Goal: Task Accomplishment & Management: Manage account settings

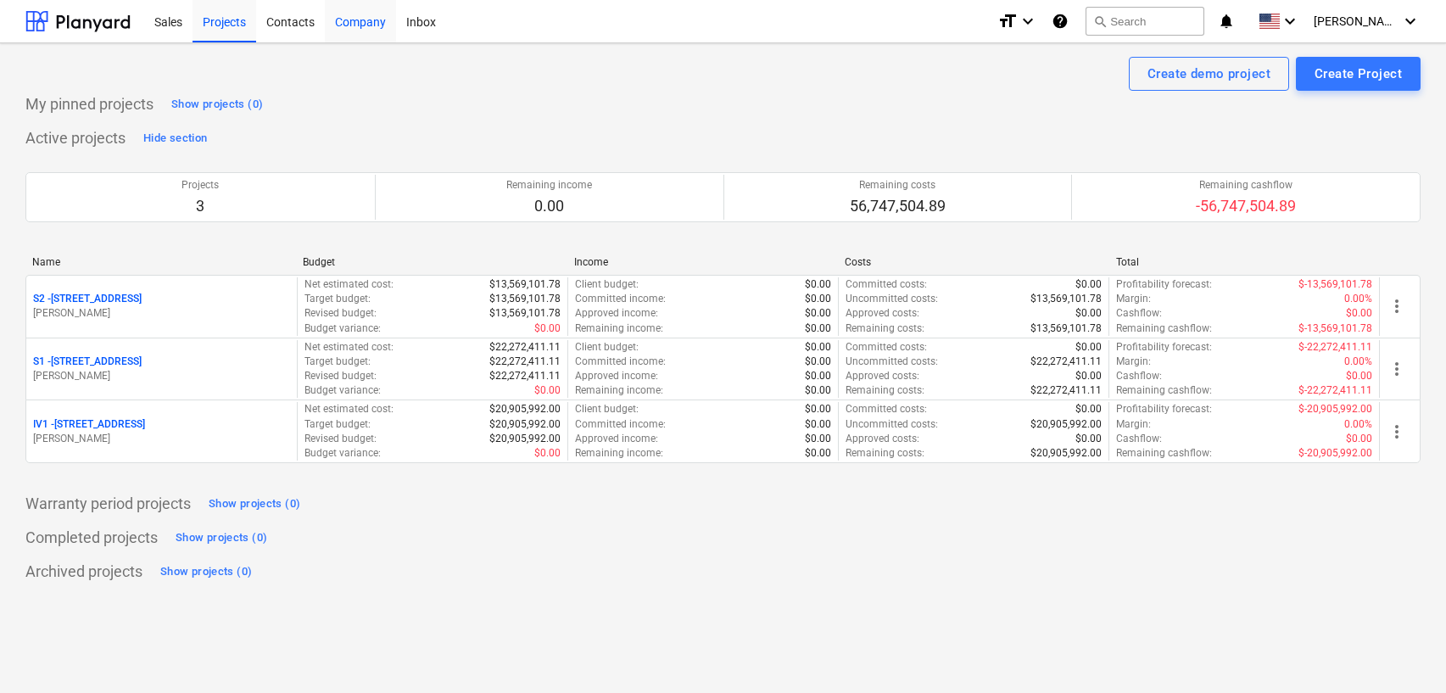
click at [330, 17] on div "Company" at bounding box center [360, 20] width 71 height 43
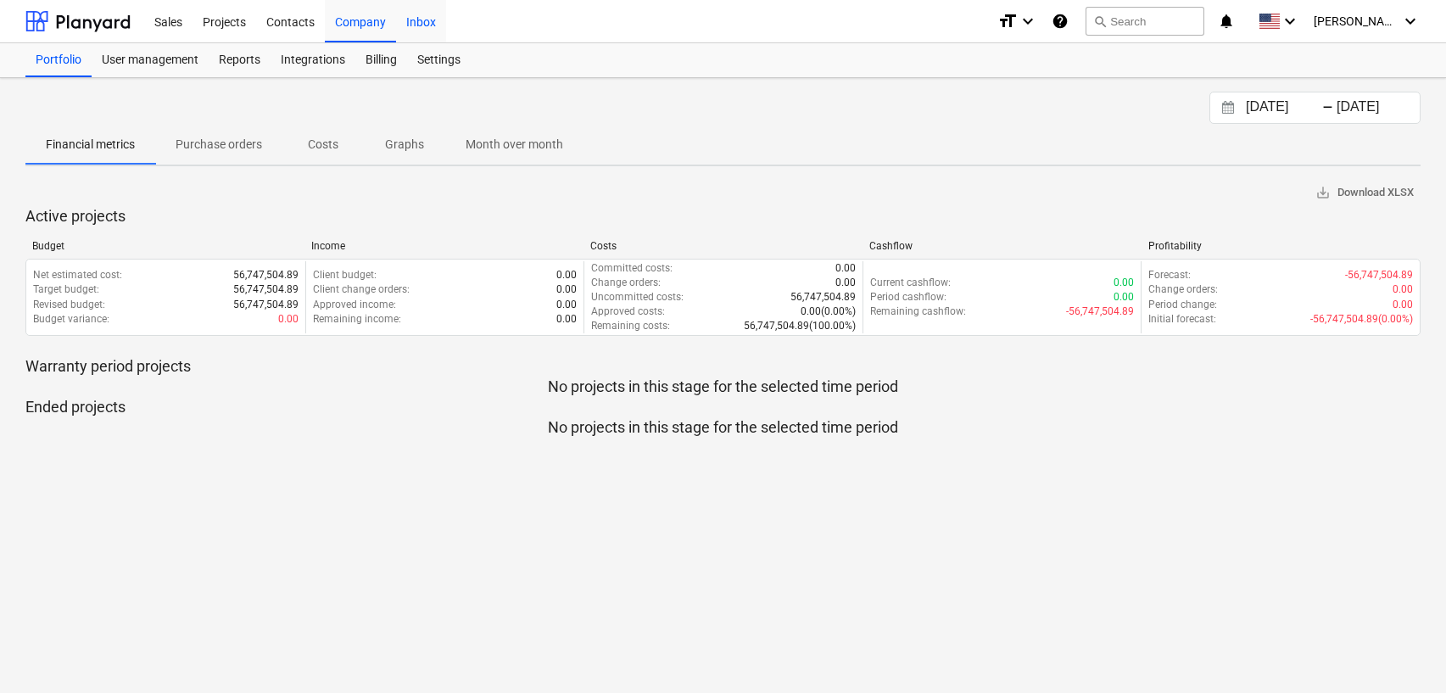
click at [425, 20] on div "Inbox" at bounding box center [421, 20] width 50 height 43
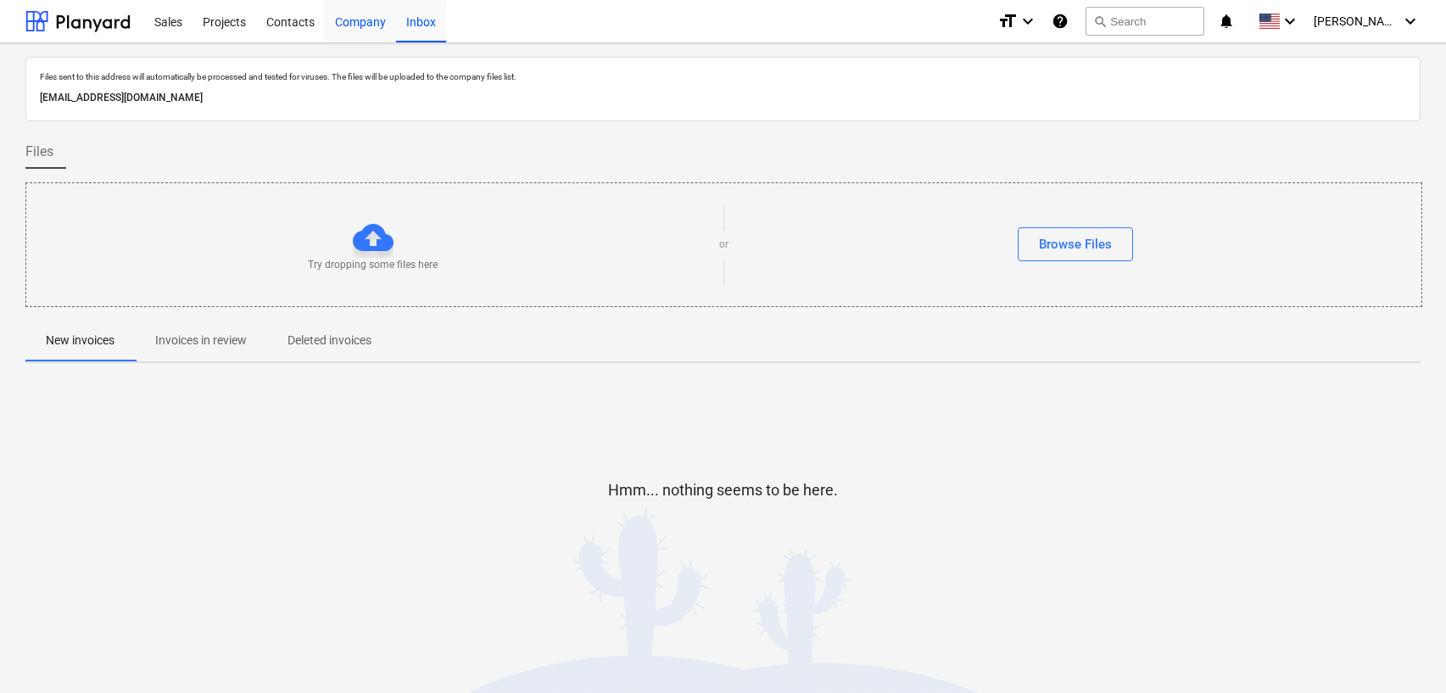
click at [345, 21] on div "Company" at bounding box center [360, 20] width 71 height 43
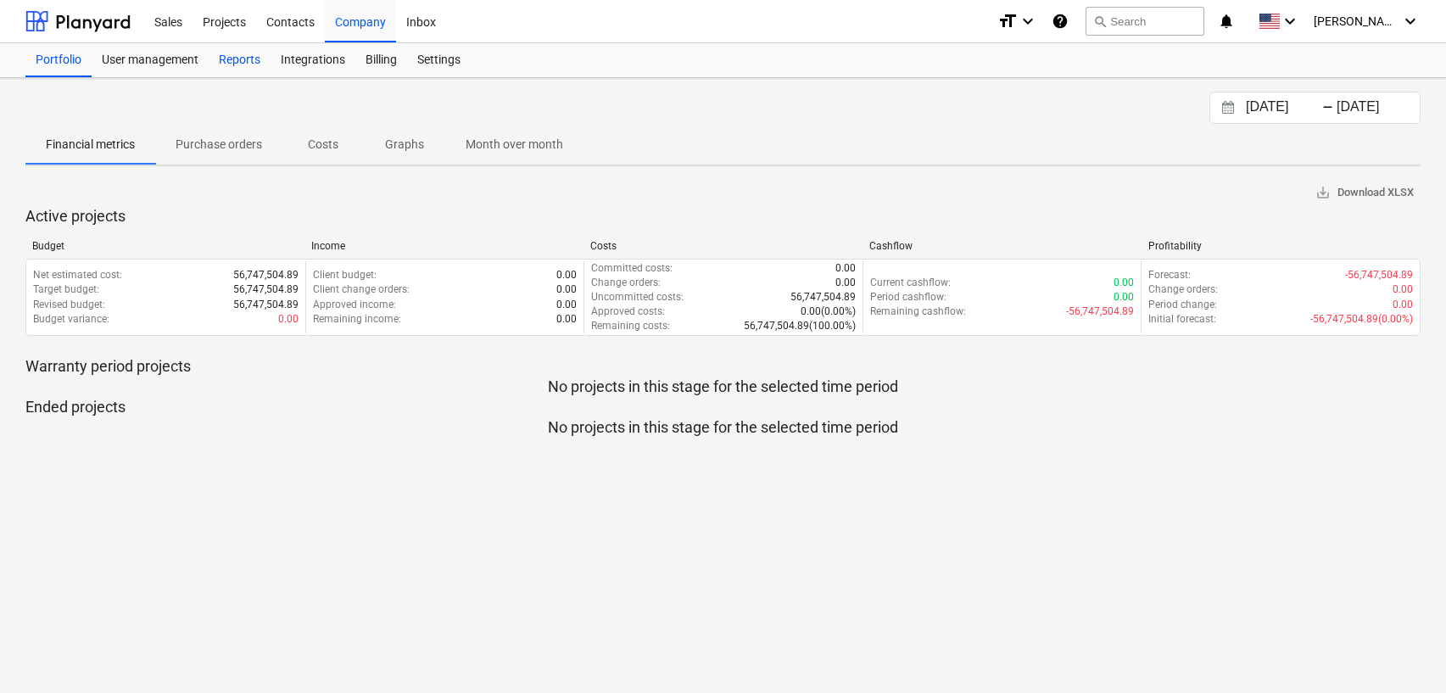
click at [213, 60] on div "Reports" at bounding box center [240, 60] width 62 height 34
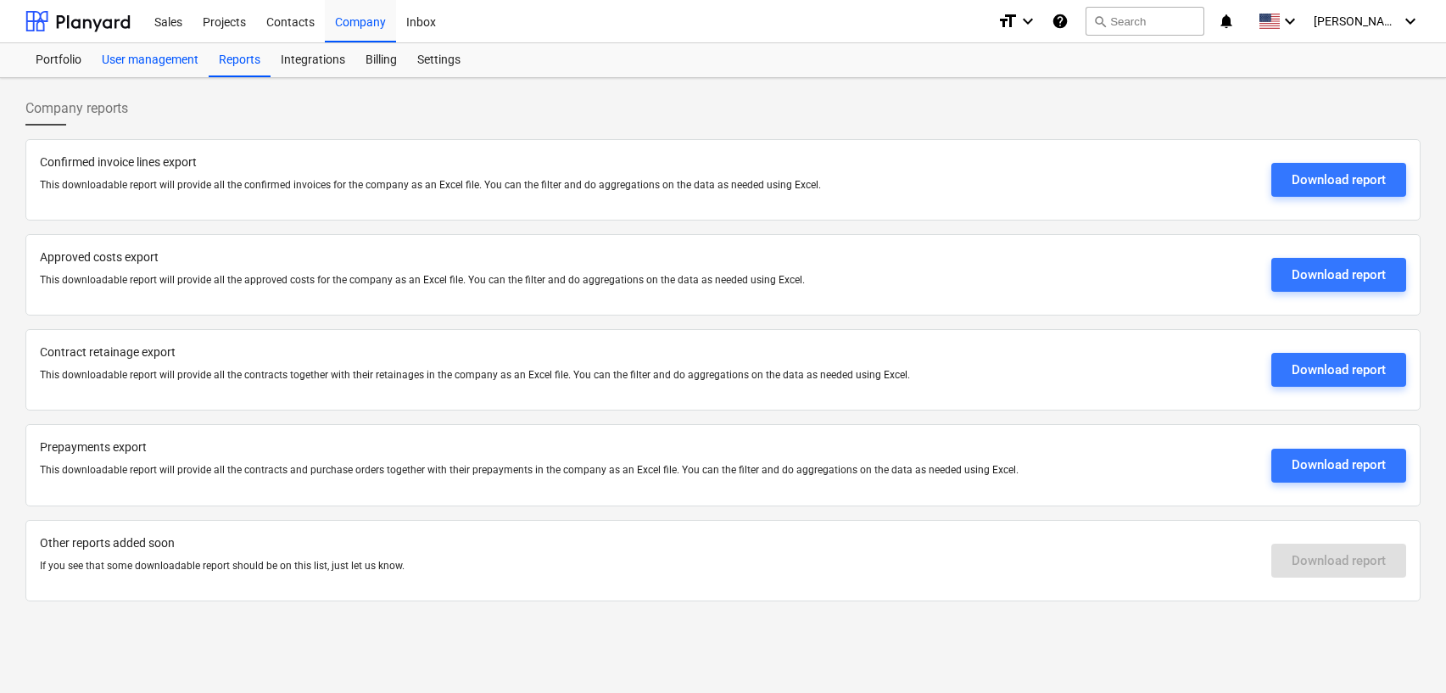
click at [151, 59] on div "User management" at bounding box center [150, 60] width 117 height 34
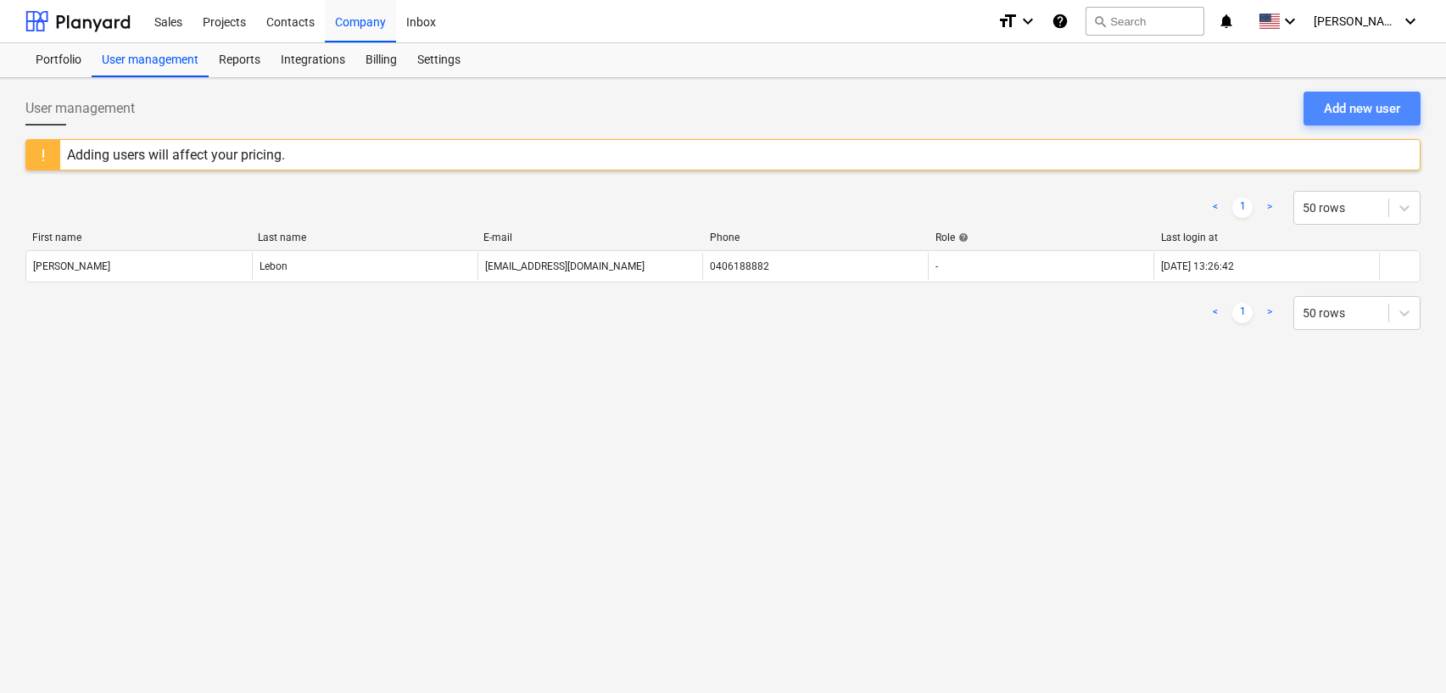
click at [1350, 115] on div "Add new user" at bounding box center [1362, 109] width 76 height 22
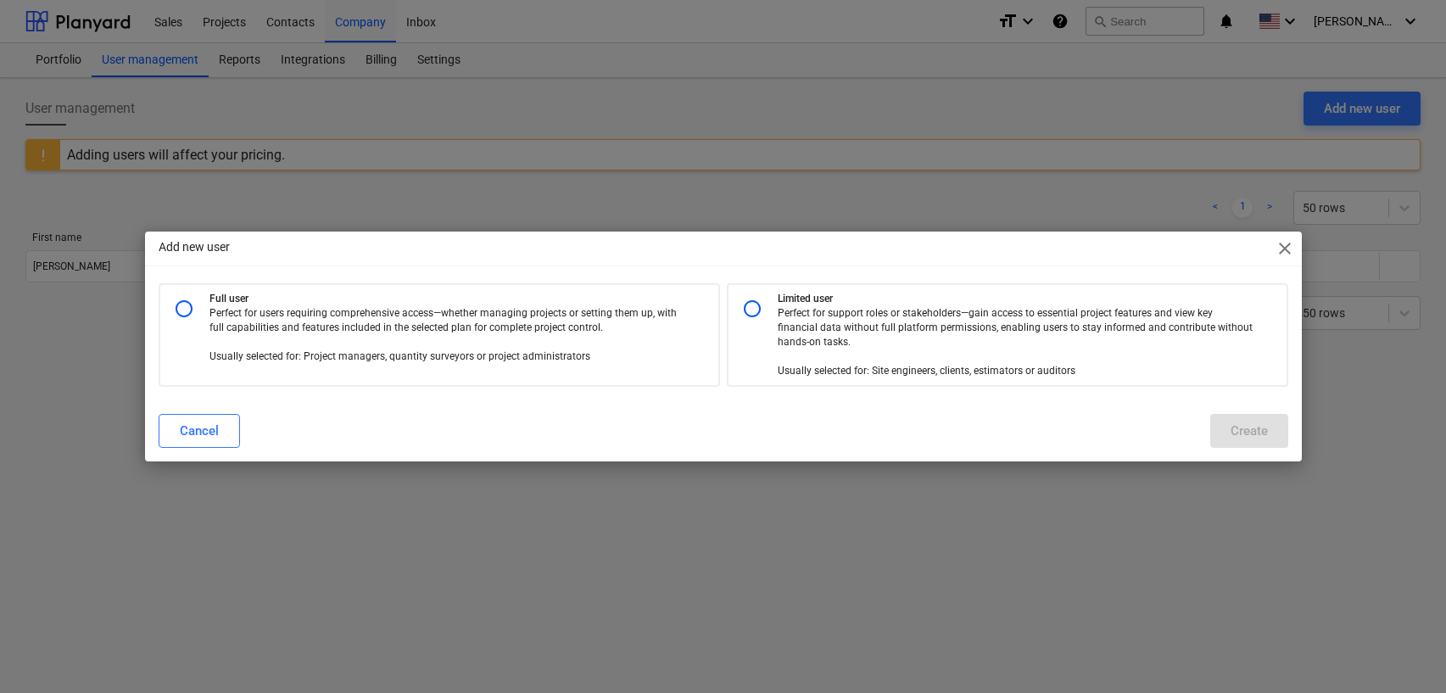
click at [835, 309] on p "Perfect for support roles or stakeholders—gain access to essential project feat…" at bounding box center [1015, 342] width 475 height 73
radio input "true"
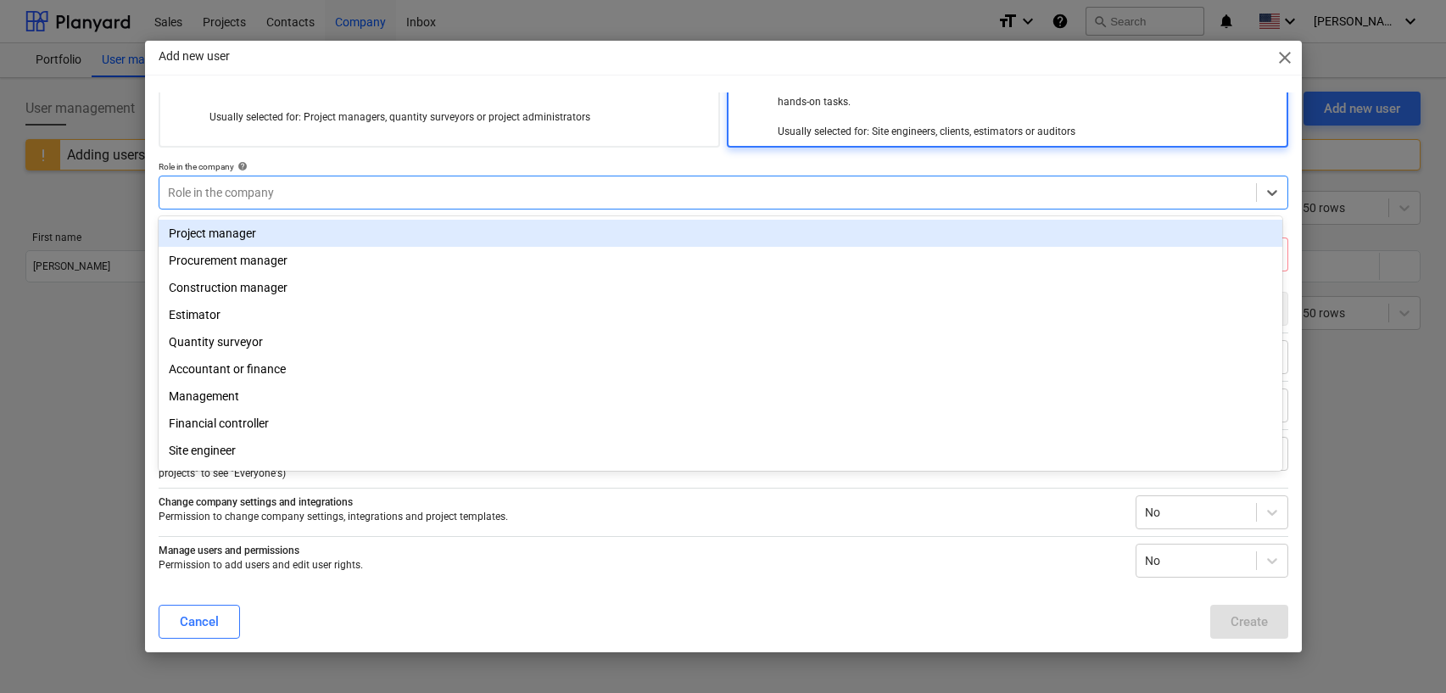
click at [509, 176] on div "Role in the company" at bounding box center [724, 193] width 1130 height 34
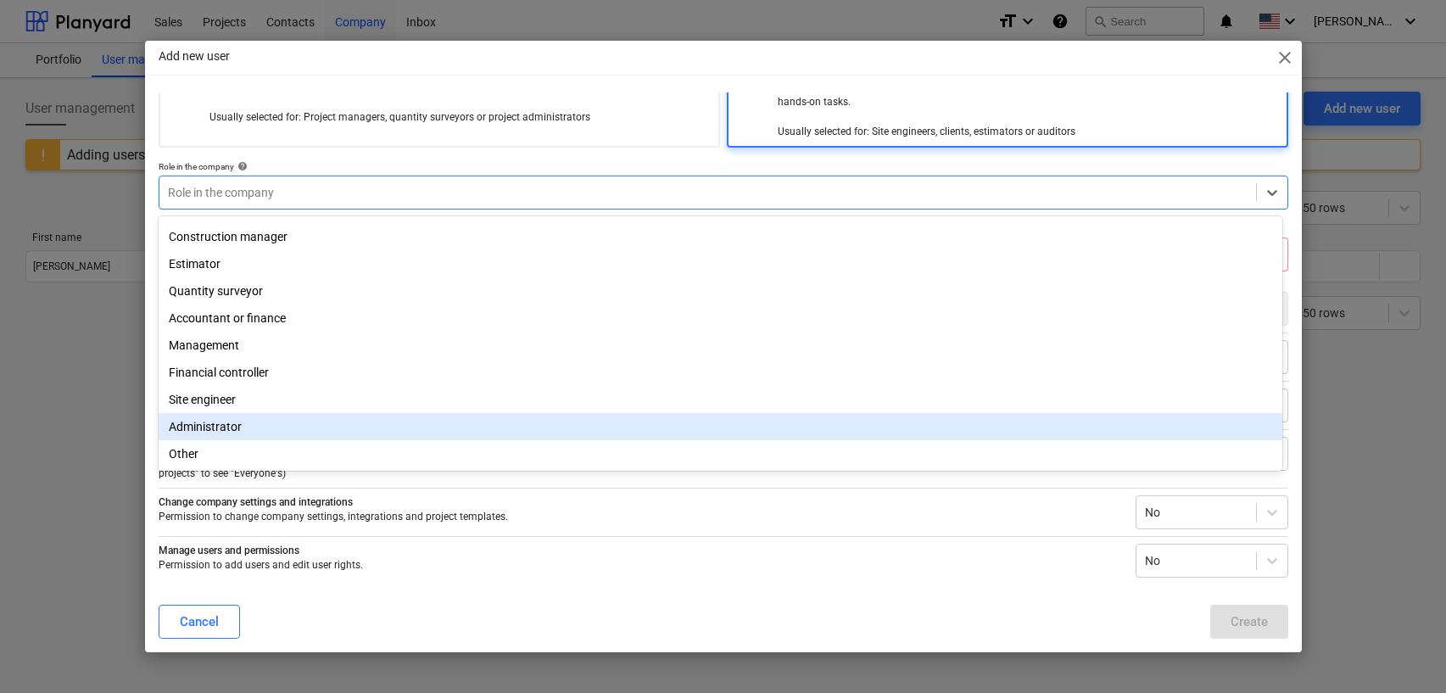
scroll to position [0, 0]
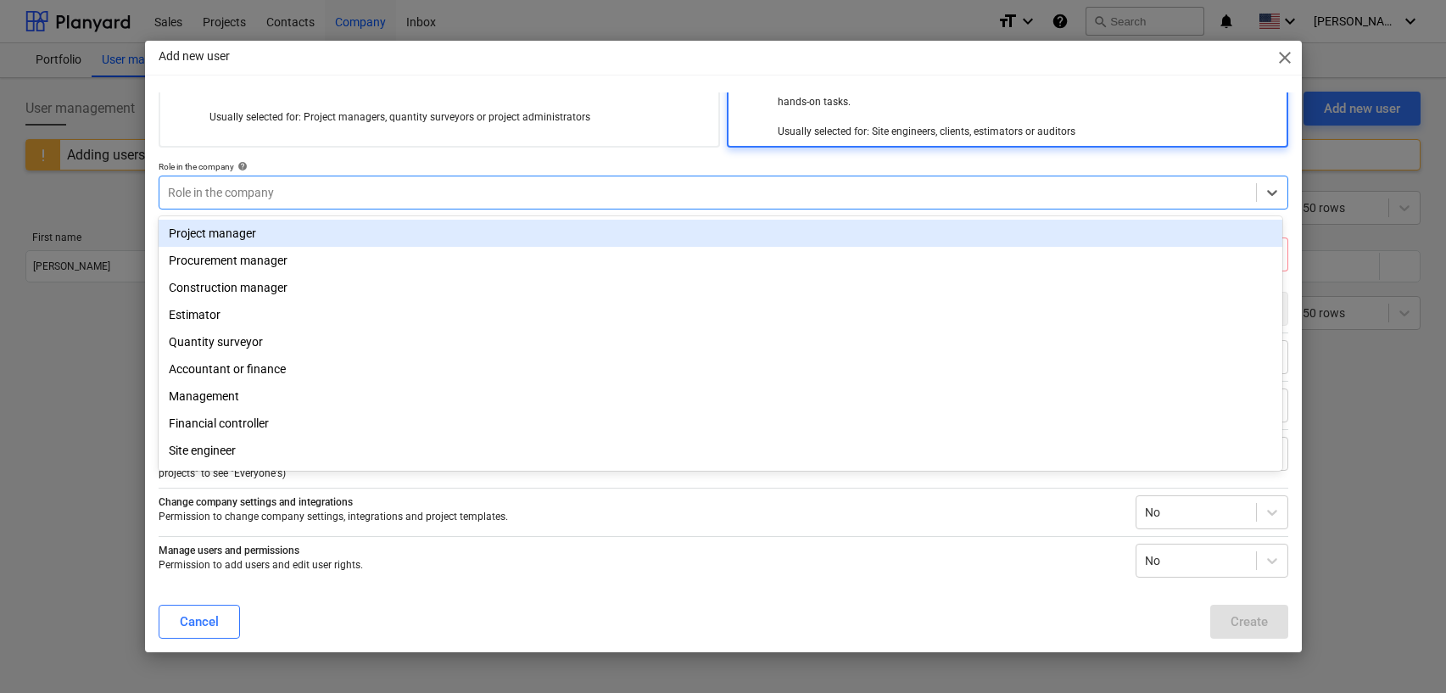
click at [312, 243] on div "Project manager" at bounding box center [721, 233] width 1124 height 27
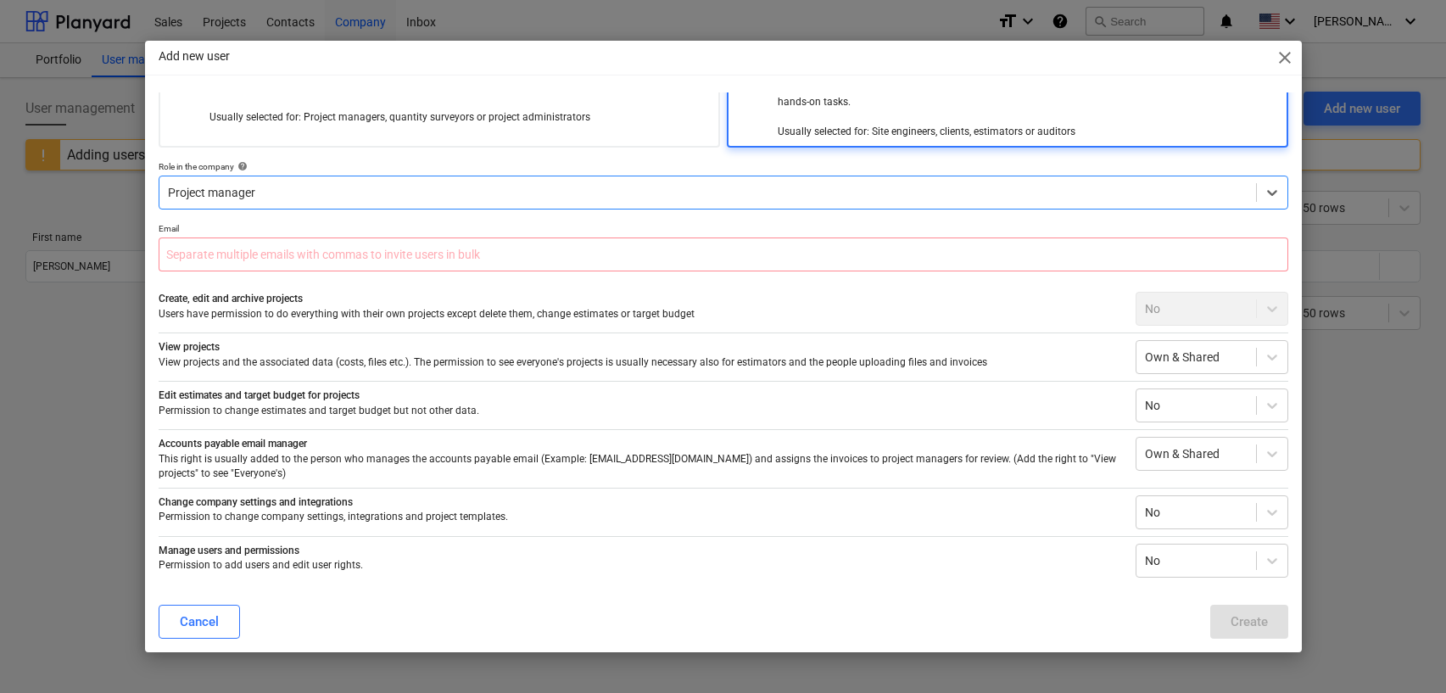
click at [301, 198] on div at bounding box center [708, 192] width 1080 height 17
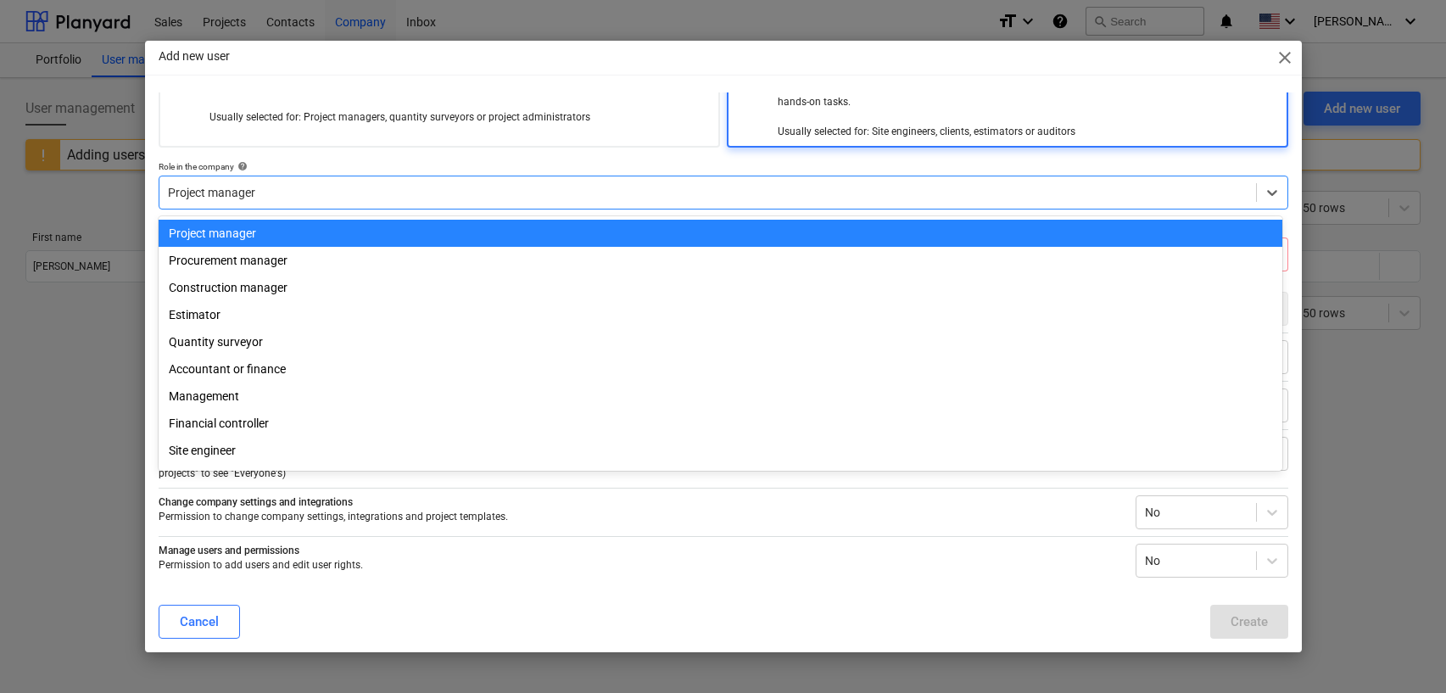
click at [276, 232] on div "Project manager" at bounding box center [721, 233] width 1124 height 27
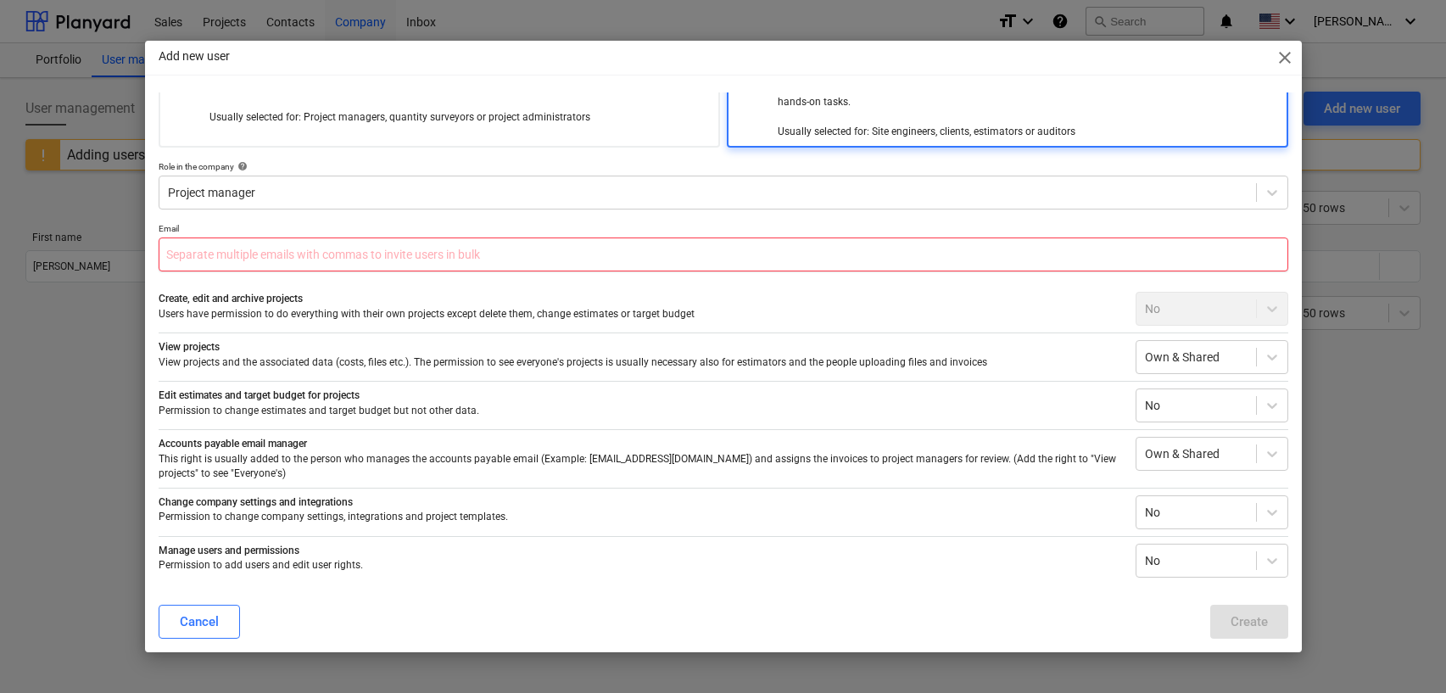
click at [269, 254] on input "text" at bounding box center [724, 254] width 1130 height 34
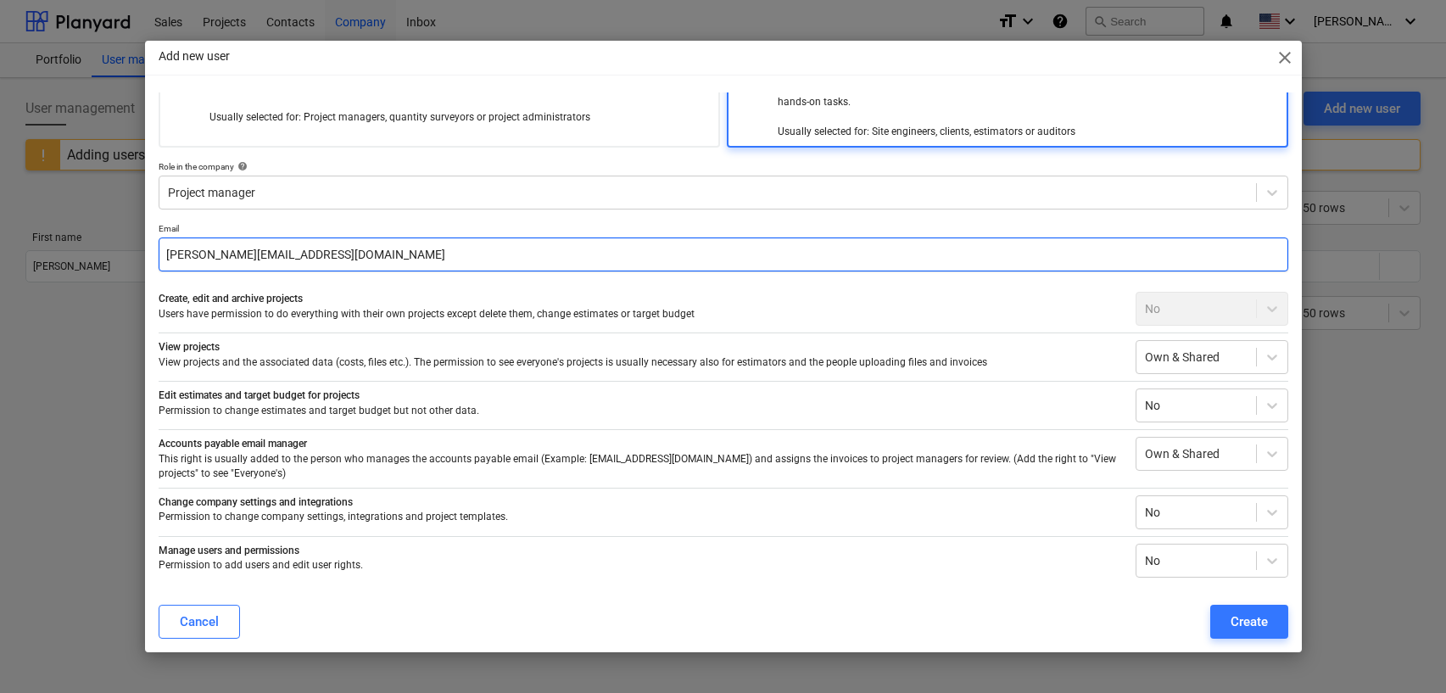
drag, startPoint x: 204, startPoint y: 254, endPoint x: 177, endPoint y: 256, distance: 27.3
click at [178, 256] on input "[PERSON_NAME][EMAIL_ADDRESS][DOMAIN_NAME]" at bounding box center [724, 254] width 1130 height 34
click at [315, 256] on input "[EMAIL_ADDRESS][DOMAIN_NAME]" at bounding box center [724, 254] width 1130 height 34
type input "[EMAIL_ADDRESS][DOMAIN_NAME]"
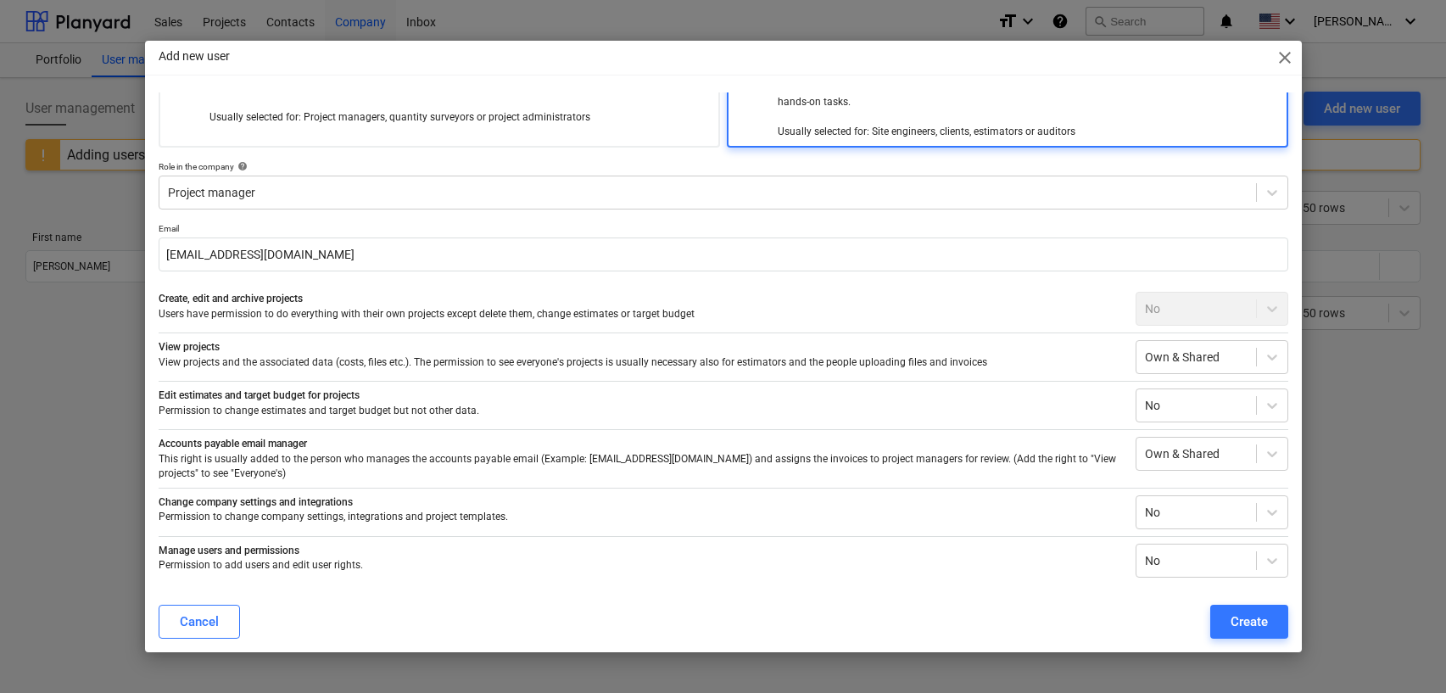
click at [832, 301] on p "Create, edit and archive projects" at bounding box center [641, 299] width 964 height 14
click at [1151, 342] on div "Own & Shared" at bounding box center [1212, 357] width 153 height 34
click at [1101, 345] on p "View projects" at bounding box center [641, 347] width 964 height 14
click at [1254, 617] on div "Create" at bounding box center [1249, 622] width 37 height 22
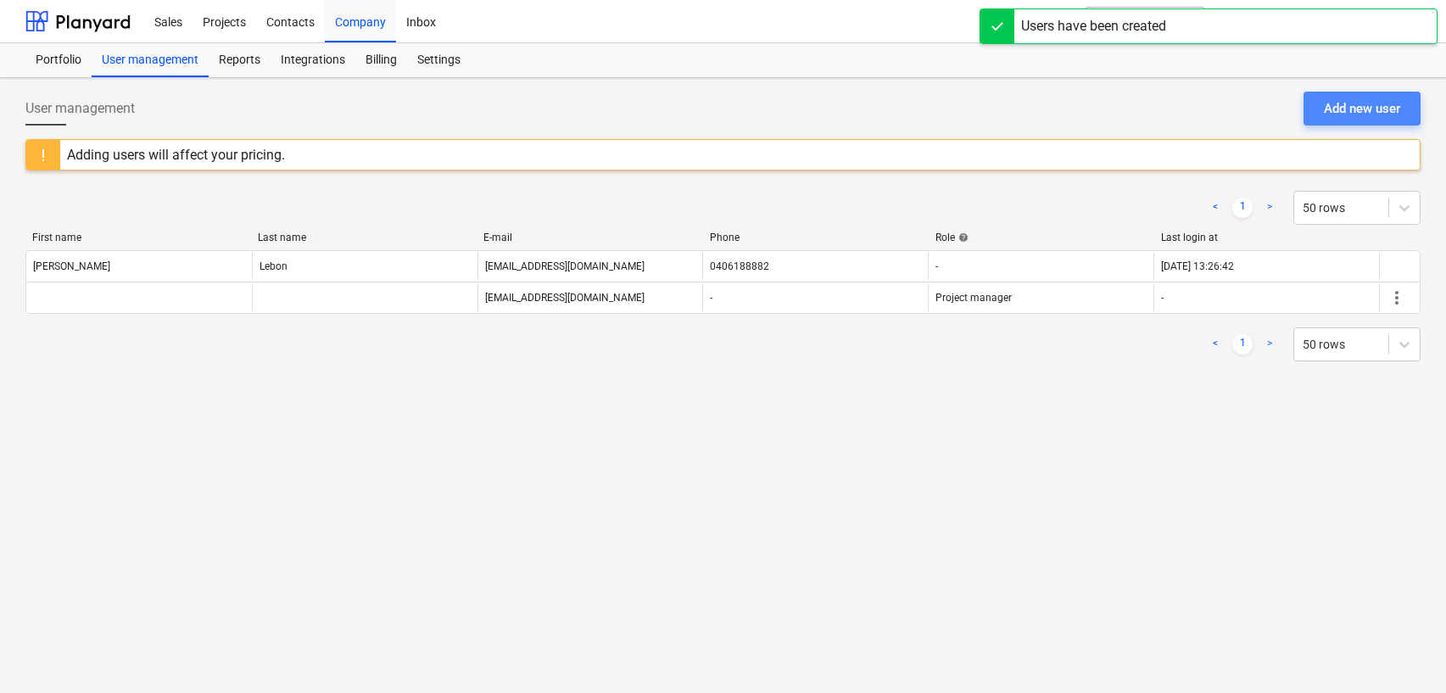
click at [1369, 115] on div "Add new user" at bounding box center [1362, 109] width 76 height 22
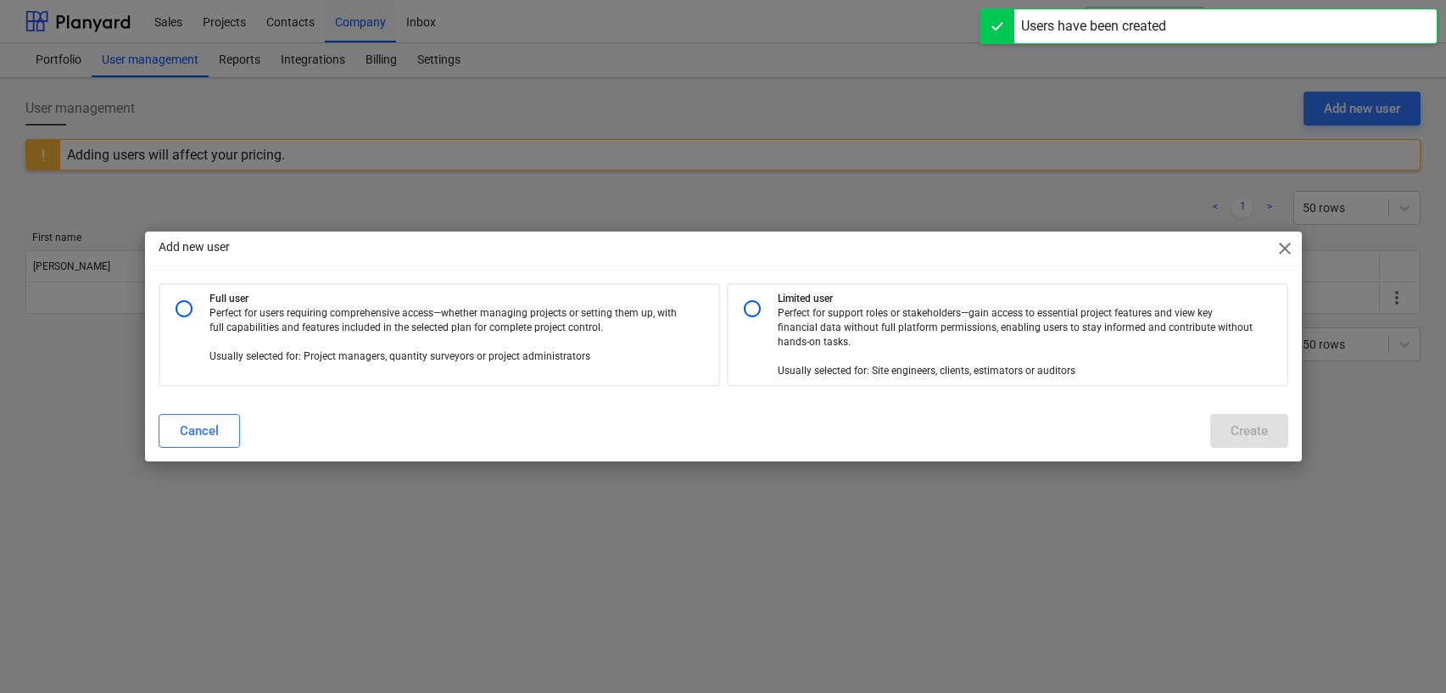
click at [805, 311] on p "Perfect for support roles or stakeholders—gain access to essential project feat…" at bounding box center [1015, 342] width 475 height 73
radio input "true"
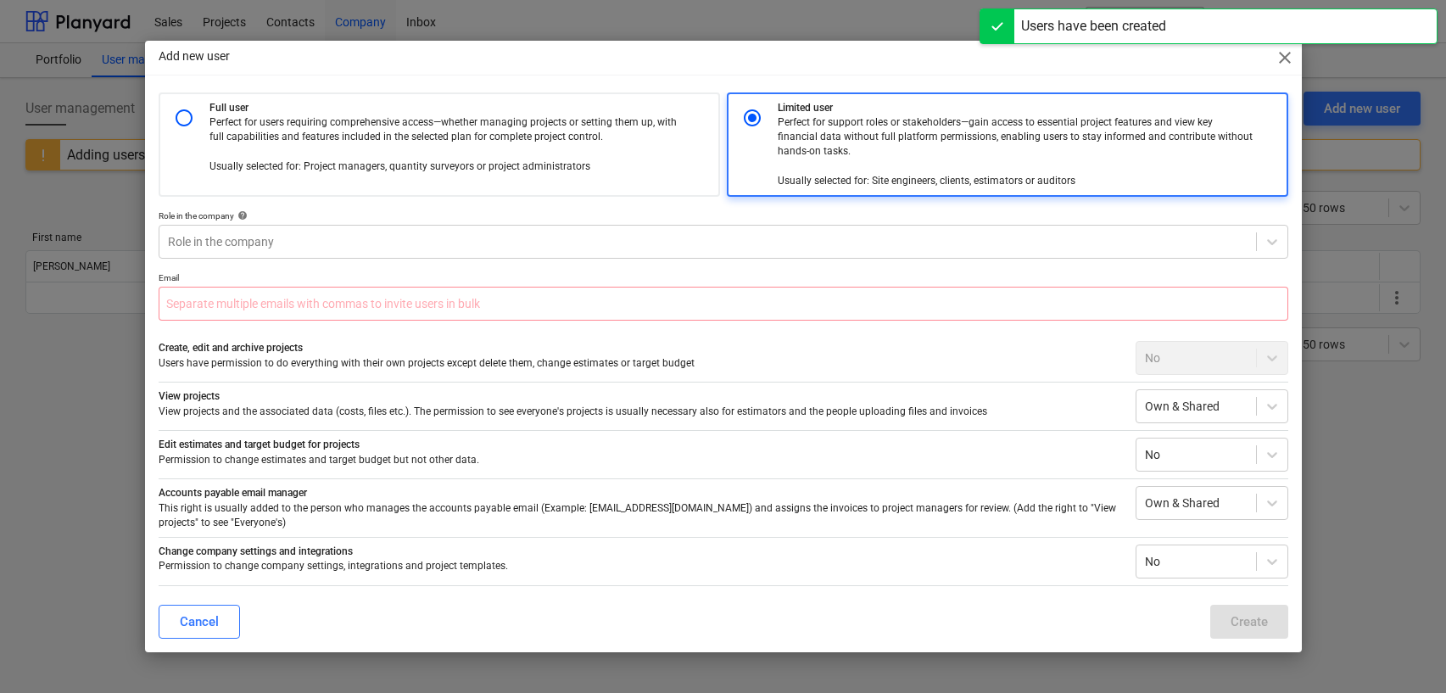
scroll to position [49, 0]
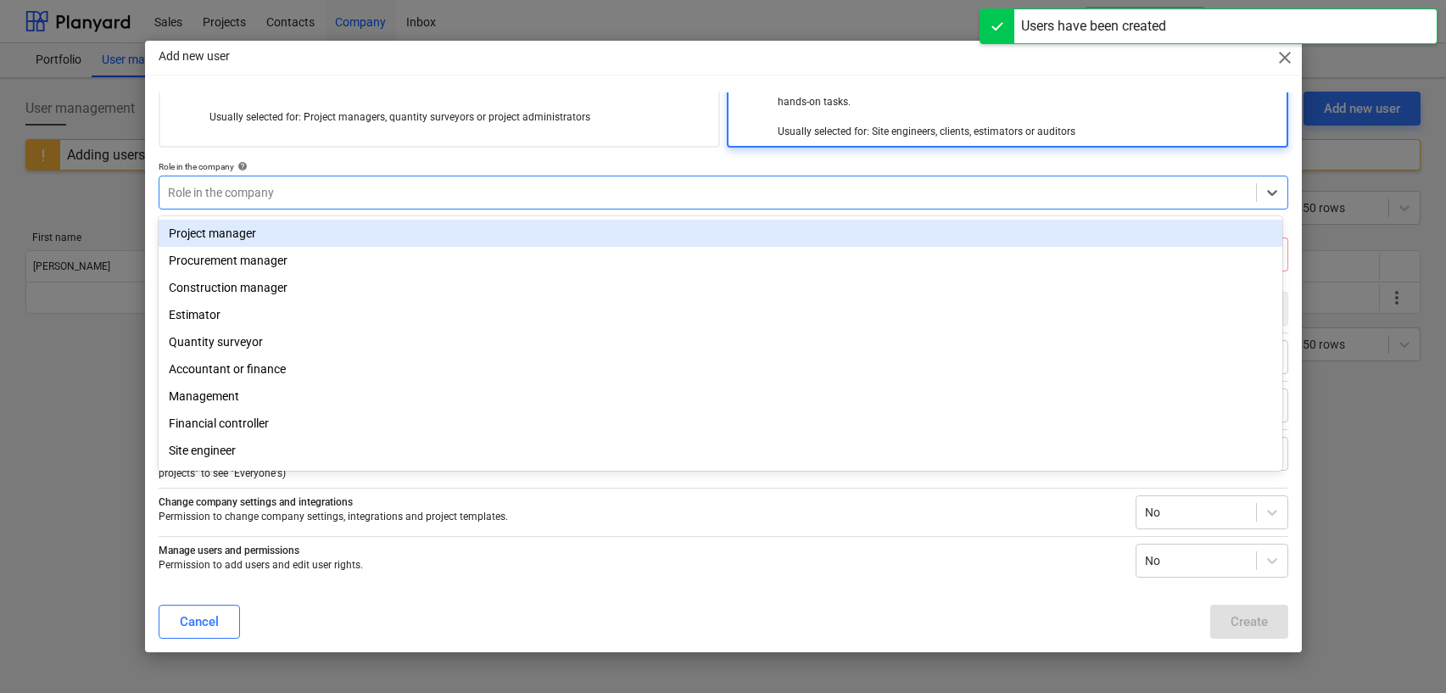
click at [384, 200] on div at bounding box center [708, 192] width 1080 height 17
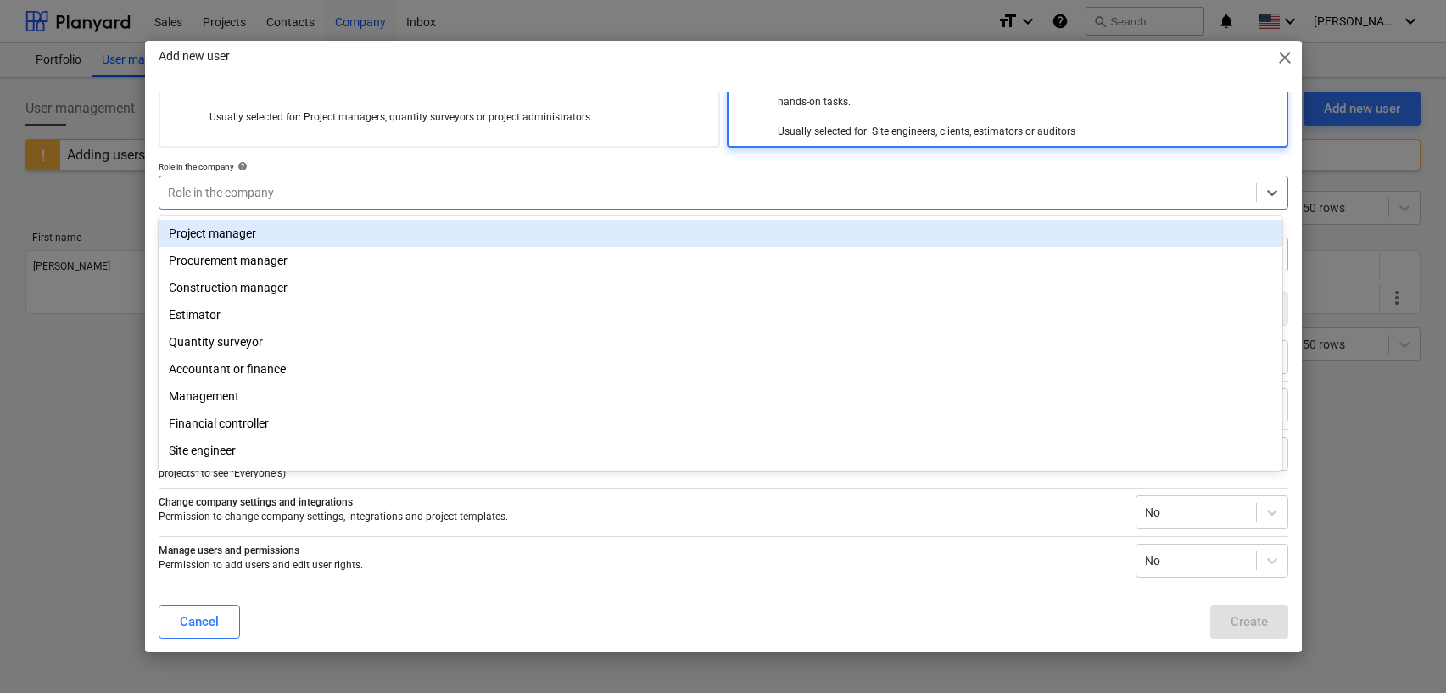
click at [409, 236] on div "Project manager" at bounding box center [721, 233] width 1124 height 27
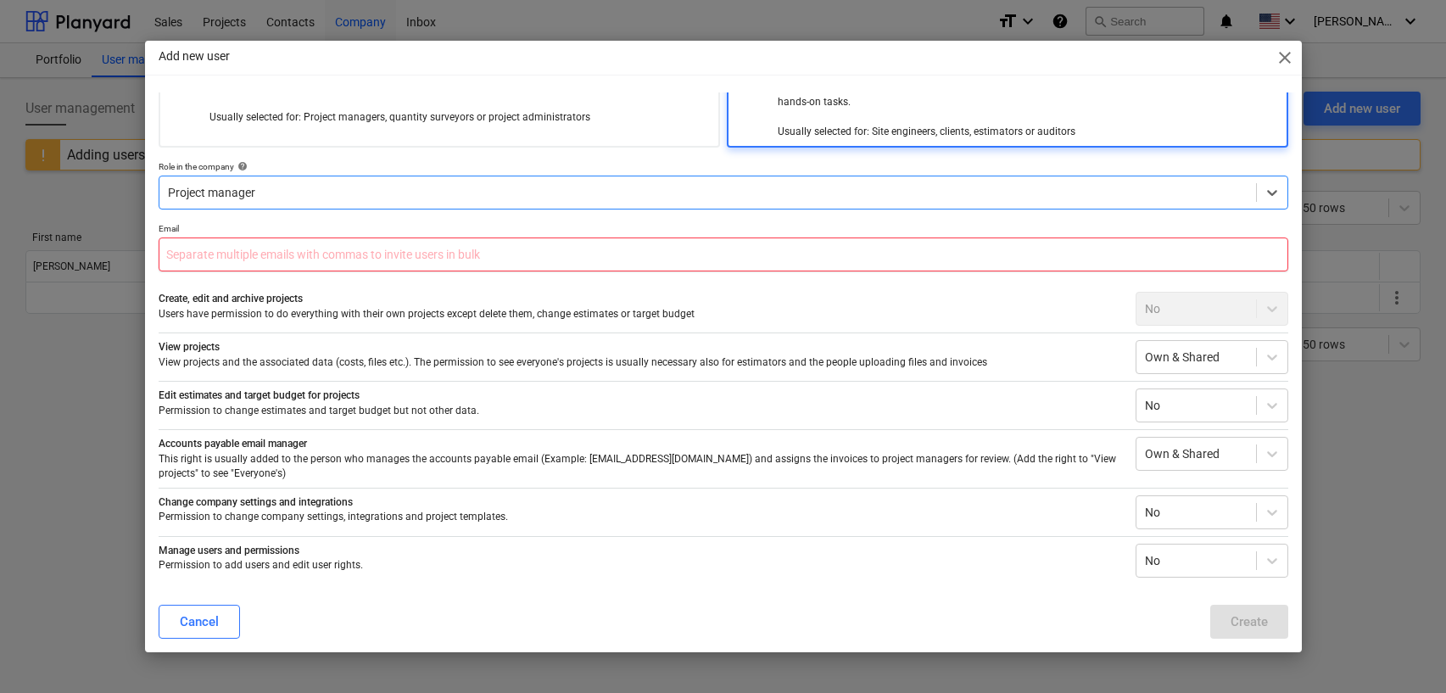
click at [383, 254] on input "text" at bounding box center [724, 254] width 1130 height 34
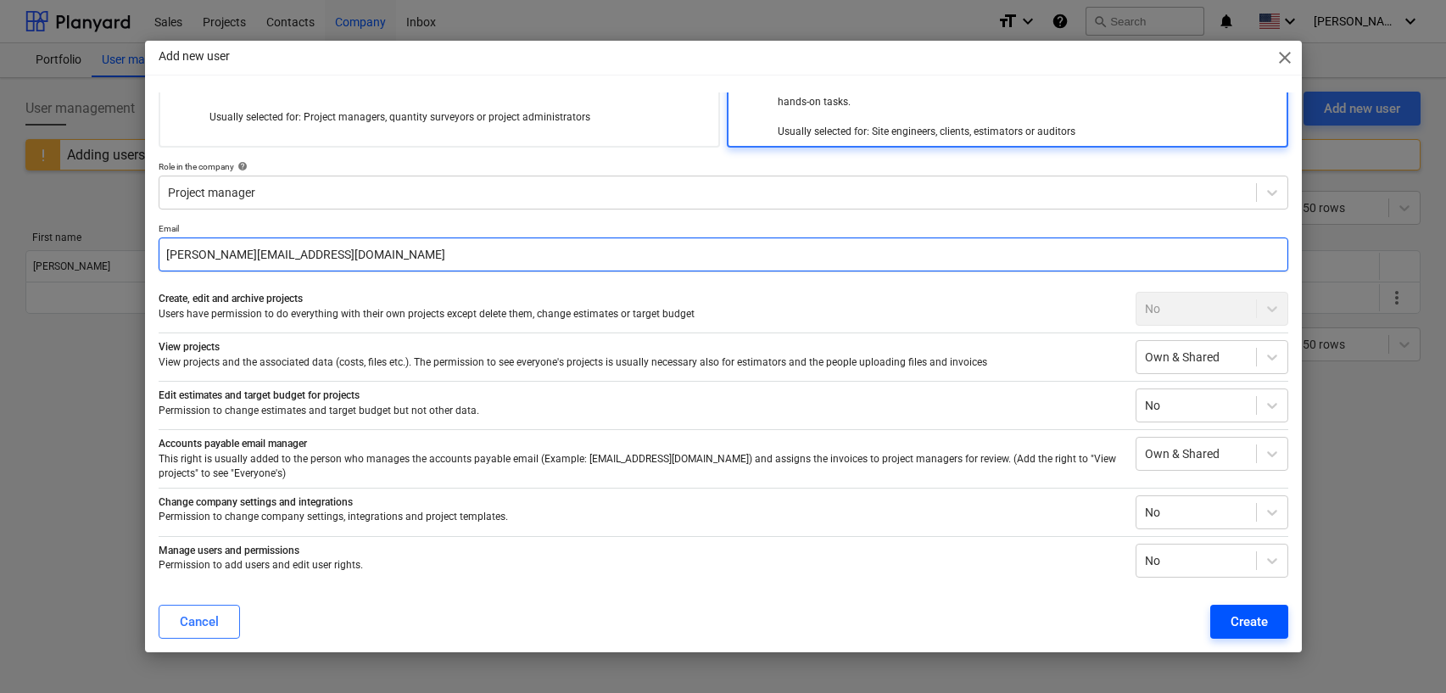
type input "[PERSON_NAME][EMAIL_ADDRESS][DOMAIN_NAME]"
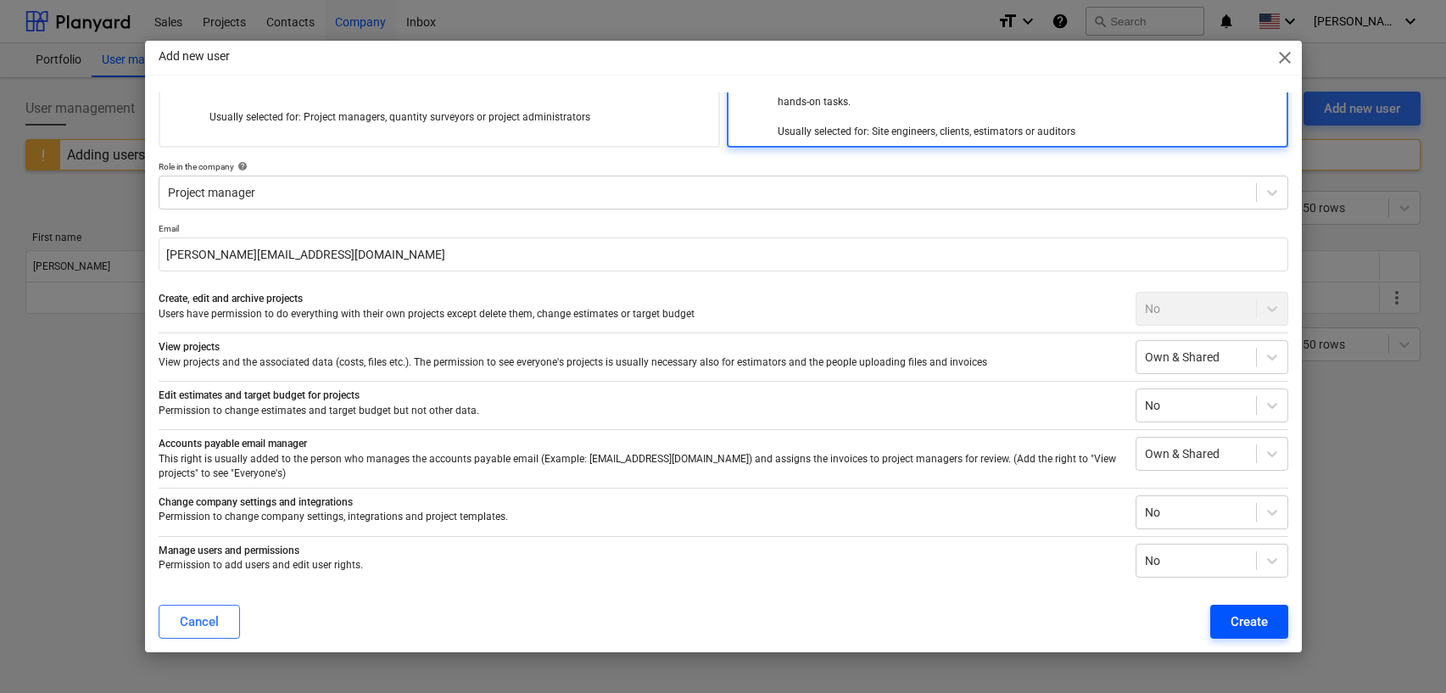
click at [1239, 616] on div "Create" at bounding box center [1249, 622] width 37 height 22
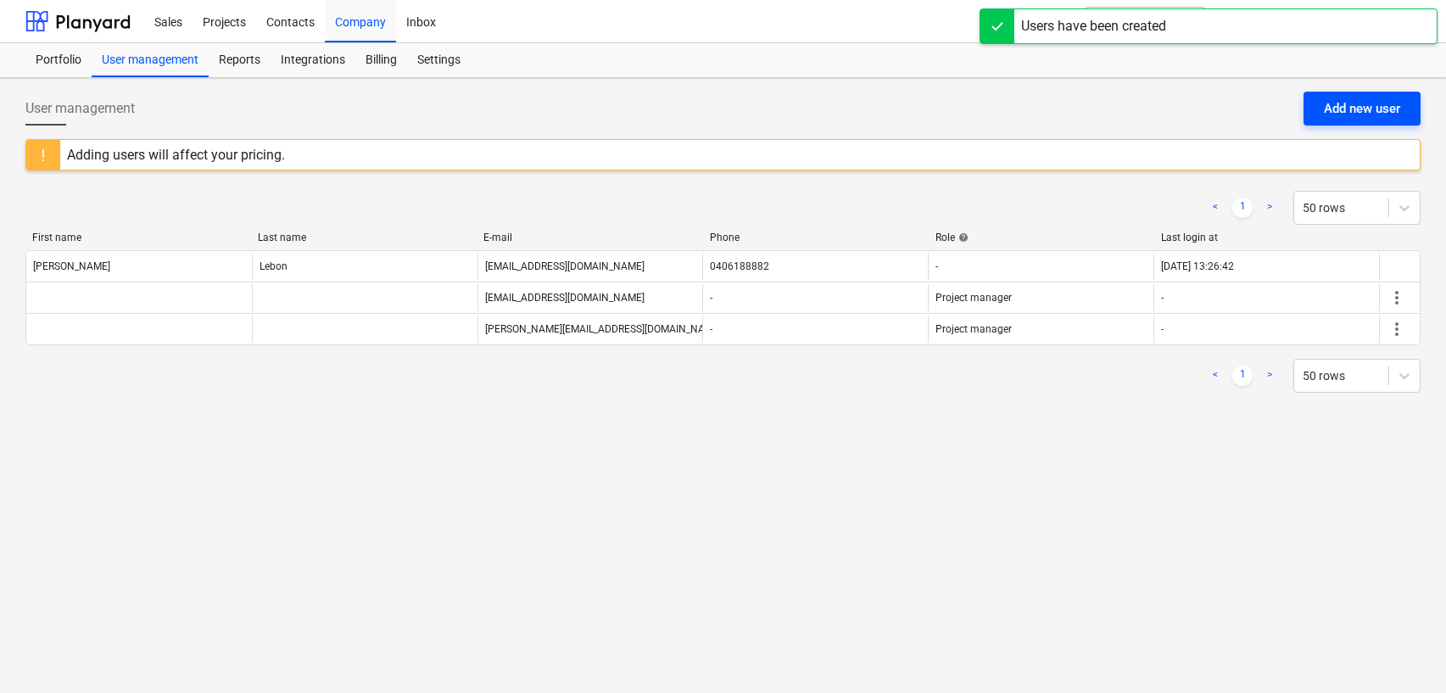
click at [1343, 103] on div "Add new user" at bounding box center [1362, 109] width 76 height 22
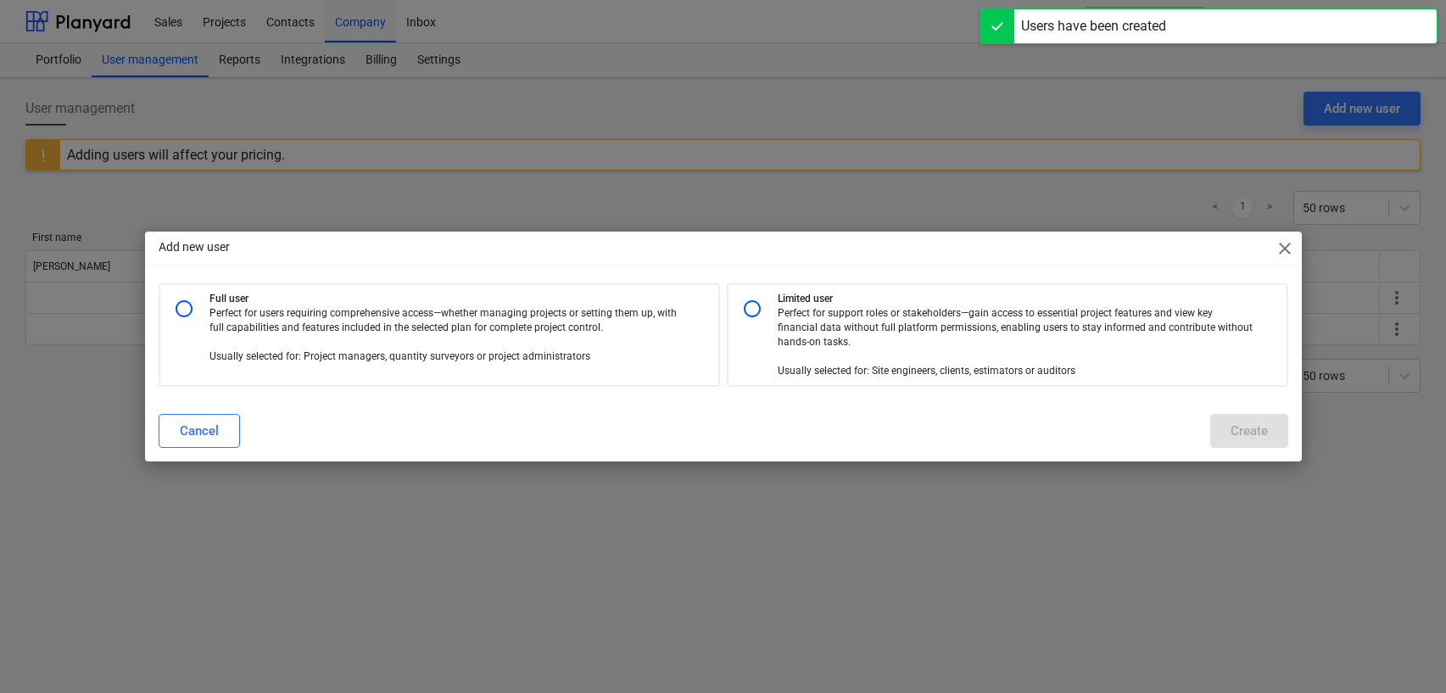
click at [781, 303] on p "Limited user" at bounding box center [1029, 299] width 502 height 14
radio input "true"
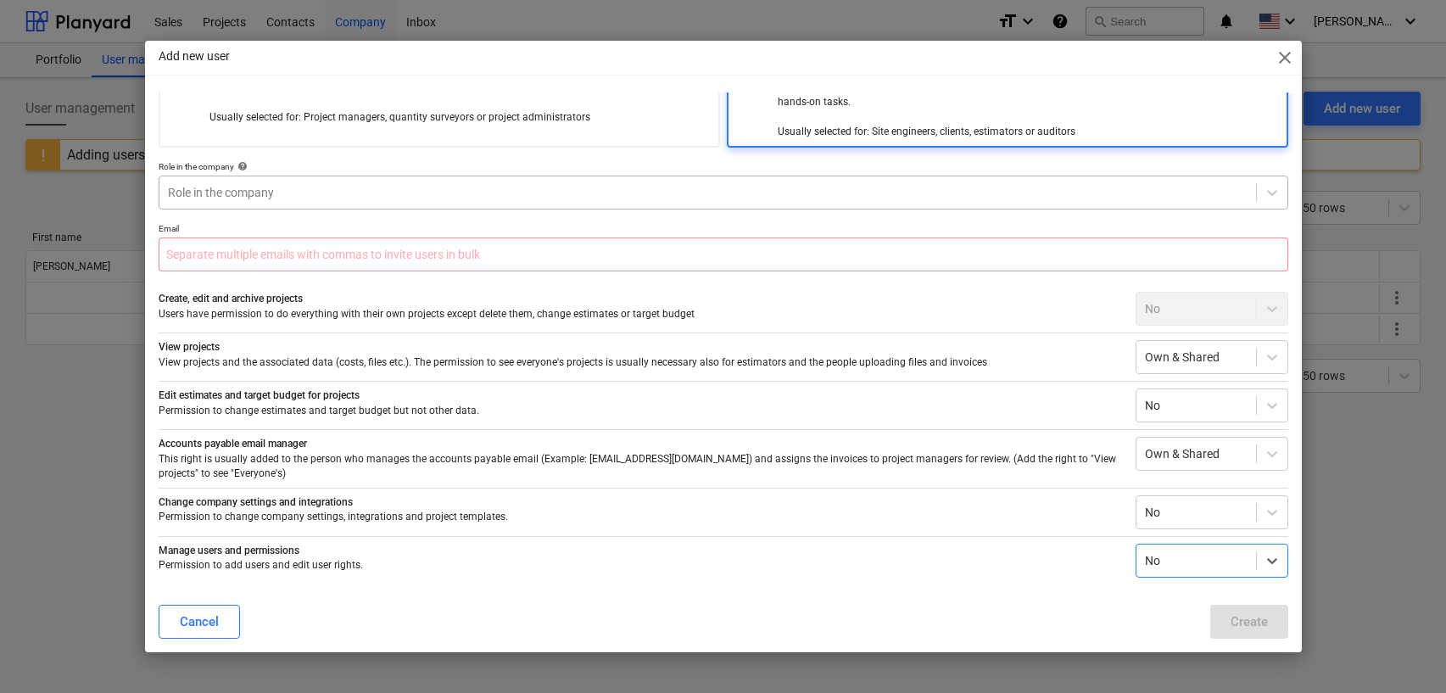
click at [621, 203] on div "Role in the company" at bounding box center [707, 193] width 1097 height 24
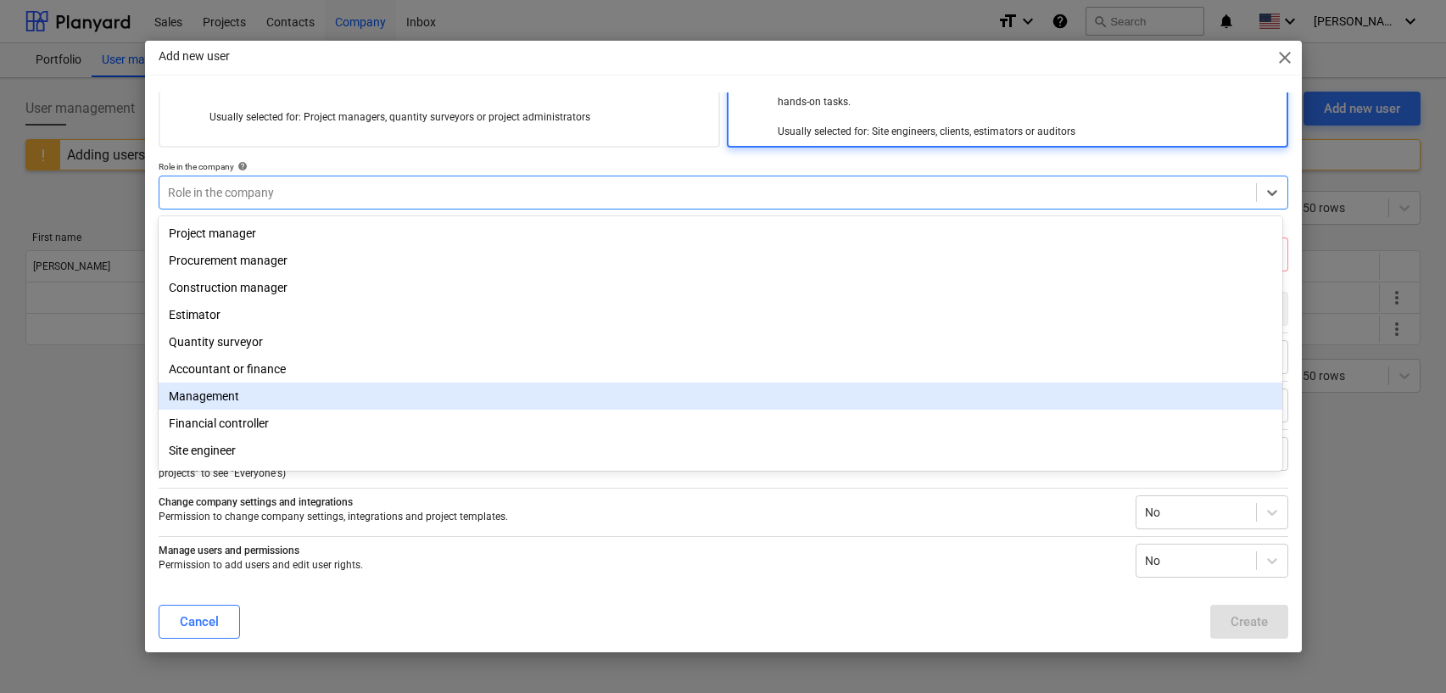
click at [600, 387] on div "Management" at bounding box center [721, 396] width 1124 height 27
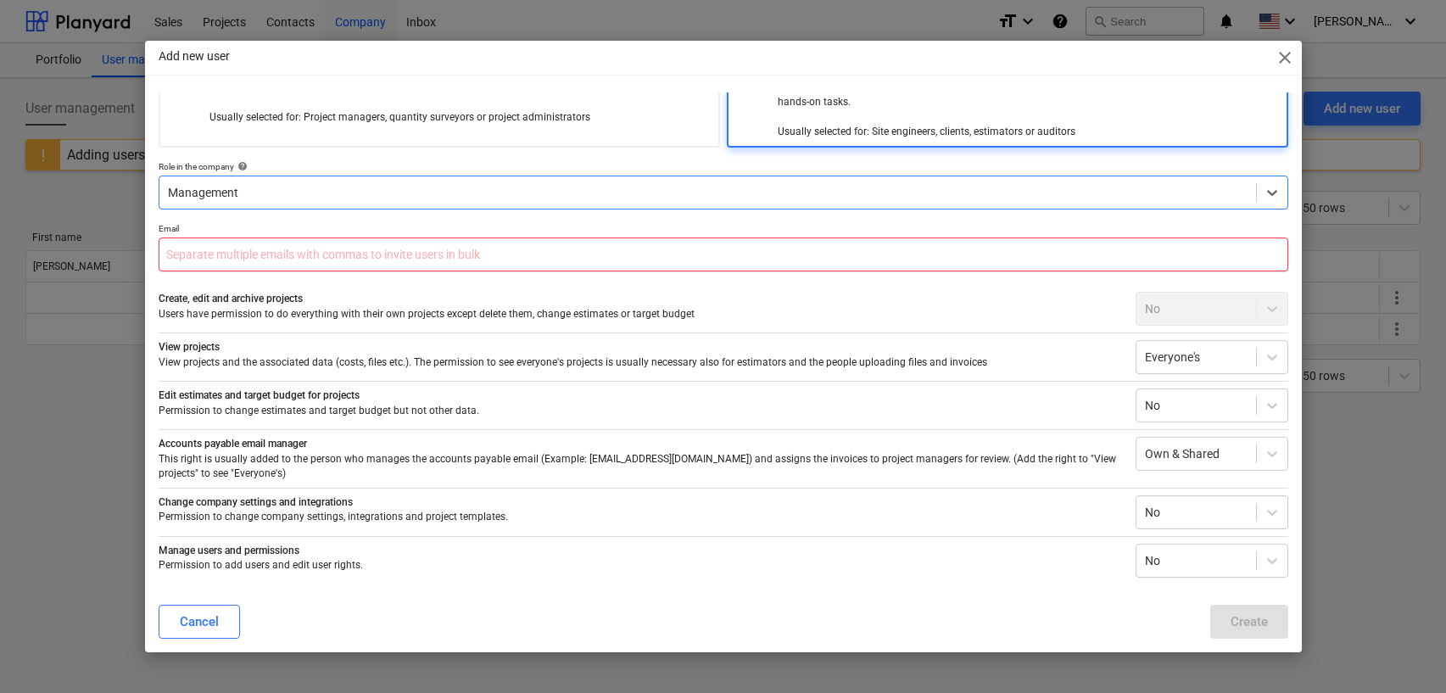
click at [473, 264] on input "text" at bounding box center [724, 254] width 1130 height 34
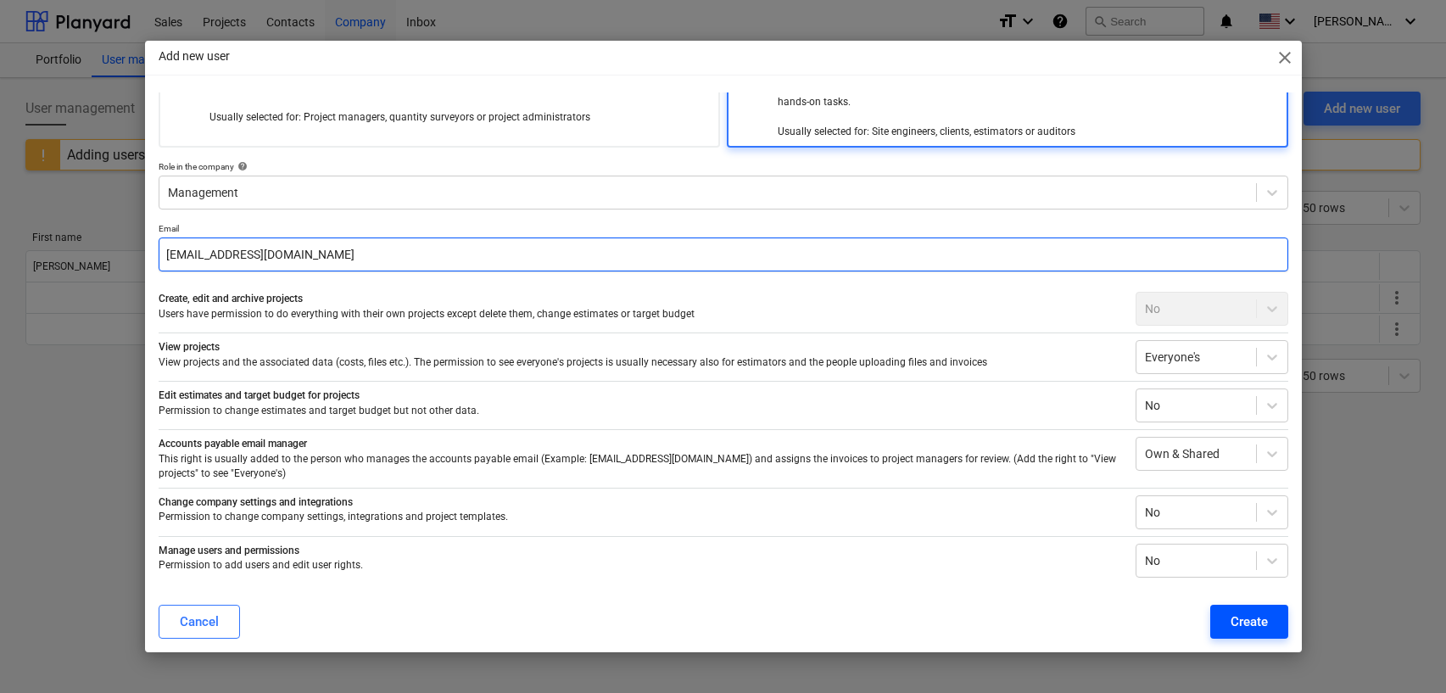
type input "[EMAIL_ADDRESS][DOMAIN_NAME]"
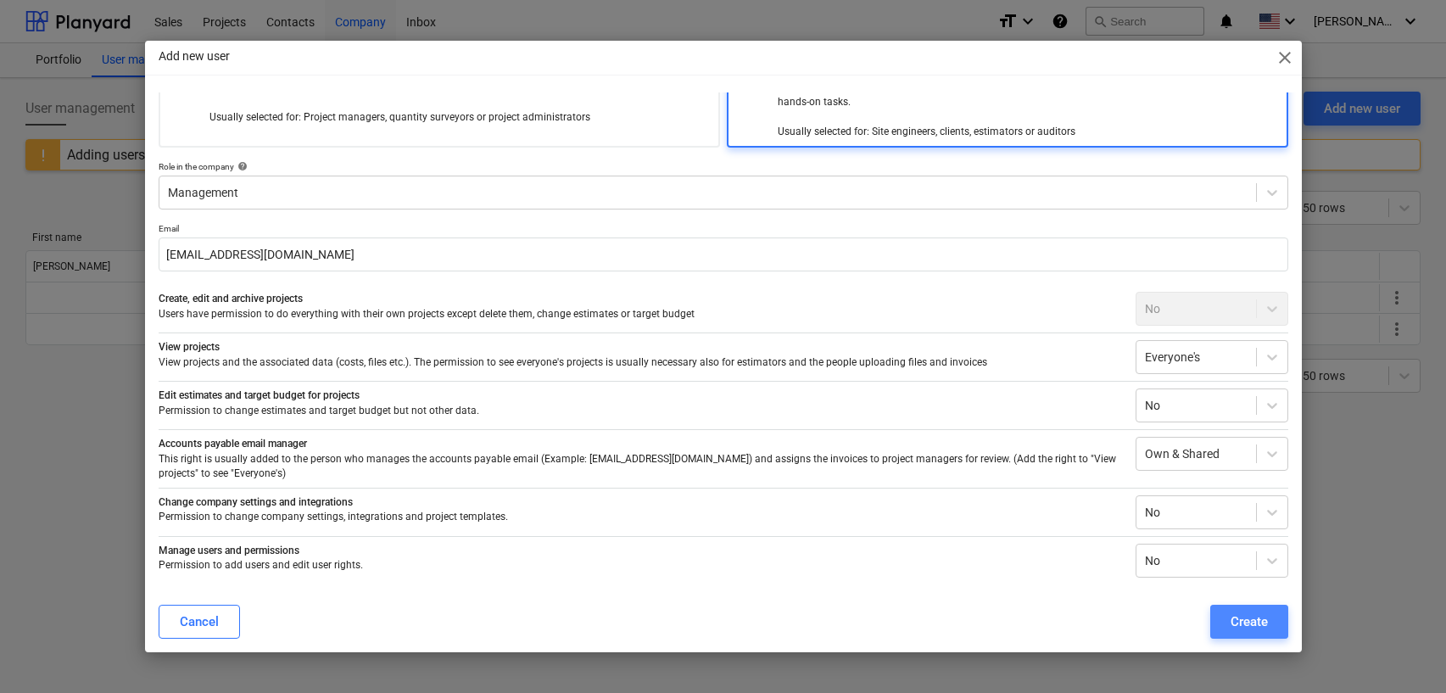
click at [1249, 632] on div "Create" at bounding box center [1249, 622] width 37 height 22
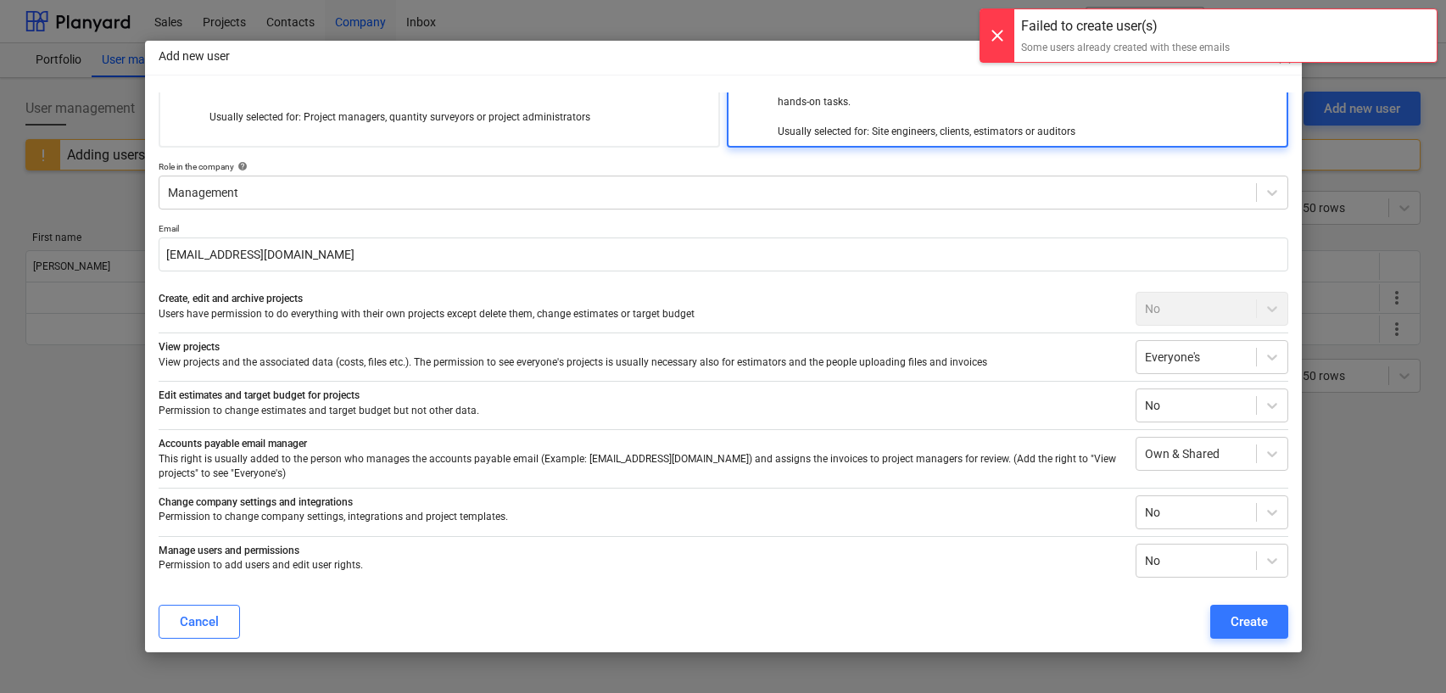
click at [995, 31] on div at bounding box center [997, 35] width 34 height 53
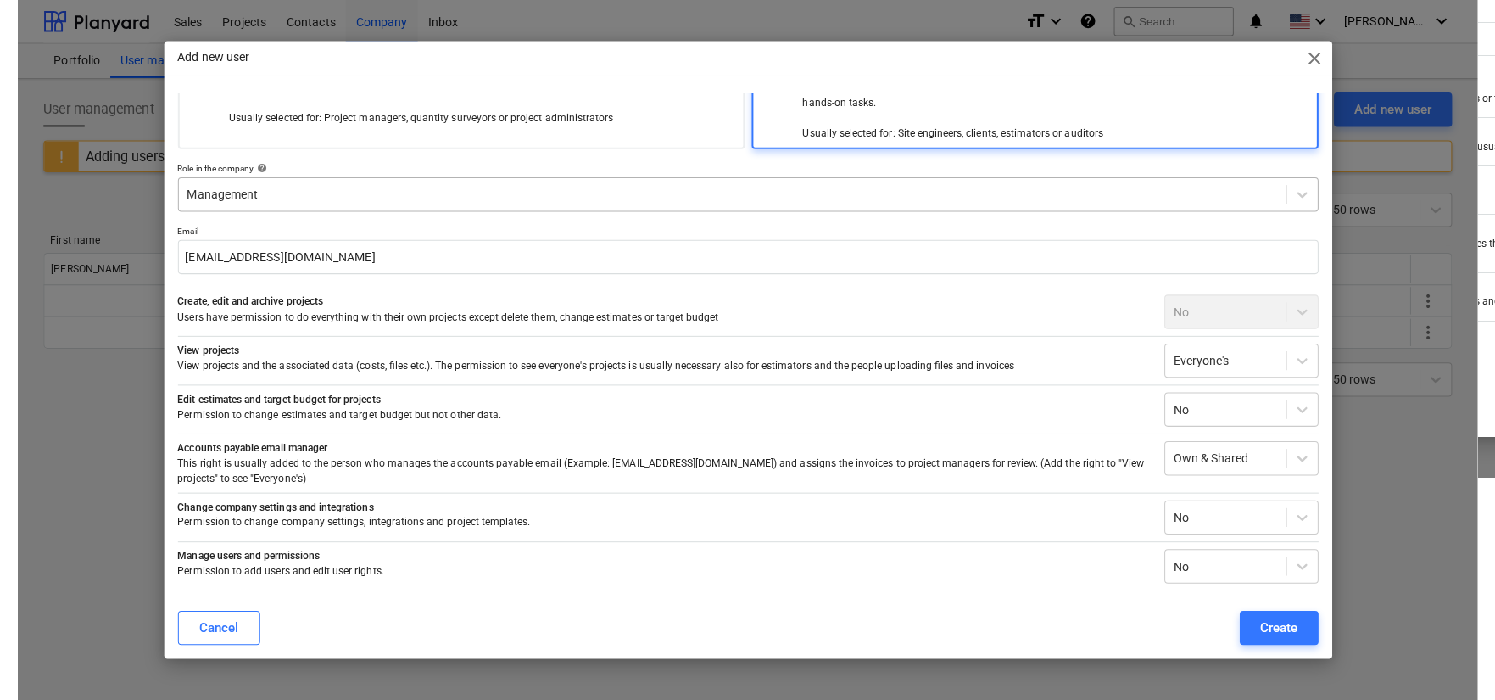
scroll to position [0, 0]
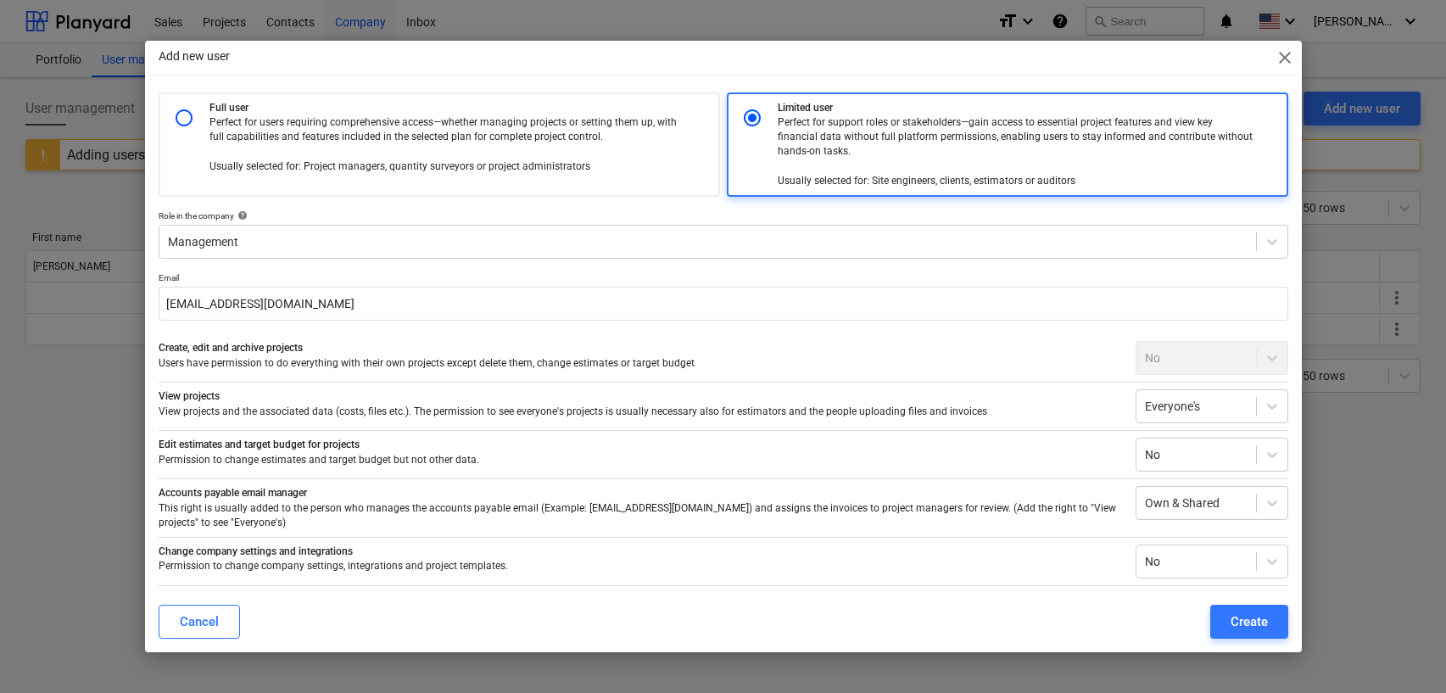
click at [1289, 58] on span "close" at bounding box center [1285, 57] width 20 height 20
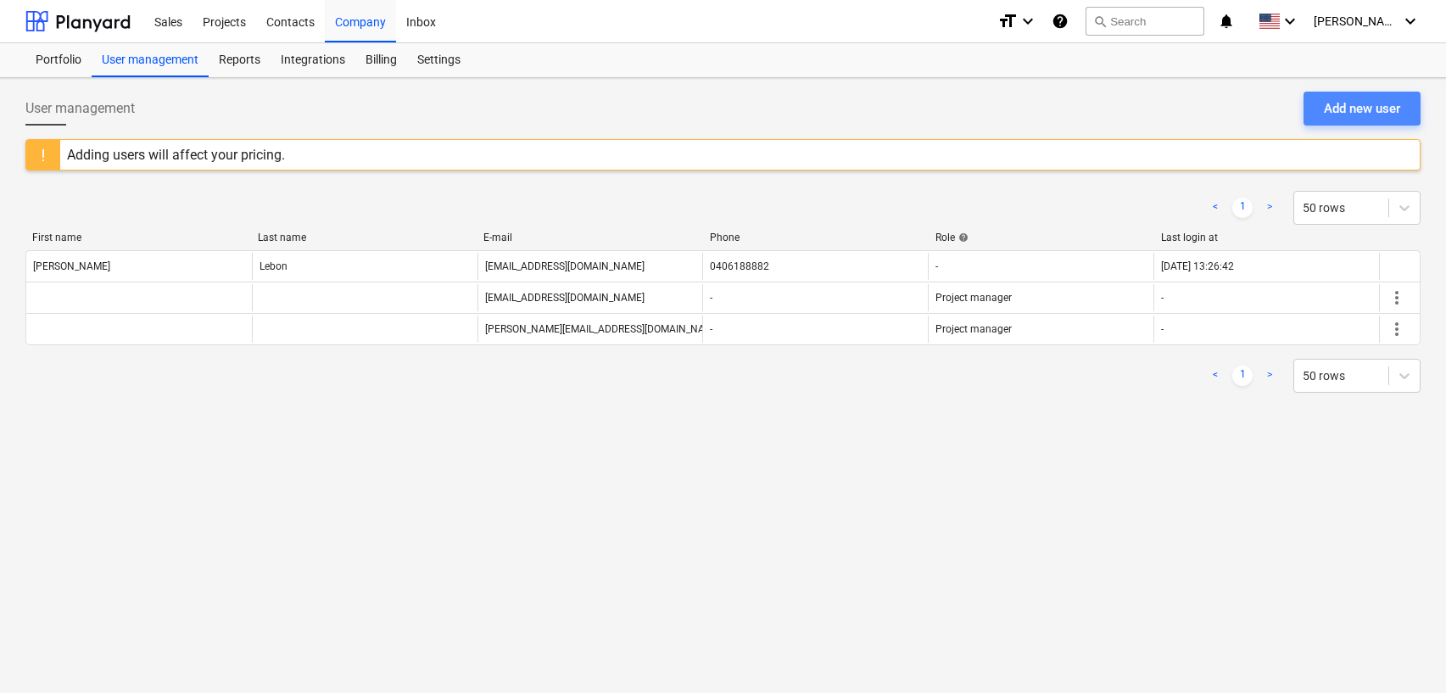
click at [1382, 113] on div "Add new user" at bounding box center [1362, 109] width 76 height 22
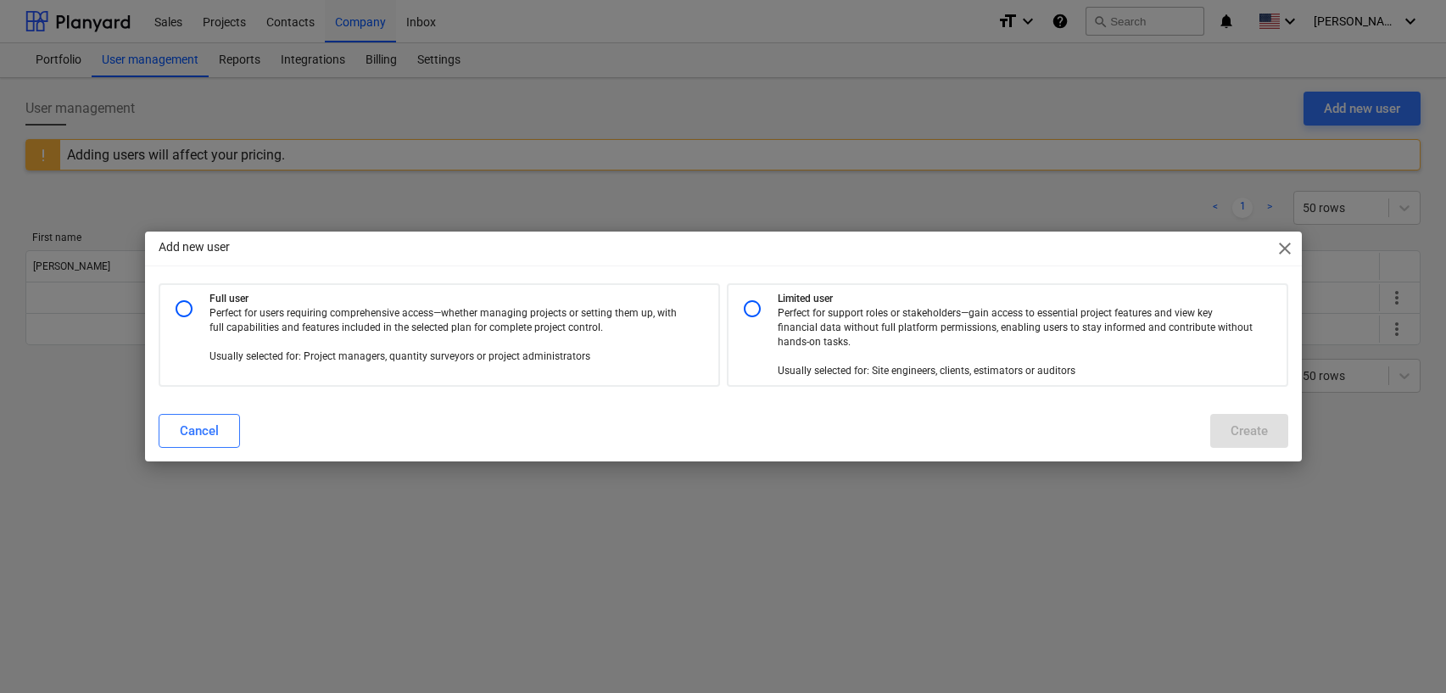
click at [1286, 249] on span "close" at bounding box center [1285, 248] width 20 height 20
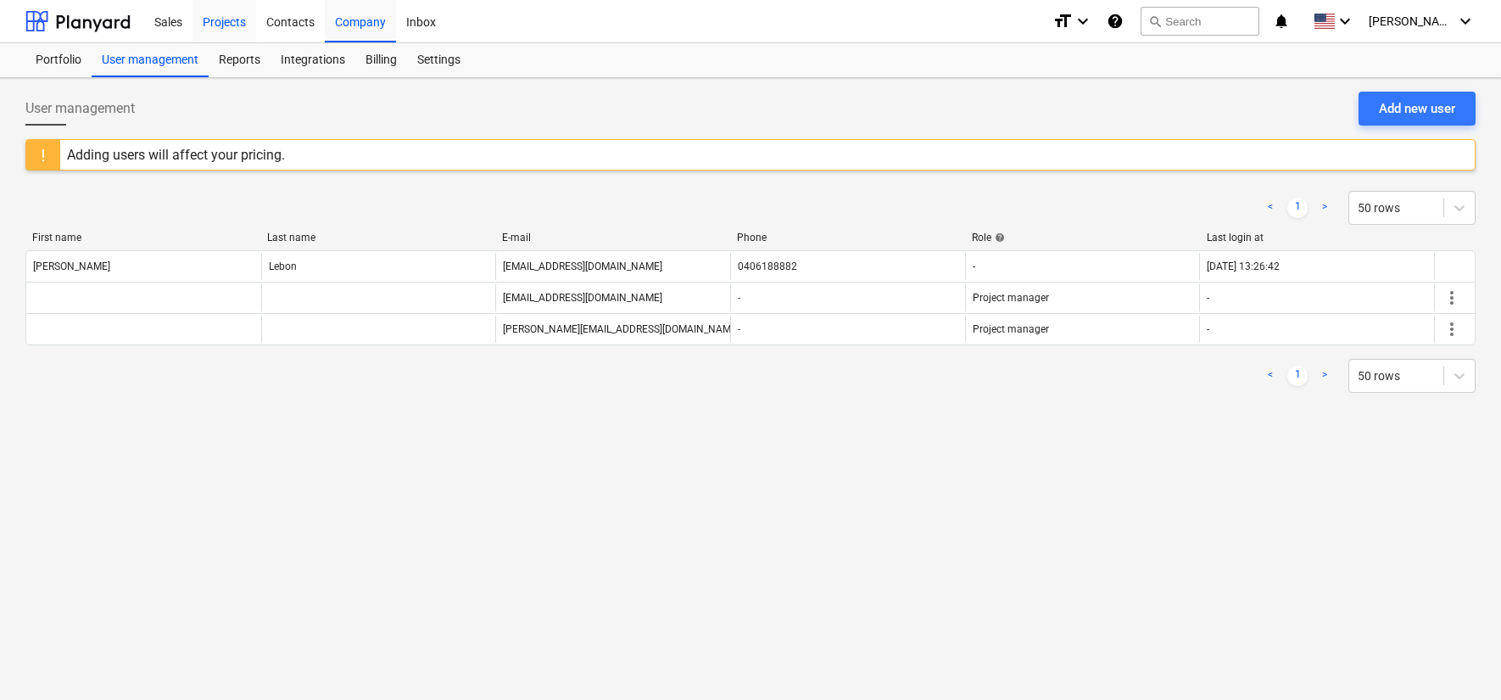
click at [221, 25] on div "Projects" at bounding box center [225, 20] width 64 height 43
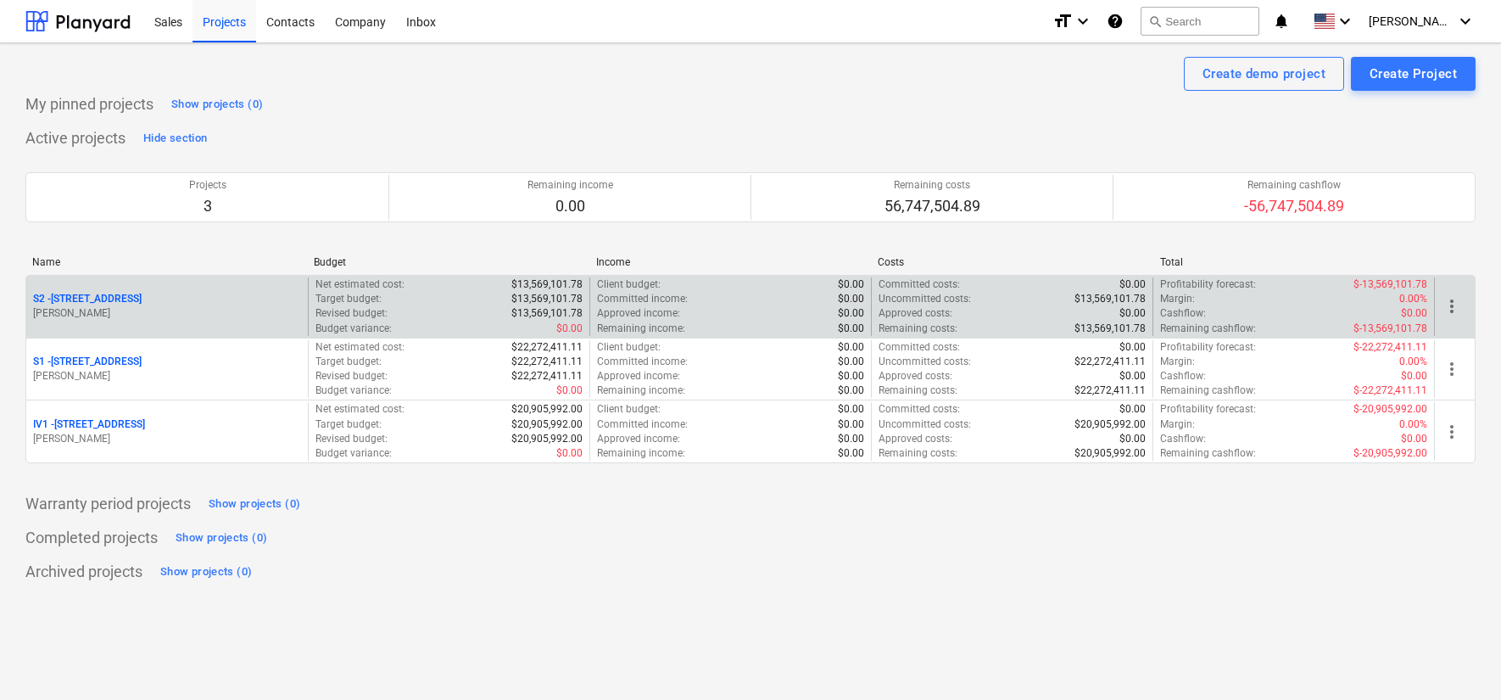
click at [142, 298] on p "S2 - [STREET_ADDRESS]" at bounding box center [87, 299] width 109 height 14
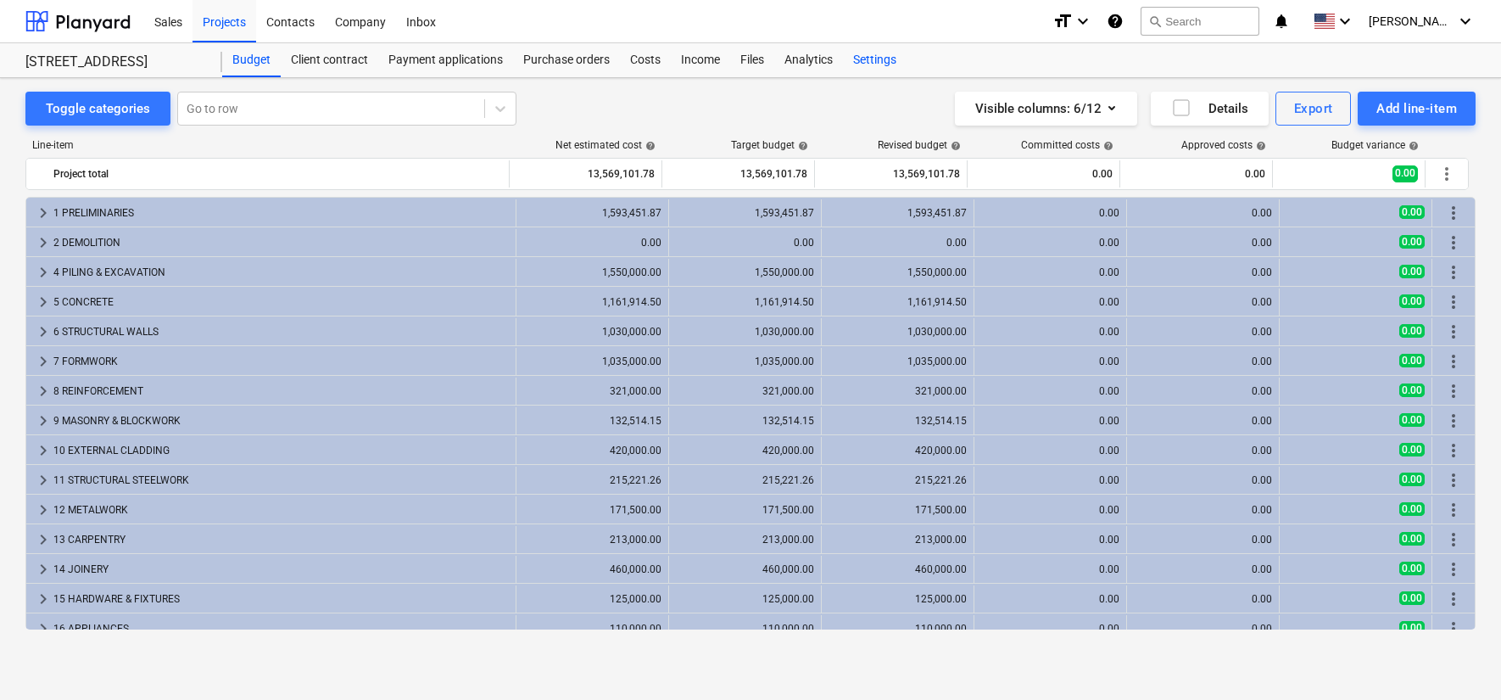
click at [860, 61] on div "Settings" at bounding box center [875, 60] width 64 height 34
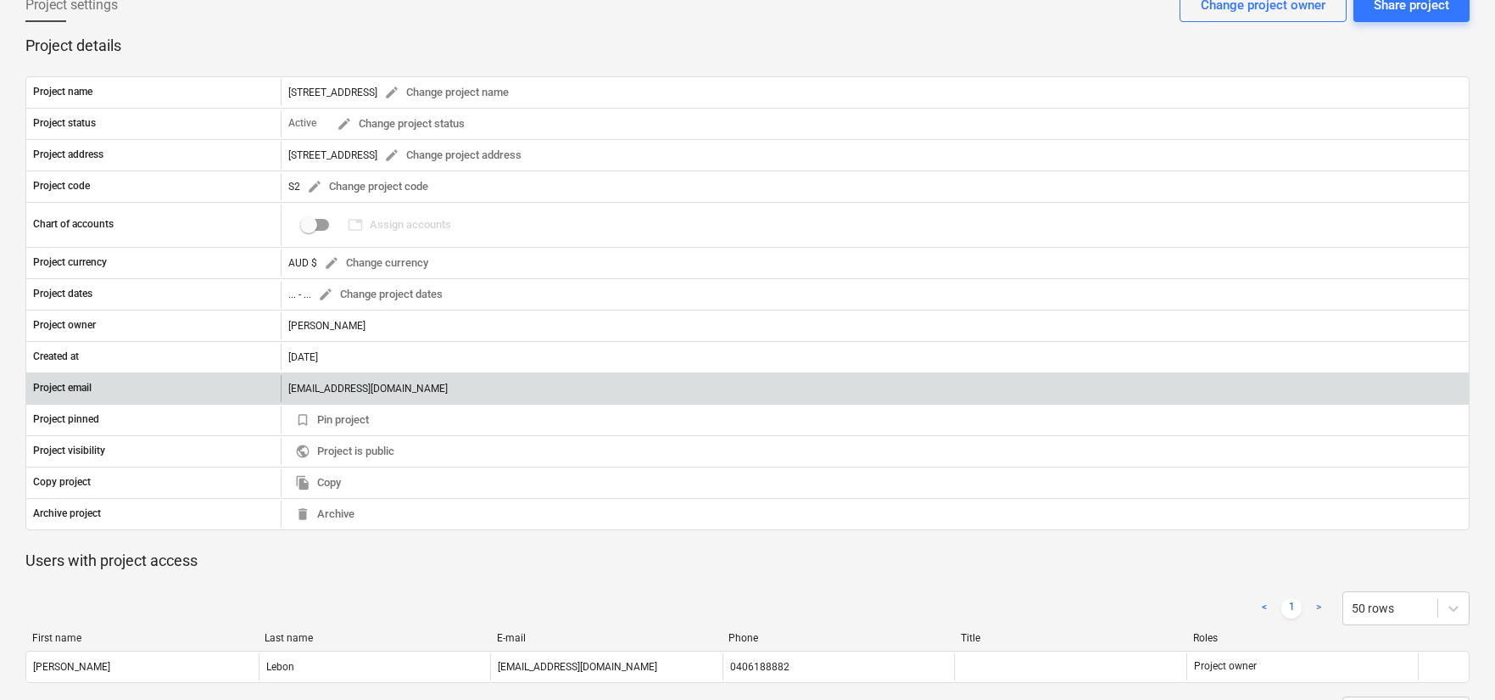
scroll to position [168, 0]
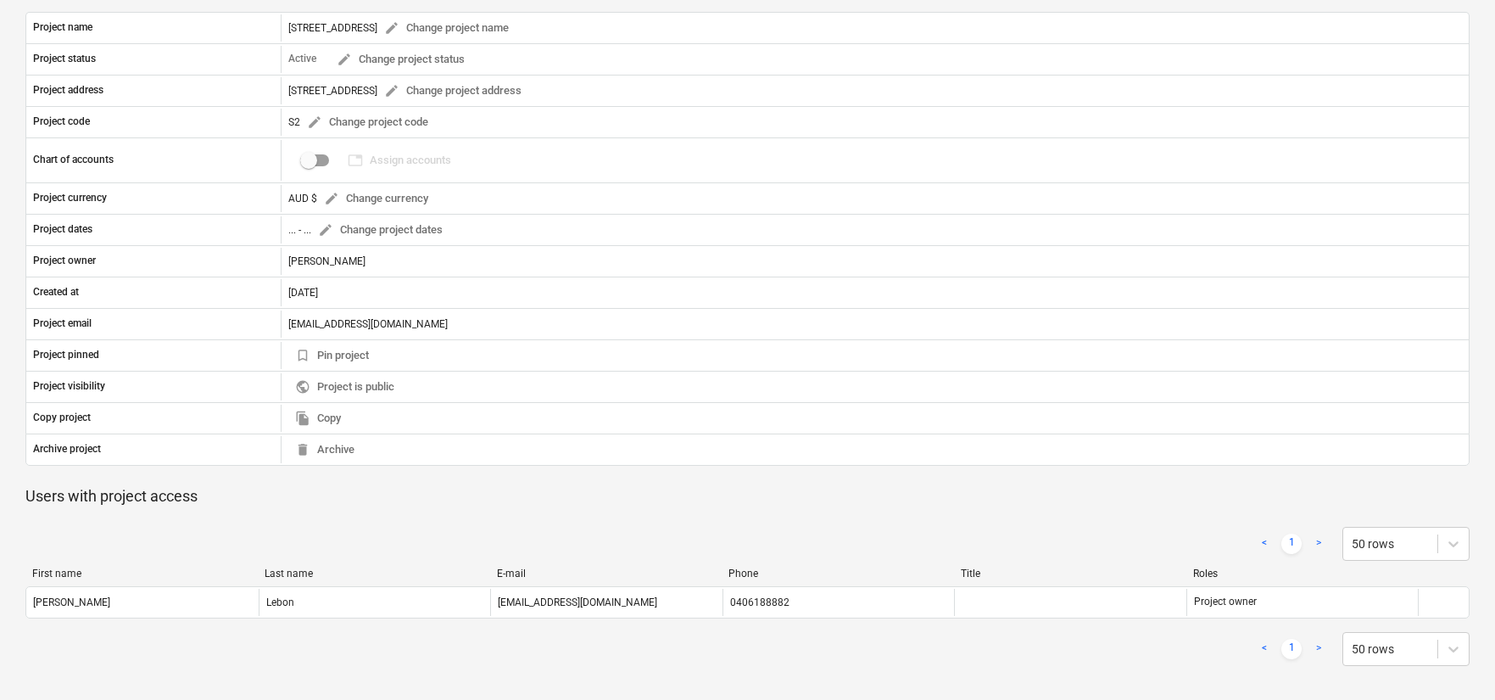
click at [416, 637] on div "< 1 > 50 rows" at bounding box center [747, 649] width 1444 height 34
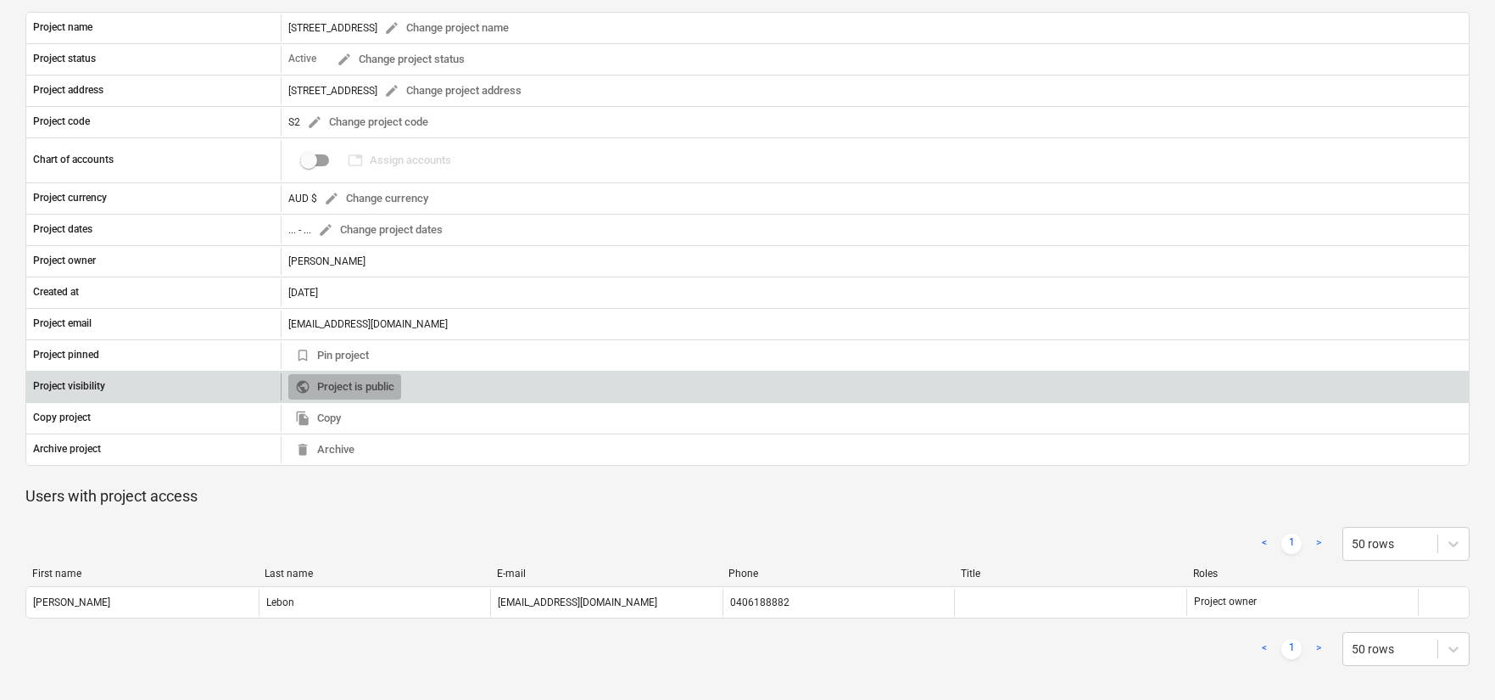
click at [337, 387] on span "public Project is public" at bounding box center [344, 387] width 99 height 20
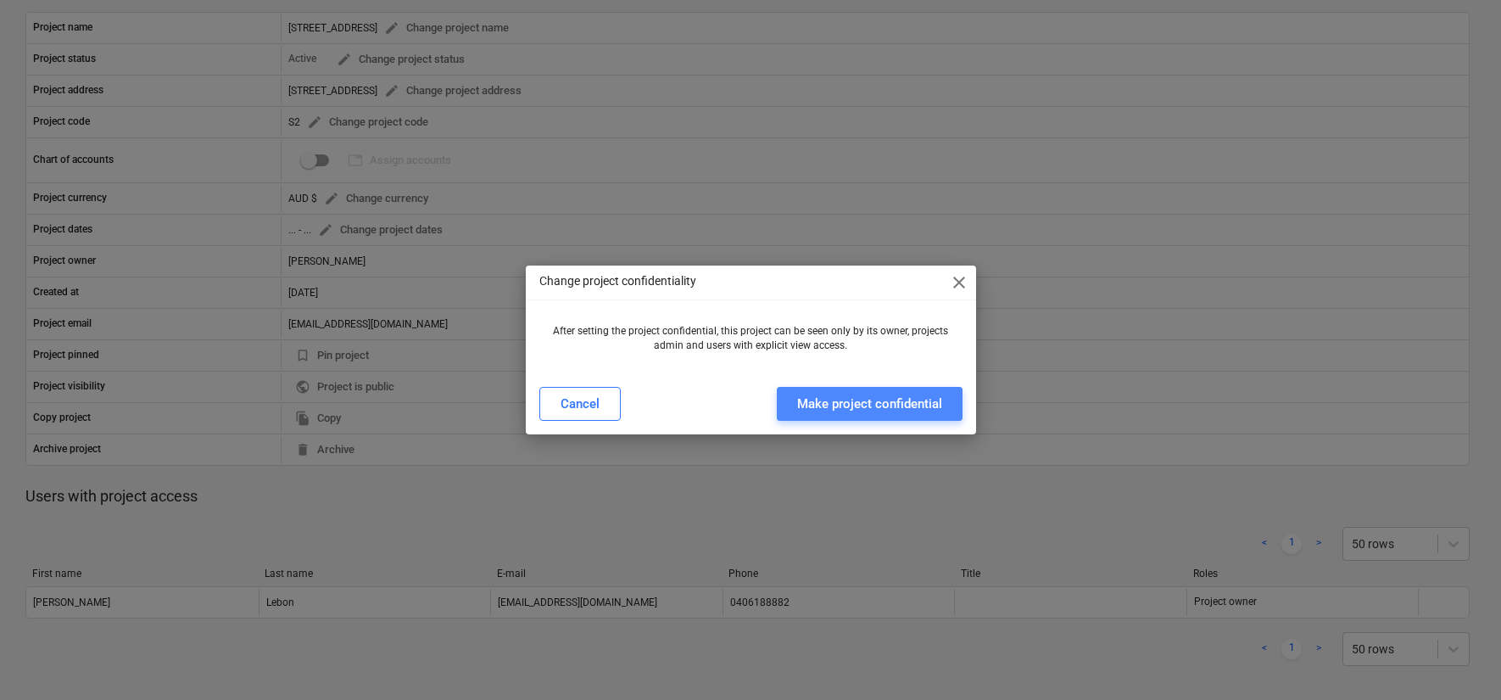
click at [836, 410] on div "Make project confidential" at bounding box center [869, 404] width 145 height 22
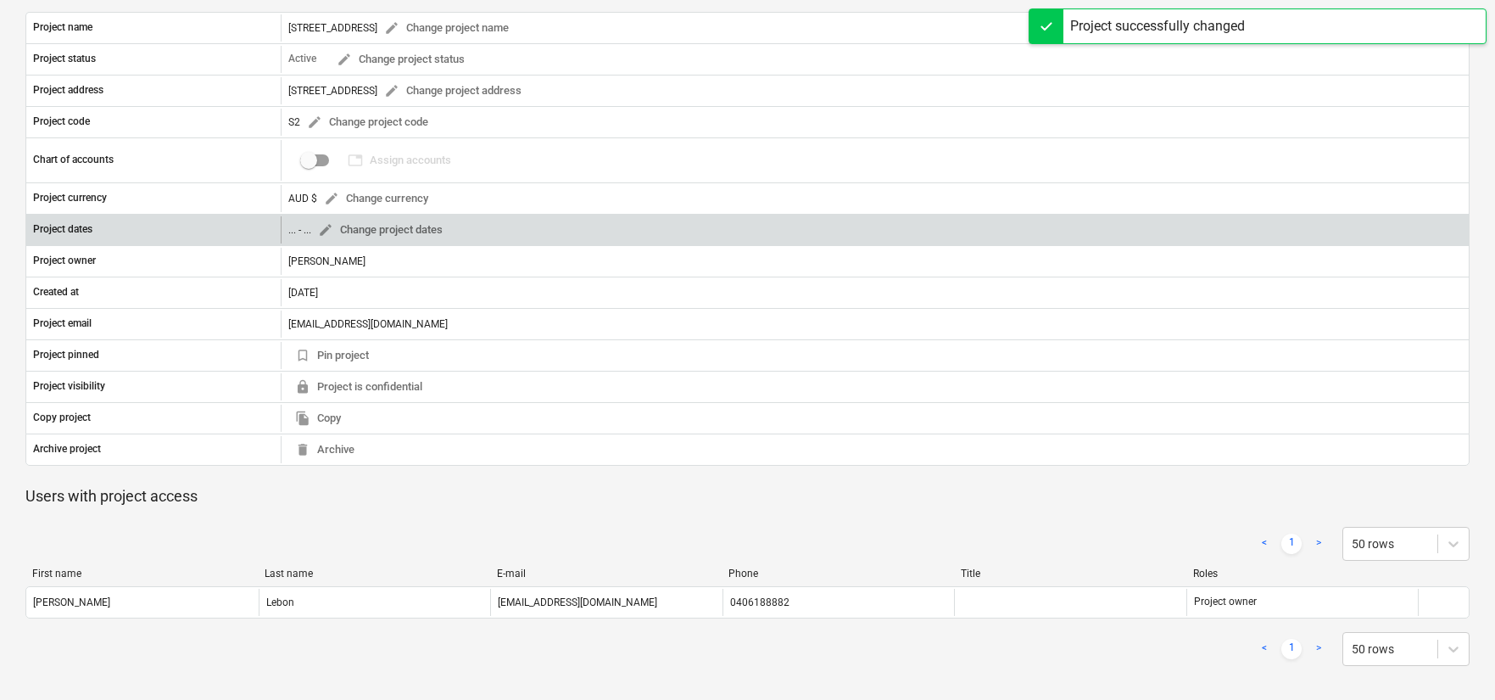
scroll to position [0, 0]
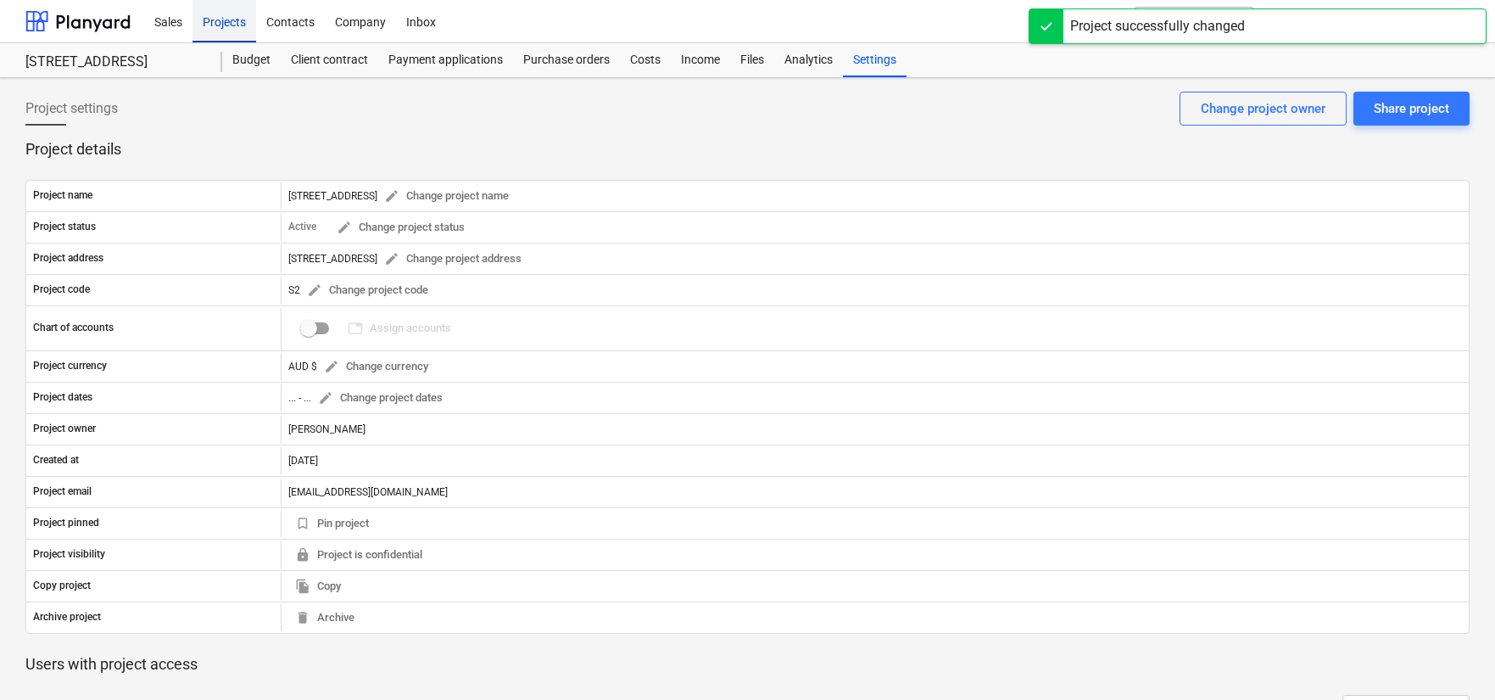
click at [204, 23] on div "Projects" at bounding box center [225, 20] width 64 height 43
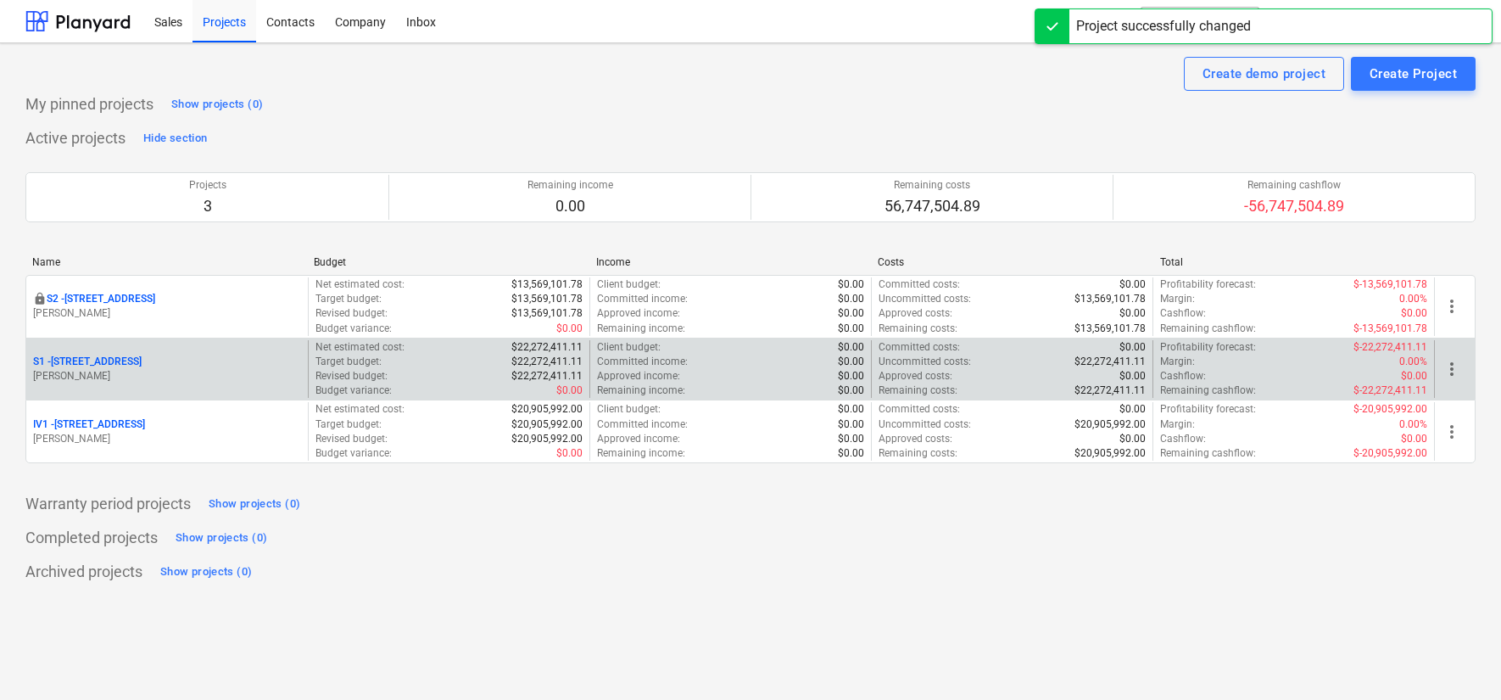
click at [1445, 371] on span "more_vert" at bounding box center [1452, 369] width 20 height 20
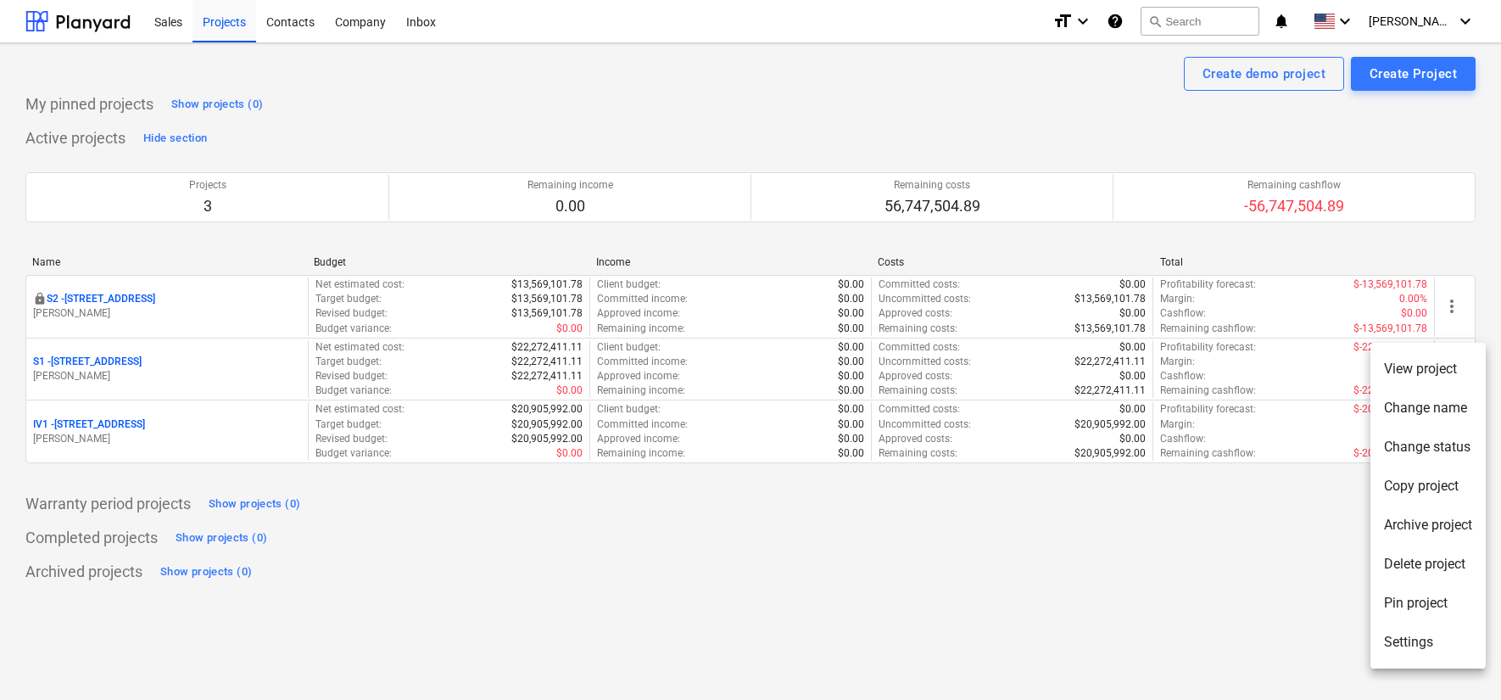
click at [1400, 649] on li "Settings" at bounding box center [1428, 642] width 115 height 39
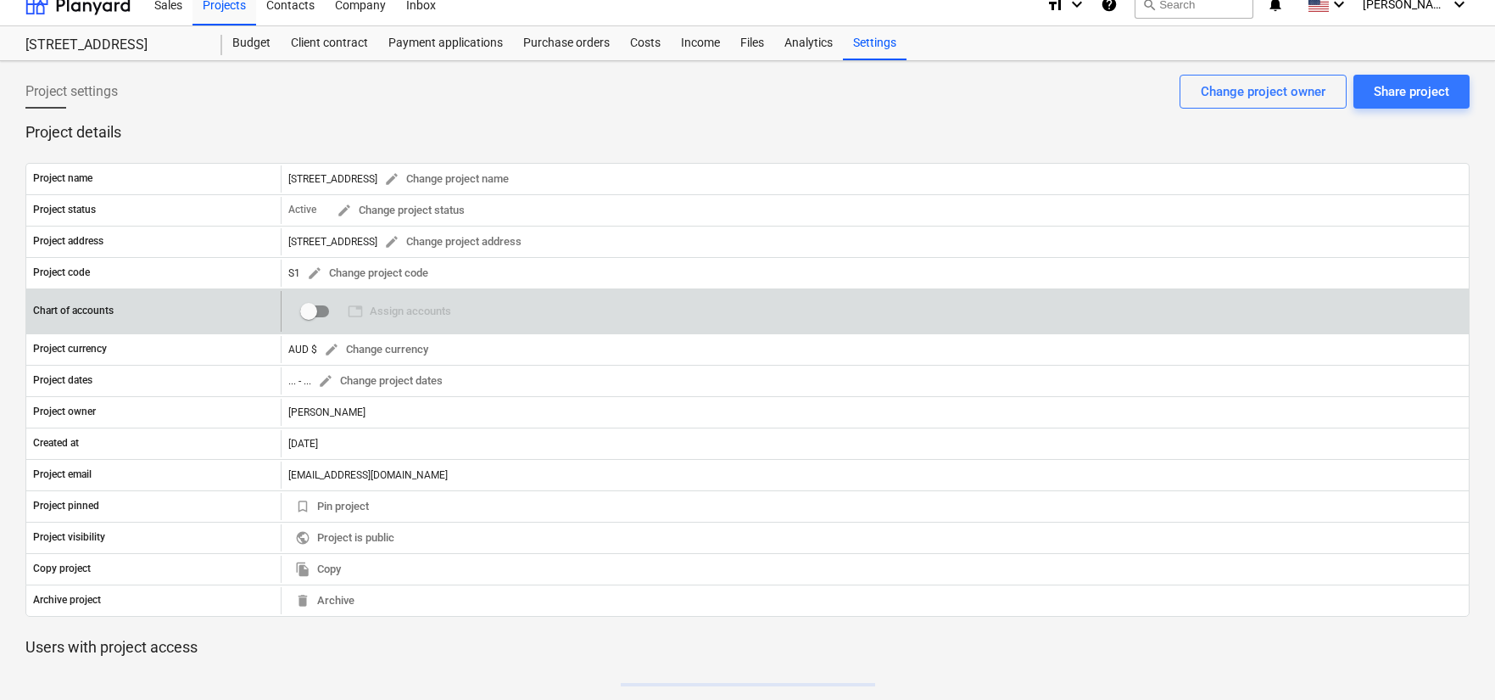
scroll to position [168, 0]
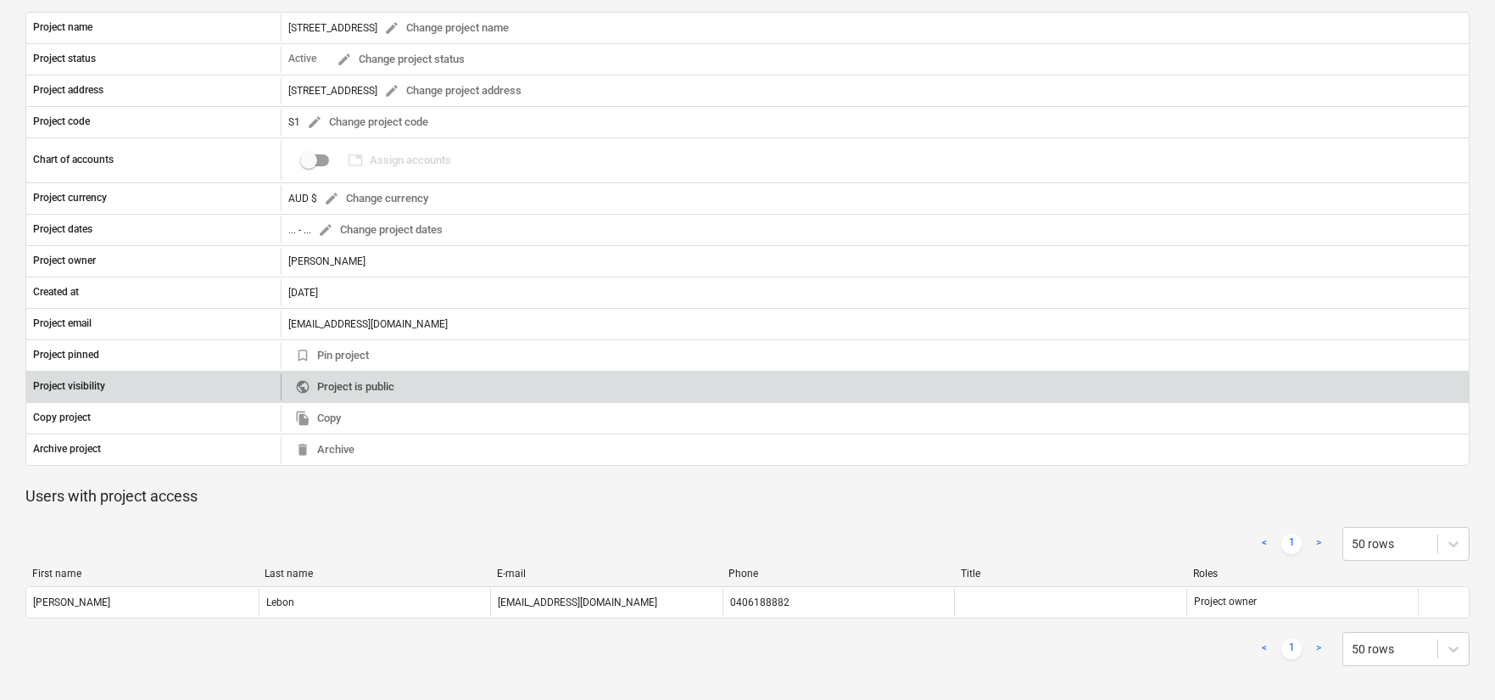
click at [347, 389] on span "public Project is public" at bounding box center [344, 387] width 99 height 20
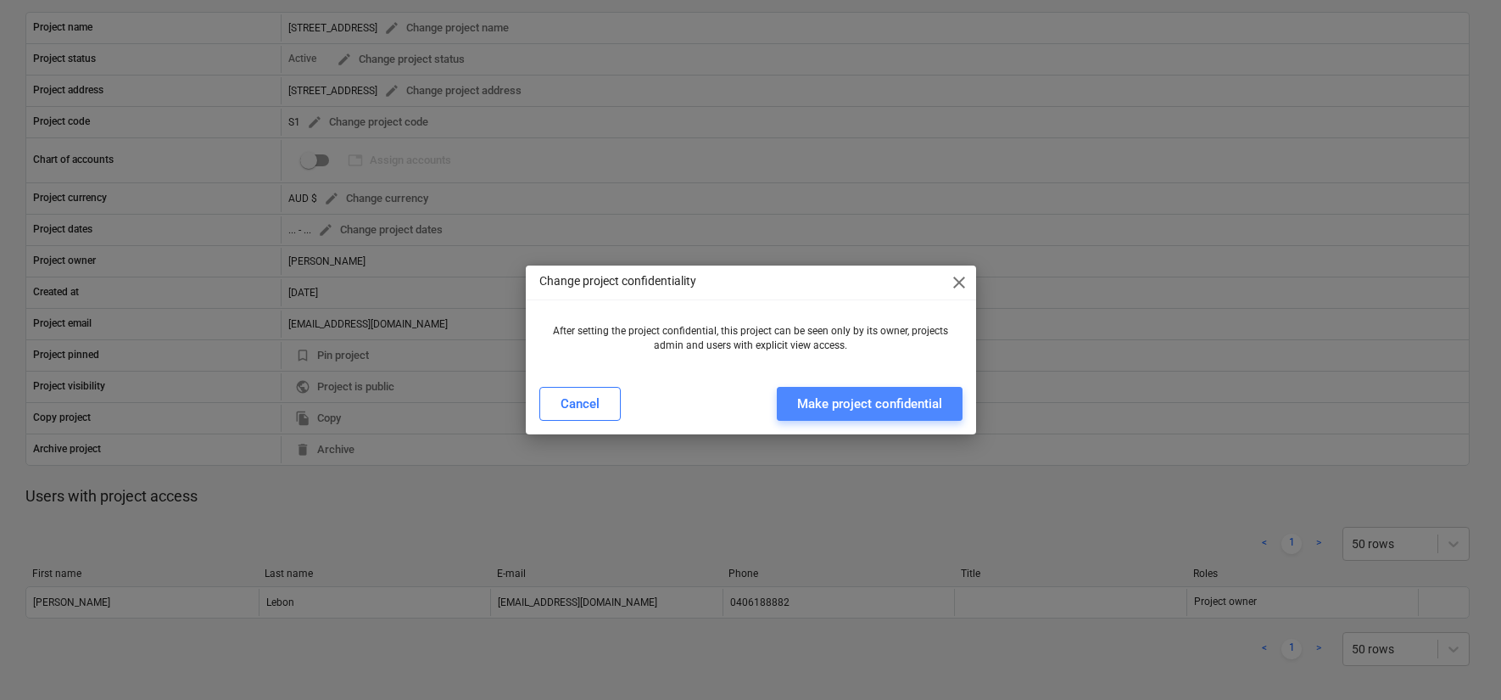
click at [846, 400] on div "Make project confidential" at bounding box center [869, 404] width 145 height 22
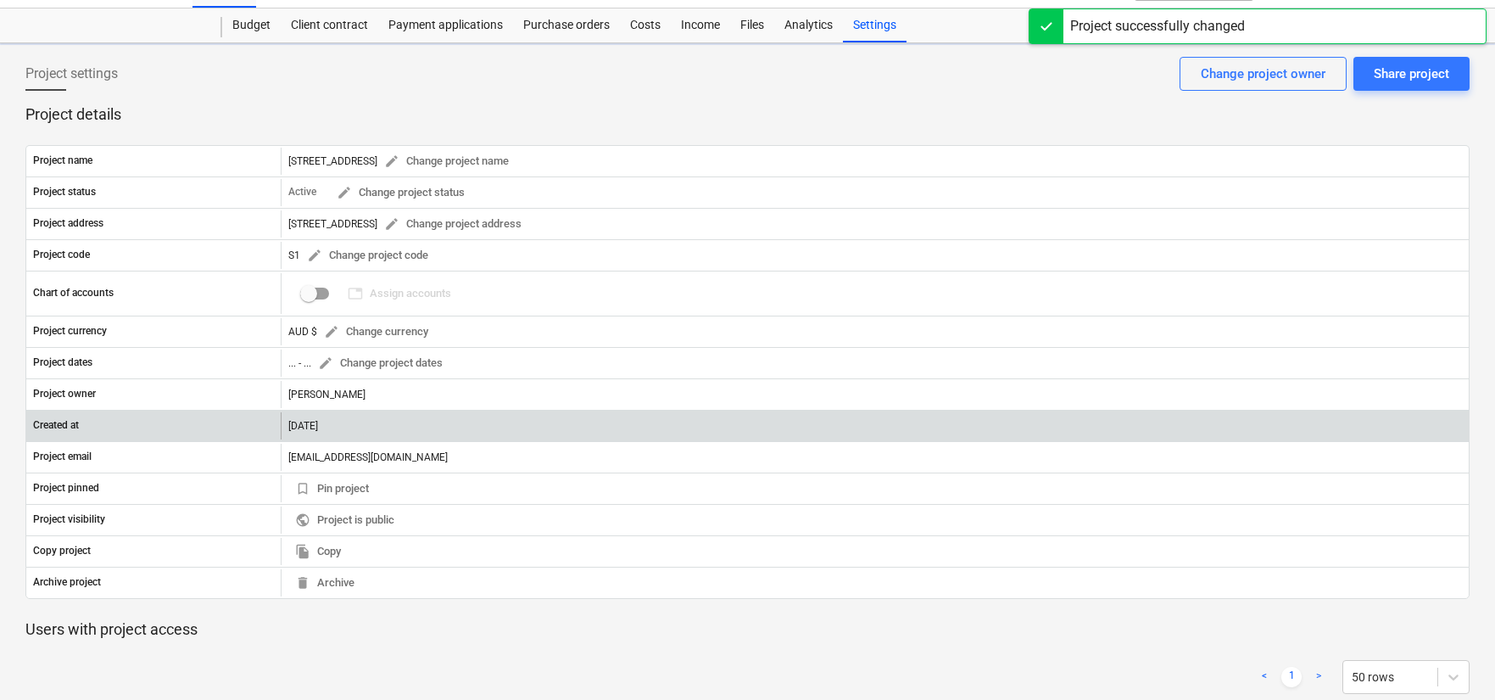
scroll to position [0, 0]
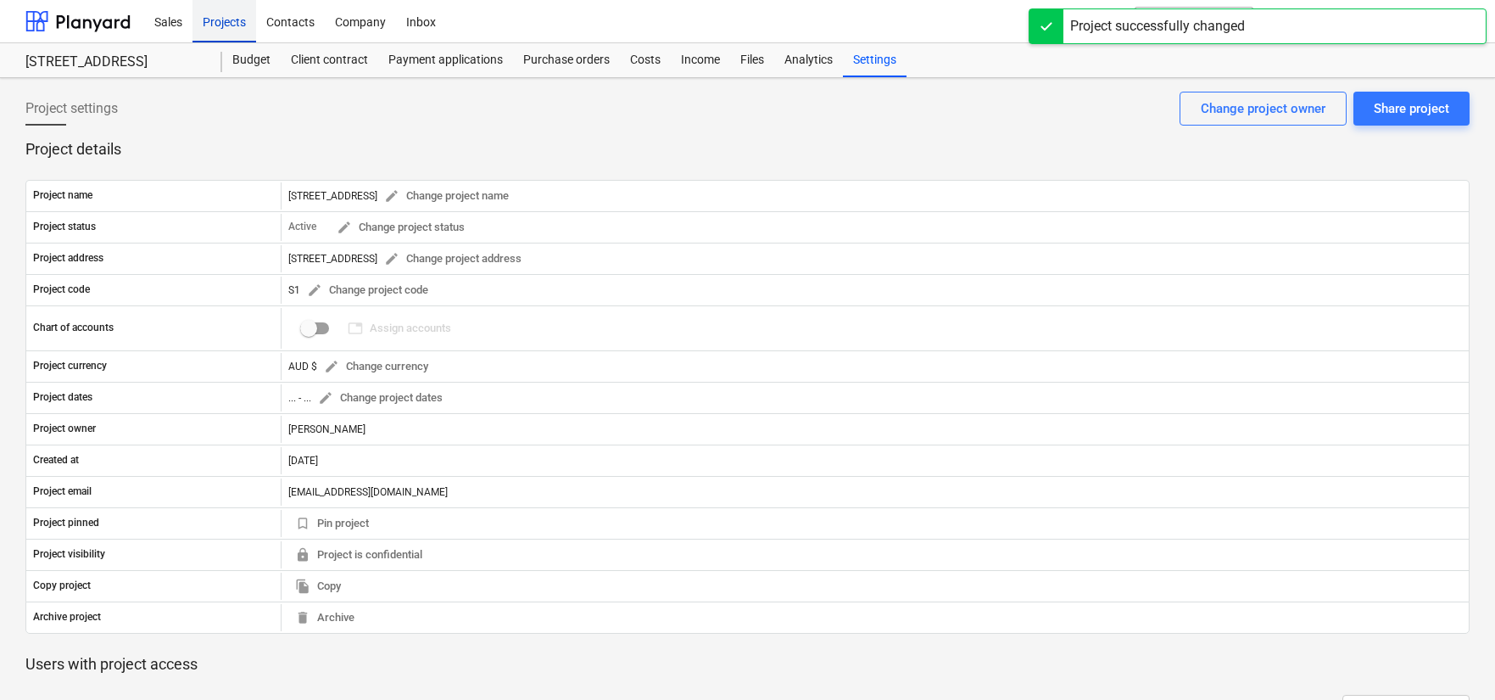
click at [229, 35] on div "Projects" at bounding box center [225, 20] width 64 height 43
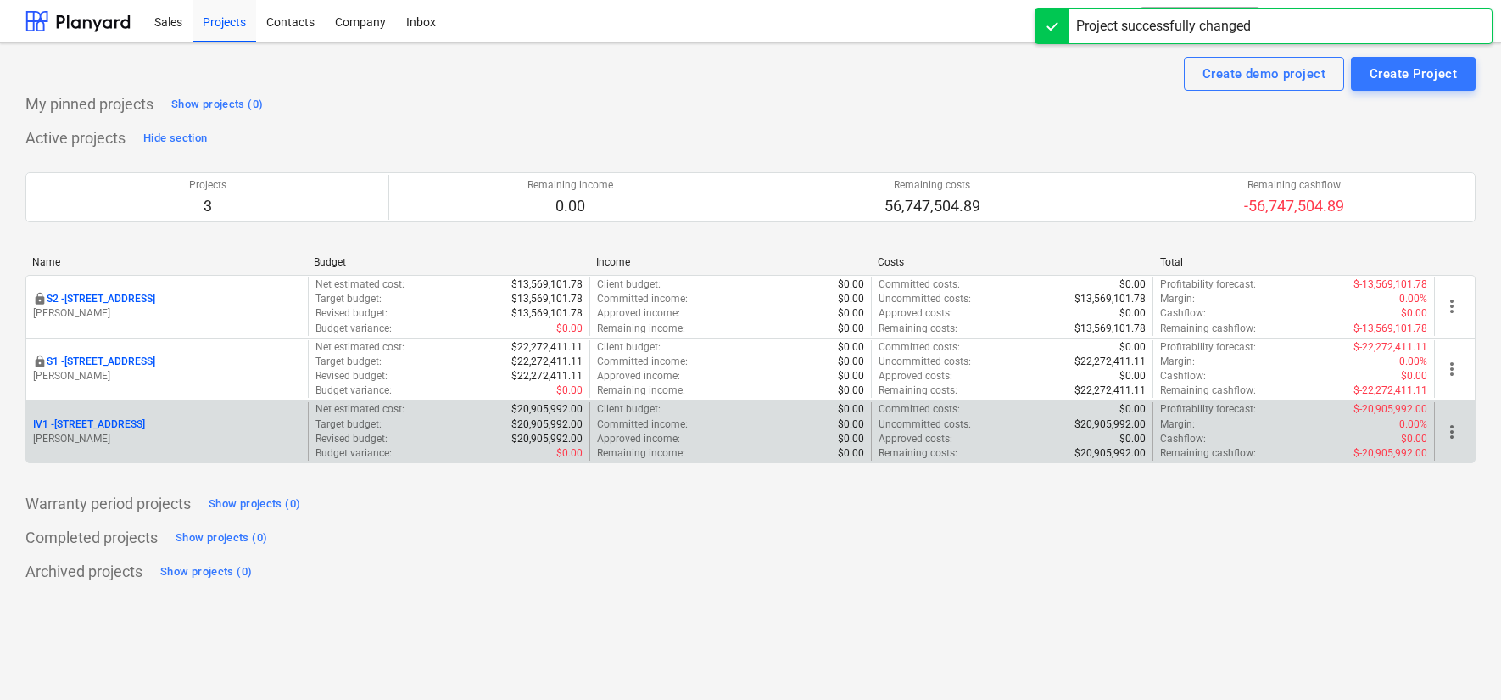
click at [259, 411] on div "IV1 - [STREET_ADDRESS] Lebon" at bounding box center [167, 431] width 282 height 59
click at [1445, 433] on span "more_vert" at bounding box center [1452, 432] width 20 height 20
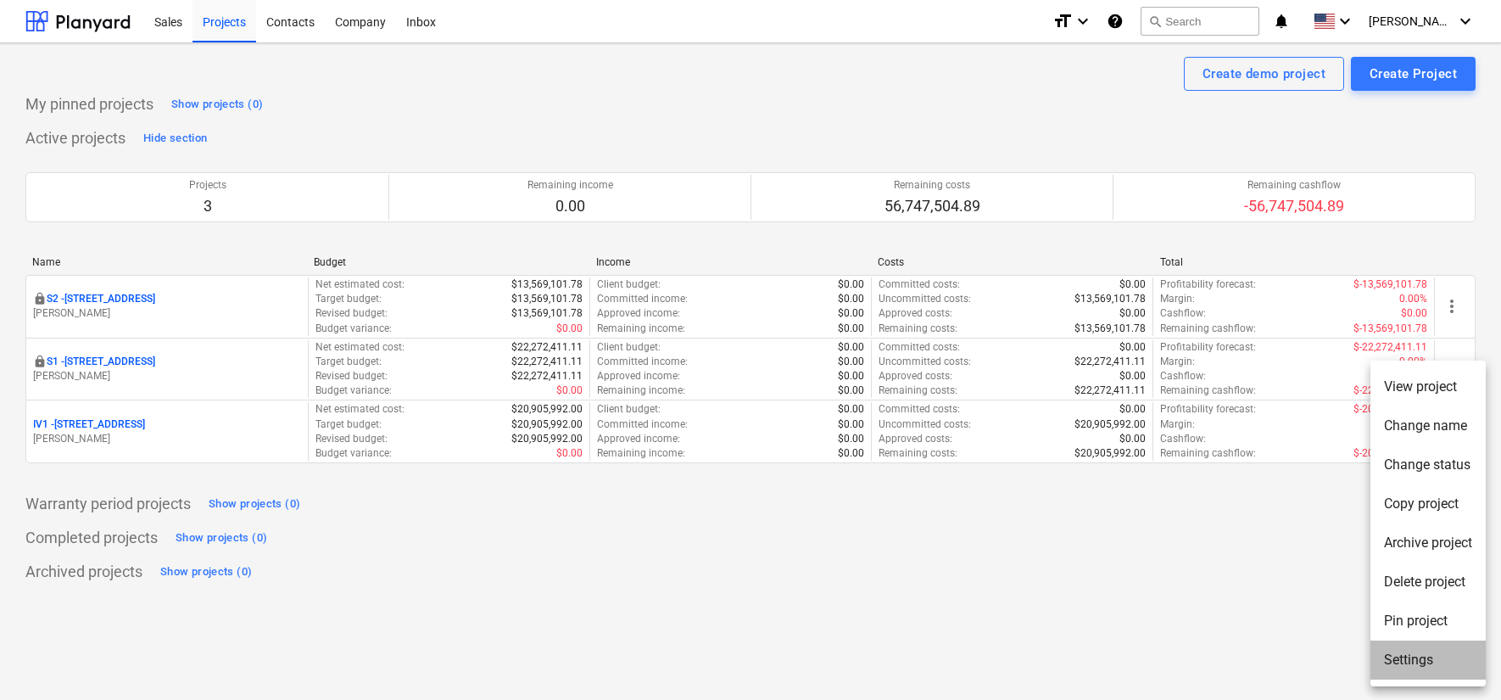
click at [1407, 659] on li "Settings" at bounding box center [1428, 659] width 115 height 39
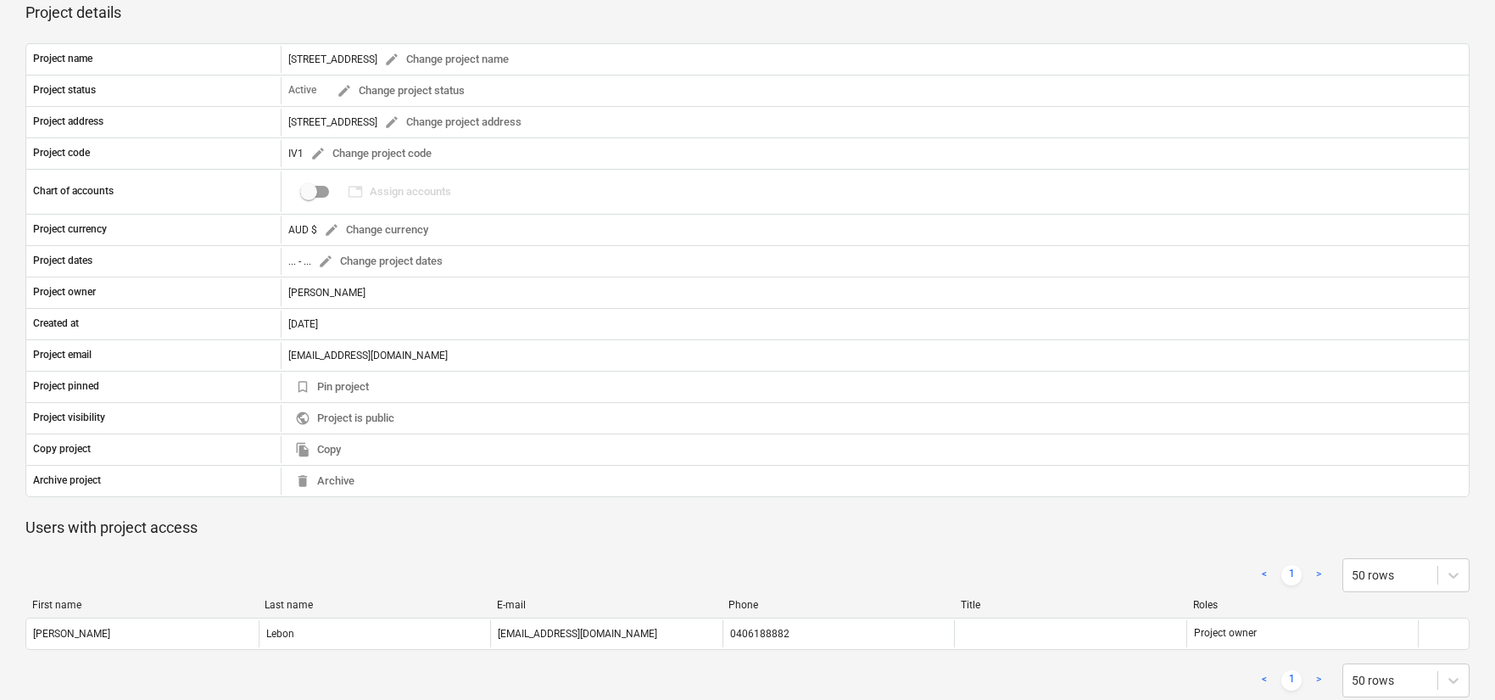
scroll to position [156, 0]
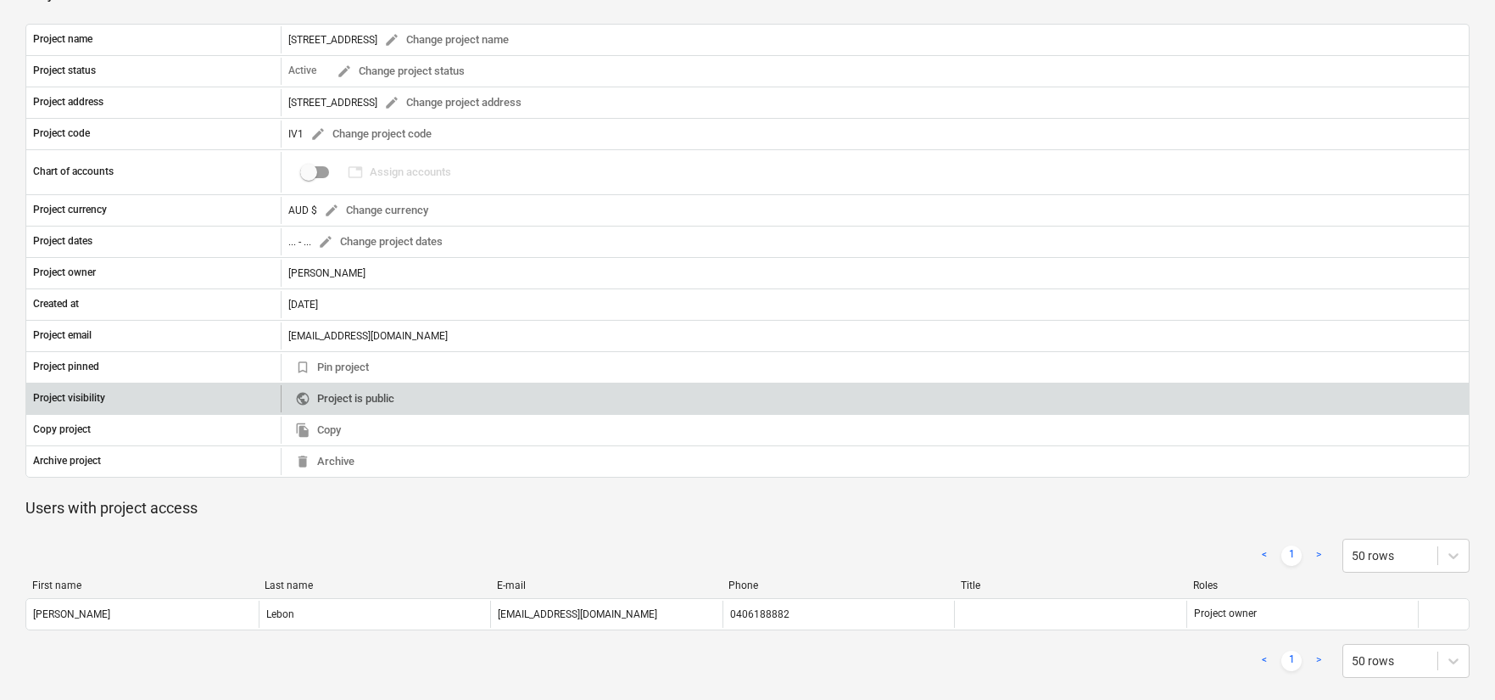
click at [339, 401] on span "public Project is public" at bounding box center [344, 399] width 99 height 20
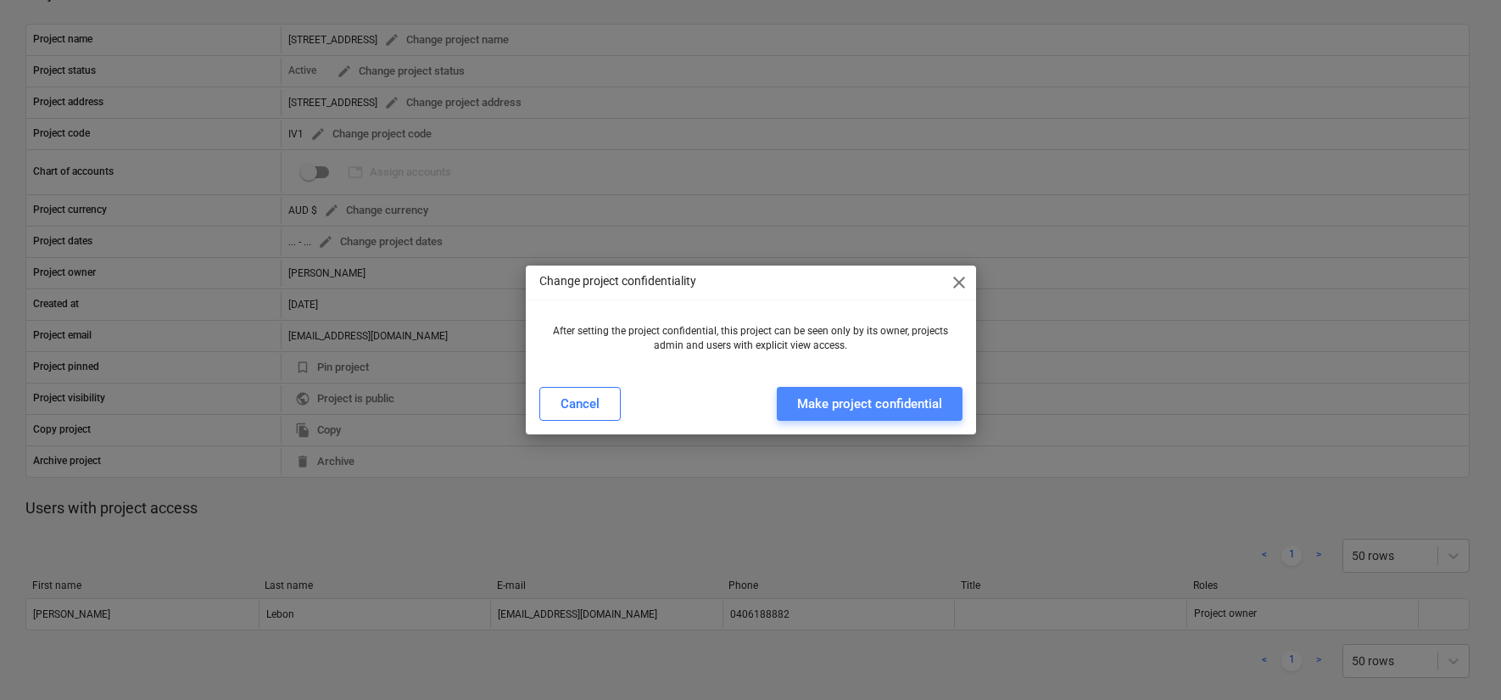
click at [875, 397] on div "Make project confidential" at bounding box center [869, 404] width 145 height 22
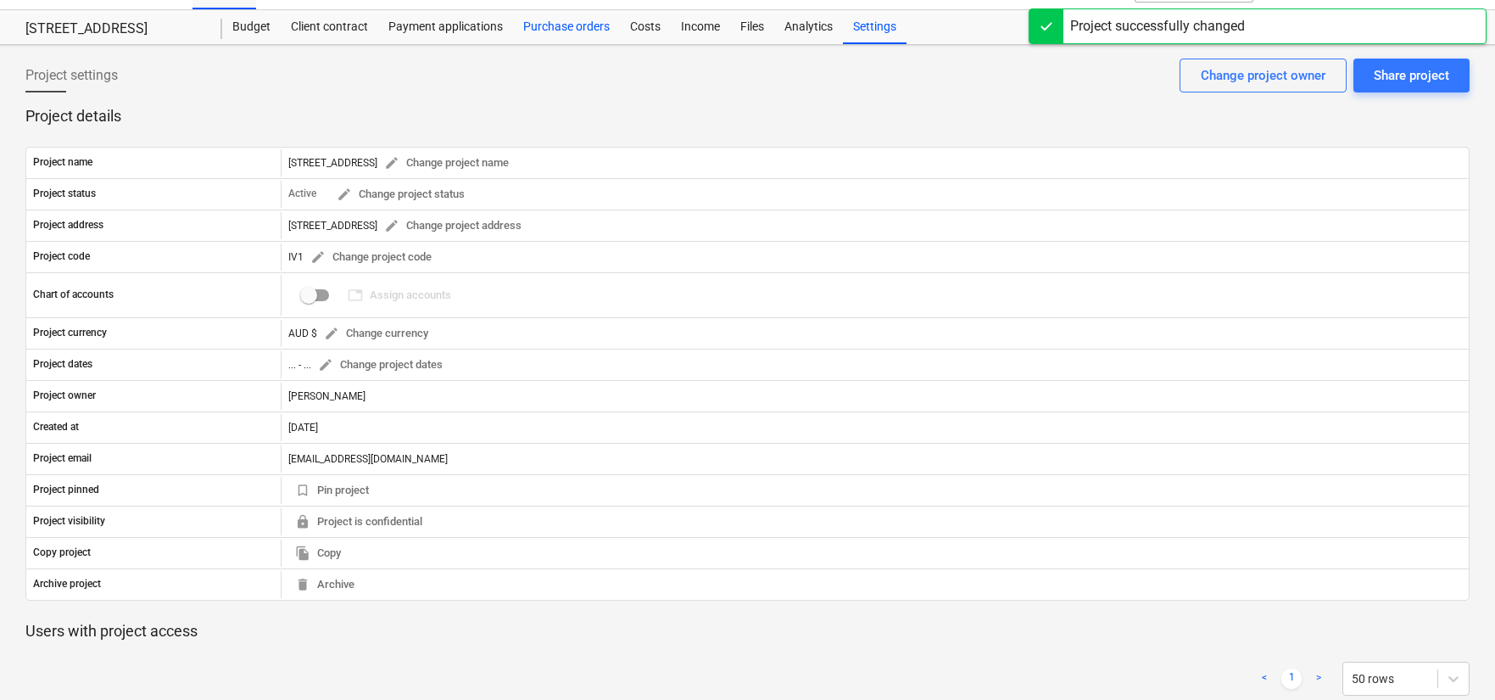
scroll to position [0, 0]
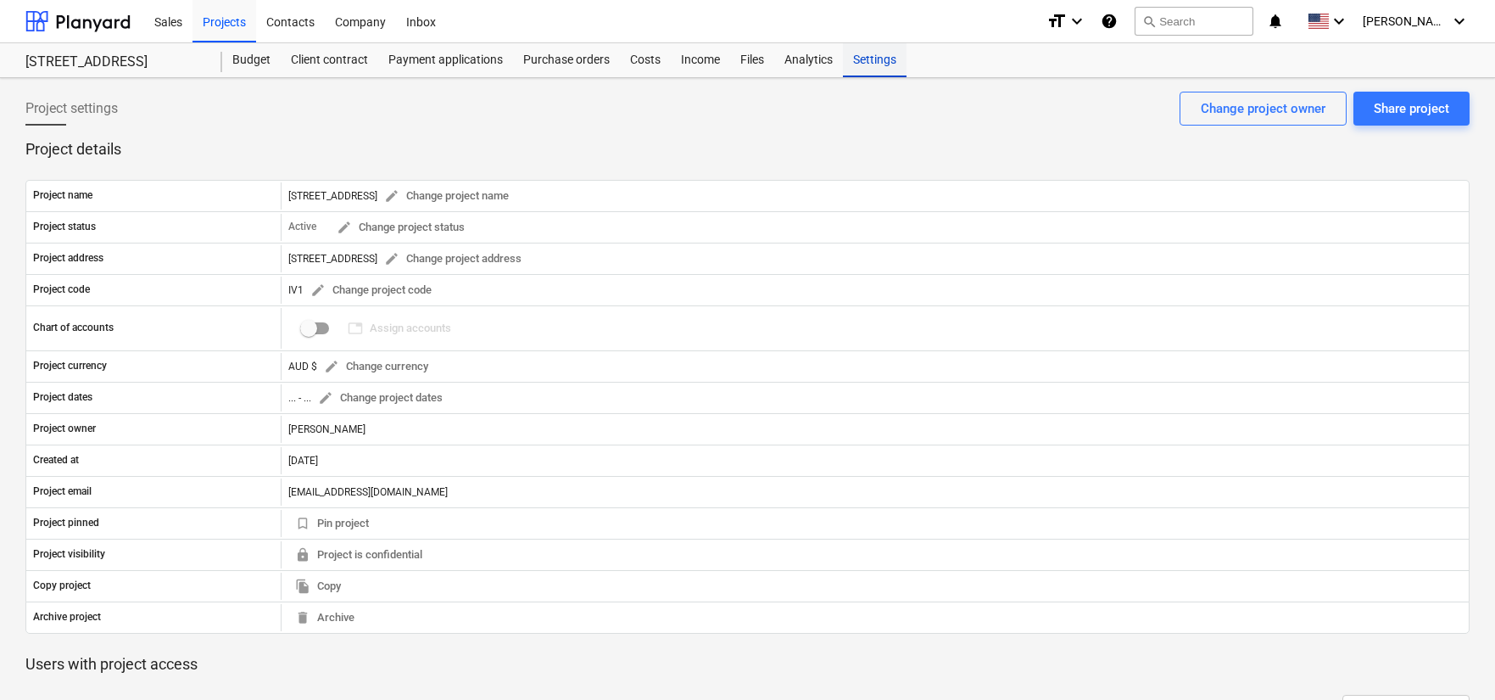
click at [881, 61] on div "Settings" at bounding box center [875, 60] width 64 height 34
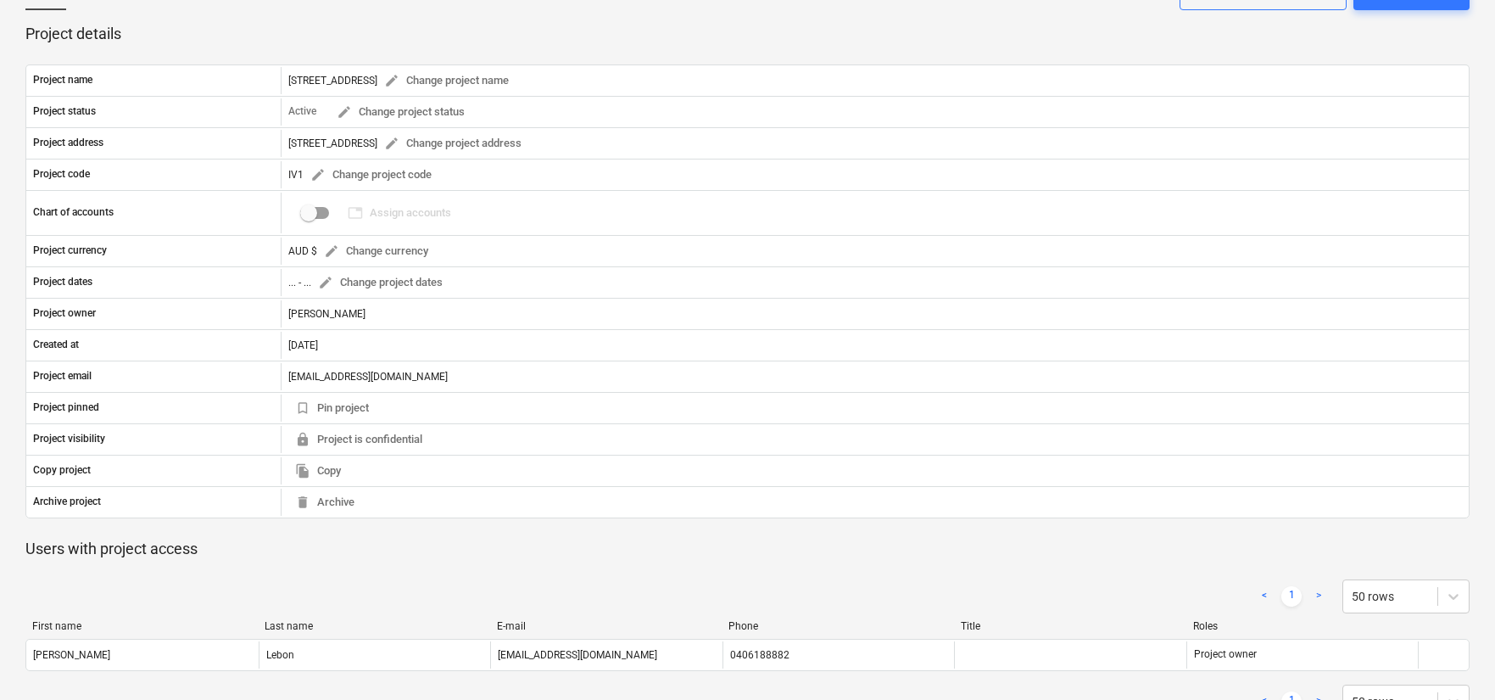
scroll to position [168, 0]
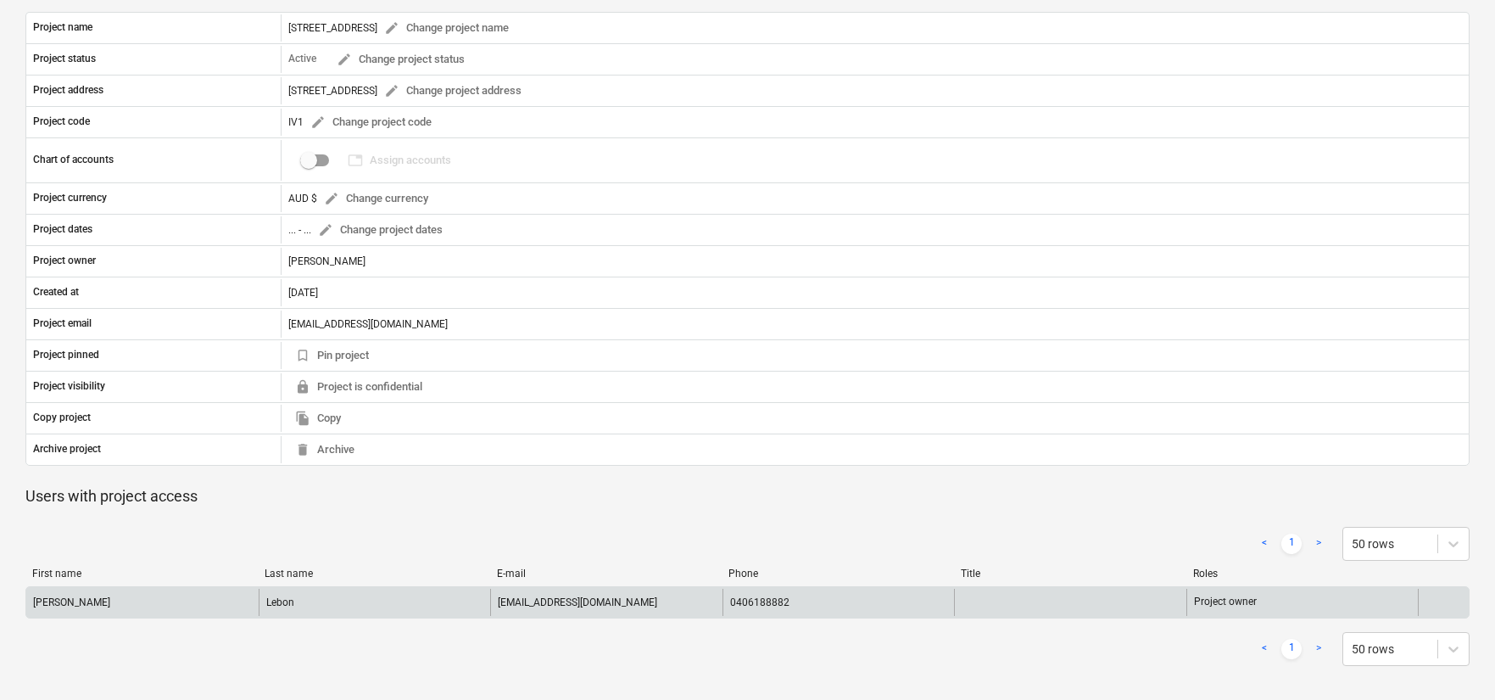
click at [1256, 592] on div "Project owner" at bounding box center [1303, 602] width 232 height 27
click at [1249, 600] on p "Project owner" at bounding box center [1225, 602] width 63 height 14
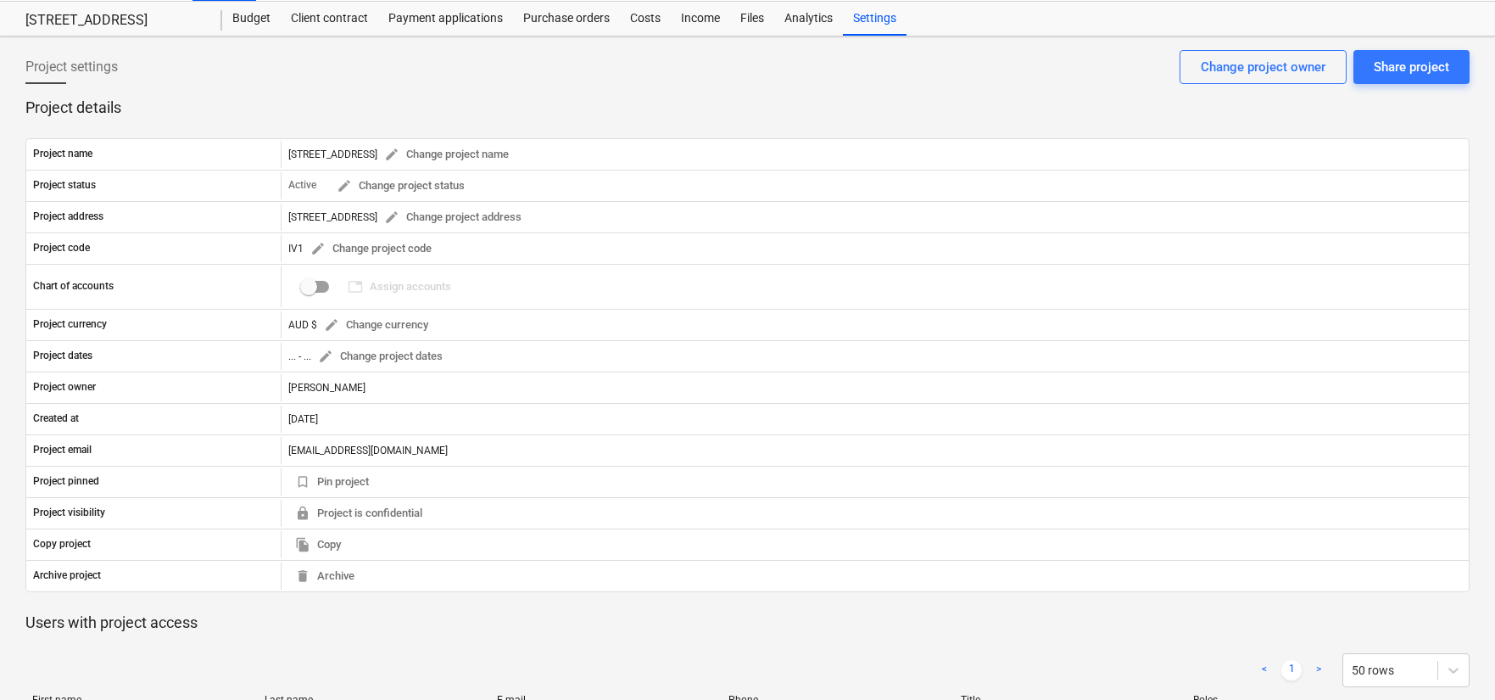
scroll to position [0, 0]
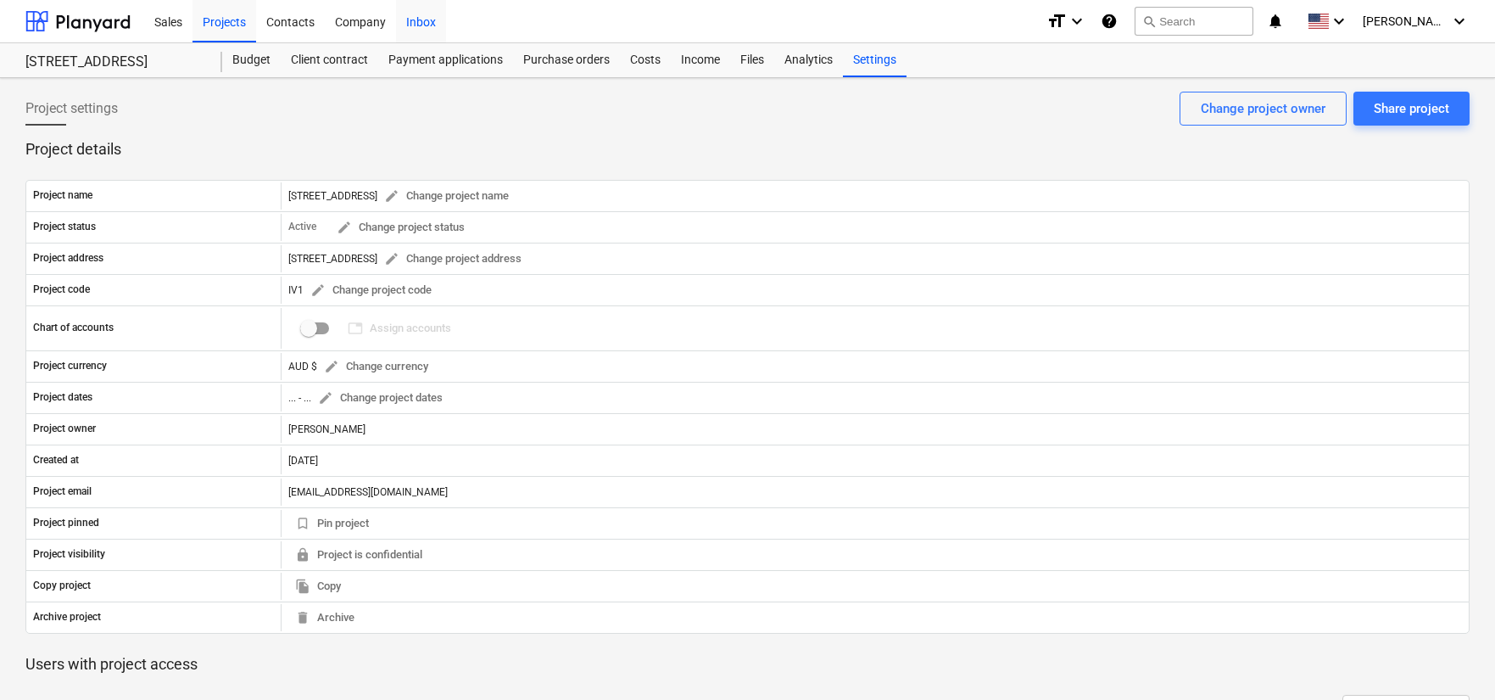
click at [413, 14] on div "Inbox" at bounding box center [421, 20] width 50 height 43
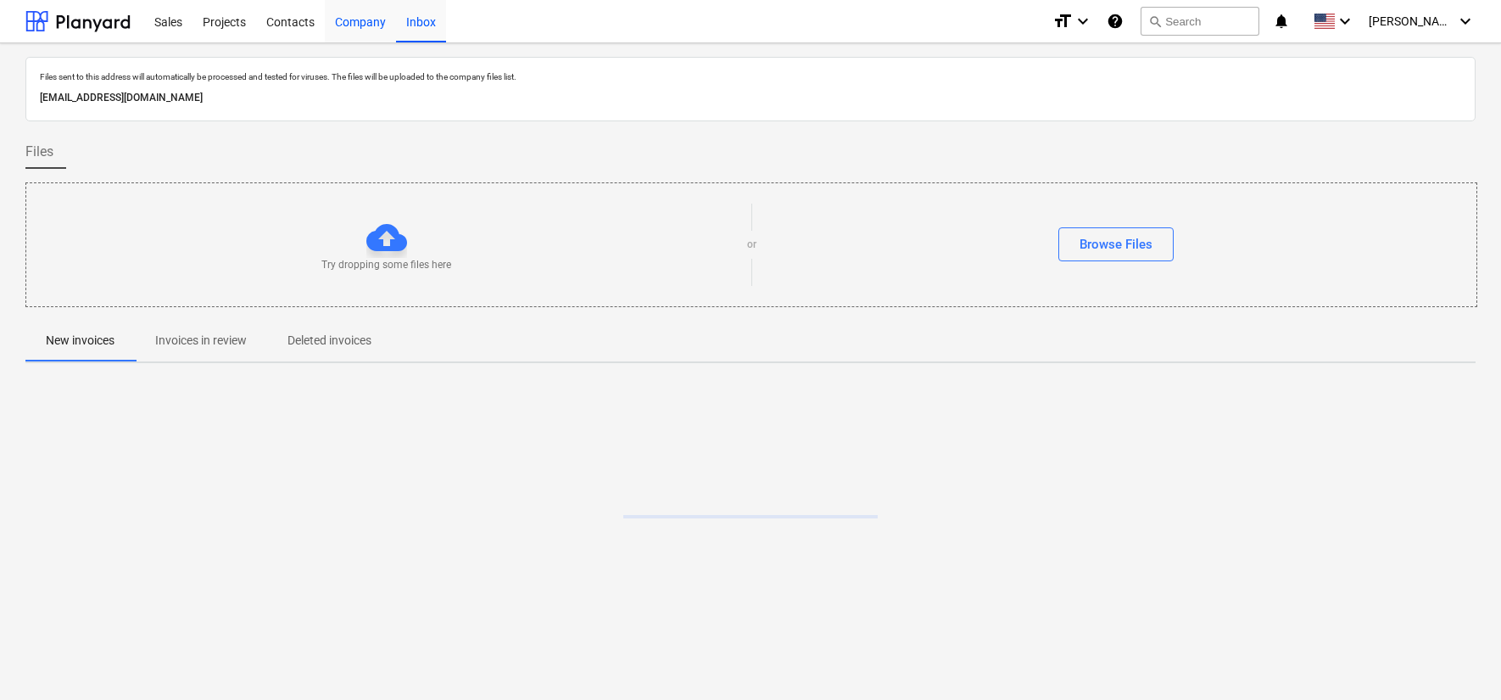
click at [363, 25] on div "Company" at bounding box center [360, 20] width 71 height 43
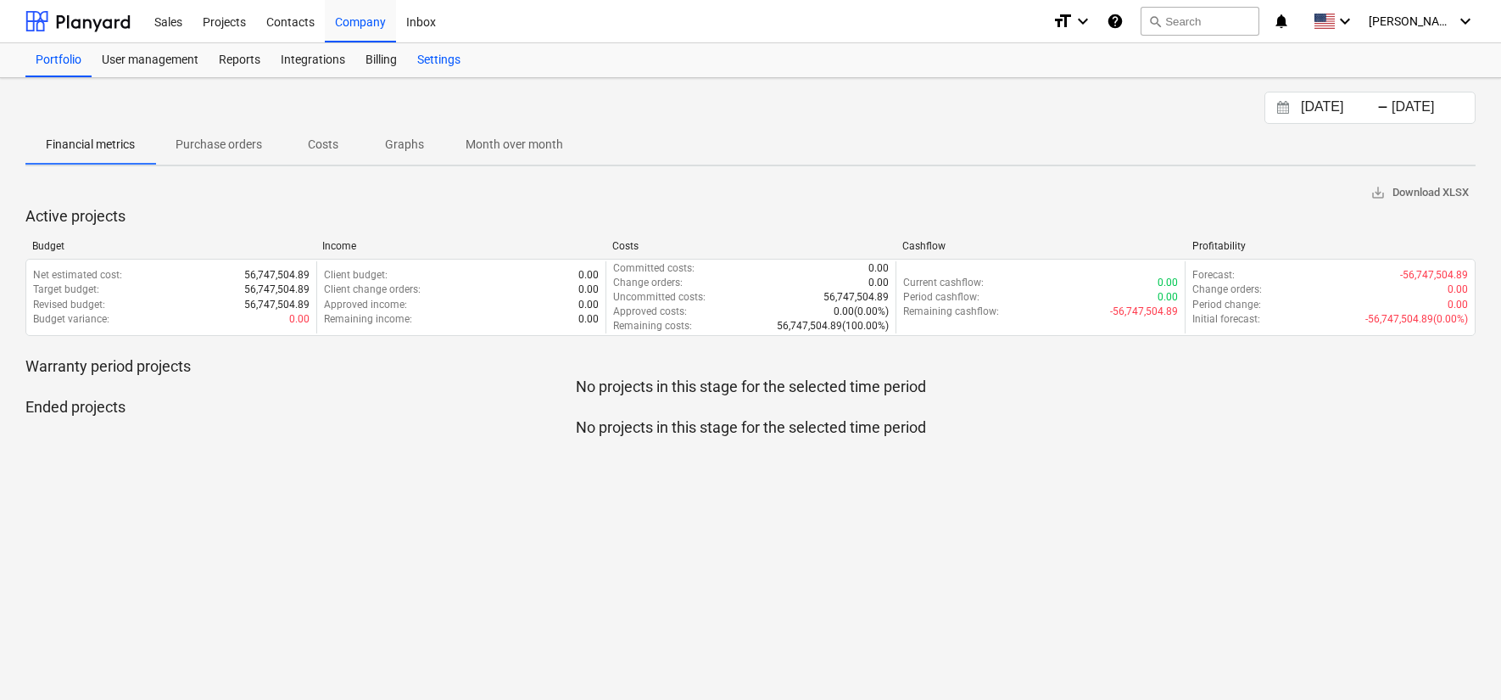
click at [438, 64] on div "Settings" at bounding box center [439, 60] width 64 height 34
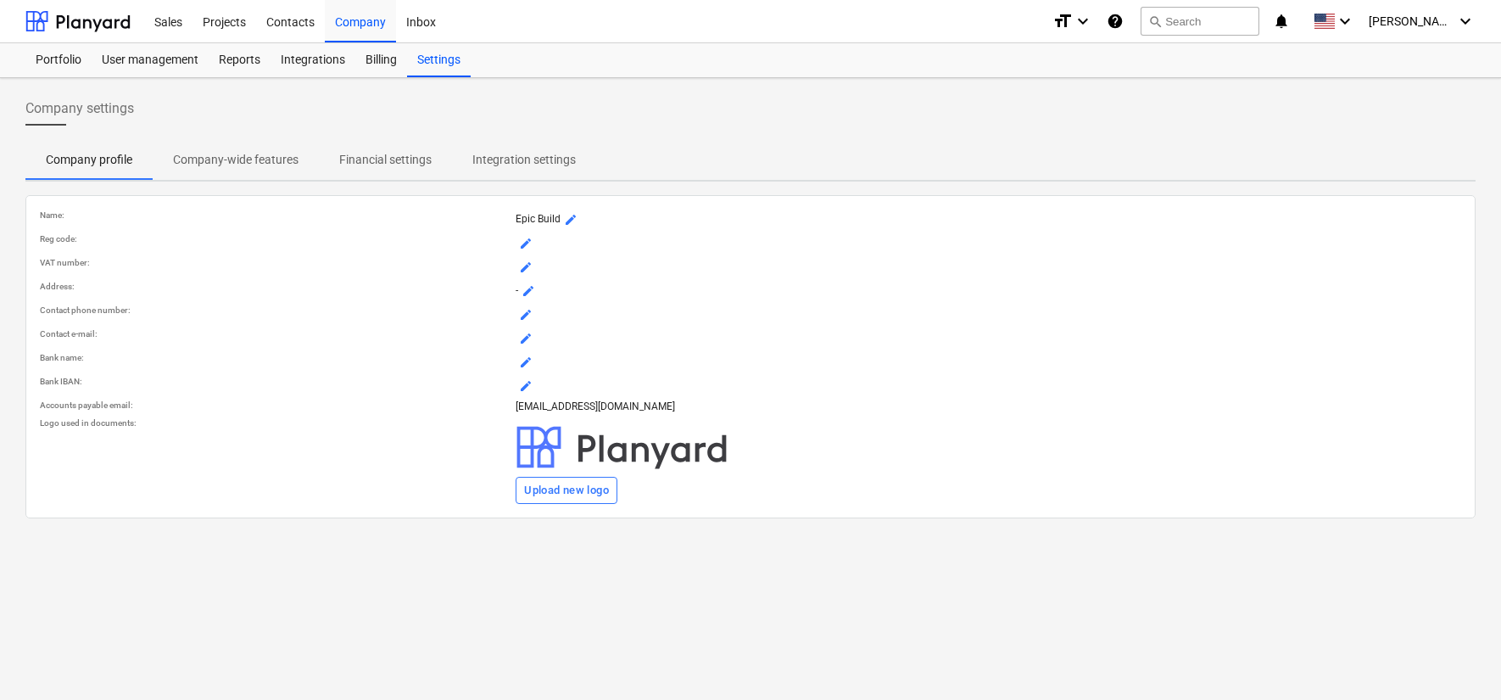
click at [242, 160] on p "Company-wide features" at bounding box center [236, 160] width 126 height 18
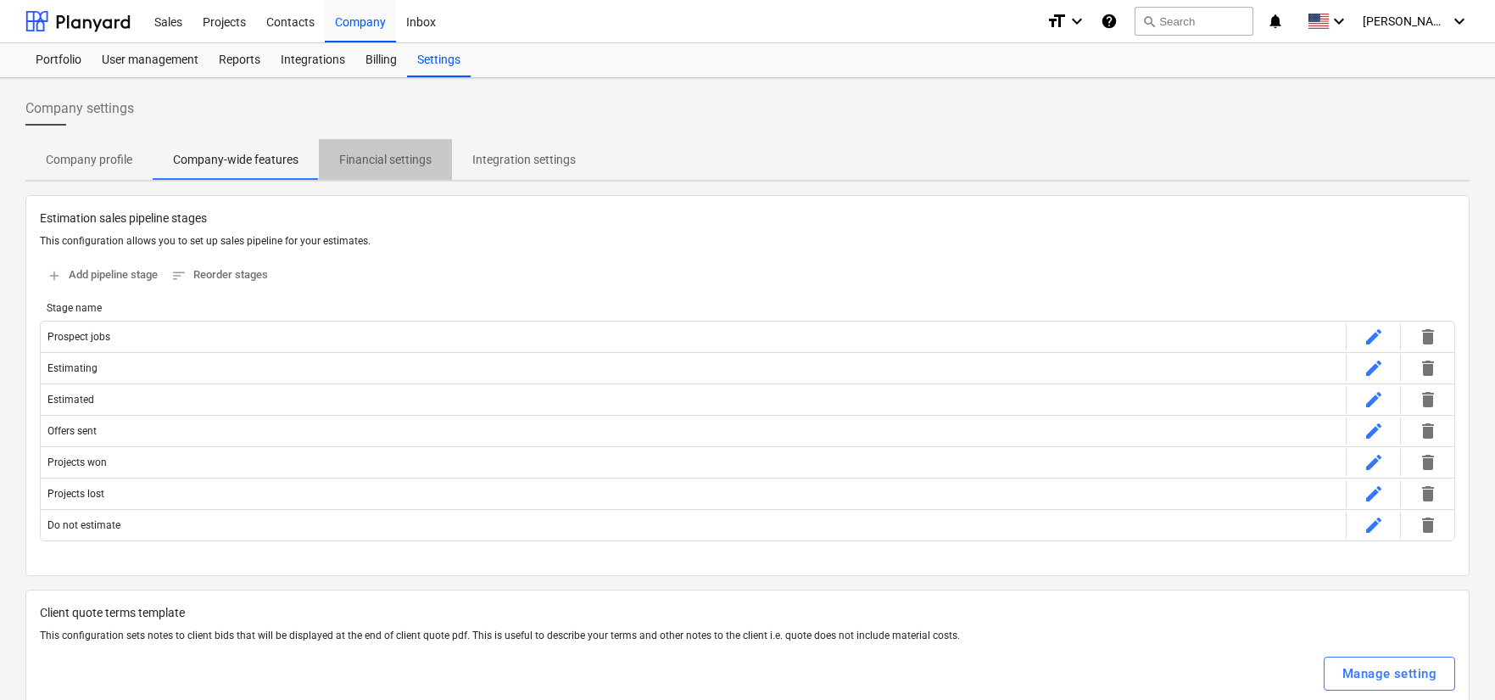
click at [380, 163] on p "Financial settings" at bounding box center [385, 160] width 92 height 18
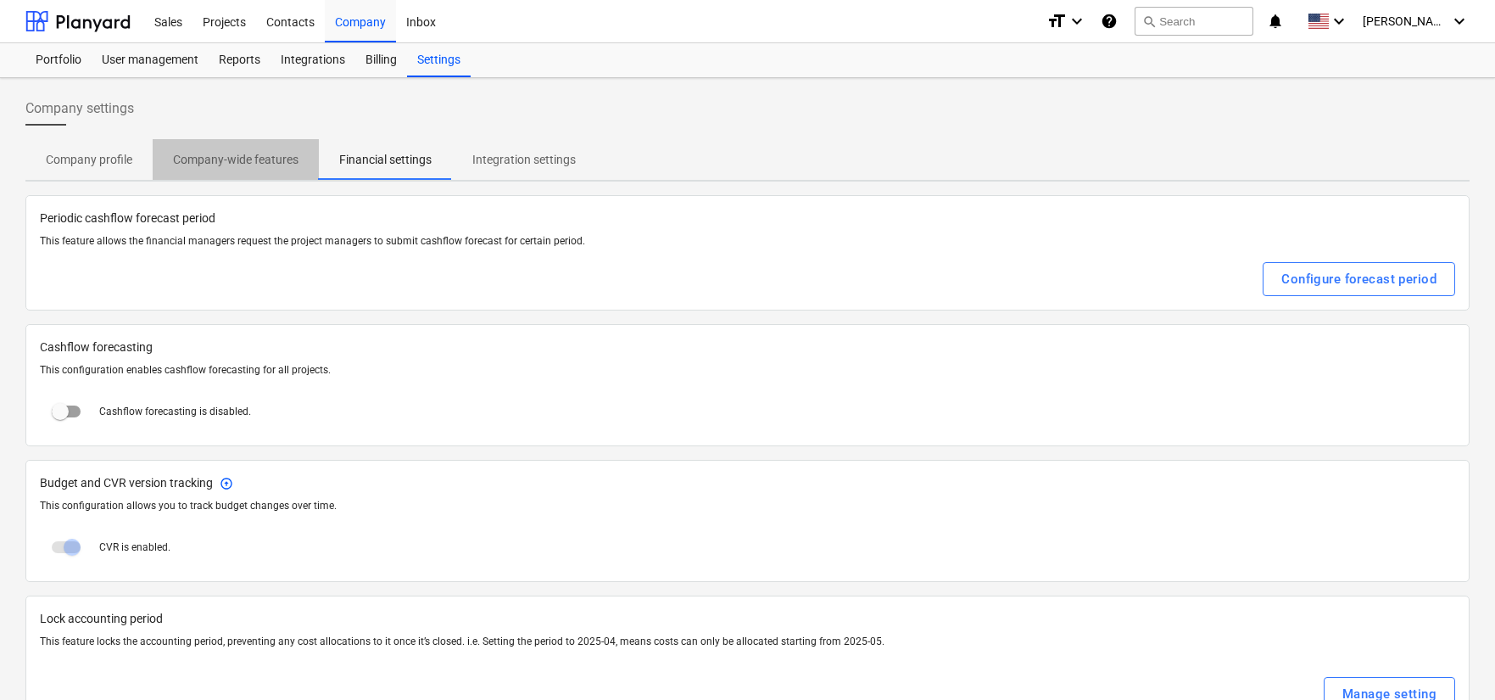
click at [238, 159] on p "Company-wide features" at bounding box center [236, 160] width 126 height 18
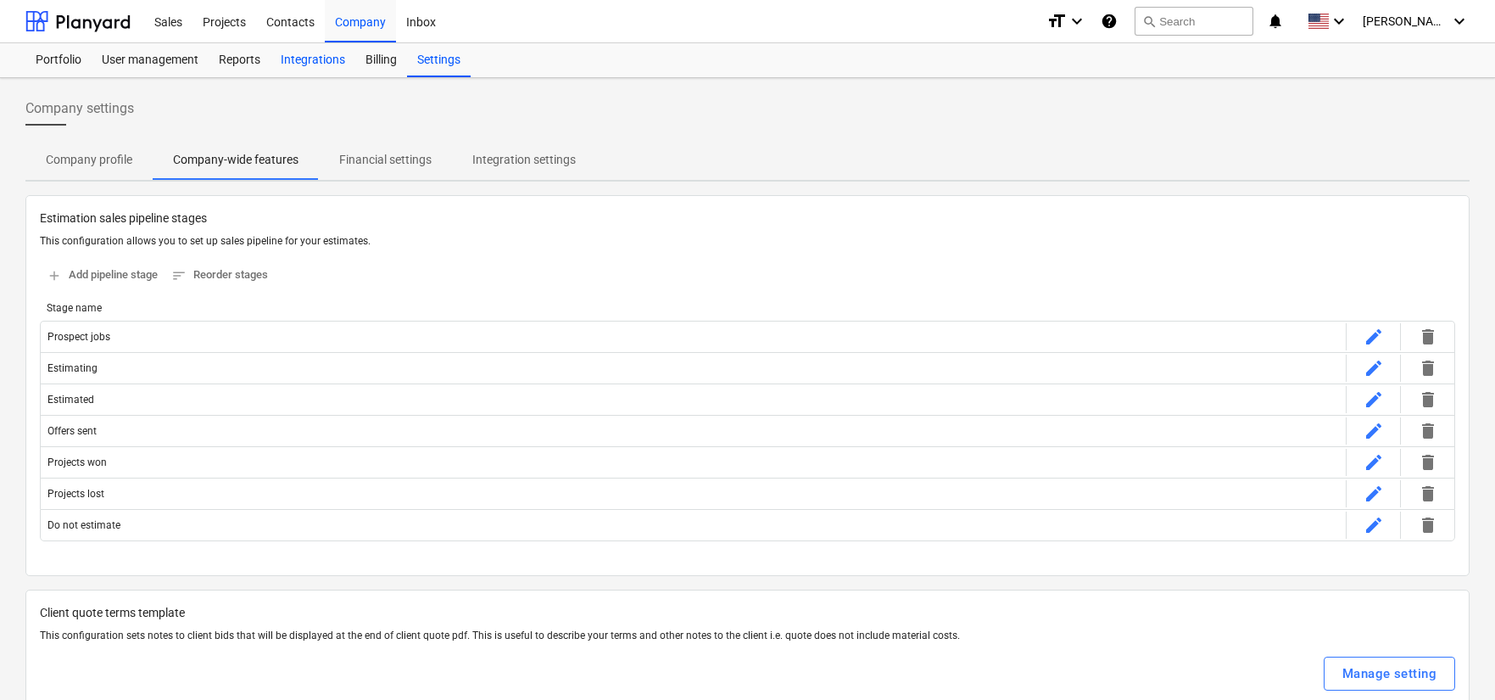
click at [308, 62] on div "Integrations" at bounding box center [313, 60] width 85 height 34
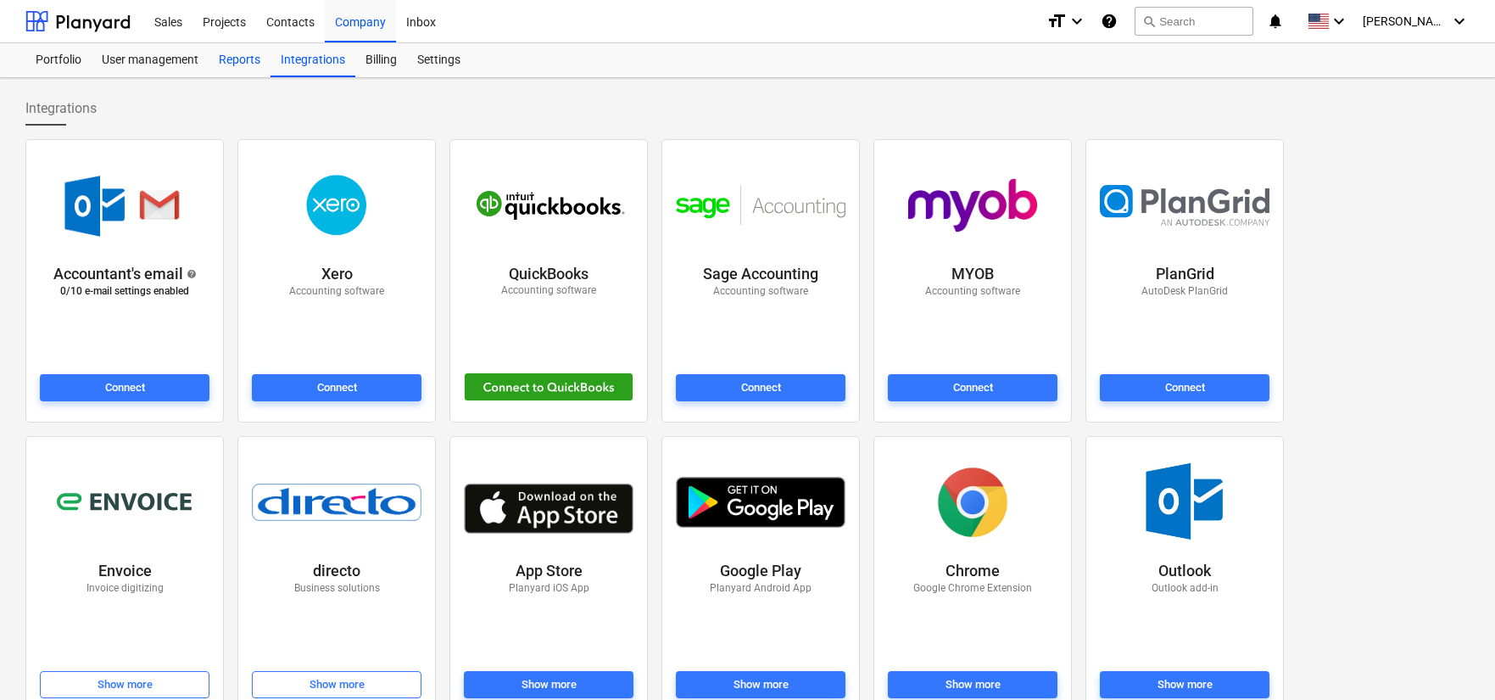
click at [233, 61] on div "Reports" at bounding box center [240, 60] width 62 height 34
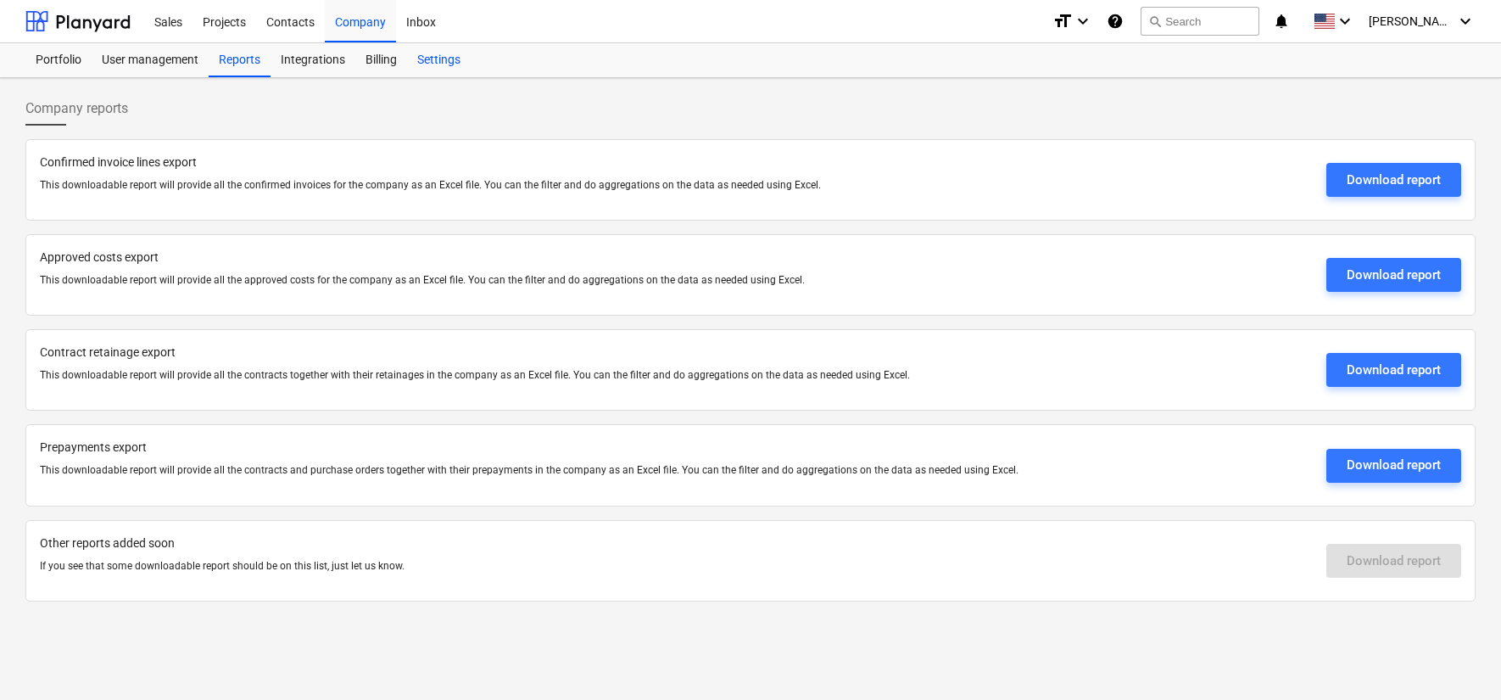
click at [438, 62] on div "Settings" at bounding box center [439, 60] width 64 height 34
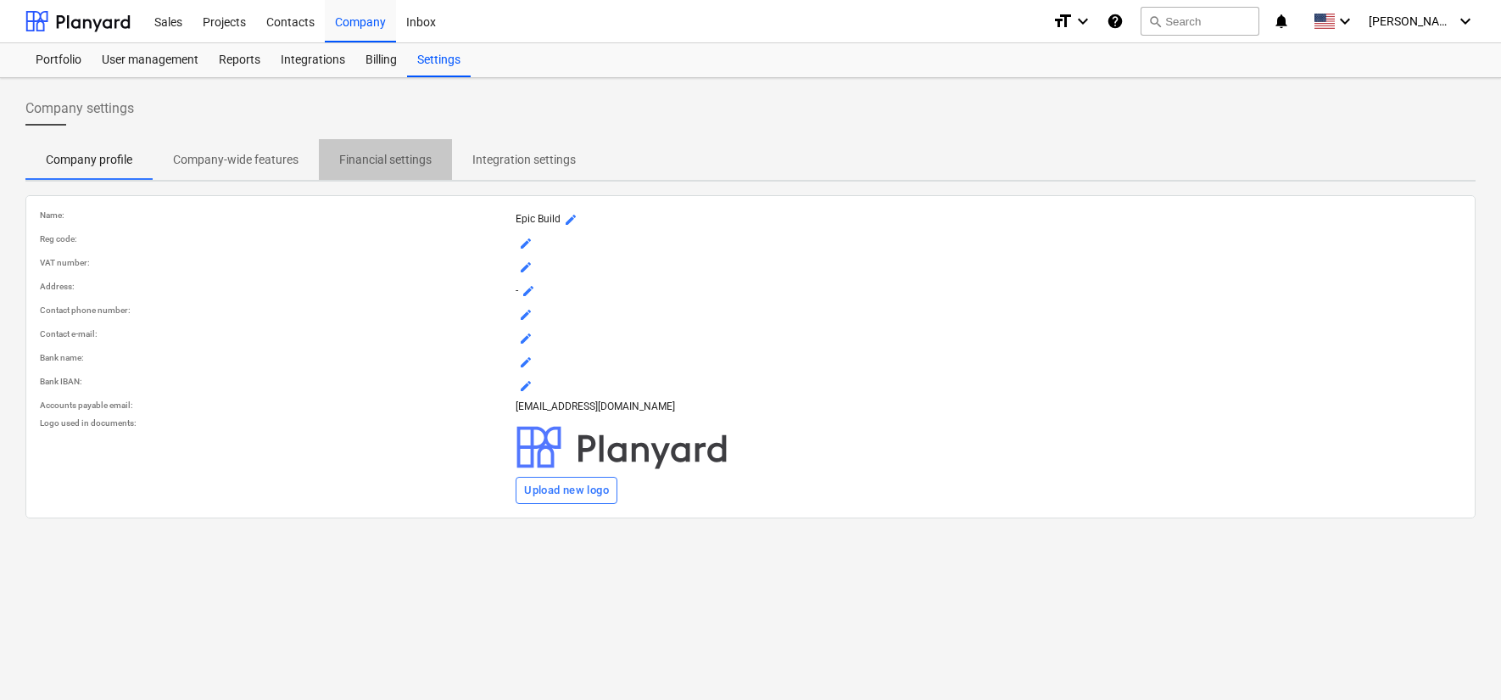
click at [323, 156] on span "Financial settings" at bounding box center [385, 160] width 133 height 28
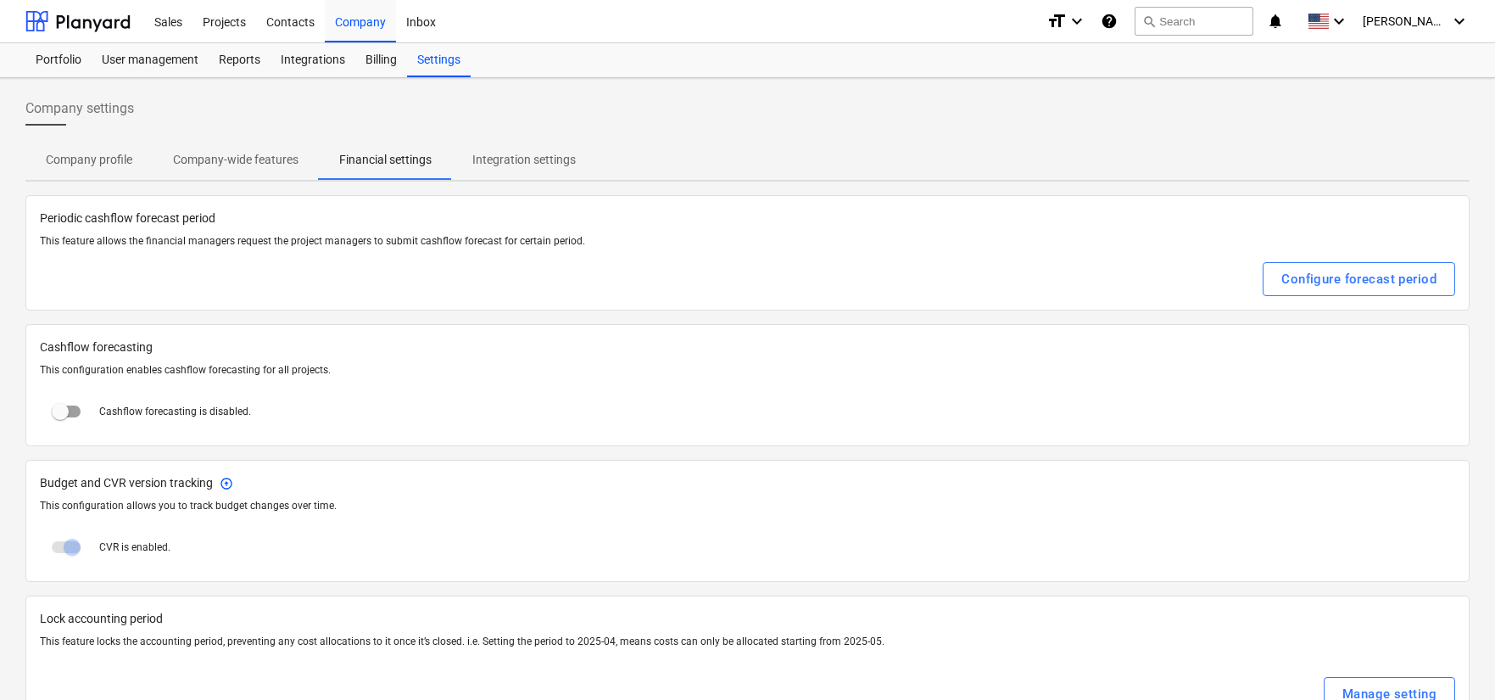
scroll to position [53, 0]
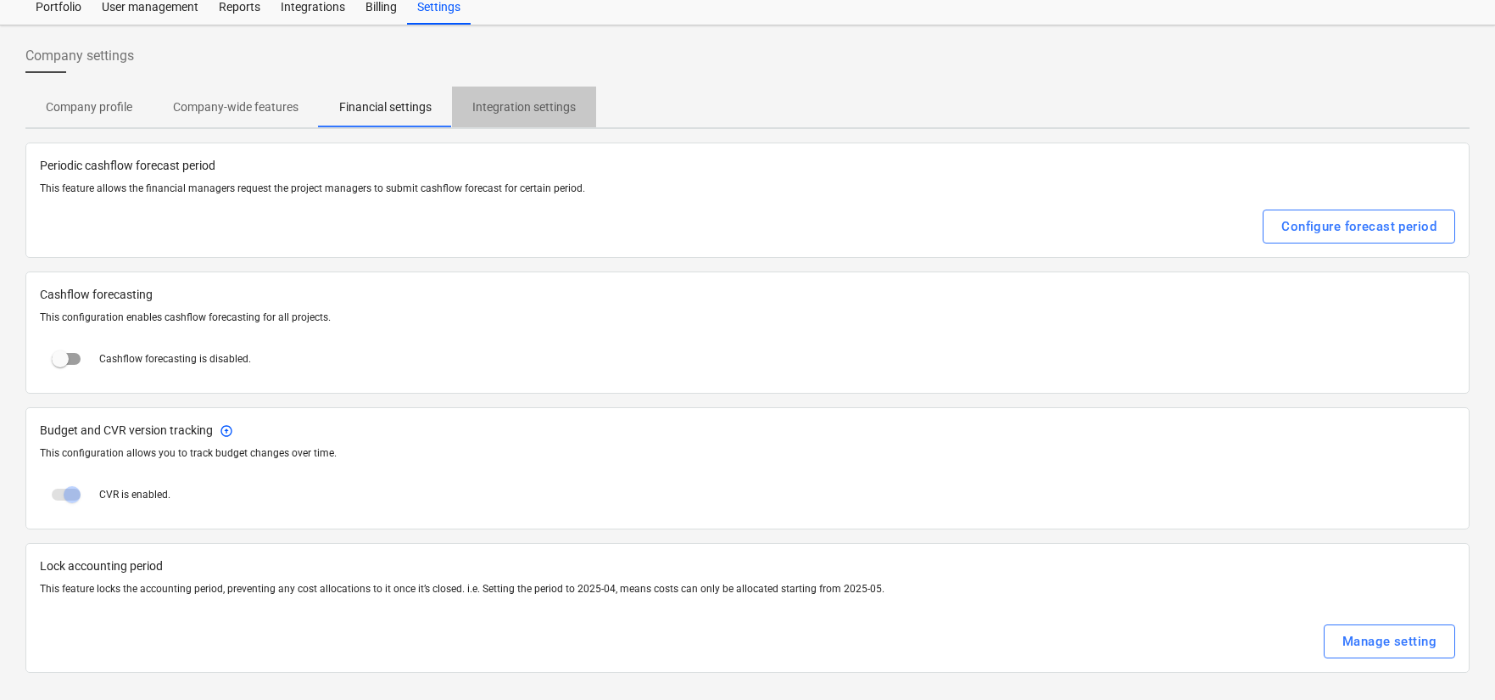
click at [519, 110] on p "Integration settings" at bounding box center [523, 107] width 103 height 18
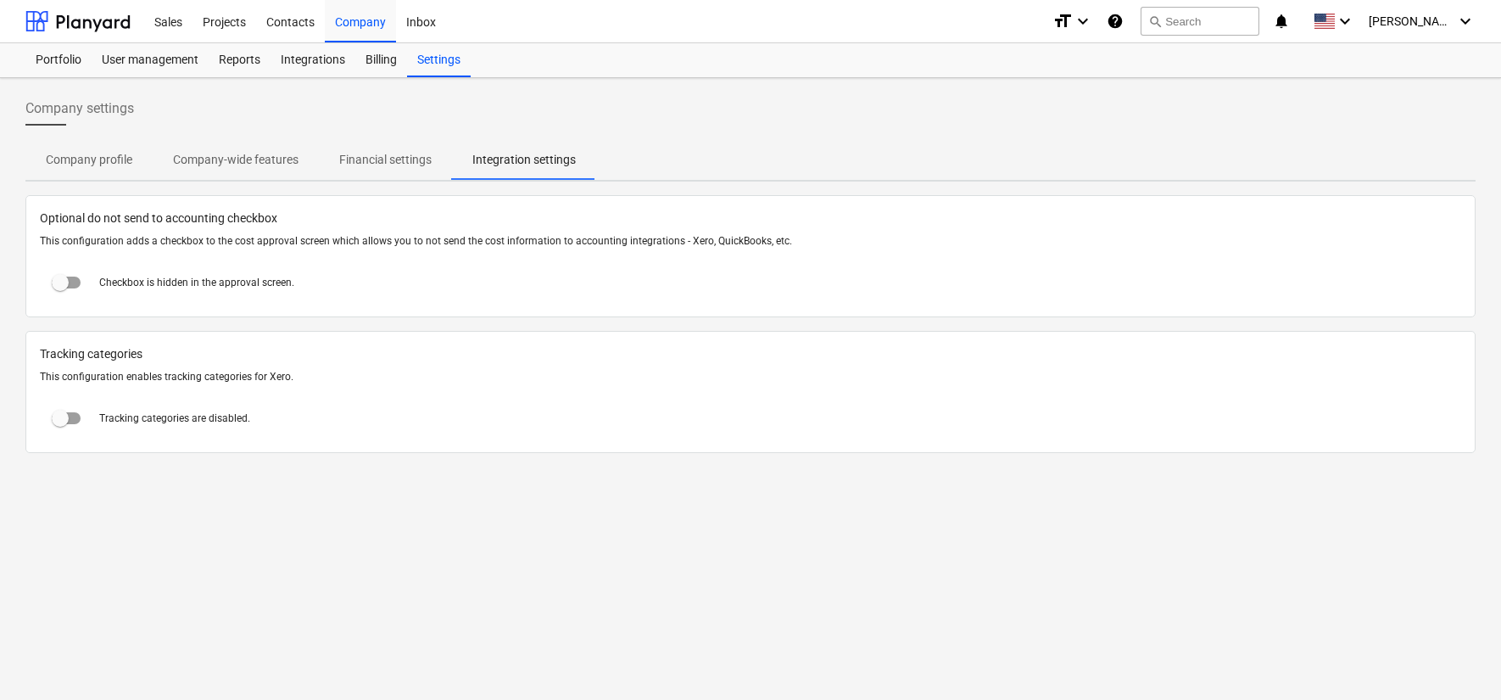
click at [109, 158] on p "Company profile" at bounding box center [89, 160] width 87 height 18
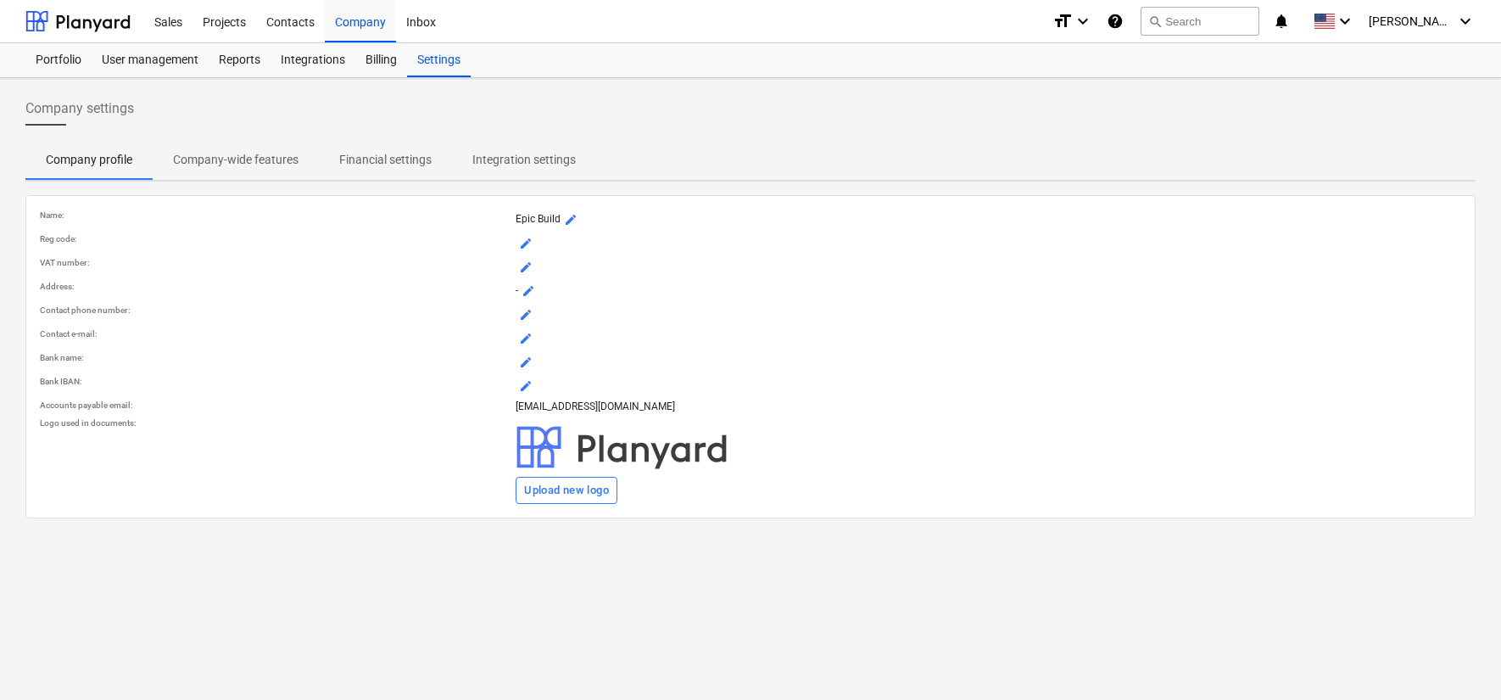
click at [206, 154] on p "Company-wide features" at bounding box center [236, 160] width 126 height 18
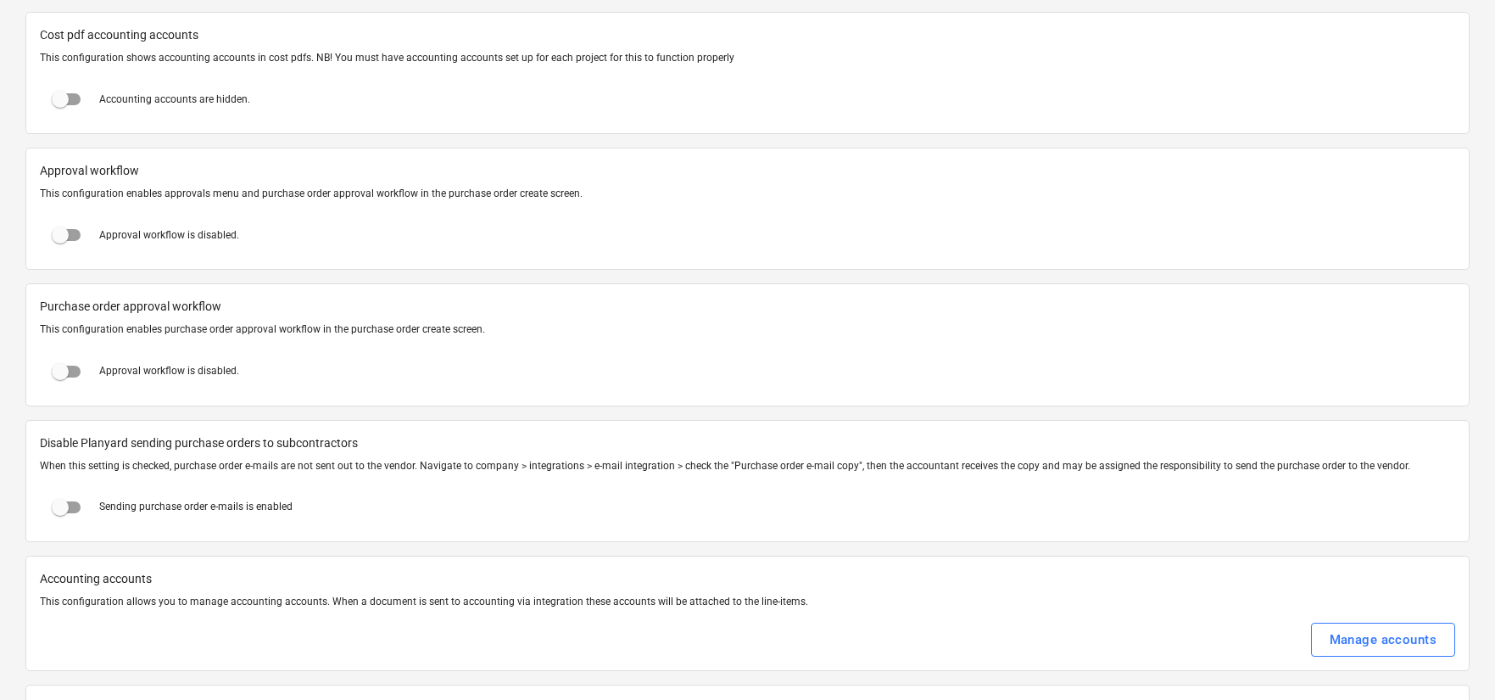
scroll to position [1647, 0]
click at [70, 226] on input "checkbox" at bounding box center [60, 231] width 41 height 41
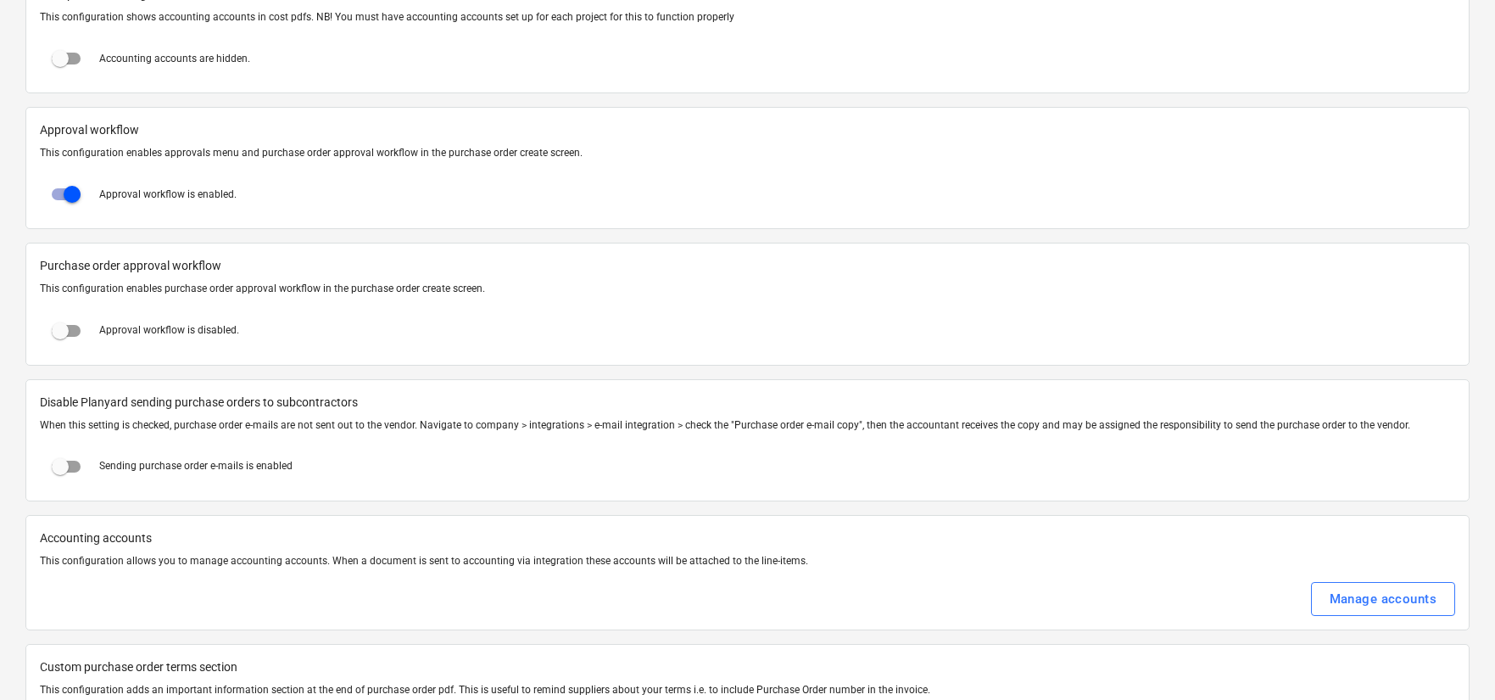
scroll to position [1662, 0]
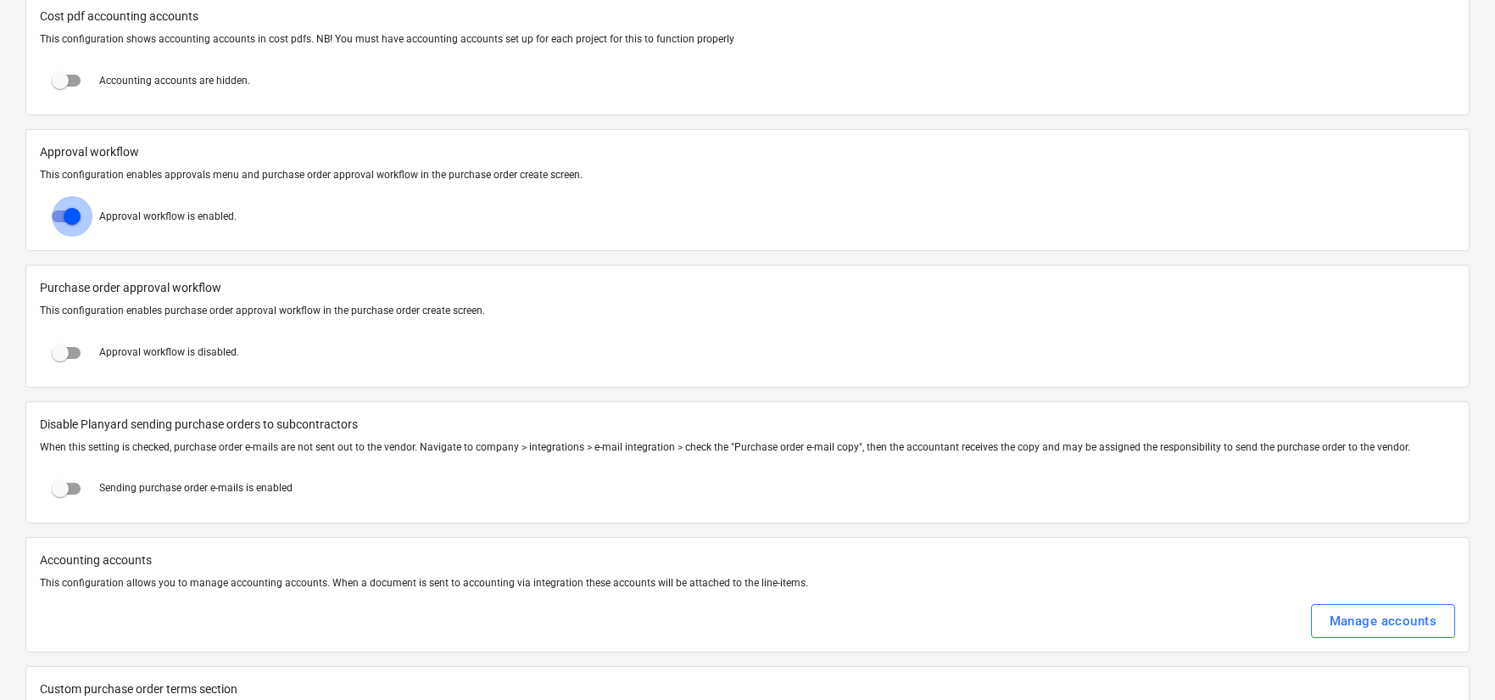
click at [62, 208] on input "checkbox" at bounding box center [72, 216] width 41 height 41
checkbox input "false"
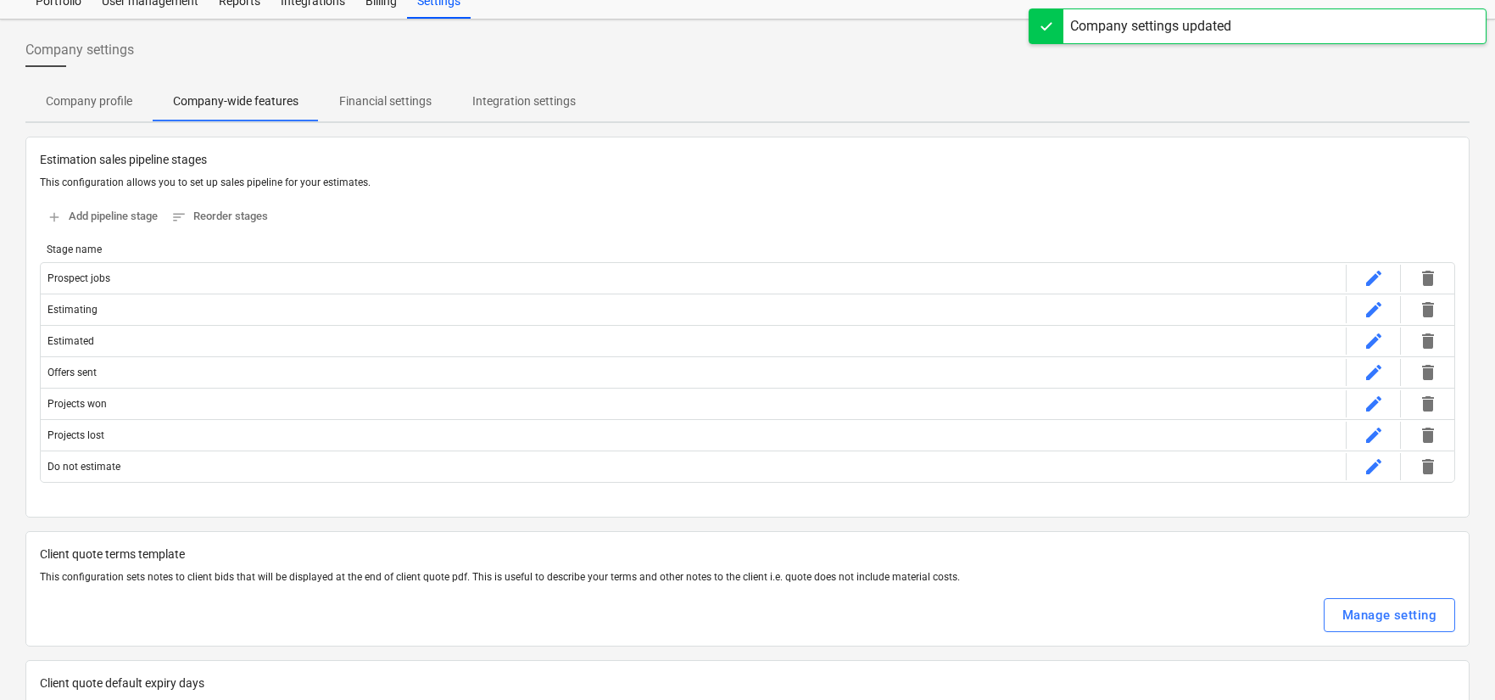
scroll to position [0, 0]
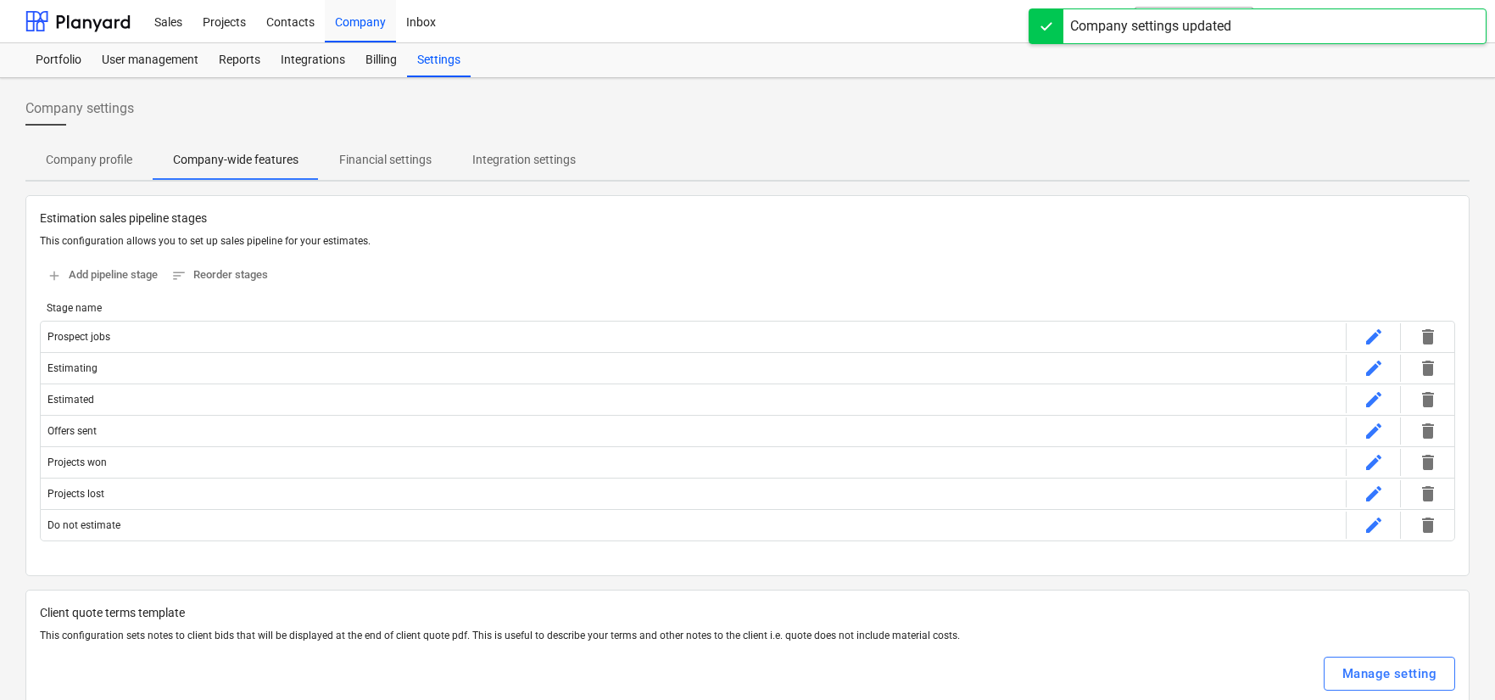
click at [81, 165] on p "Company profile" at bounding box center [89, 160] width 87 height 18
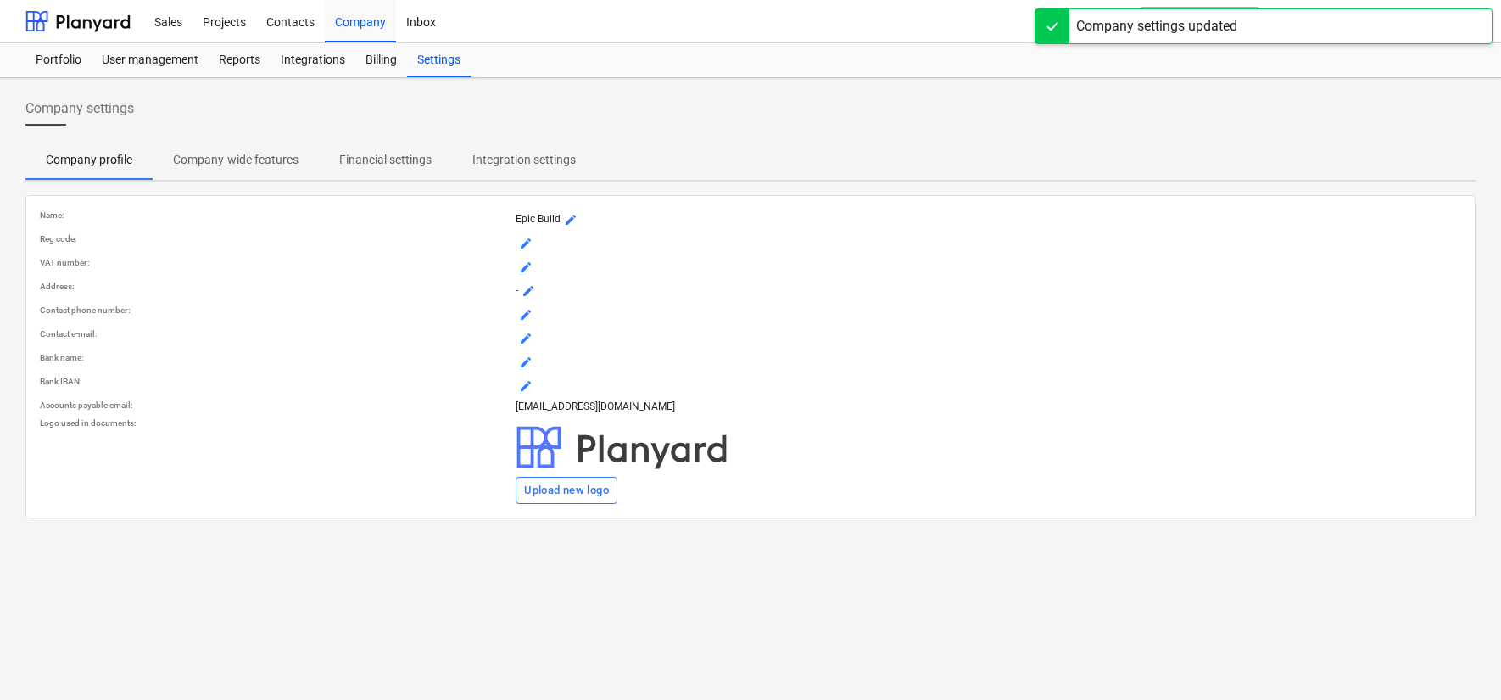
click at [371, 172] on span "Financial settings" at bounding box center [385, 160] width 133 height 28
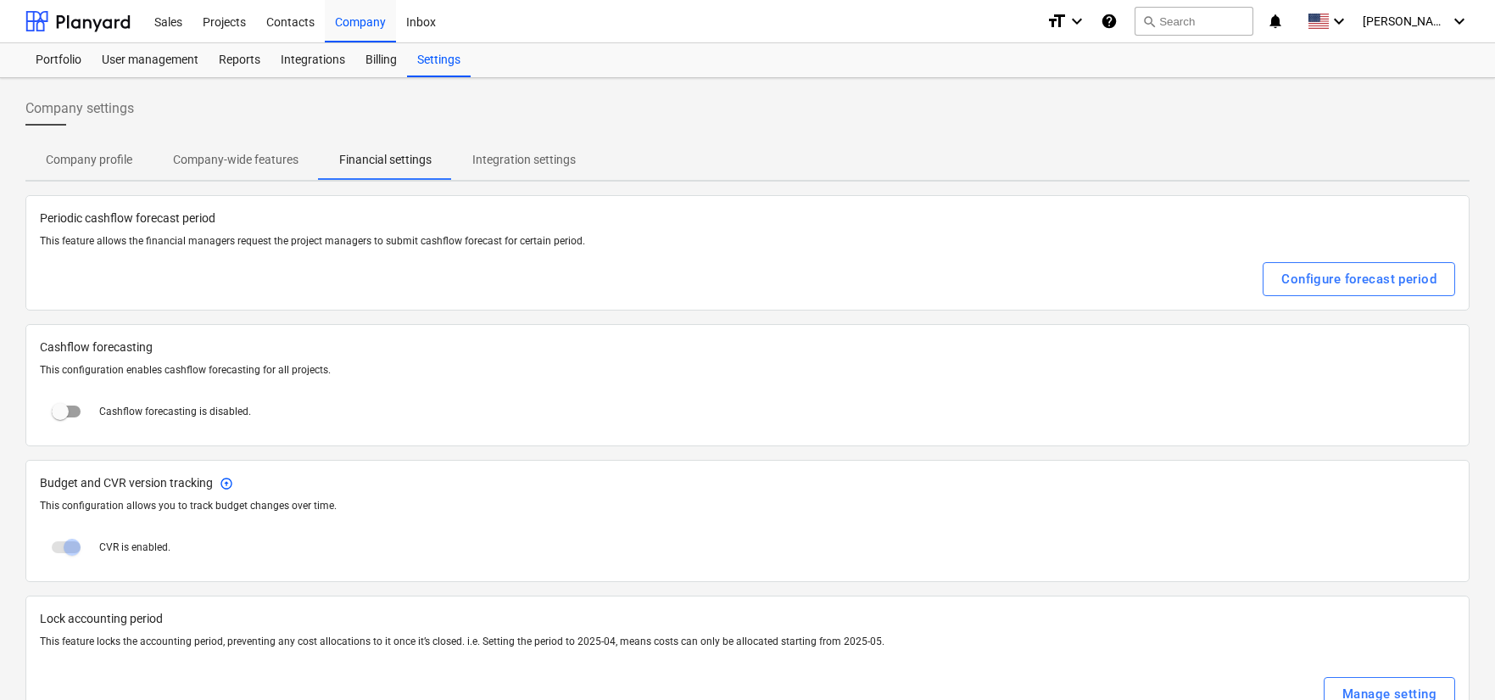
click at [237, 165] on p "Company-wide features" at bounding box center [236, 160] width 126 height 18
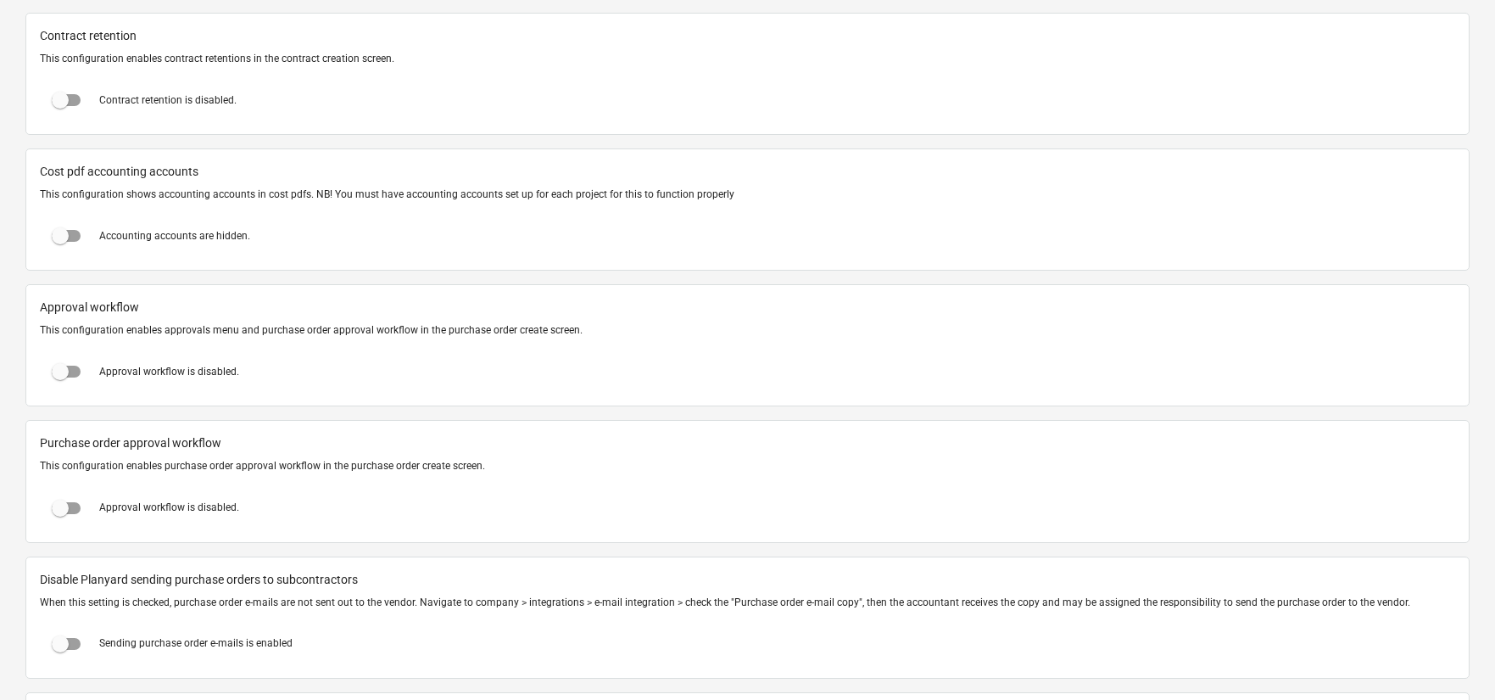
scroll to position [1511, 0]
click at [64, 362] on input "checkbox" at bounding box center [60, 368] width 41 height 41
checkbox input "true"
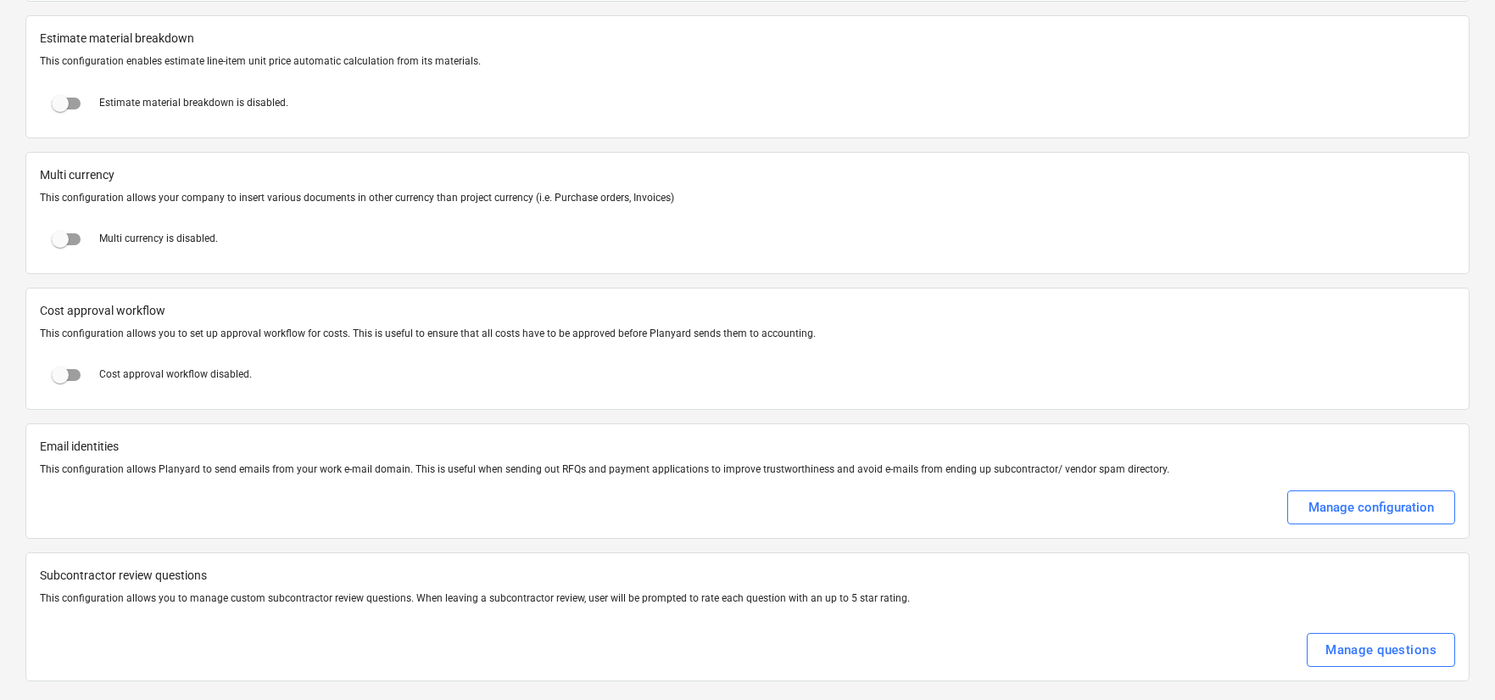
scroll to position [2594, 0]
click at [66, 370] on input "checkbox" at bounding box center [60, 373] width 41 height 41
checkbox input "true"
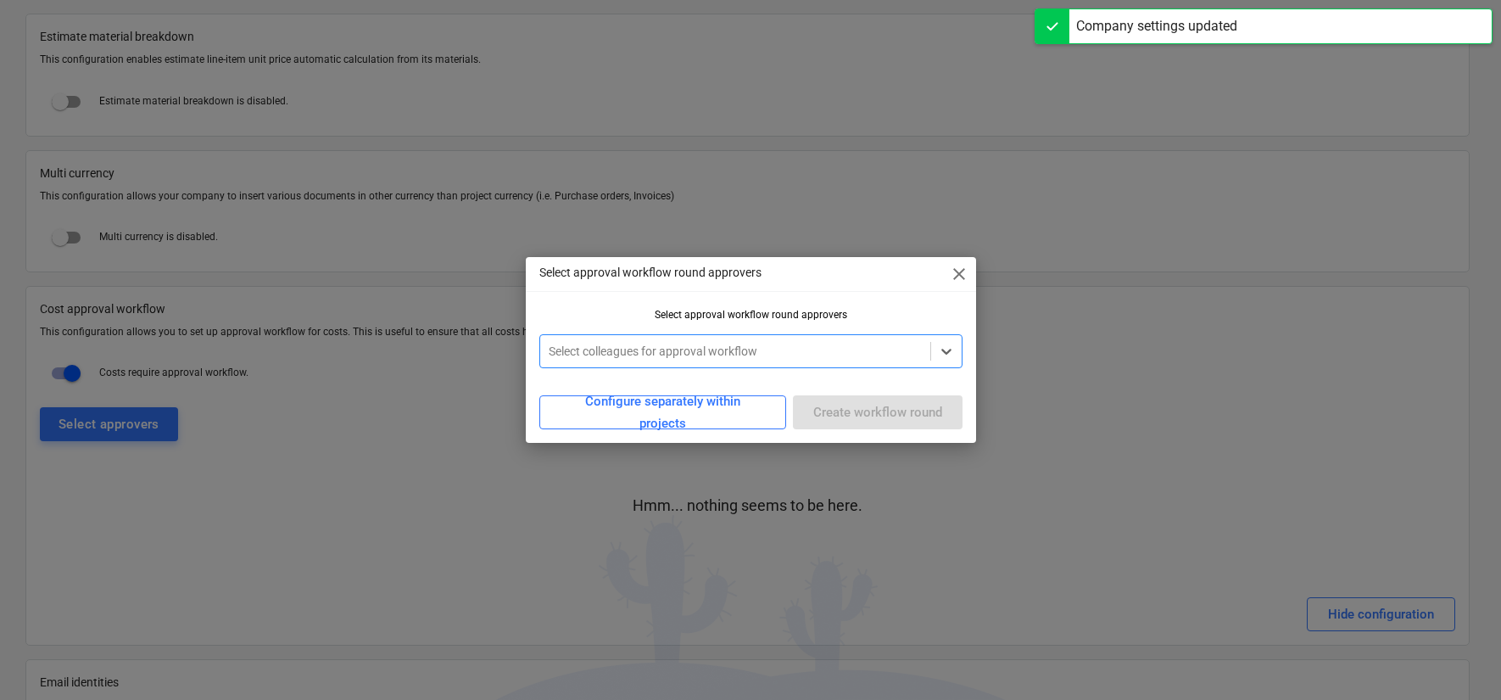
click at [654, 355] on div at bounding box center [735, 351] width 373 height 17
click at [665, 387] on div "[PERSON_NAME]" at bounding box center [750, 391] width 423 height 27
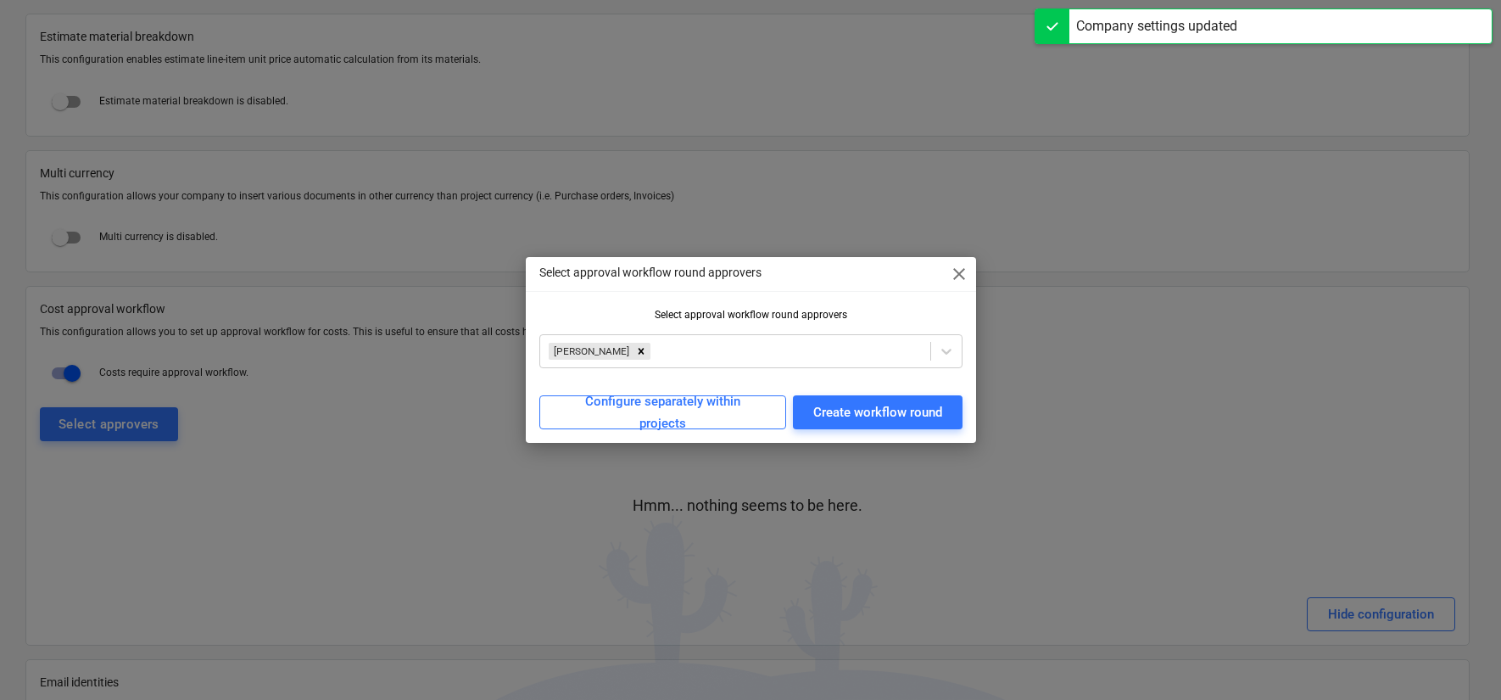
click at [798, 437] on div "Select approval workflow round approvers close Select approval workflow round a…" at bounding box center [751, 350] width 450 height 186
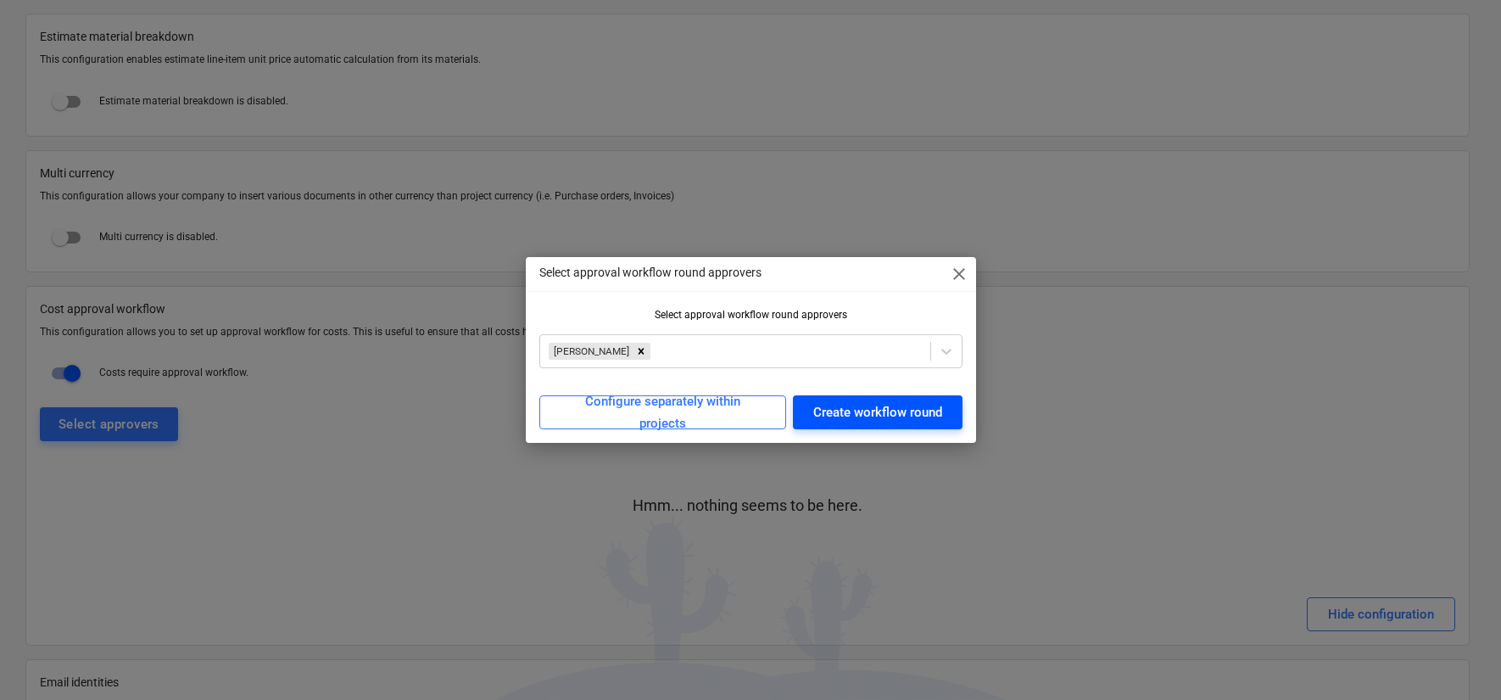
click at [829, 416] on div "Create workflow round" at bounding box center [877, 412] width 129 height 22
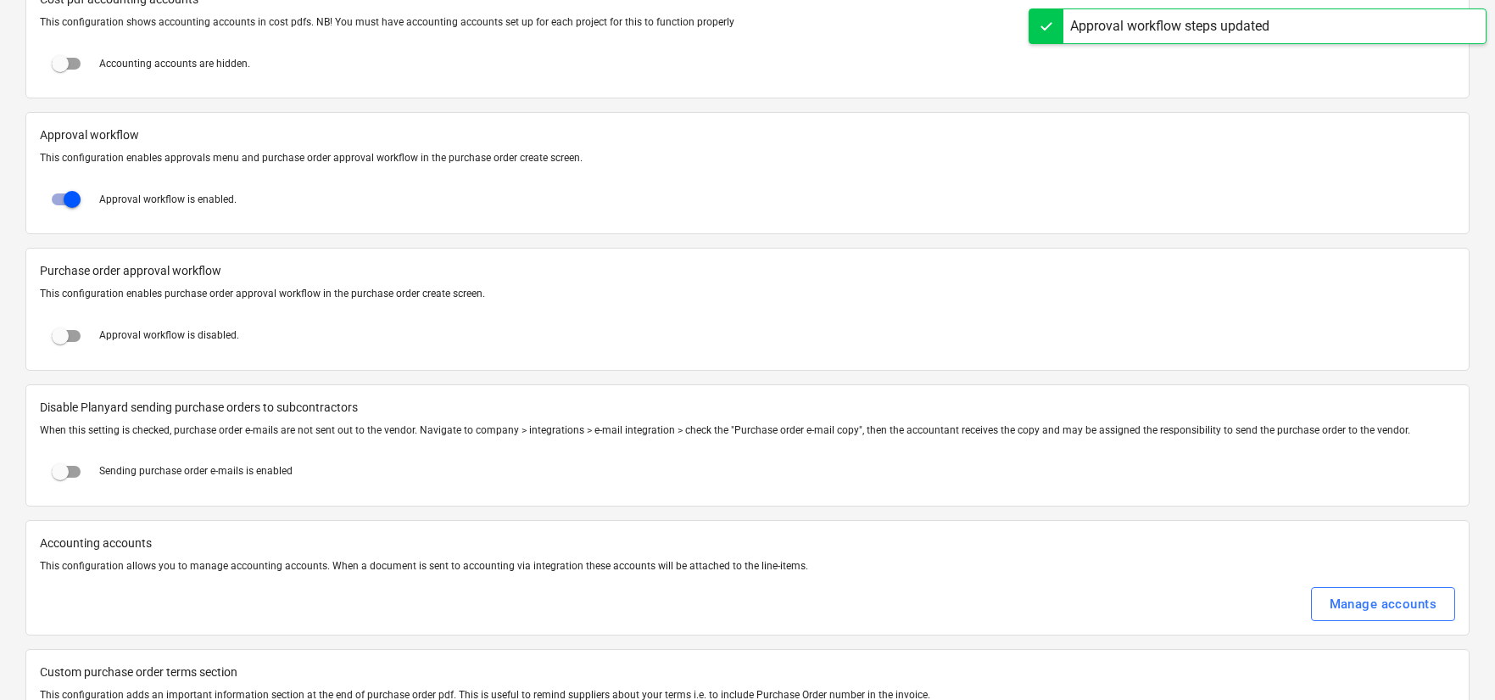
scroll to position [1638, 0]
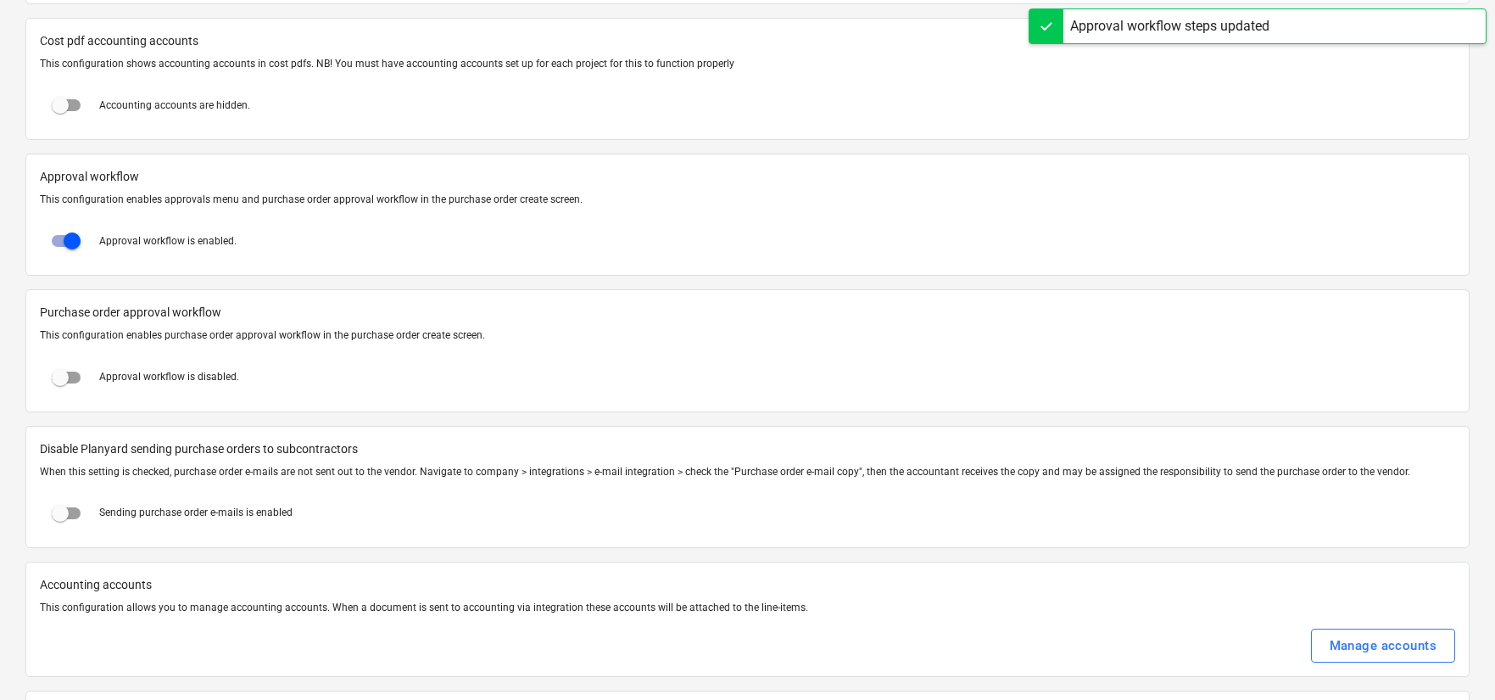
click at [55, 241] on input "checkbox" at bounding box center [72, 241] width 41 height 41
checkbox input "false"
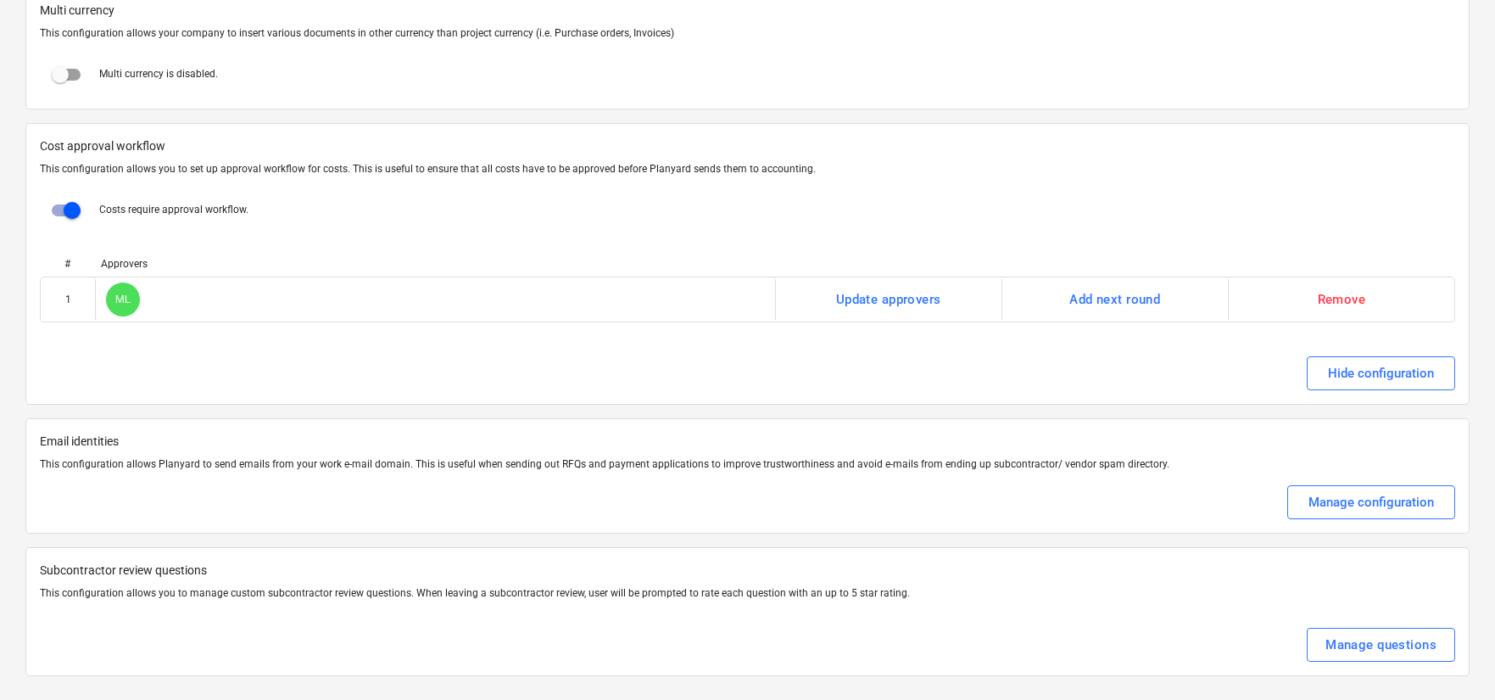
scroll to position [2760, 0]
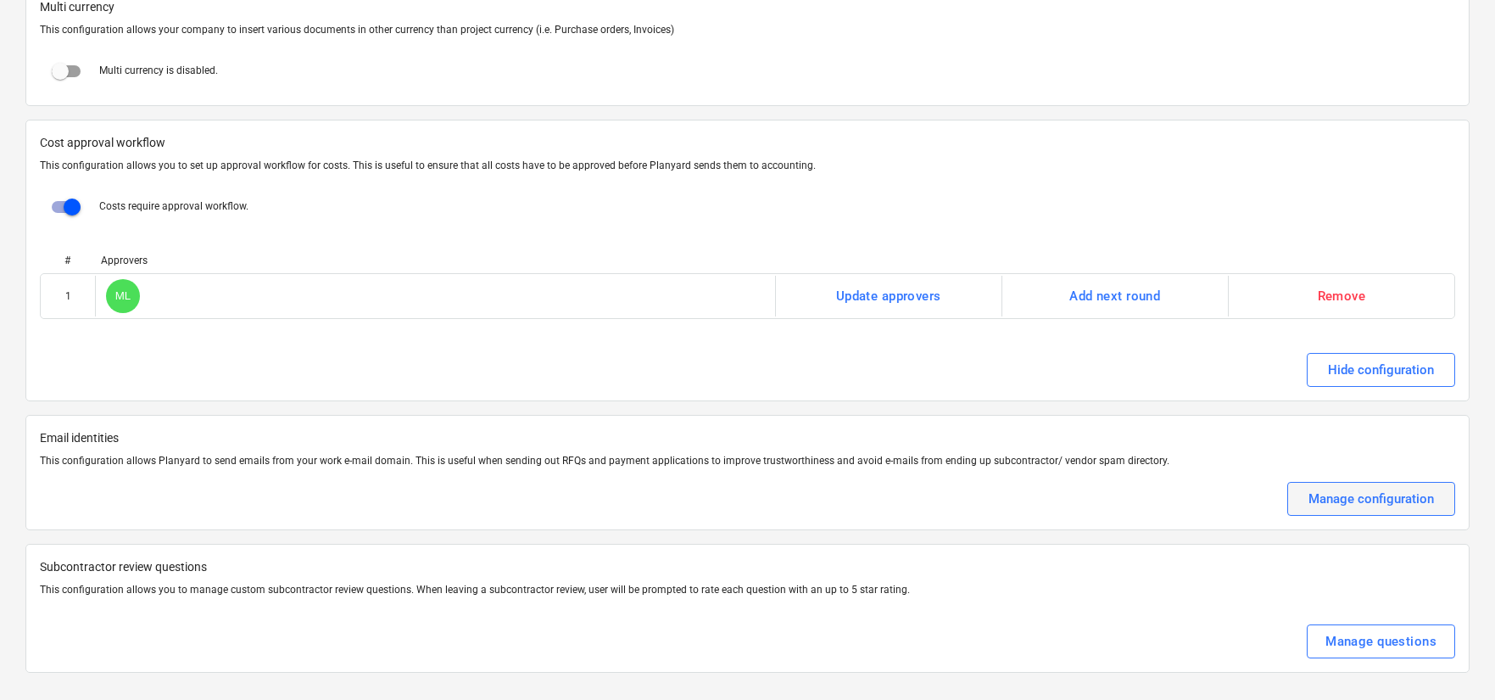
click at [1326, 488] on div "Manage configuration" at bounding box center [1372, 499] width 126 height 22
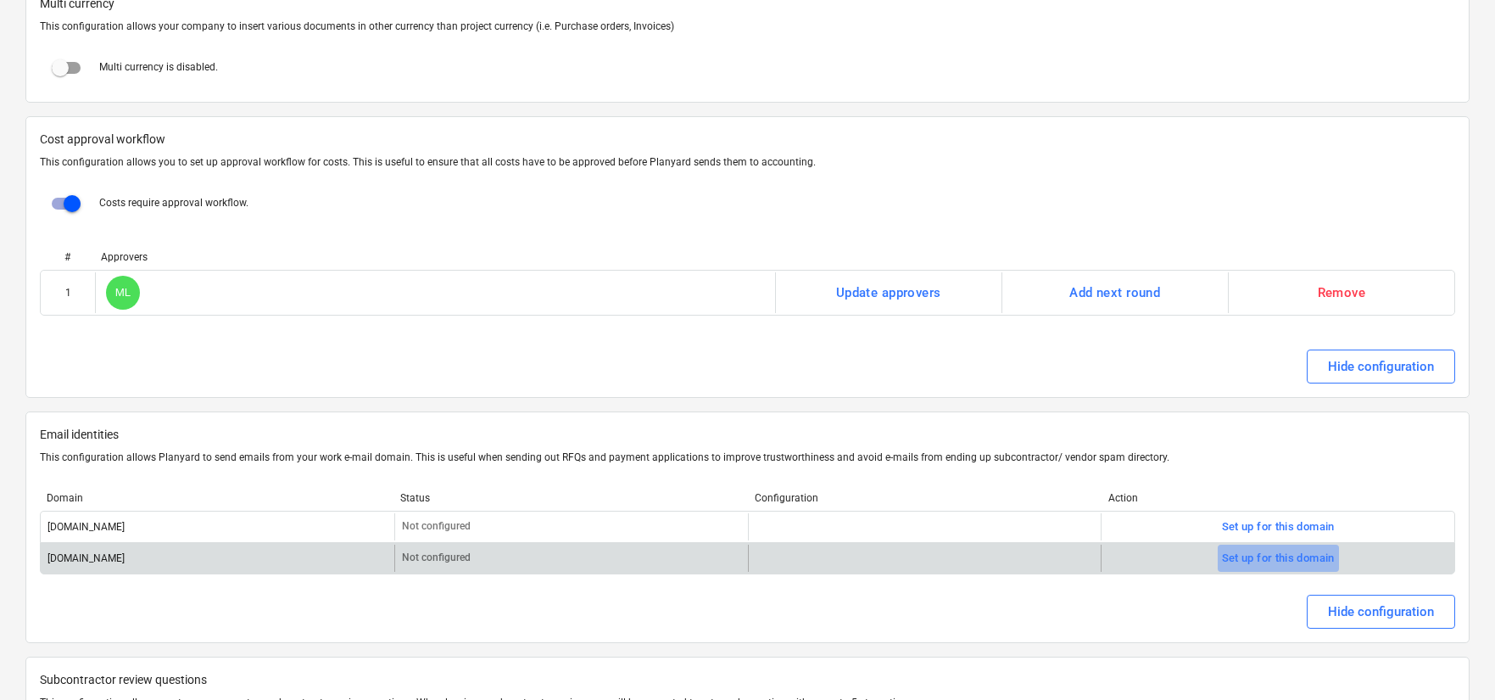
scroll to position [2767, 0]
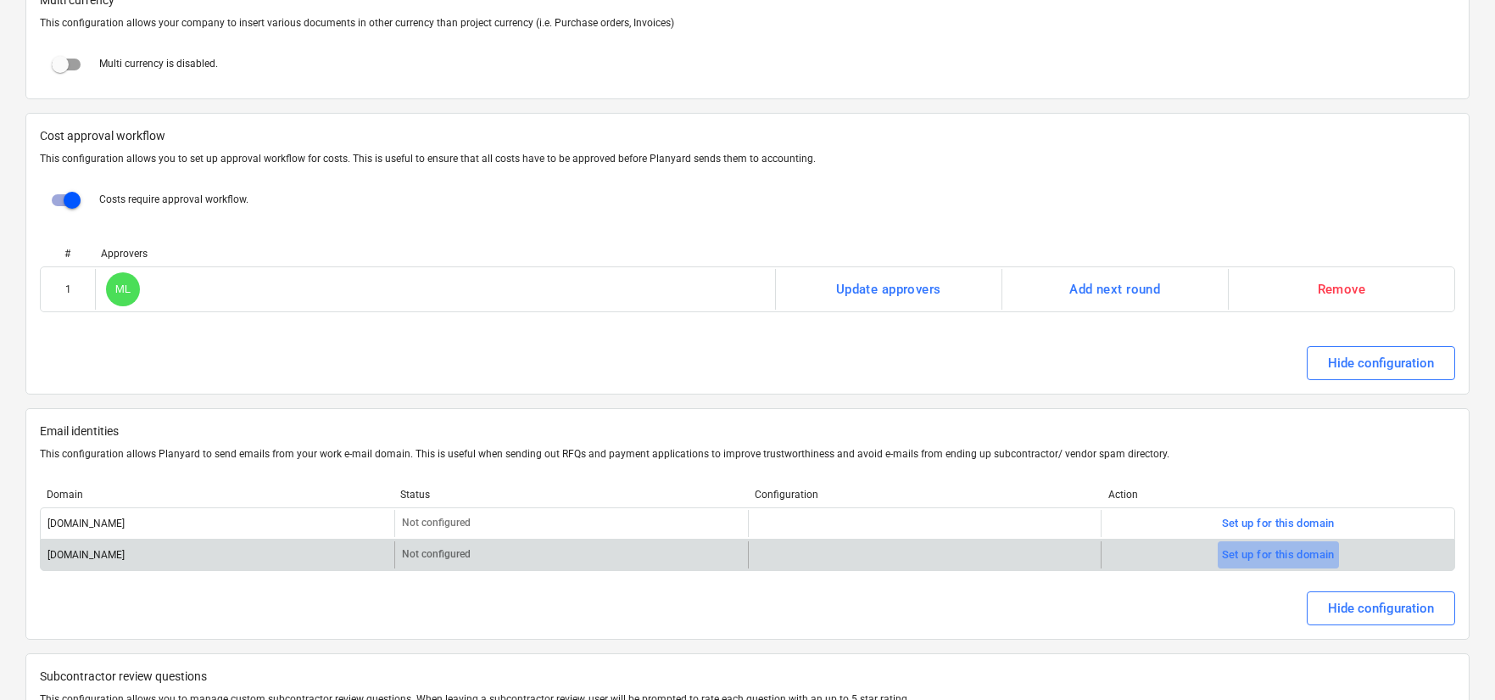
click at [1286, 550] on div "Set up for this domain" at bounding box center [1278, 555] width 113 height 20
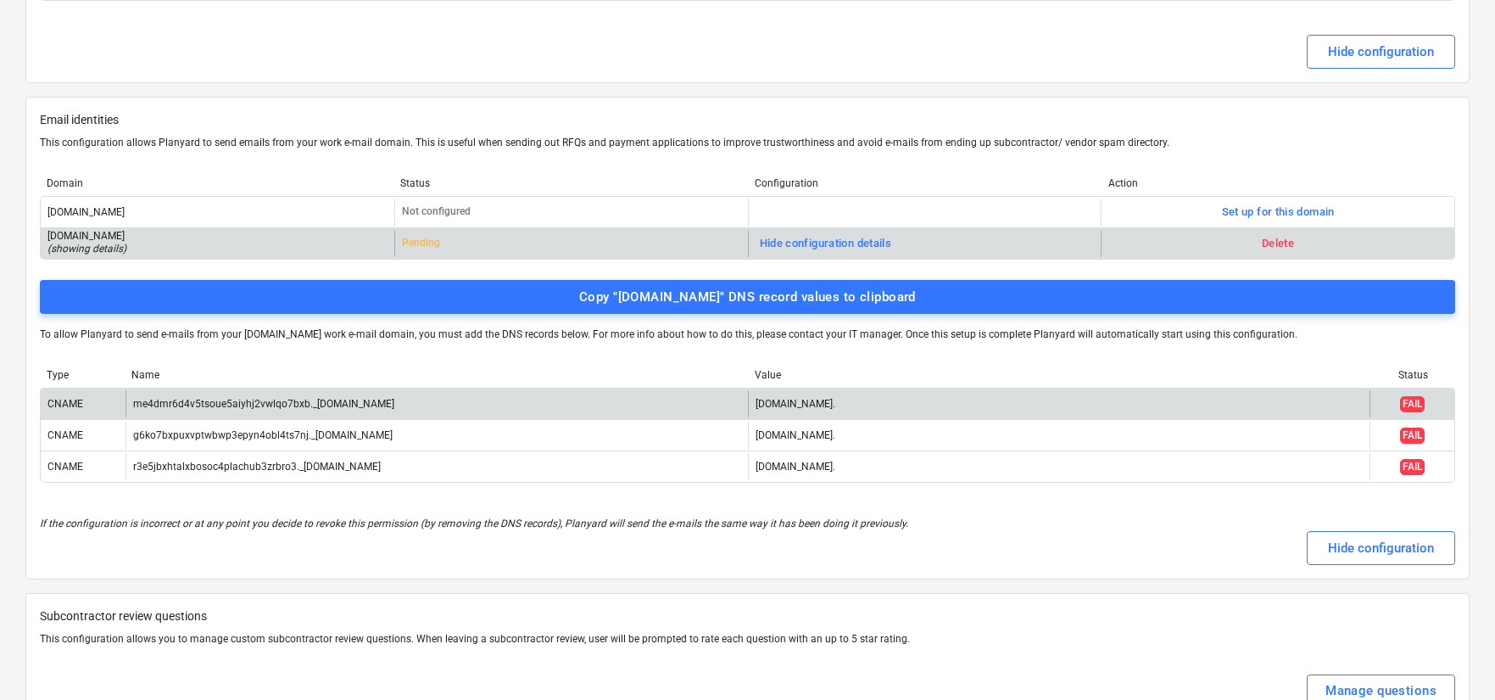
scroll to position [3085, 0]
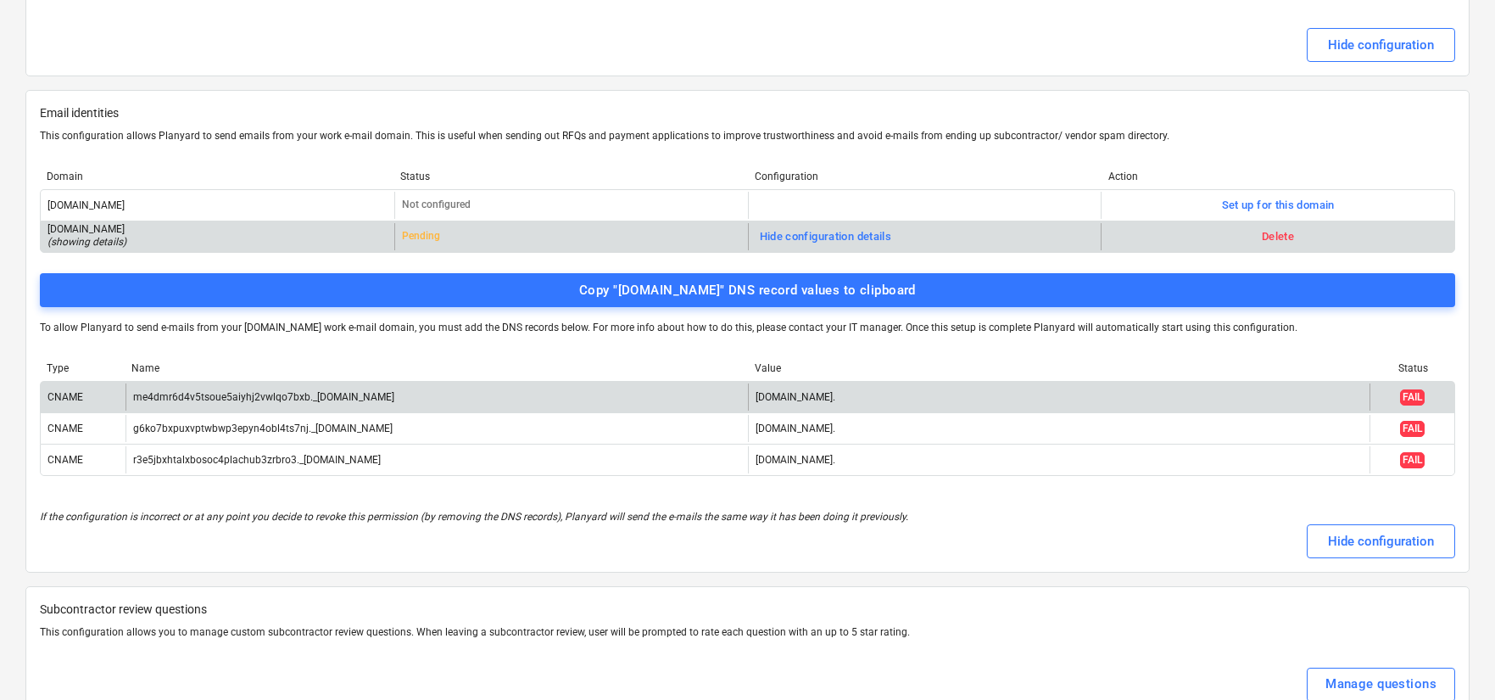
click at [91, 386] on div "CNAME" at bounding box center [83, 396] width 85 height 27
click at [87, 395] on div "CNAME" at bounding box center [83, 396] width 85 height 27
copy div "CNAME"
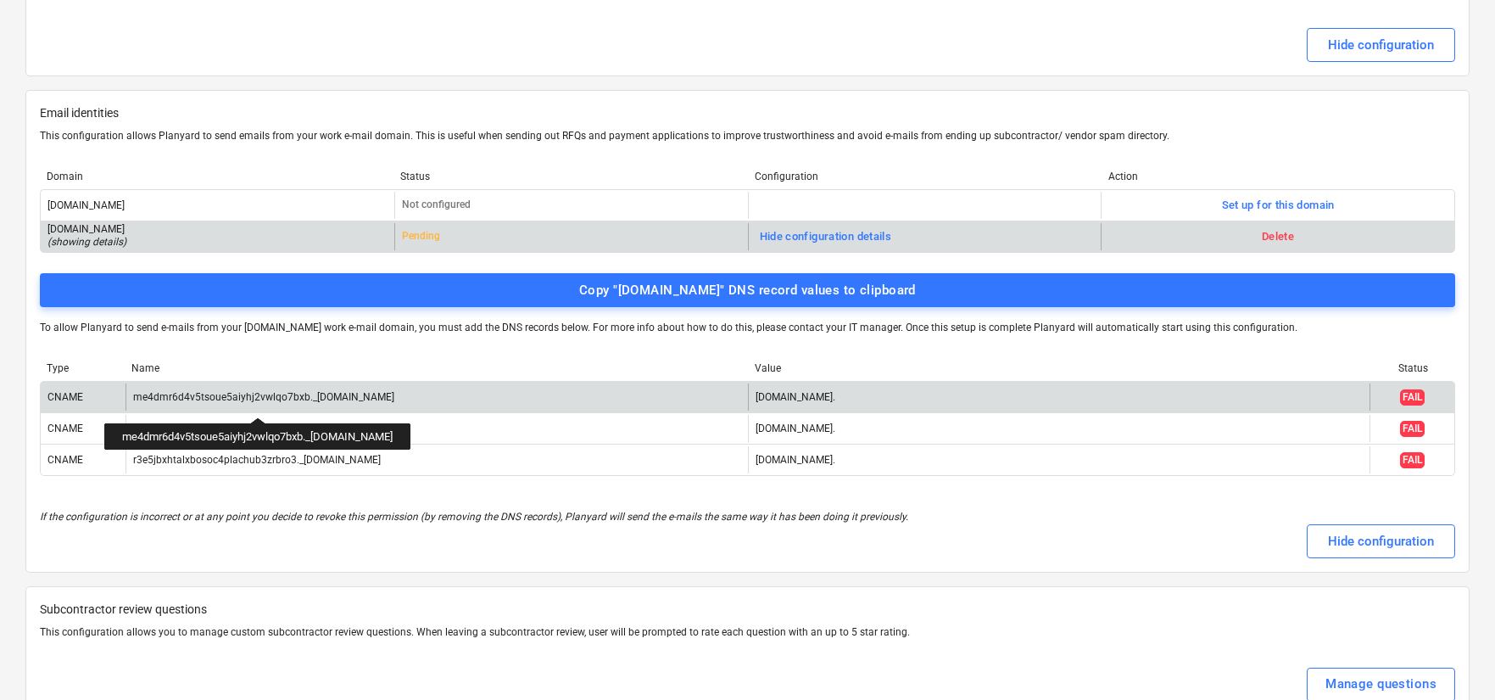
click at [290, 401] on div "me4dmr6d4v5tsoue5aiyhj2vwlqo7bxb._[DOMAIN_NAME]" at bounding box center [263, 397] width 261 height 12
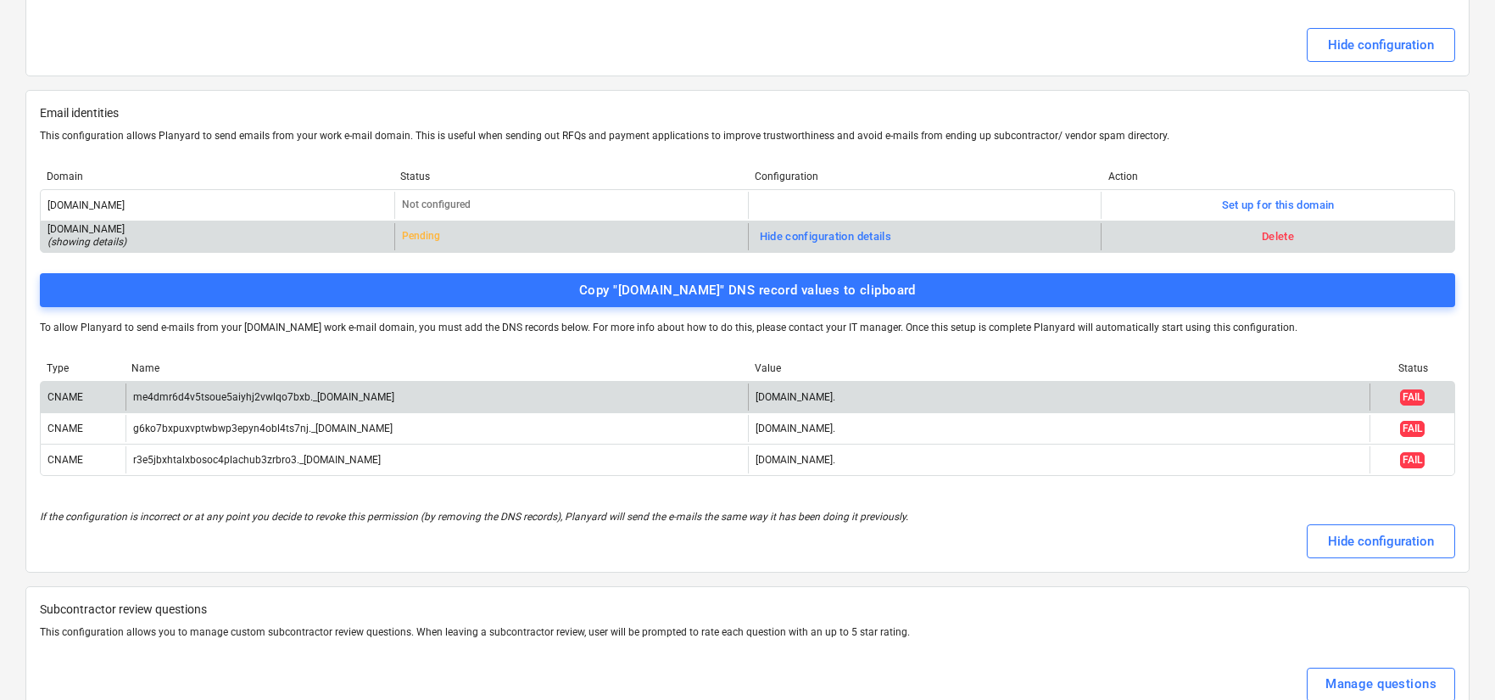
click at [290, 401] on div "me4dmr6d4v5tsoue5aiyhj2vwlqo7bxb._[DOMAIN_NAME]" at bounding box center [263, 397] width 261 height 12
click at [805, 388] on div "[DOMAIN_NAME]." at bounding box center [1059, 396] width 623 height 27
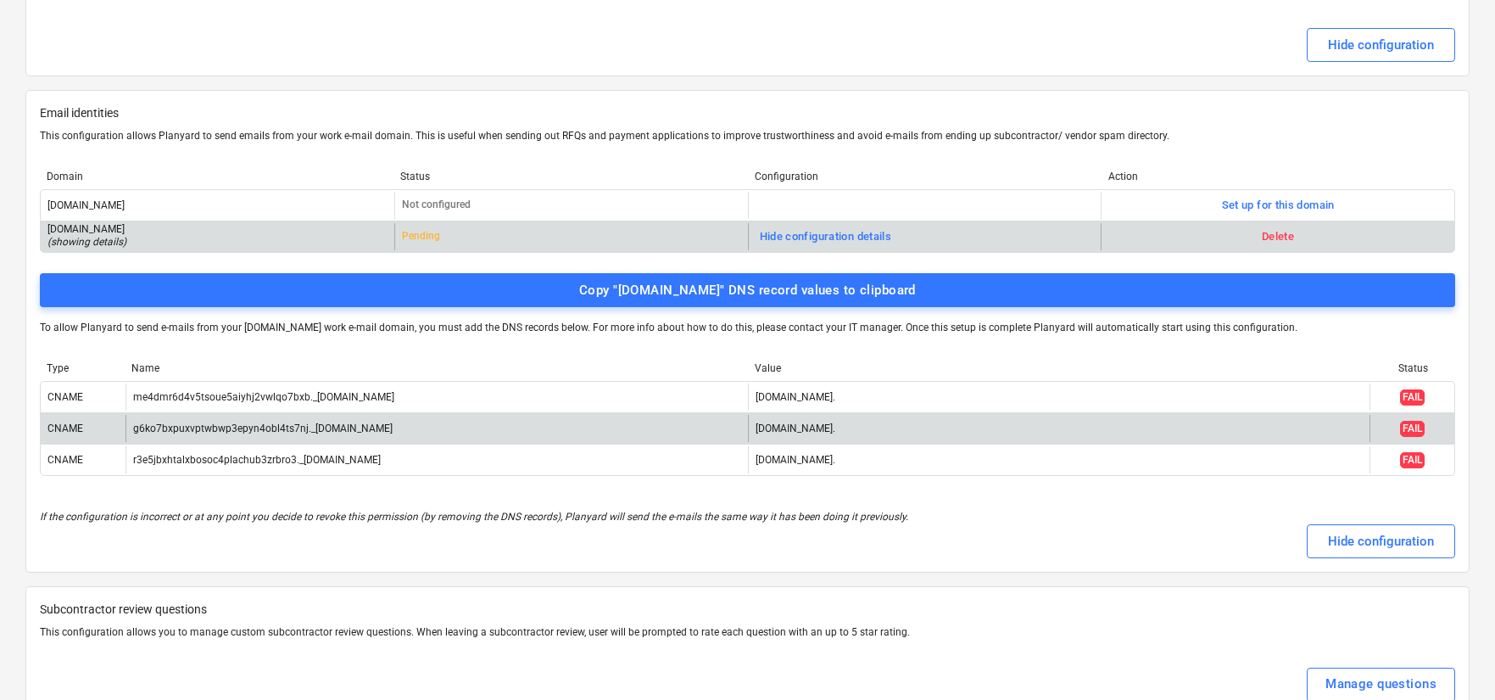
click at [61, 418] on div "CNAME" at bounding box center [83, 428] width 85 height 27
click at [191, 419] on div "g6ko7bxpuxvptwbwp3epyn4obl4ts7nj._[DOMAIN_NAME]" at bounding box center [437, 428] width 623 height 27
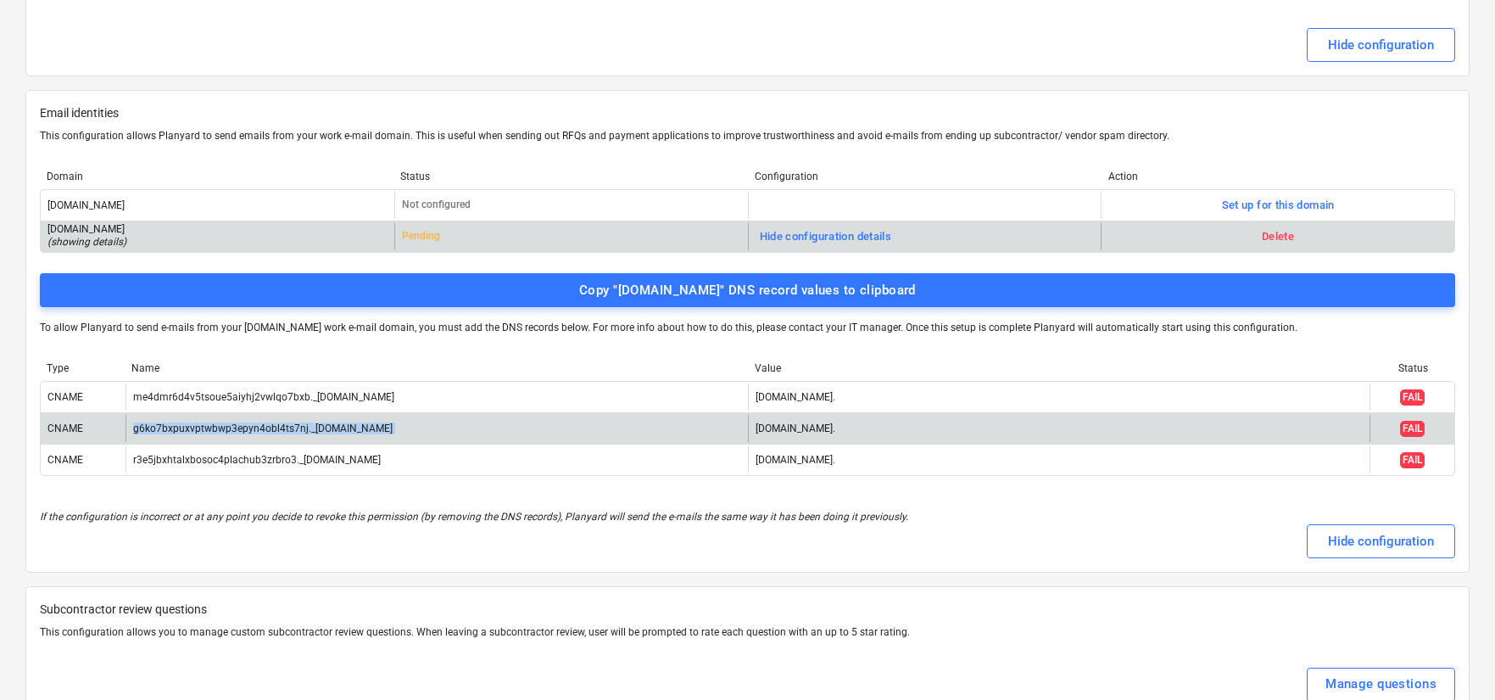
click at [190, 421] on div "g6ko7bxpuxvptwbwp3epyn4obl4ts7nj._[DOMAIN_NAME]" at bounding box center [437, 428] width 623 height 27
click at [835, 427] on div "[DOMAIN_NAME]." at bounding box center [796, 428] width 80 height 12
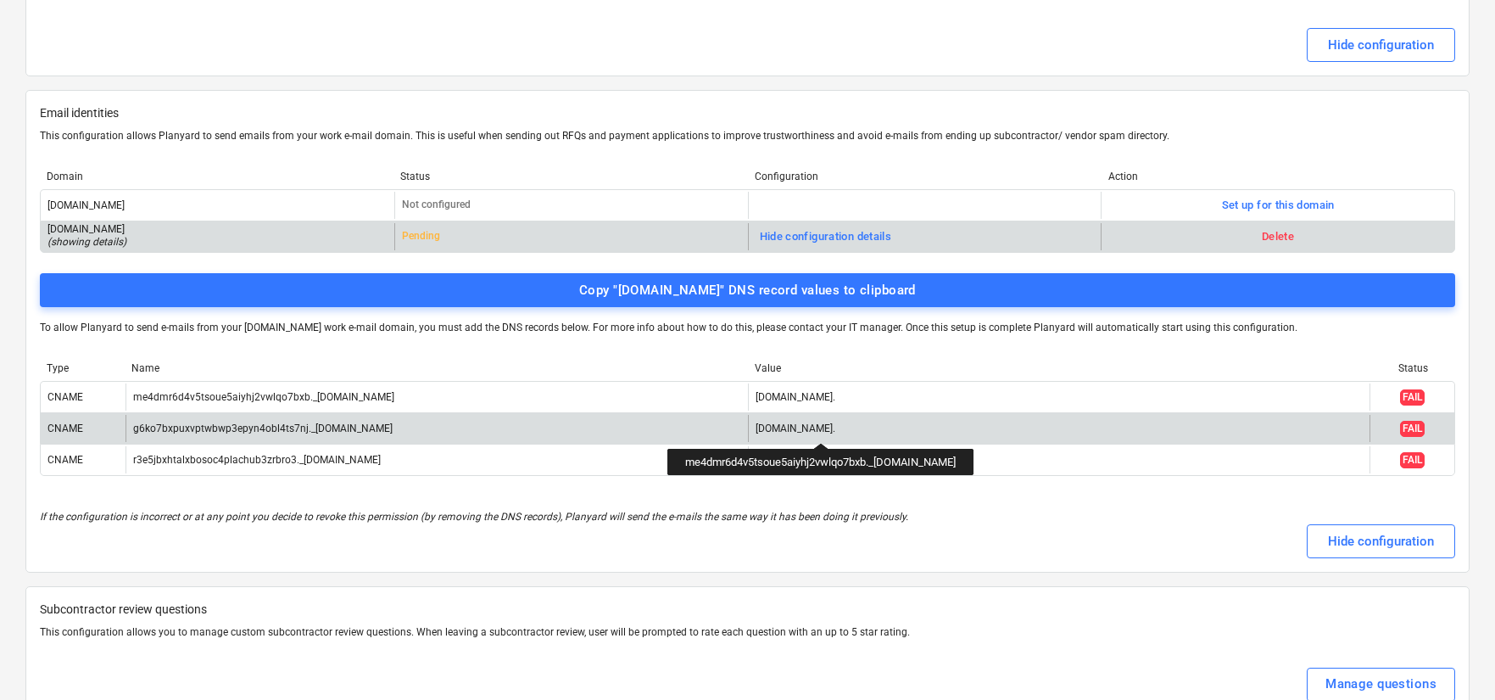
click at [835, 427] on div "[DOMAIN_NAME]." at bounding box center [796, 428] width 80 height 12
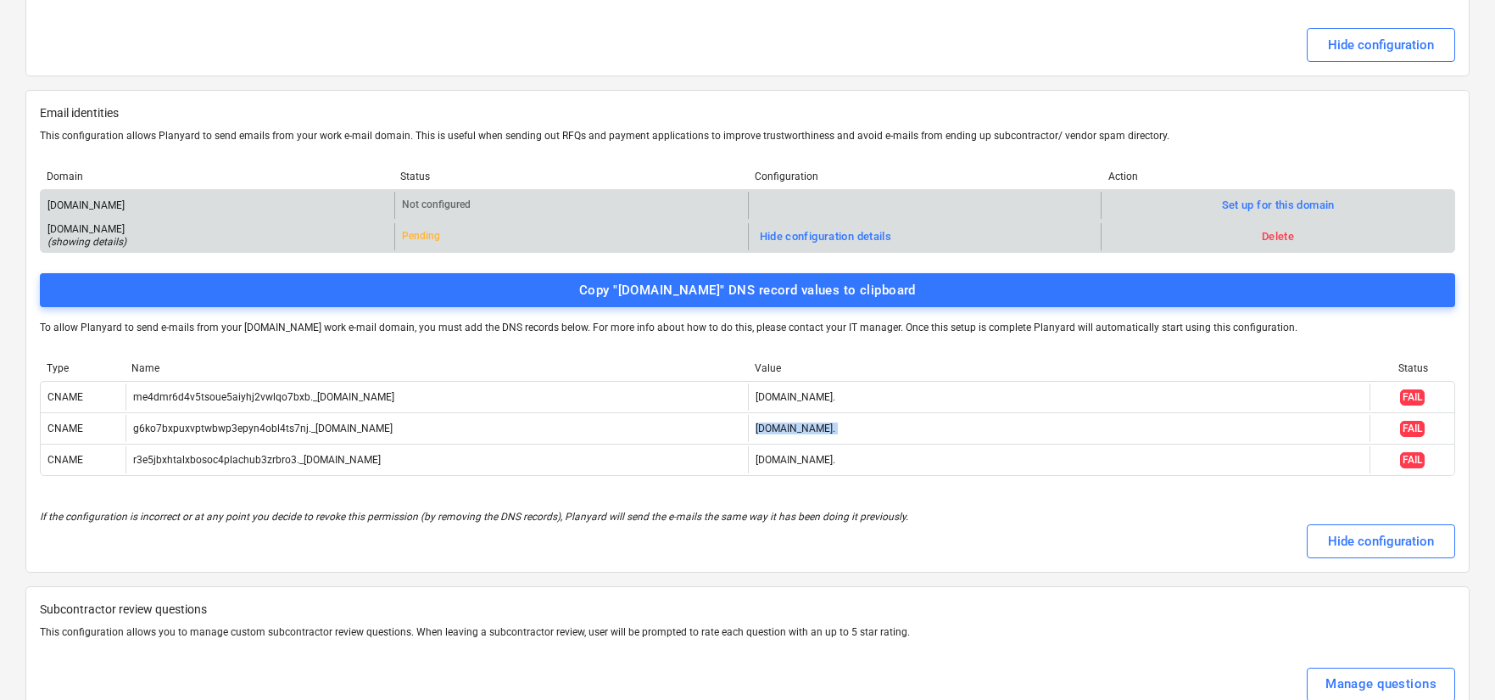
copy div "[DOMAIN_NAME]."
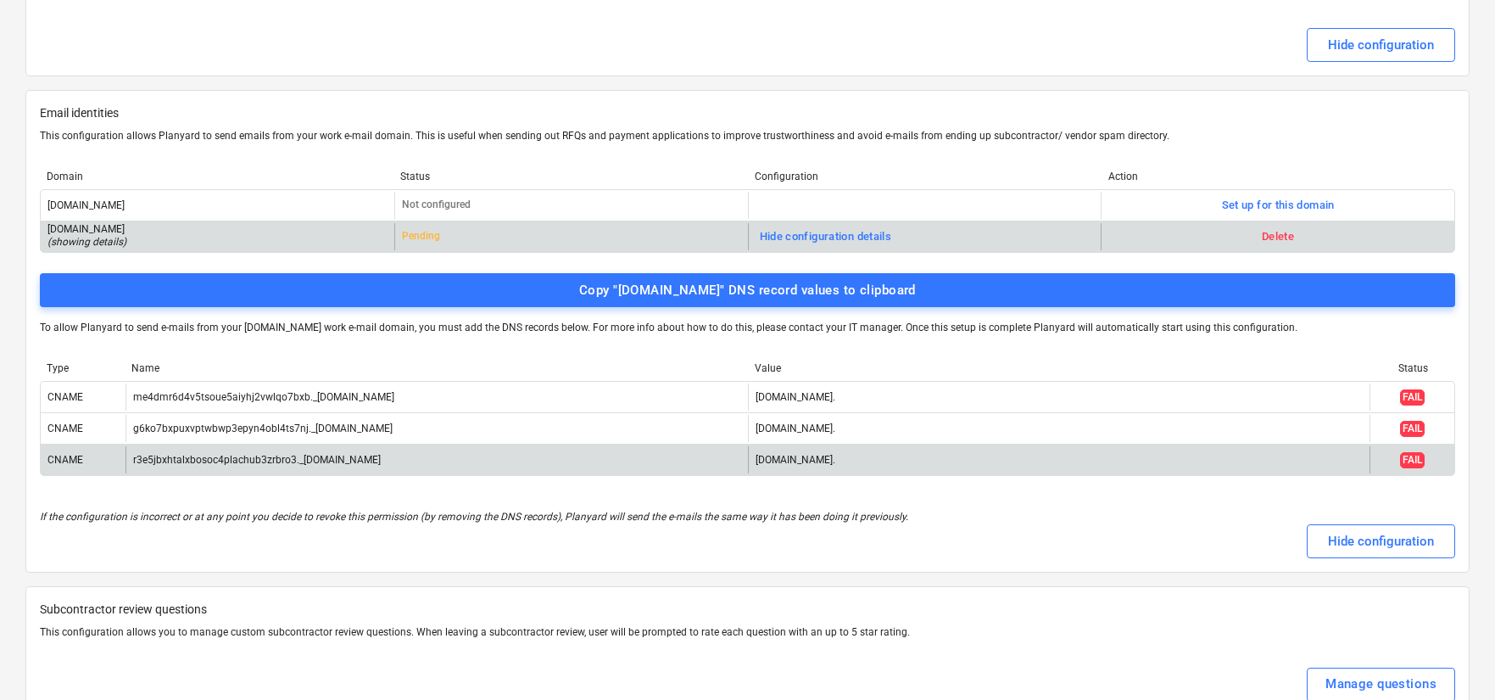
click at [70, 457] on div "CNAME" at bounding box center [65, 460] width 36 height 12
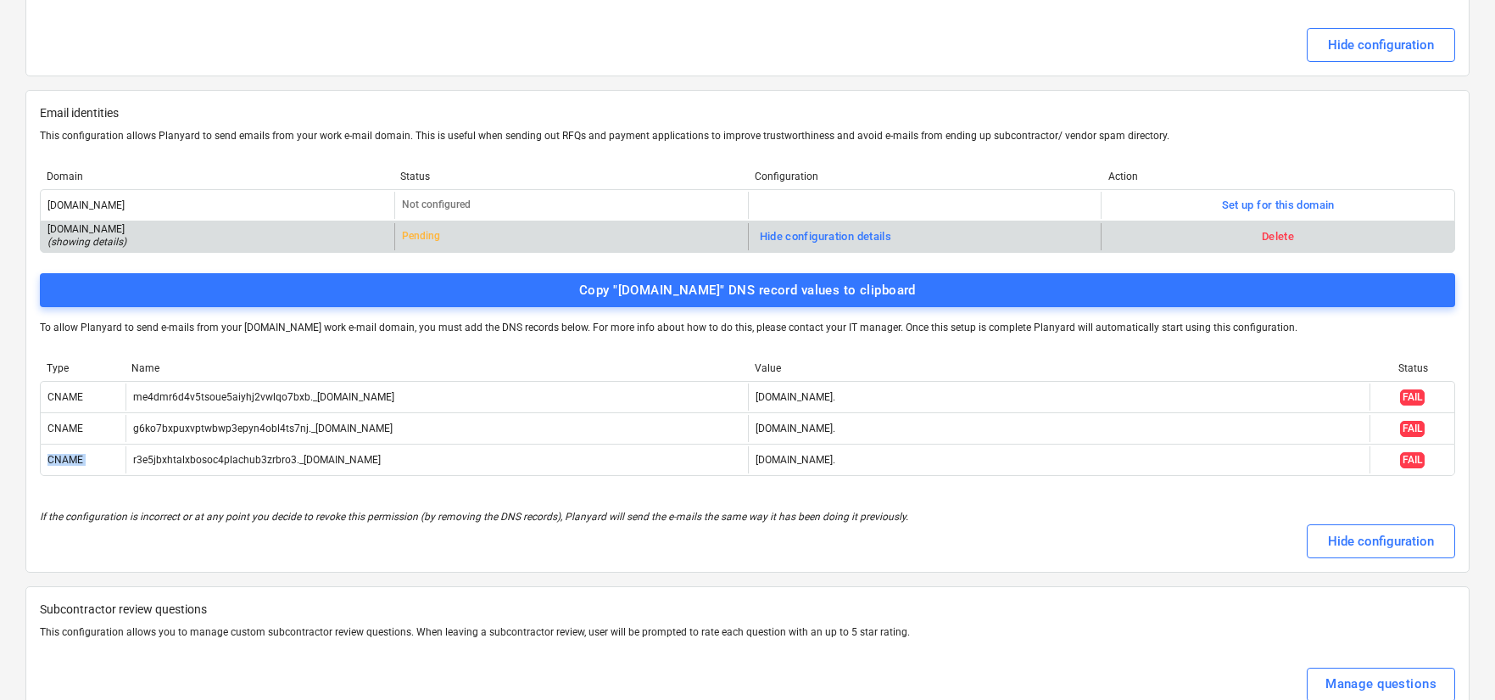
copy div "CNAME"
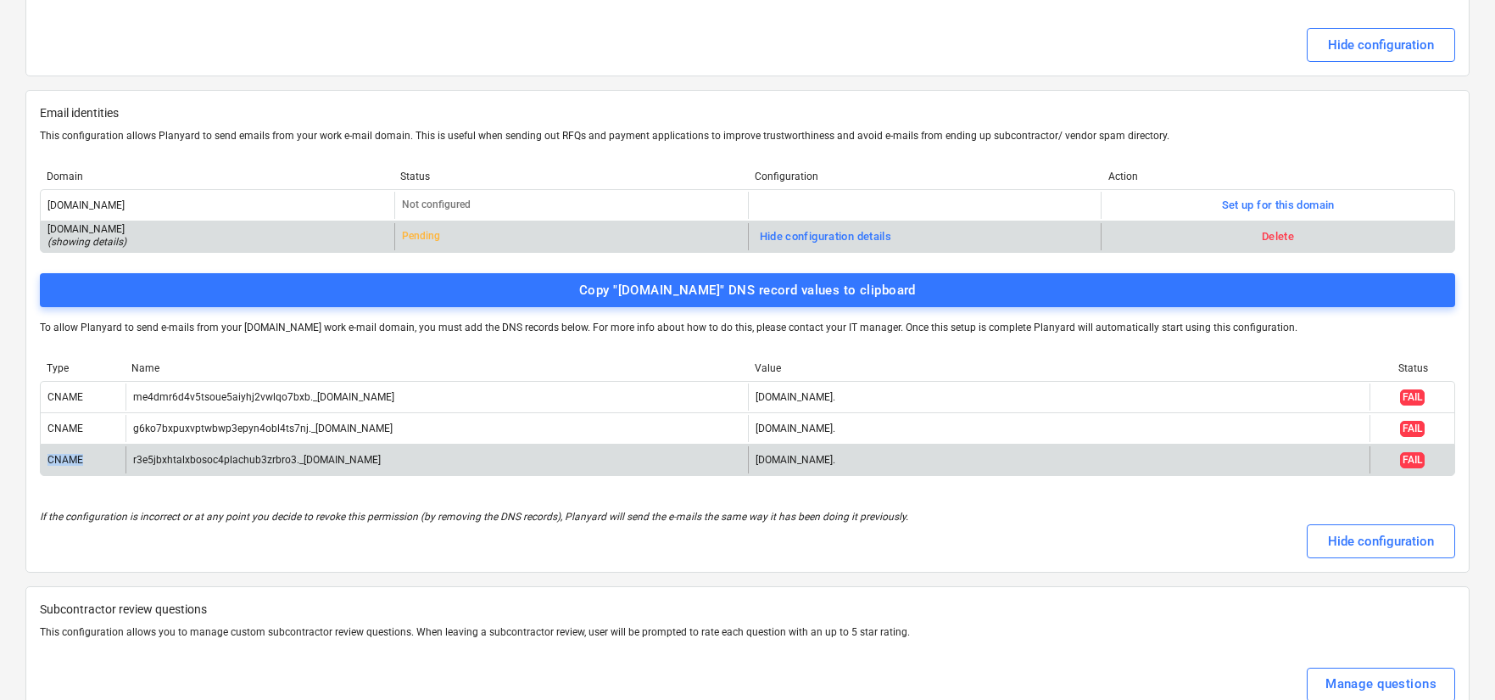
click at [190, 448] on div "r3e5jbxhtalxbosoc4plachub3zrbro3._[DOMAIN_NAME]" at bounding box center [437, 459] width 623 height 27
click at [828, 460] on div "[DOMAIN_NAME]." at bounding box center [796, 460] width 80 height 12
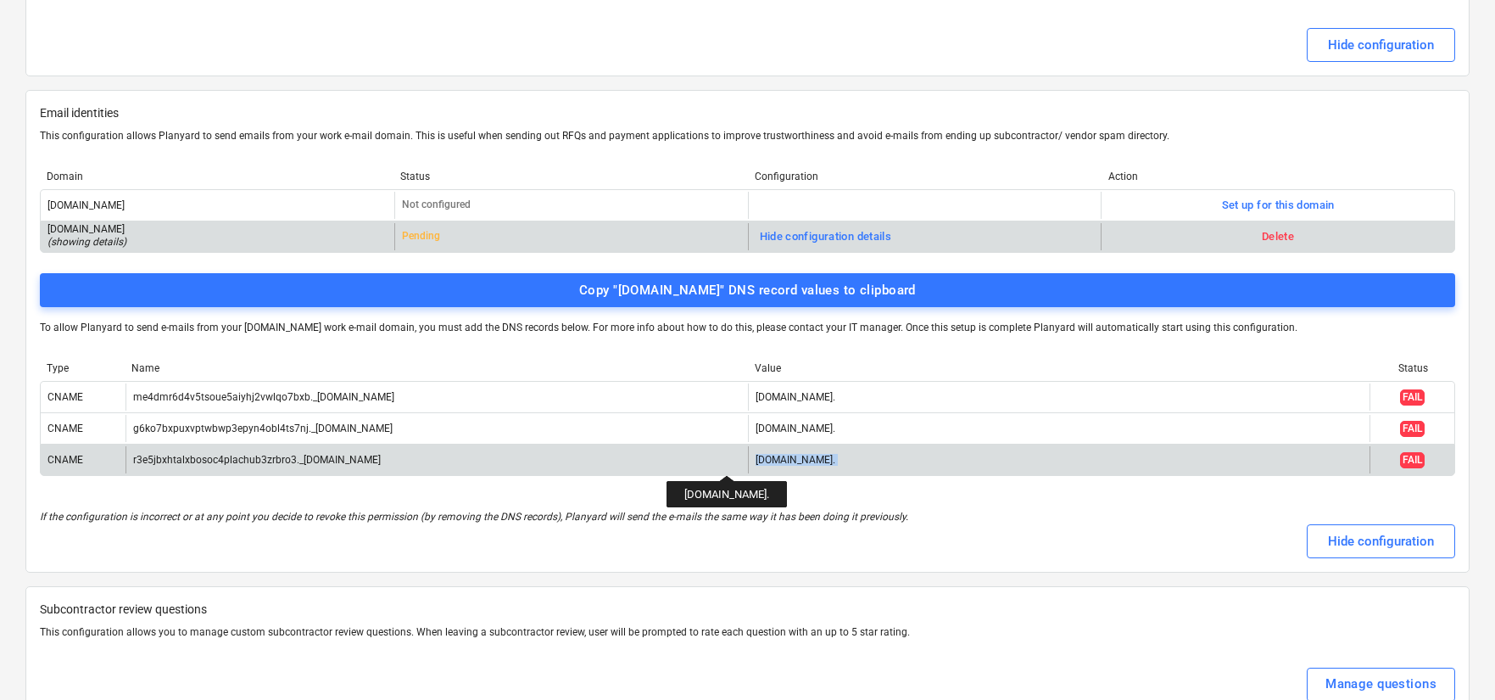
click at [828, 460] on div "[DOMAIN_NAME]." at bounding box center [796, 460] width 80 height 12
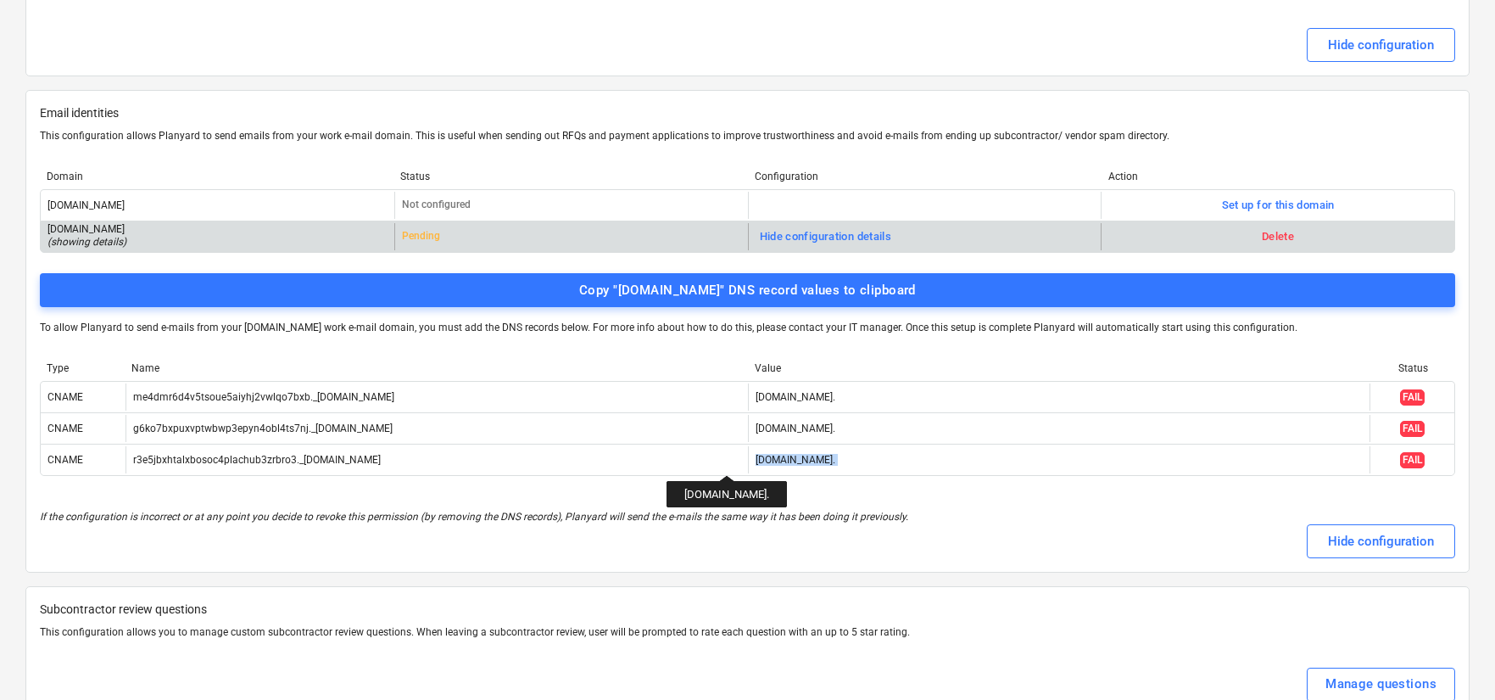
copy div "[DOMAIN_NAME]."
click at [818, 327] on p "To allow Planyard to send e-mails from your [DOMAIN_NAME] work e-mail domain, y…" at bounding box center [748, 328] width 1416 height 14
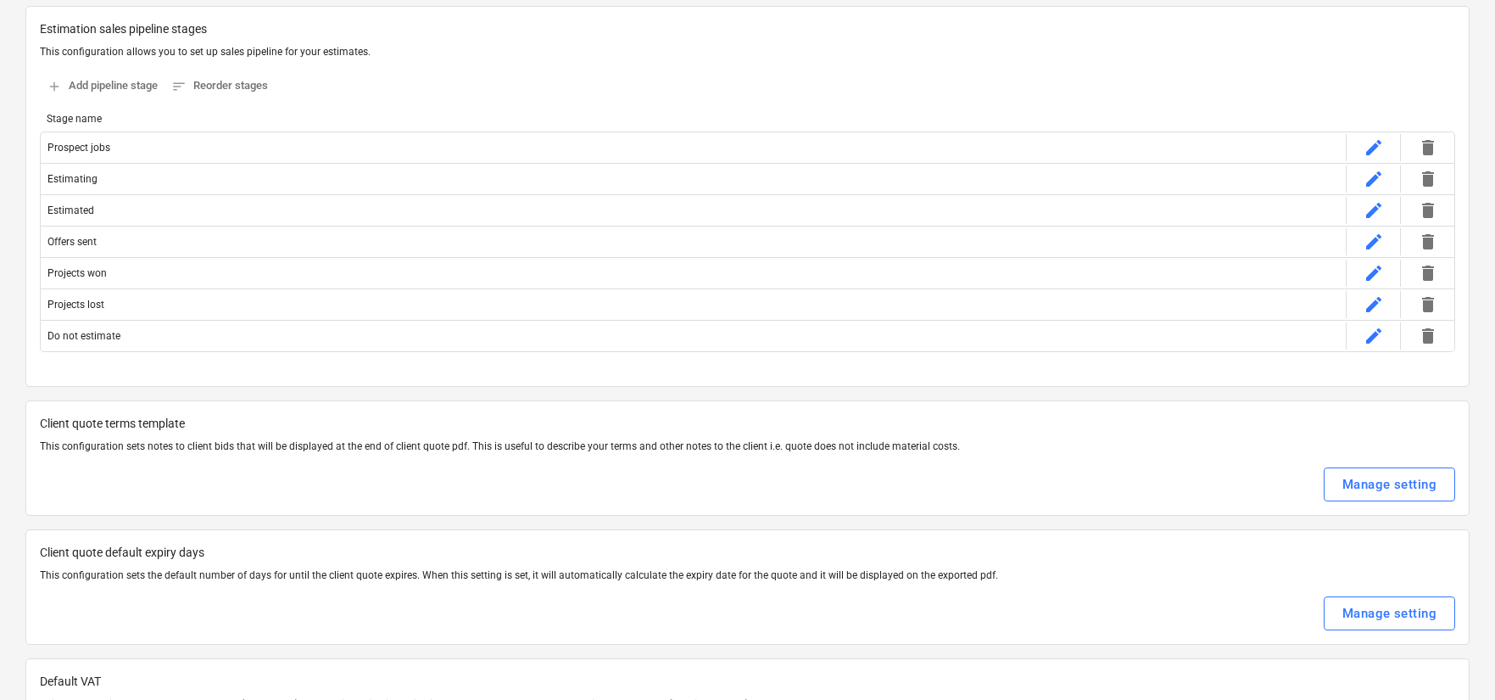
scroll to position [0, 0]
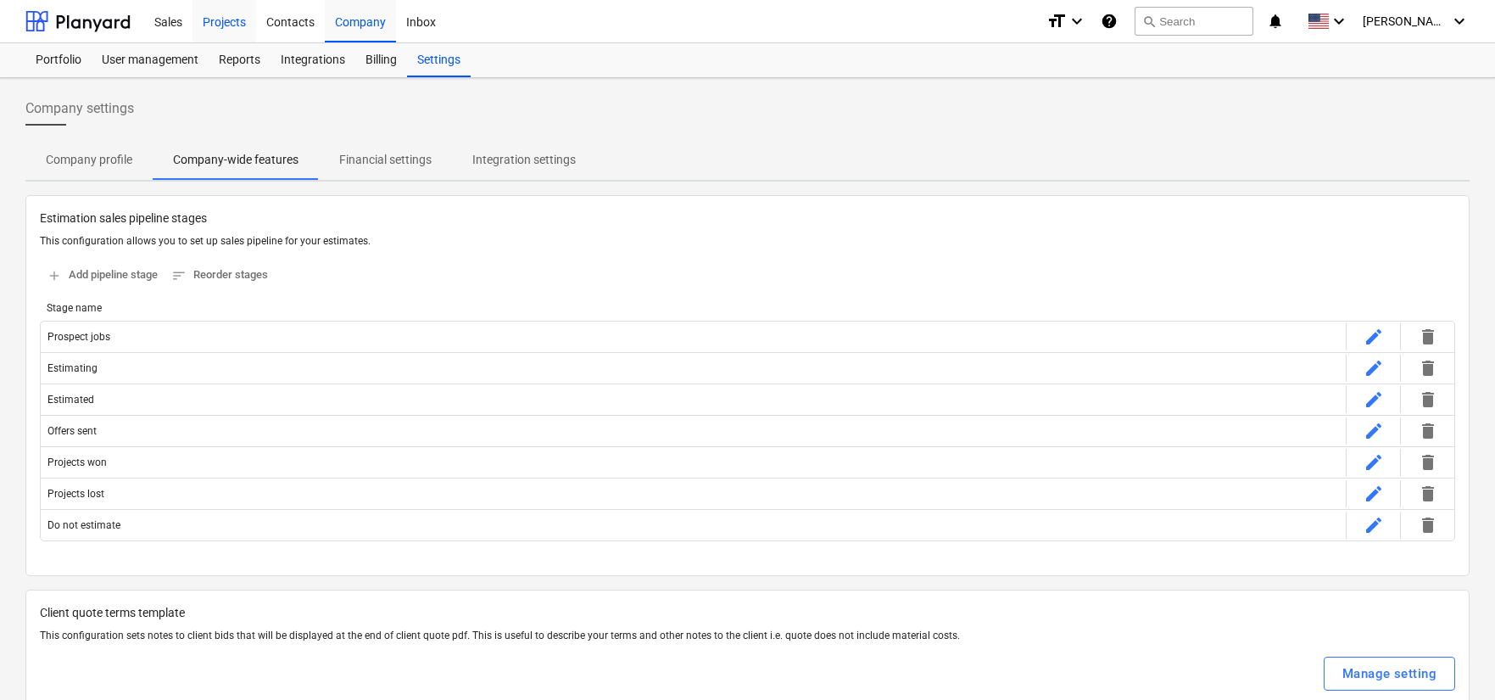
click at [226, 20] on div "Projects" at bounding box center [225, 20] width 64 height 43
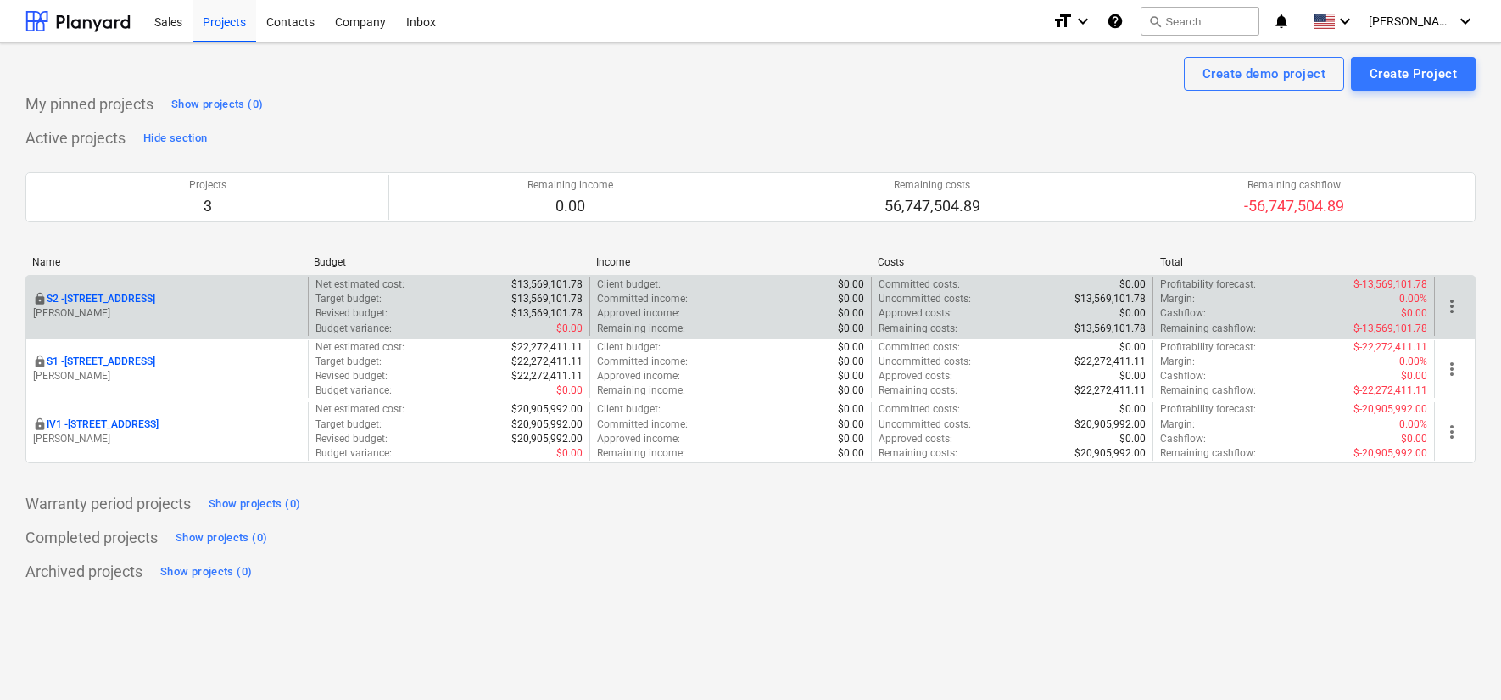
click at [1445, 307] on span "more_vert" at bounding box center [1452, 306] width 20 height 20
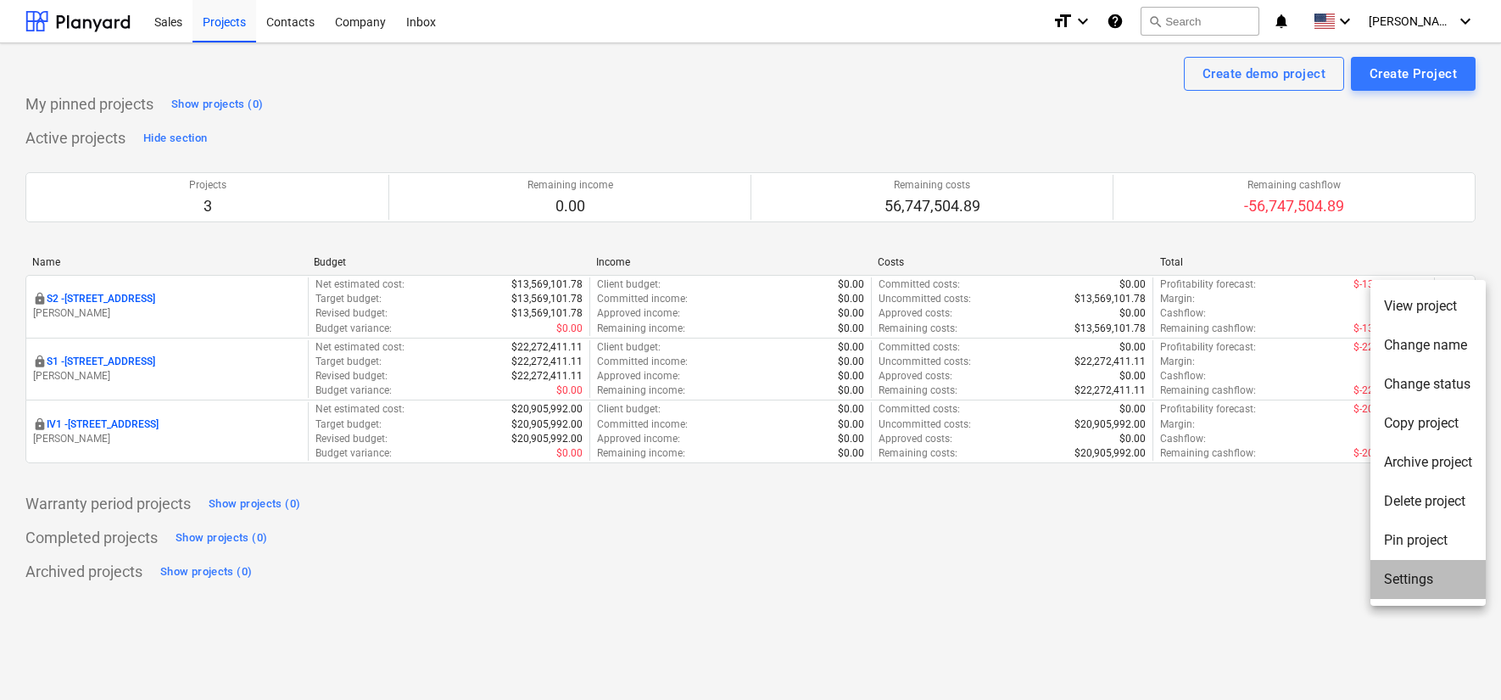
click at [1436, 578] on li "Settings" at bounding box center [1428, 579] width 115 height 39
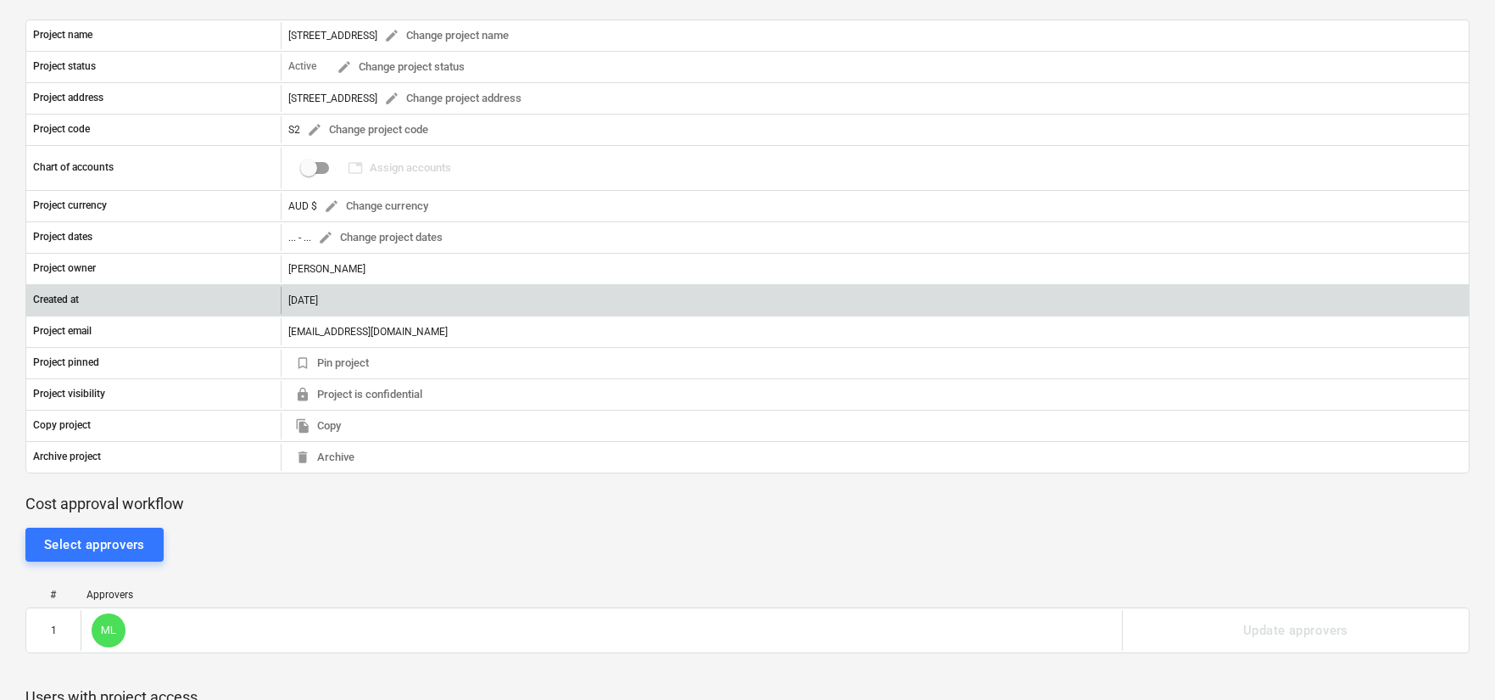
scroll to position [361, 0]
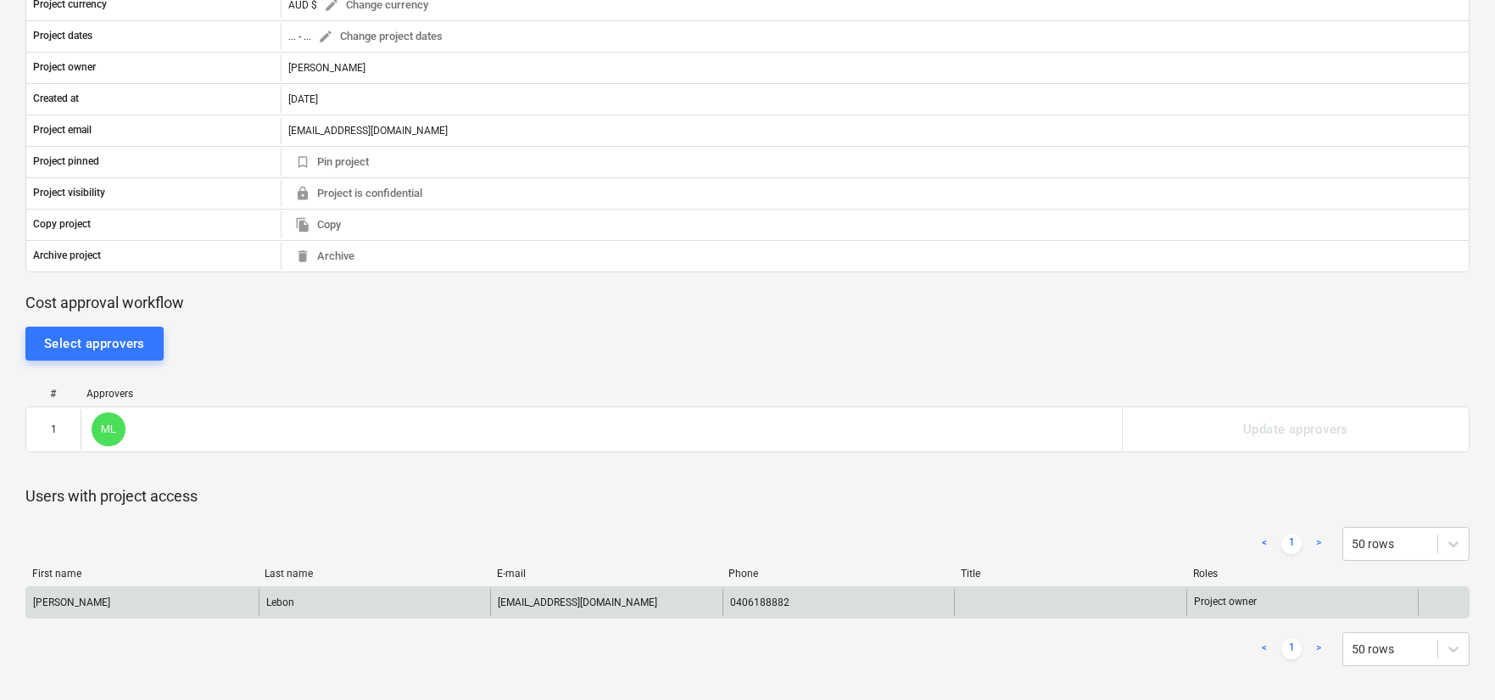
click at [1190, 600] on div "Project owner" at bounding box center [1303, 602] width 232 height 27
click at [1091, 596] on div at bounding box center [1070, 602] width 232 height 27
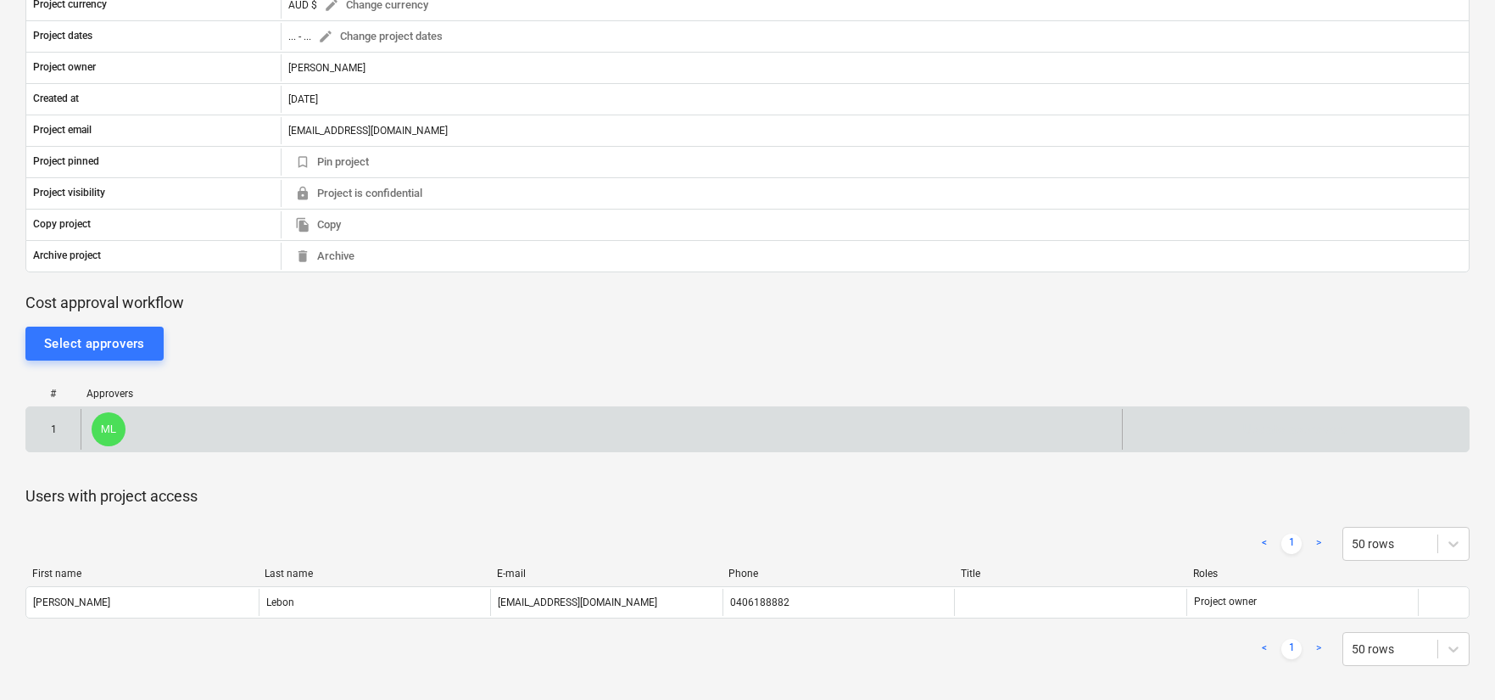
scroll to position [0, 0]
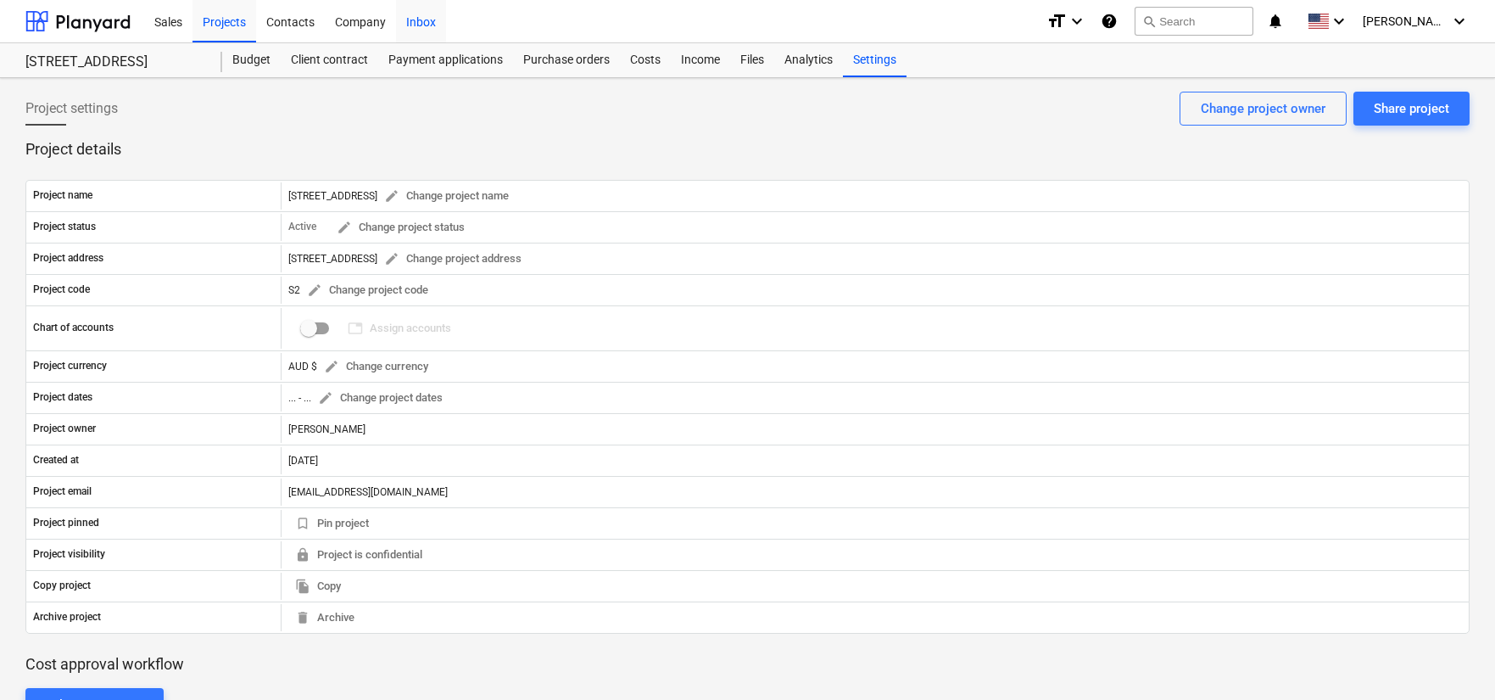
click at [426, 21] on div "Inbox" at bounding box center [421, 20] width 50 height 43
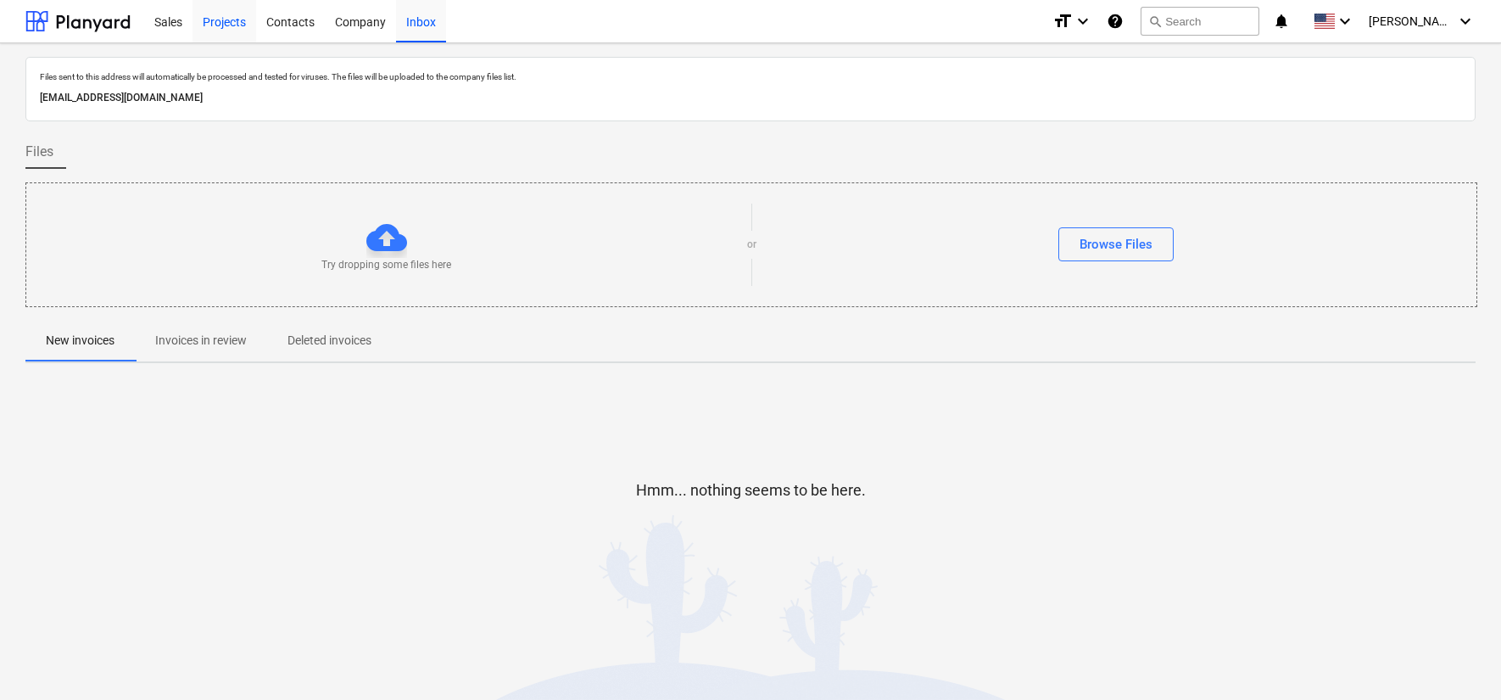
click at [195, 20] on div "Projects" at bounding box center [225, 20] width 64 height 43
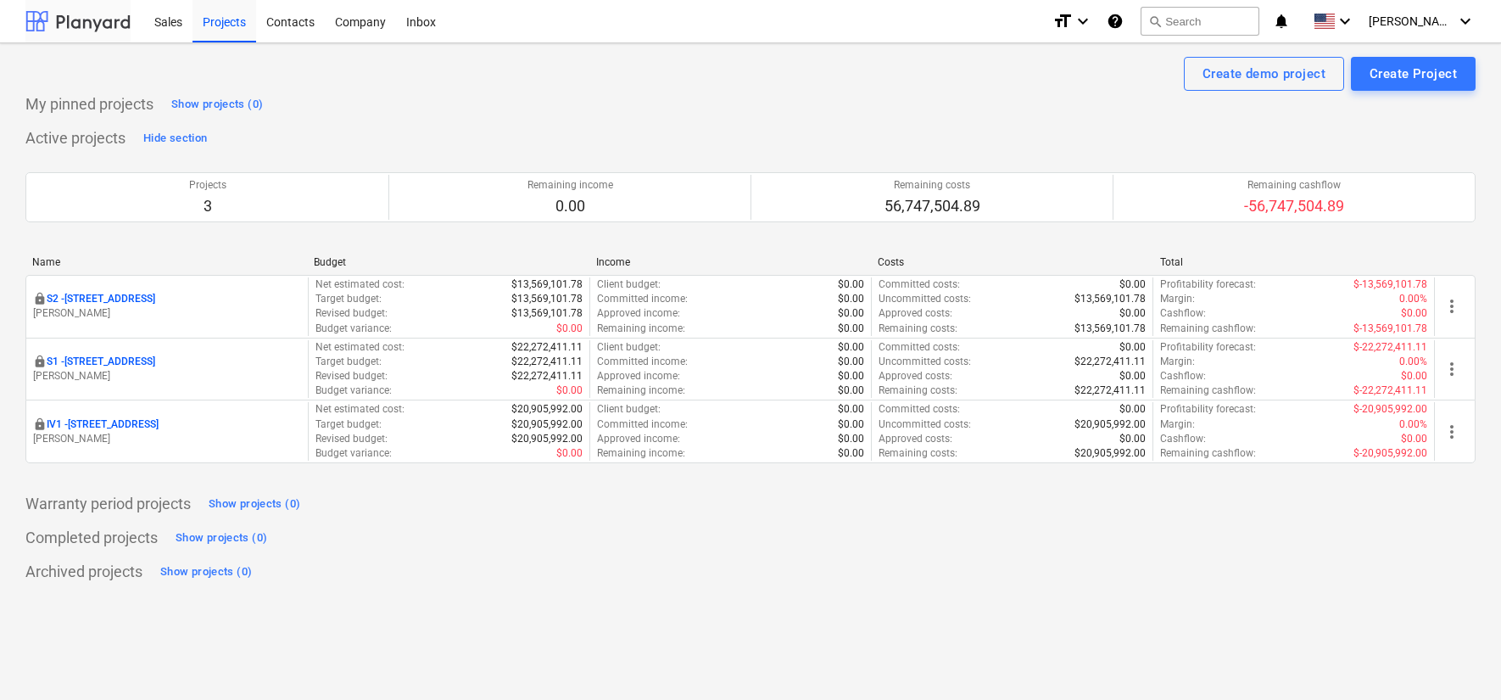
click at [93, 21] on div at bounding box center [77, 21] width 105 height 42
click at [1419, 34] on div "[PERSON_NAME] keyboard_arrow_down" at bounding box center [1422, 21] width 107 height 42
click at [1418, 60] on div "Settings" at bounding box center [1425, 66] width 102 height 27
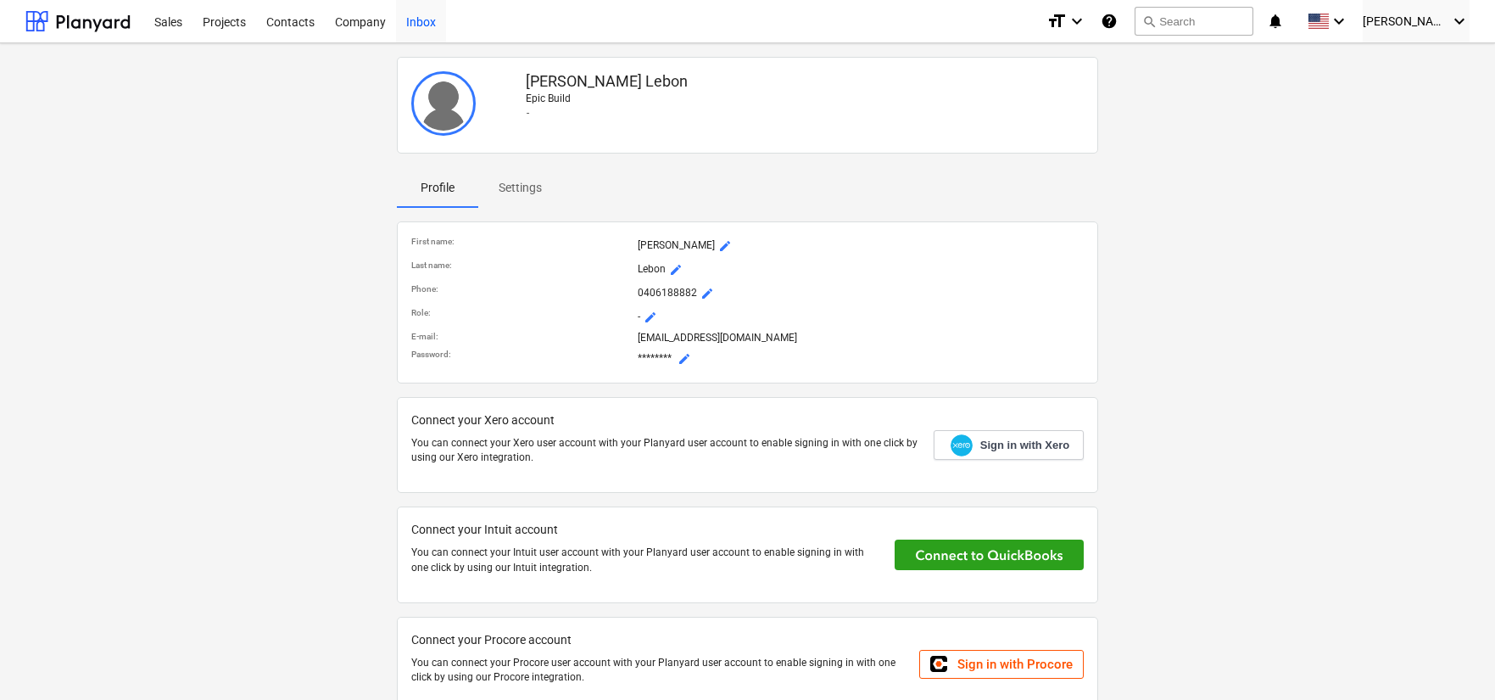
click at [421, 22] on div "Inbox" at bounding box center [421, 20] width 50 height 43
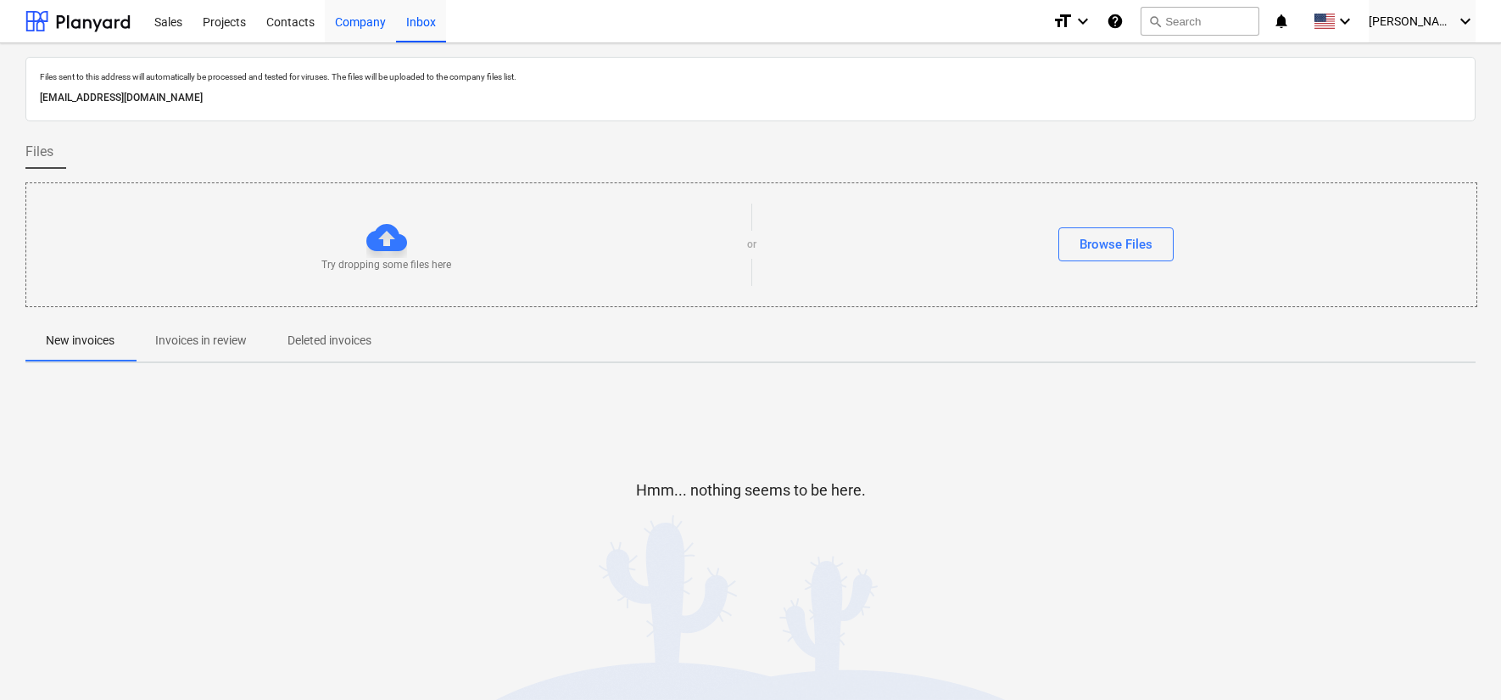
click at [357, 20] on div "Company" at bounding box center [360, 20] width 71 height 43
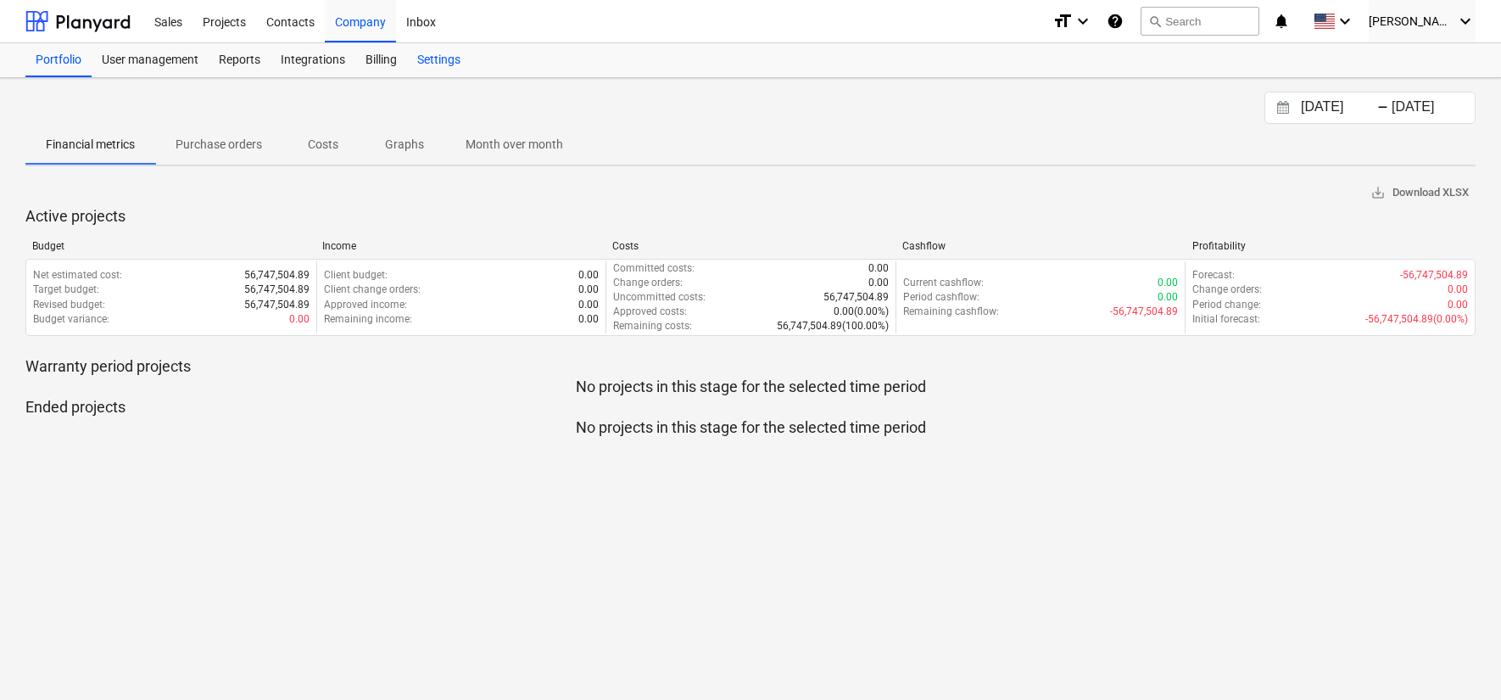
click at [436, 53] on div "Settings" at bounding box center [439, 60] width 64 height 34
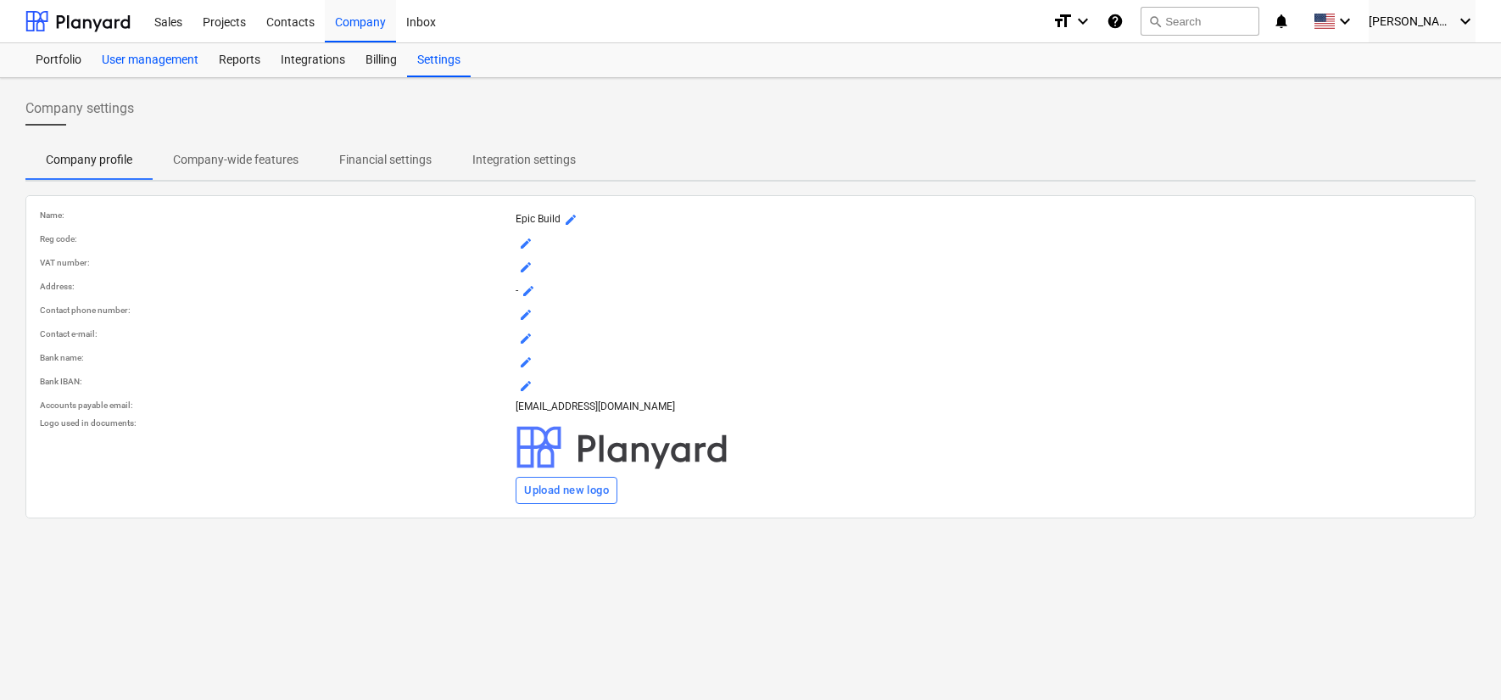
click at [143, 59] on div "User management" at bounding box center [150, 60] width 117 height 34
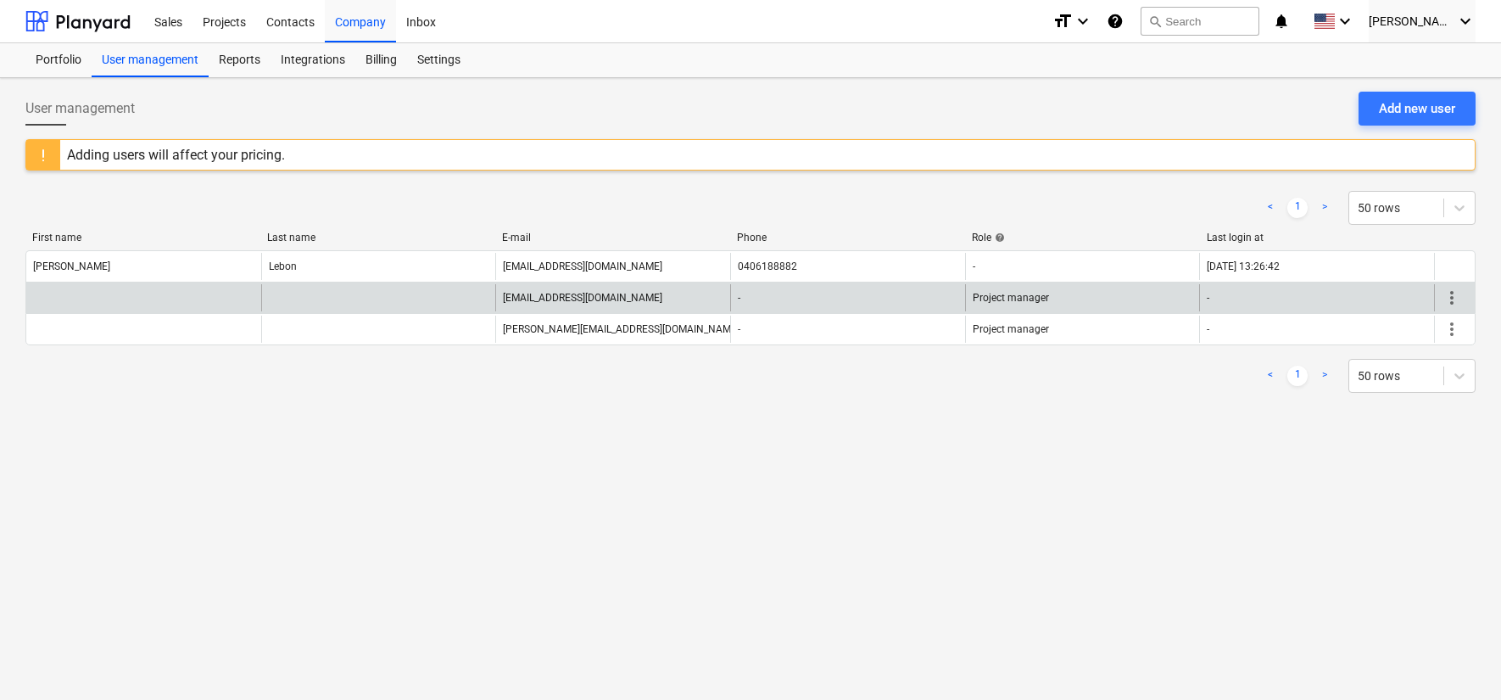
click at [1445, 303] on span "more_vert" at bounding box center [1452, 298] width 20 height 20
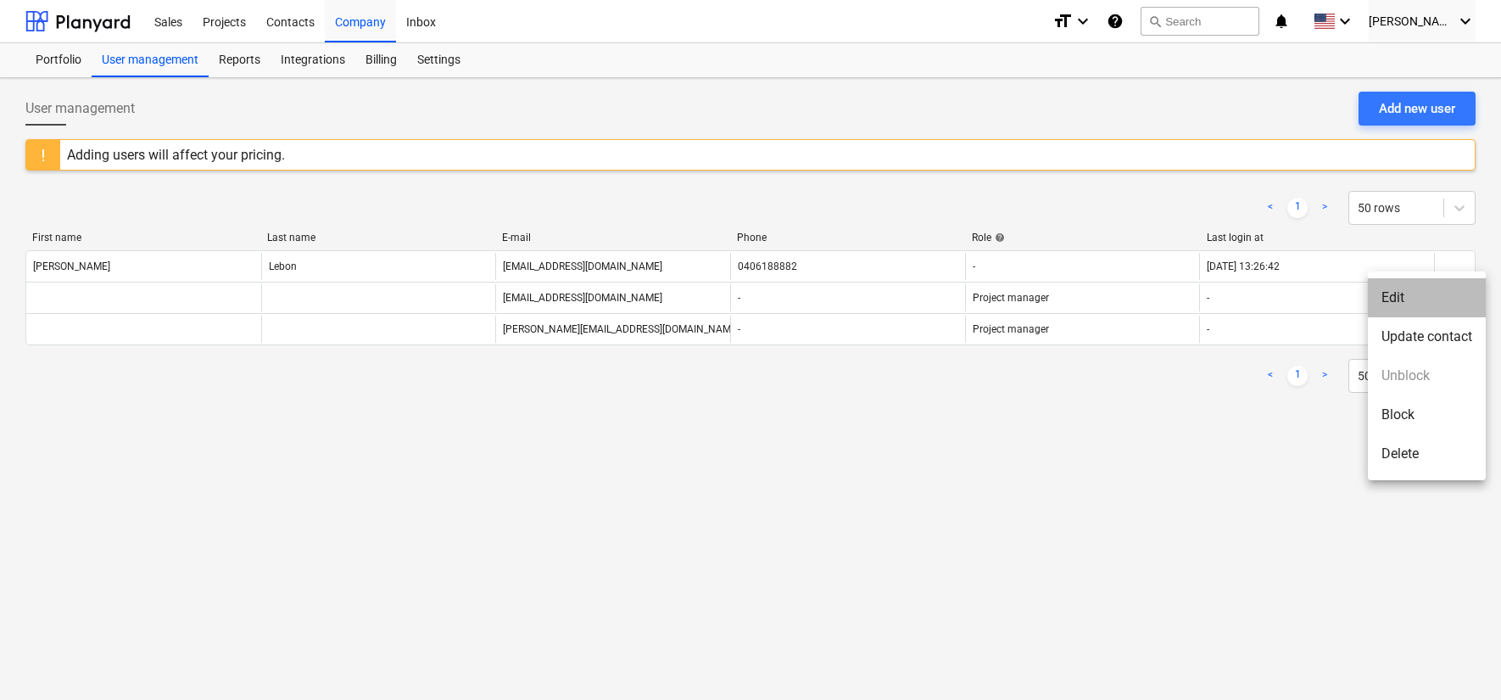
click at [1430, 298] on li "Edit" at bounding box center [1427, 297] width 118 height 39
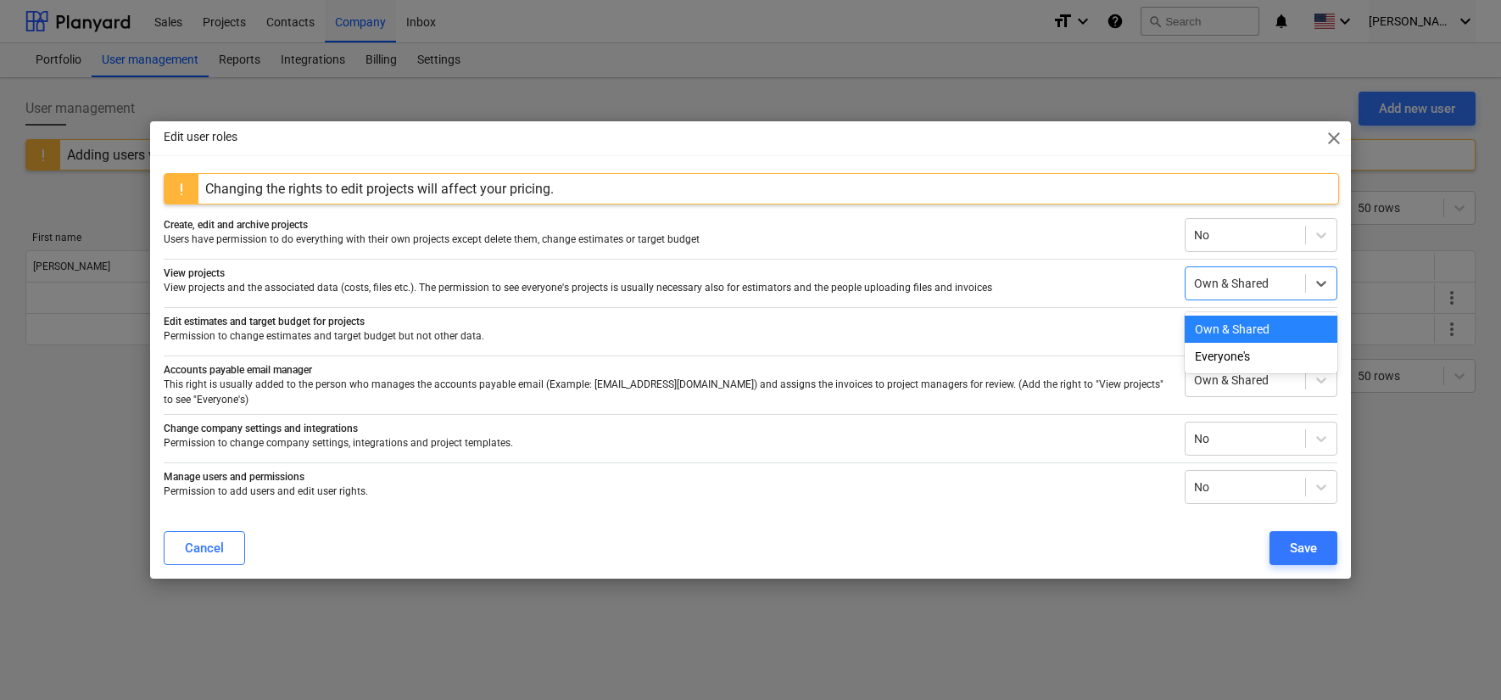
click at [1242, 289] on div at bounding box center [1245, 283] width 103 height 17
click at [974, 295] on p "View projects and the associated data (costs, files etc.). The permission to se…" at bounding box center [668, 288] width 1008 height 14
click at [1327, 285] on icon at bounding box center [1321, 283] width 17 height 17
click at [1263, 345] on div "Everyone's" at bounding box center [1261, 356] width 153 height 27
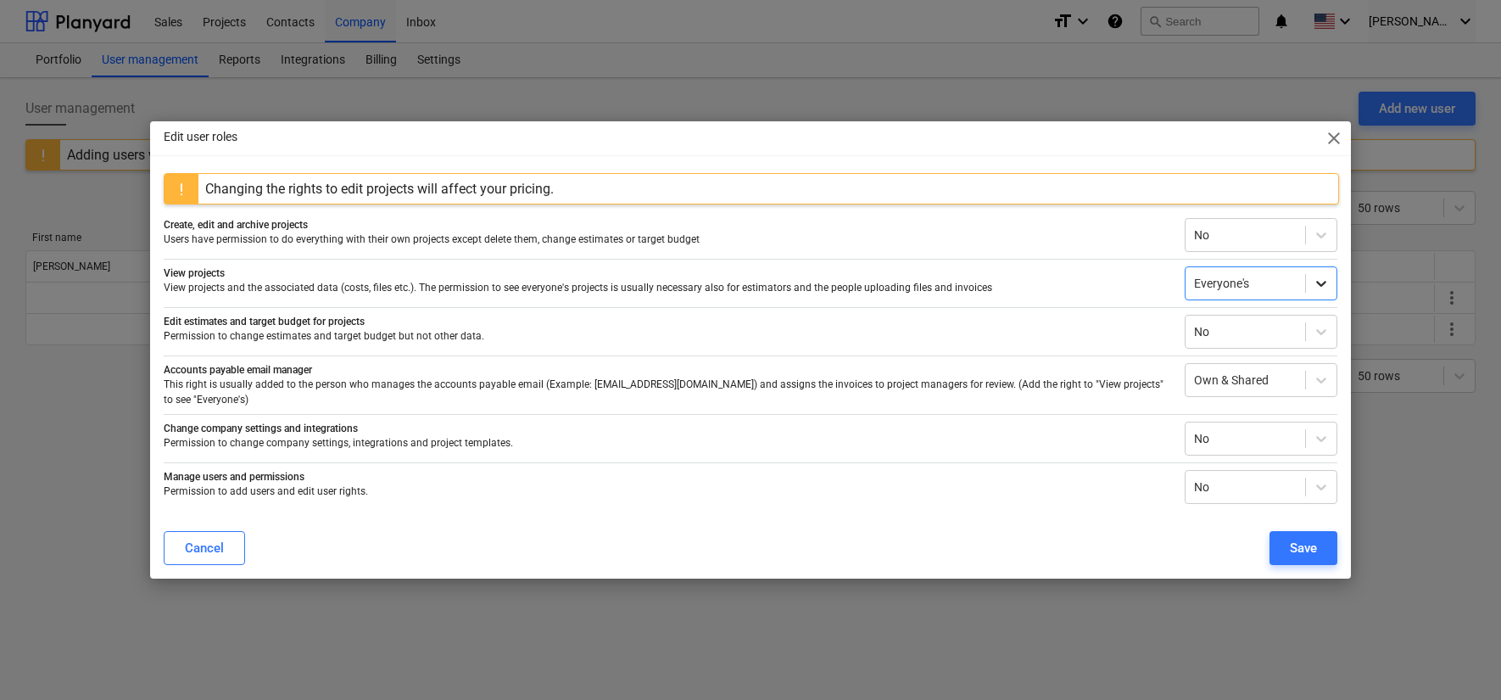
click at [1313, 292] on icon at bounding box center [1321, 283] width 17 height 17
click at [1281, 327] on div "Own & Shared" at bounding box center [1261, 329] width 153 height 27
click at [1334, 139] on span "close" at bounding box center [1334, 138] width 20 height 20
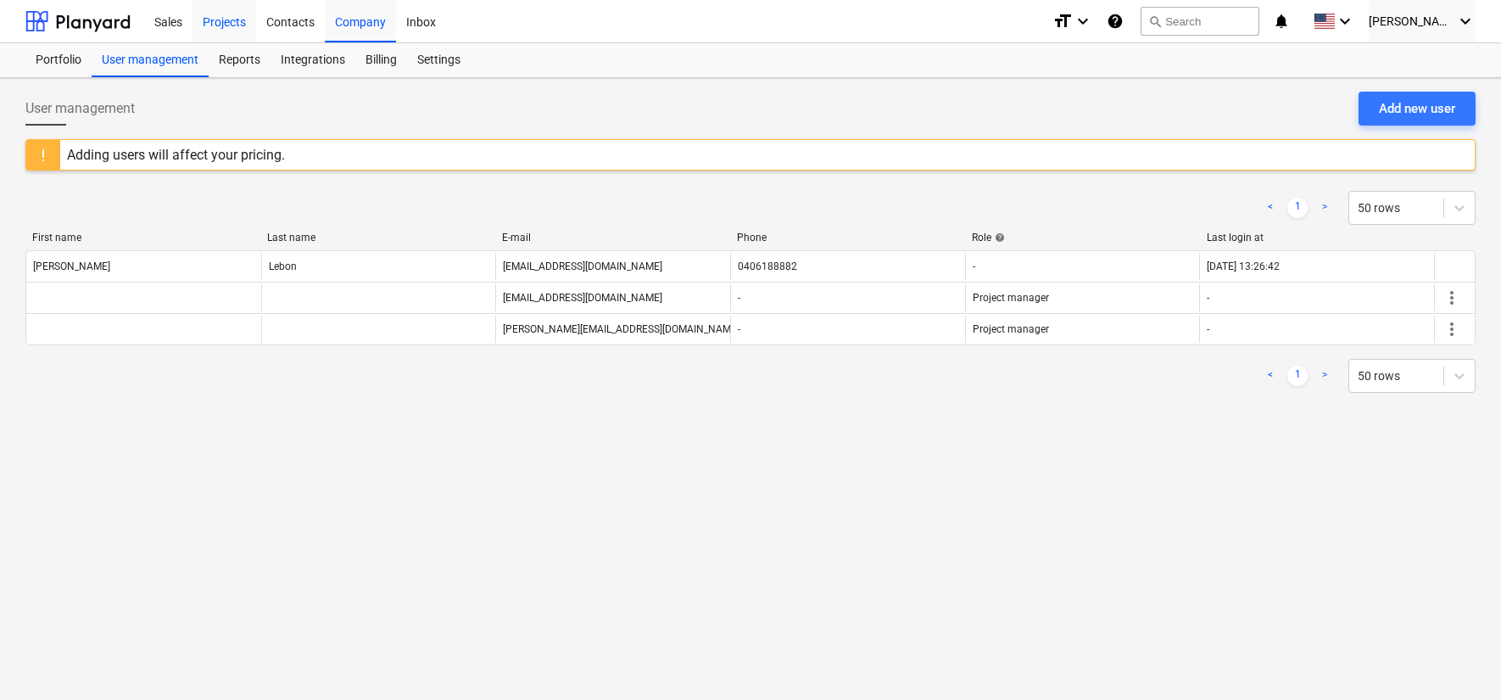
click at [209, 22] on div "Projects" at bounding box center [225, 20] width 64 height 43
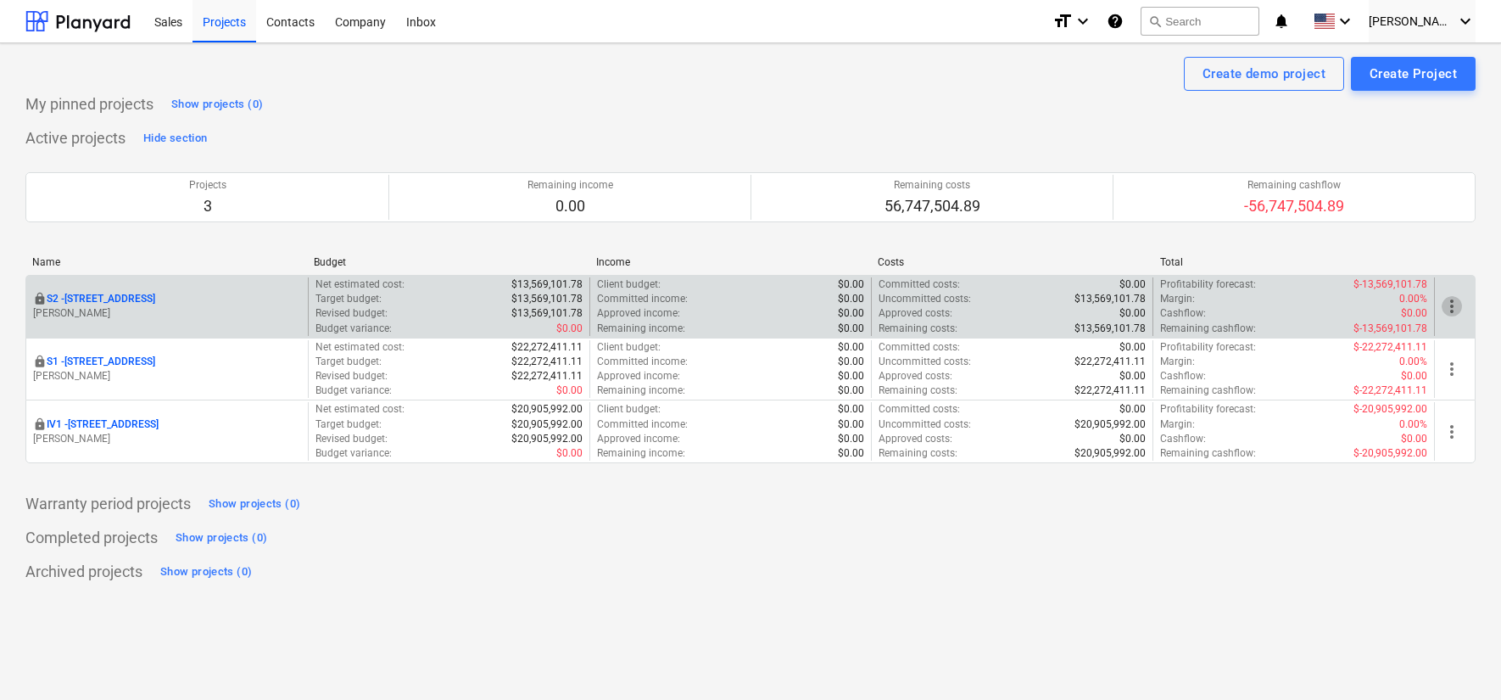
click at [1445, 304] on span "more_vert" at bounding box center [1452, 306] width 20 height 20
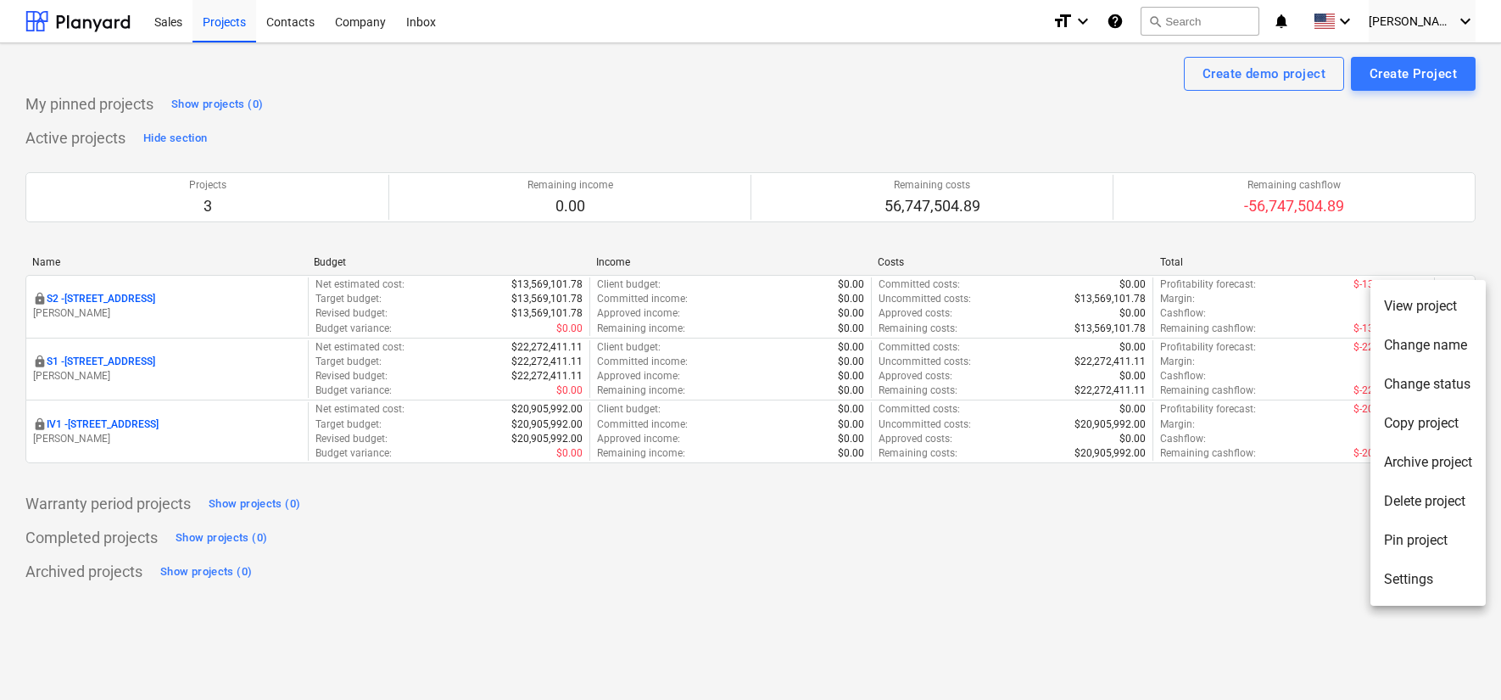
click at [1433, 579] on li "Settings" at bounding box center [1428, 579] width 115 height 39
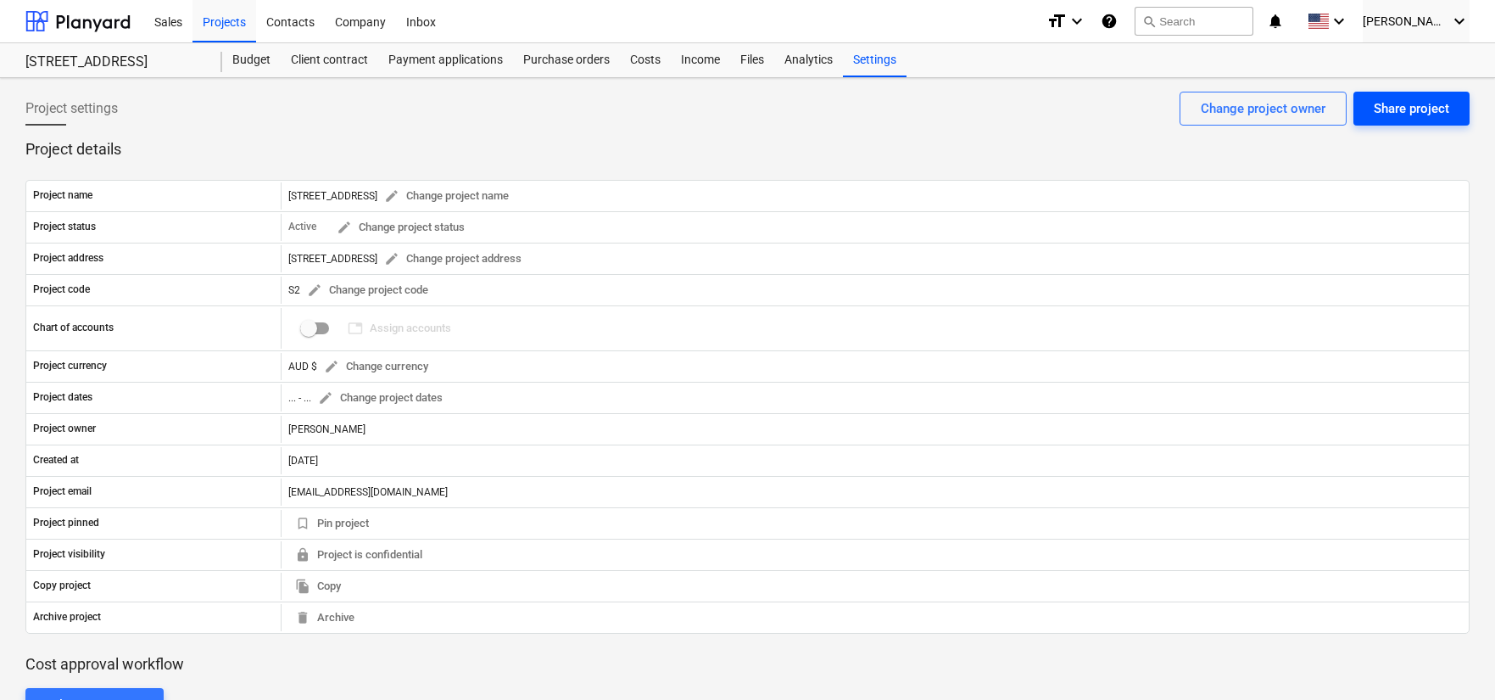
click at [1414, 122] on button "Share project" at bounding box center [1412, 109] width 116 height 34
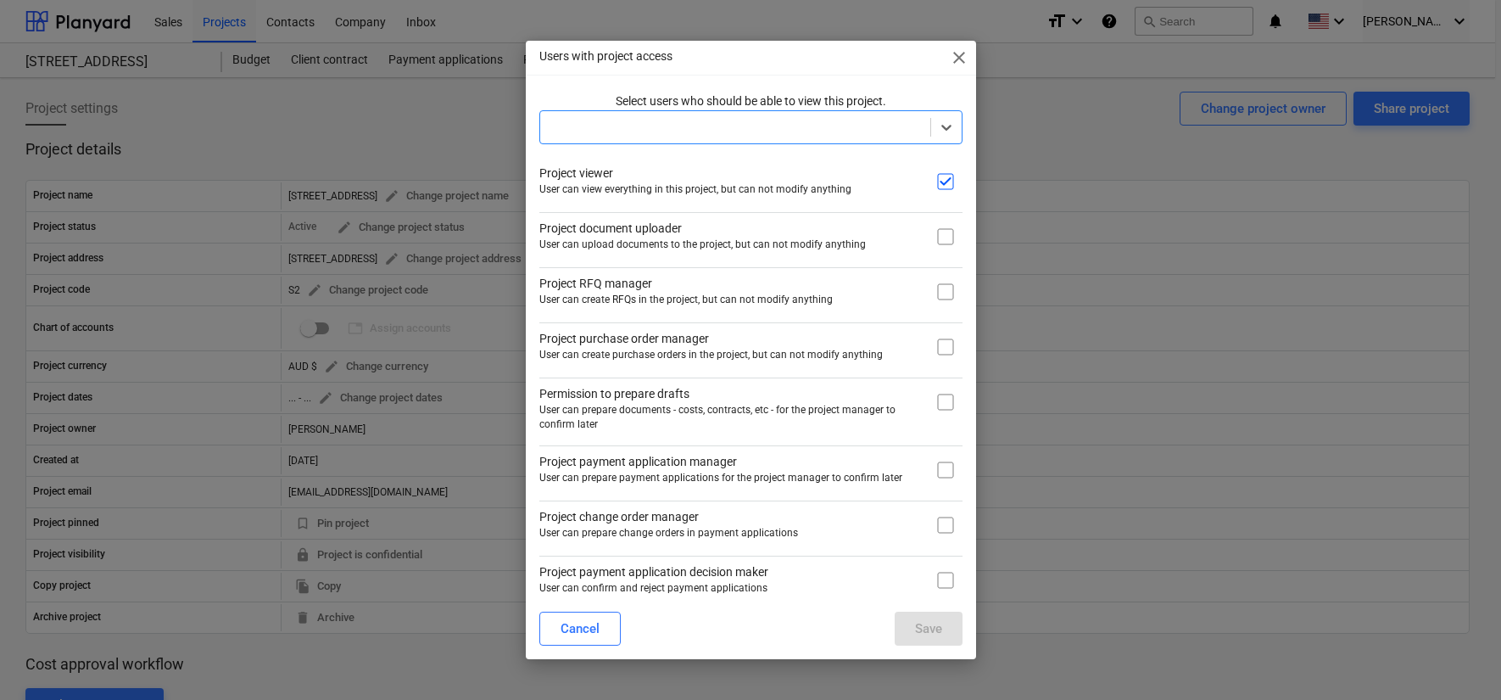
click at [913, 133] on div at bounding box center [735, 127] width 373 height 17
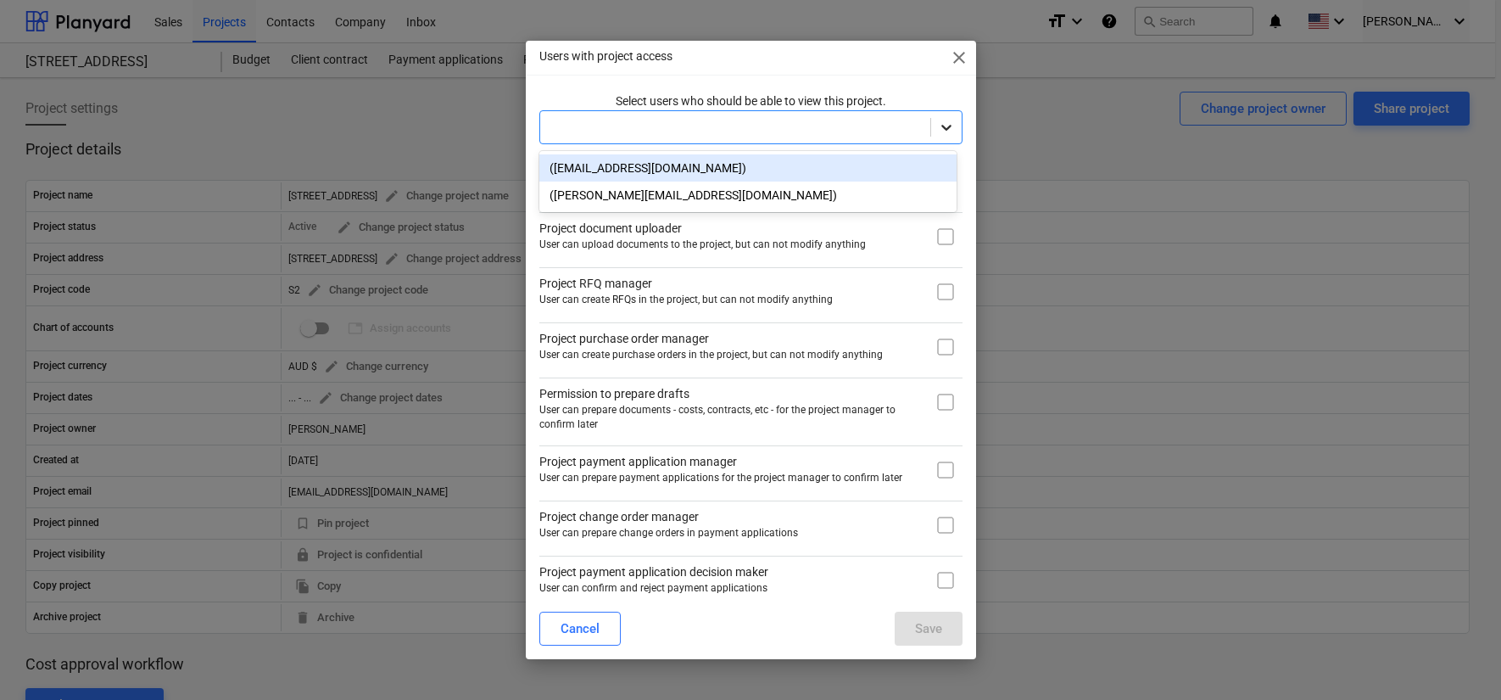
click at [938, 132] on icon at bounding box center [946, 127] width 17 height 17
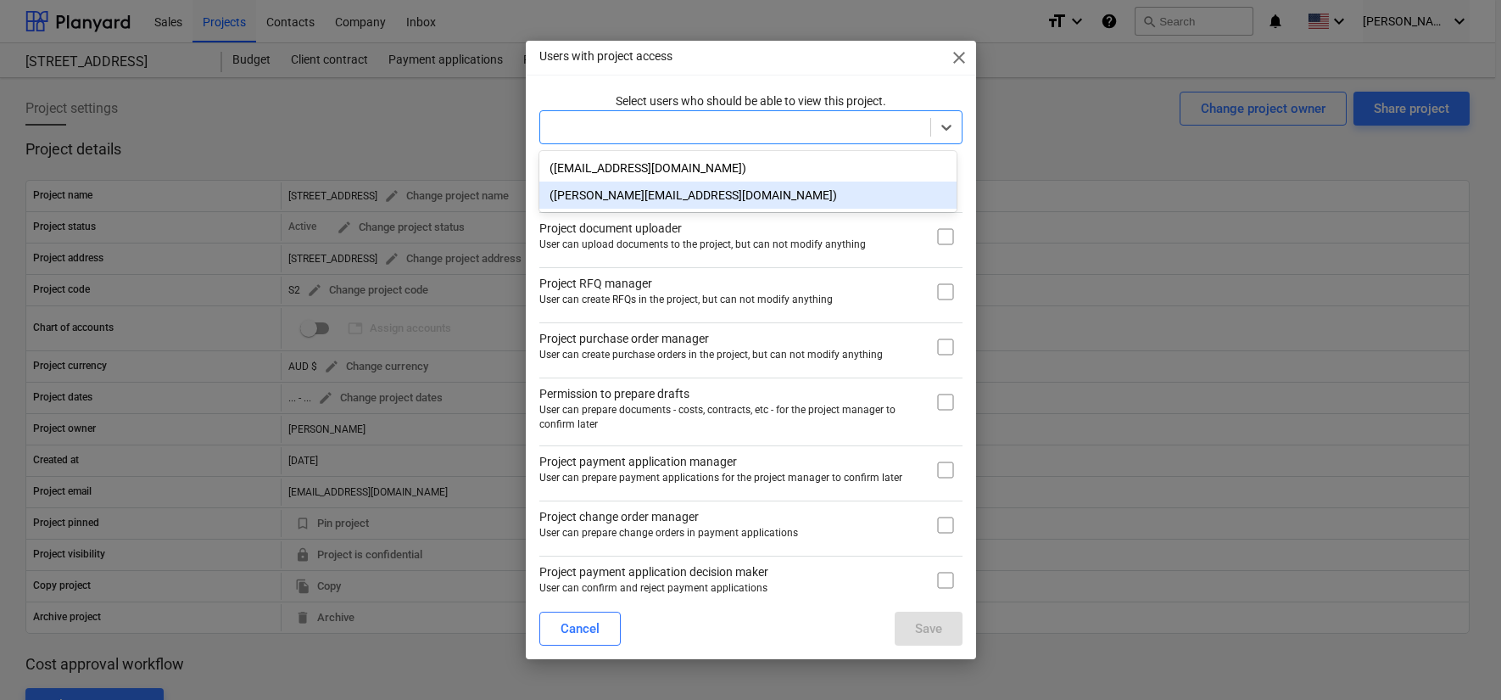
click at [649, 192] on div "([PERSON_NAME][EMAIL_ADDRESS][DOMAIN_NAME])" at bounding box center [747, 195] width 417 height 27
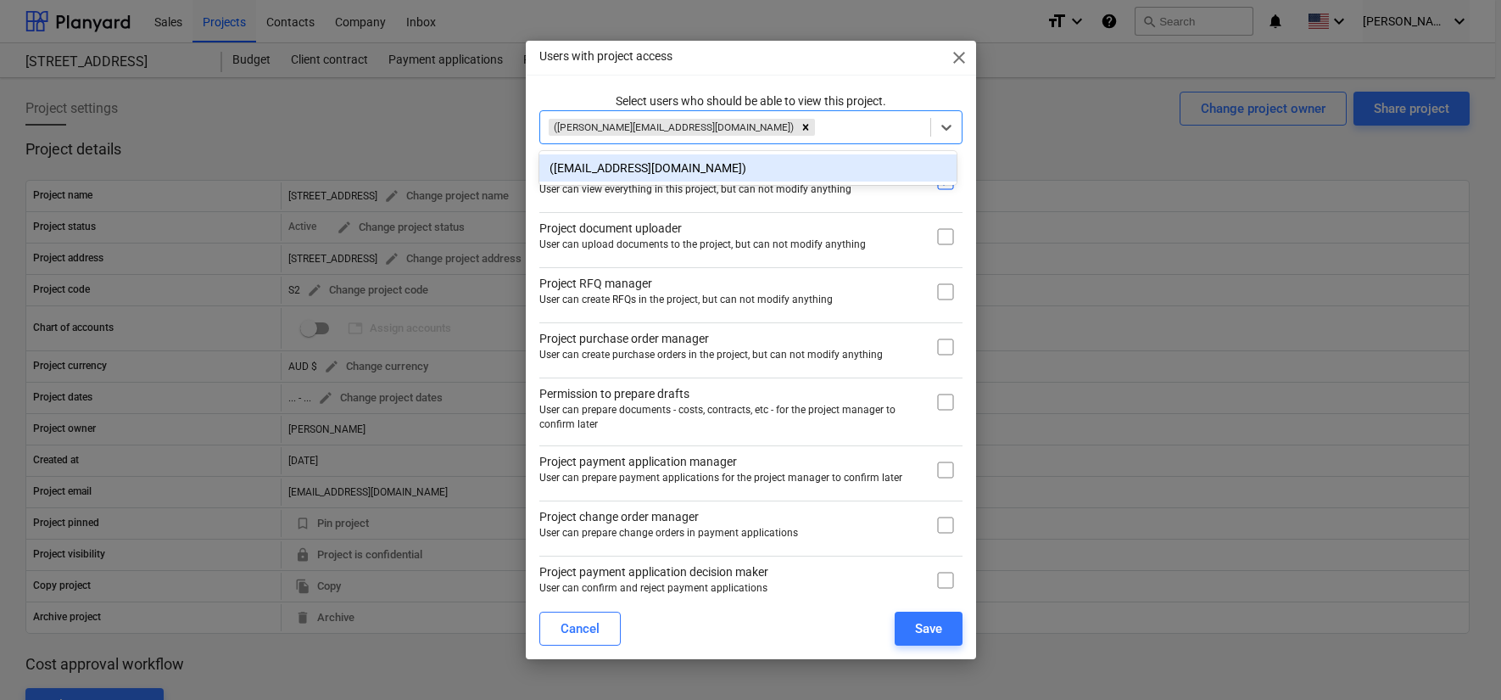
click at [803, 201] on div "Select users who should be able to view this project. option ([PERSON_NAME][EMA…" at bounding box center [750, 378] width 423 height 573
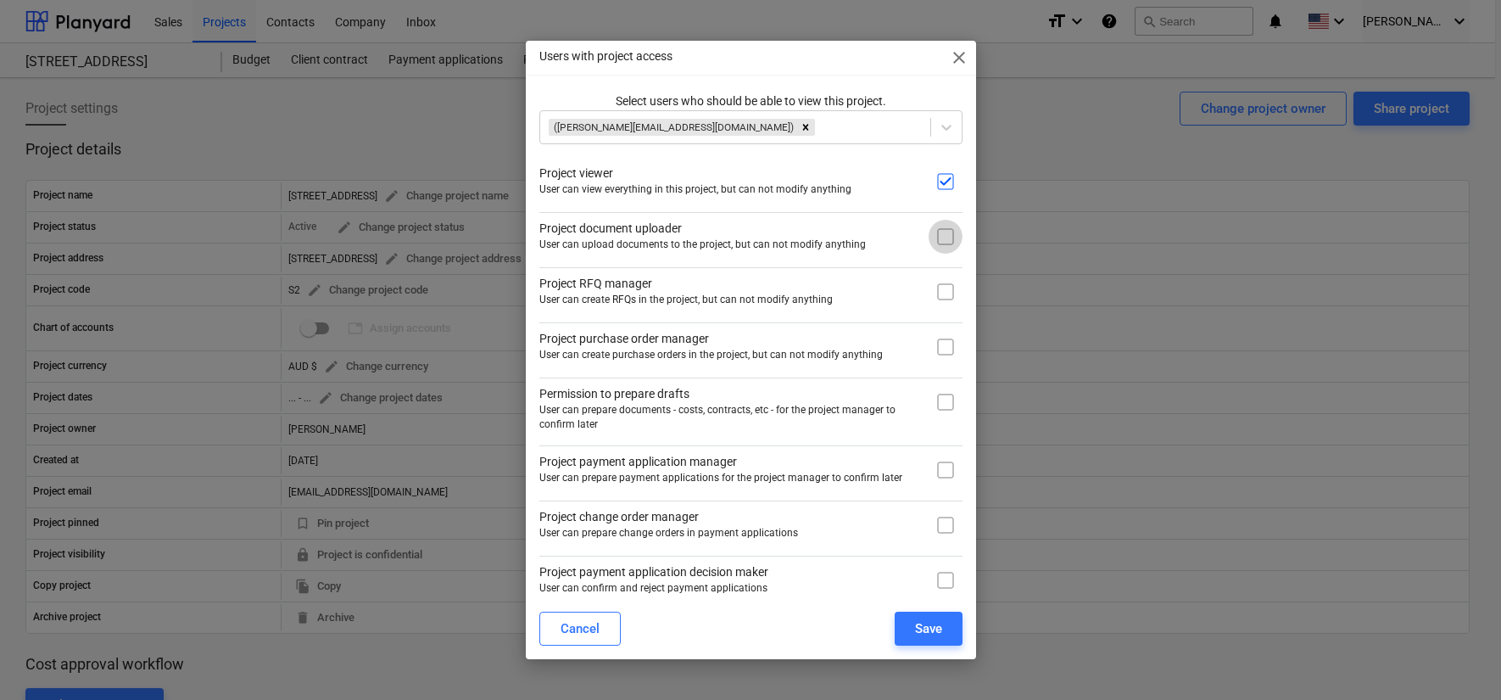
click at [941, 237] on input "checkbox" at bounding box center [946, 237] width 34 height 34
checkbox input "true"
click at [931, 295] on input "checkbox" at bounding box center [946, 292] width 34 height 34
checkbox input "true"
click at [935, 344] on input "checkbox" at bounding box center [946, 347] width 34 height 34
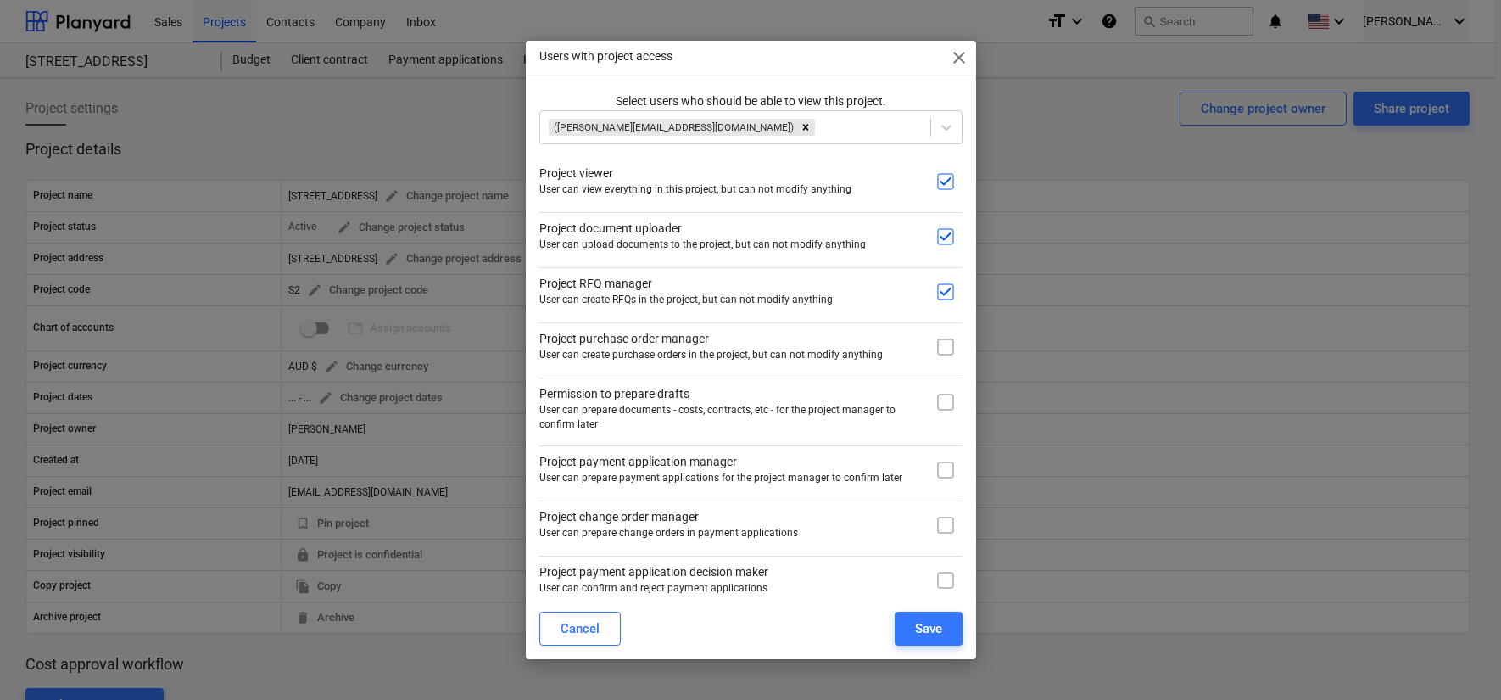
checkbox input "true"
click at [936, 401] on input "checkbox" at bounding box center [946, 402] width 34 height 34
checkbox input "true"
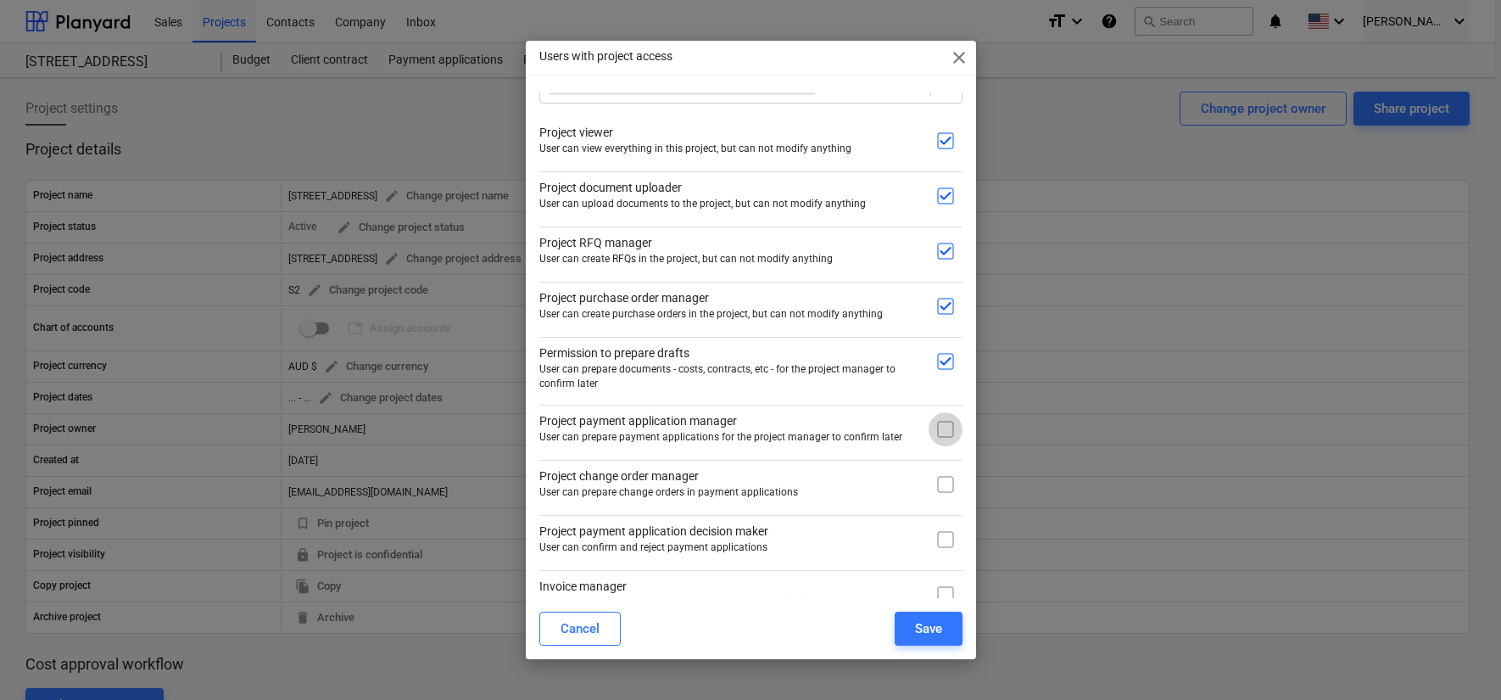
click at [938, 426] on input "checkbox" at bounding box center [946, 429] width 34 height 34
checkbox input "true"
click at [942, 486] on input "checkbox" at bounding box center [946, 484] width 34 height 34
checkbox input "true"
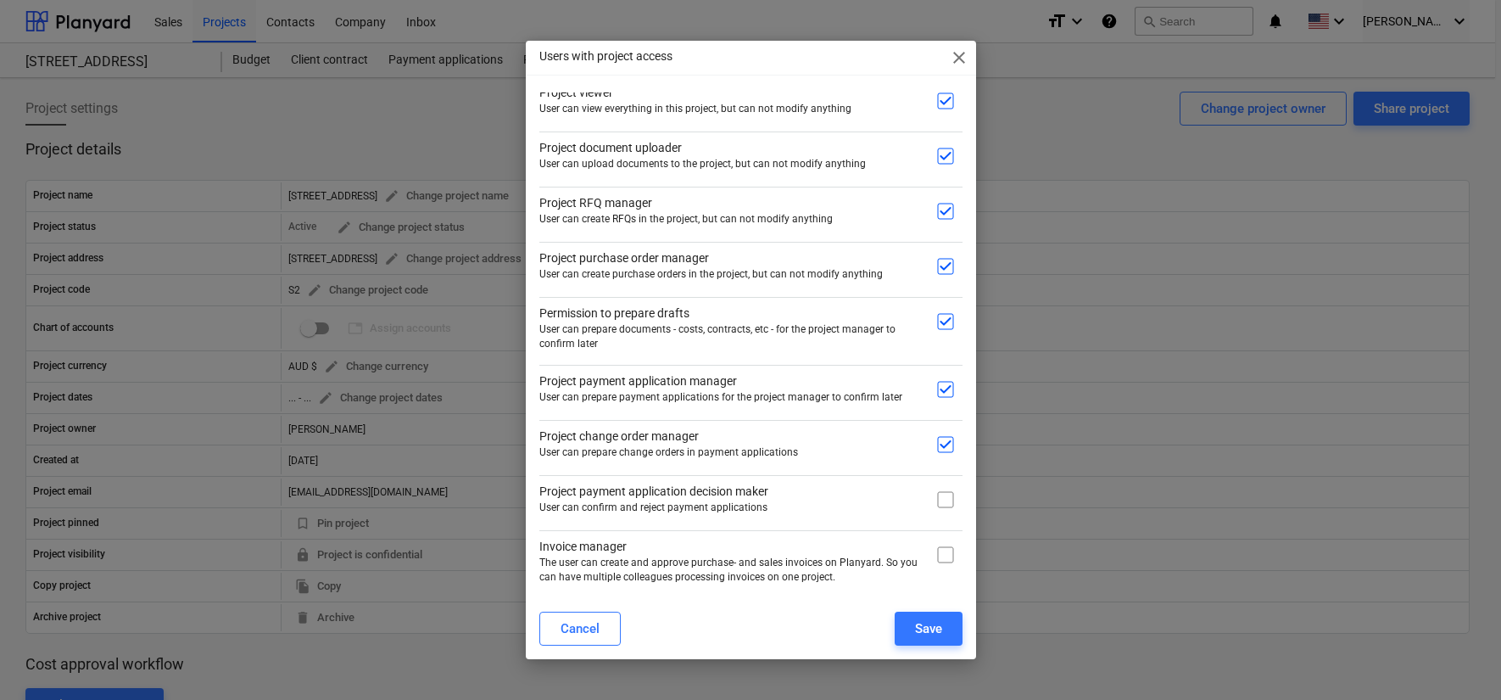
scroll to position [70, 0]
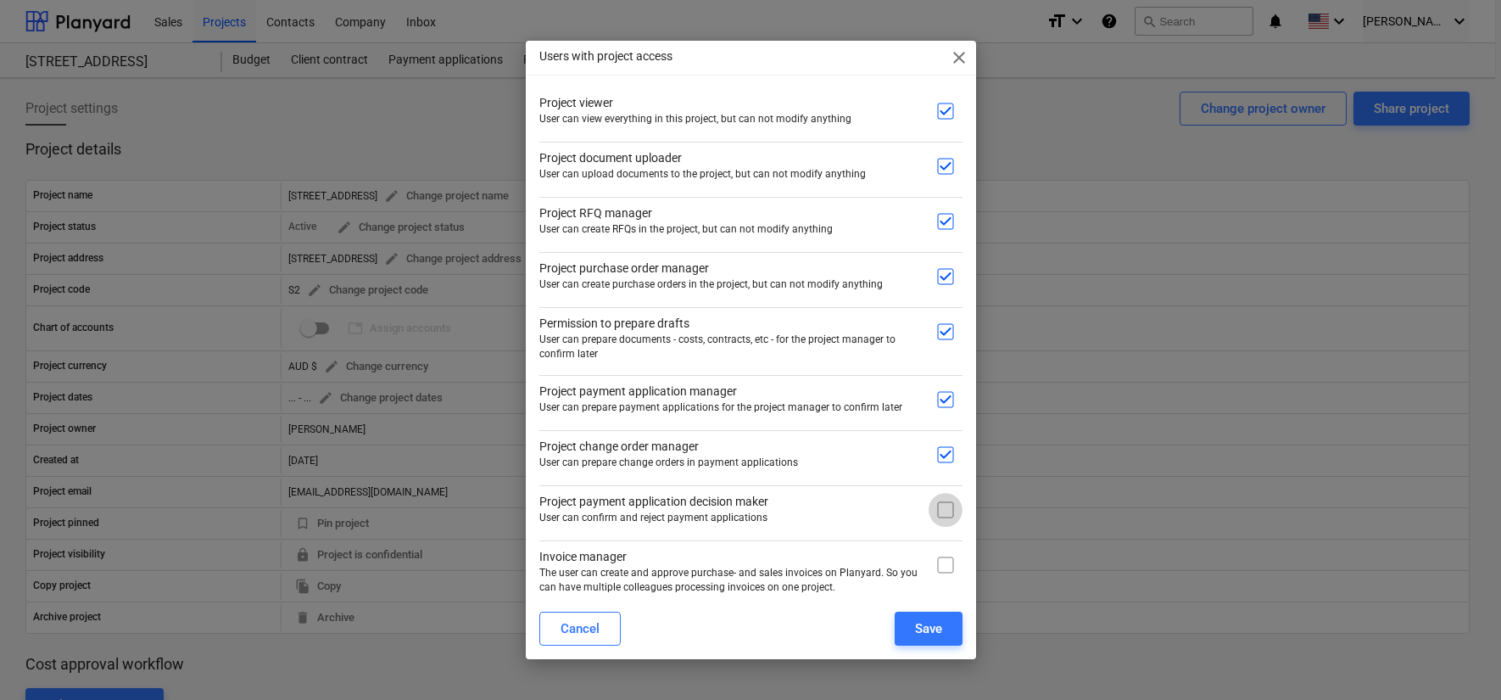
click at [938, 507] on input "checkbox" at bounding box center [946, 510] width 34 height 34
checkbox input "true"
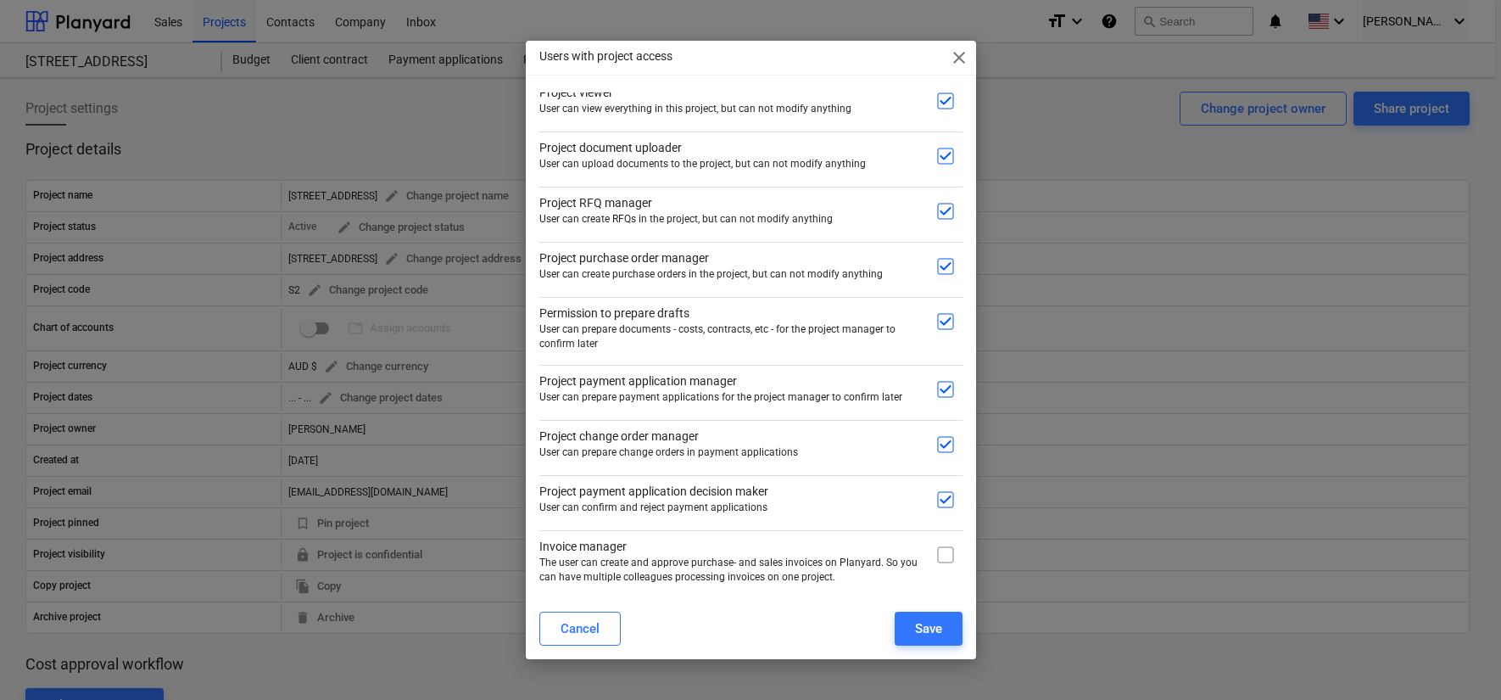
click at [936, 554] on input "checkbox" at bounding box center [946, 555] width 34 height 34
checkbox input "true"
click at [928, 633] on div "Save" at bounding box center [928, 628] width 27 height 22
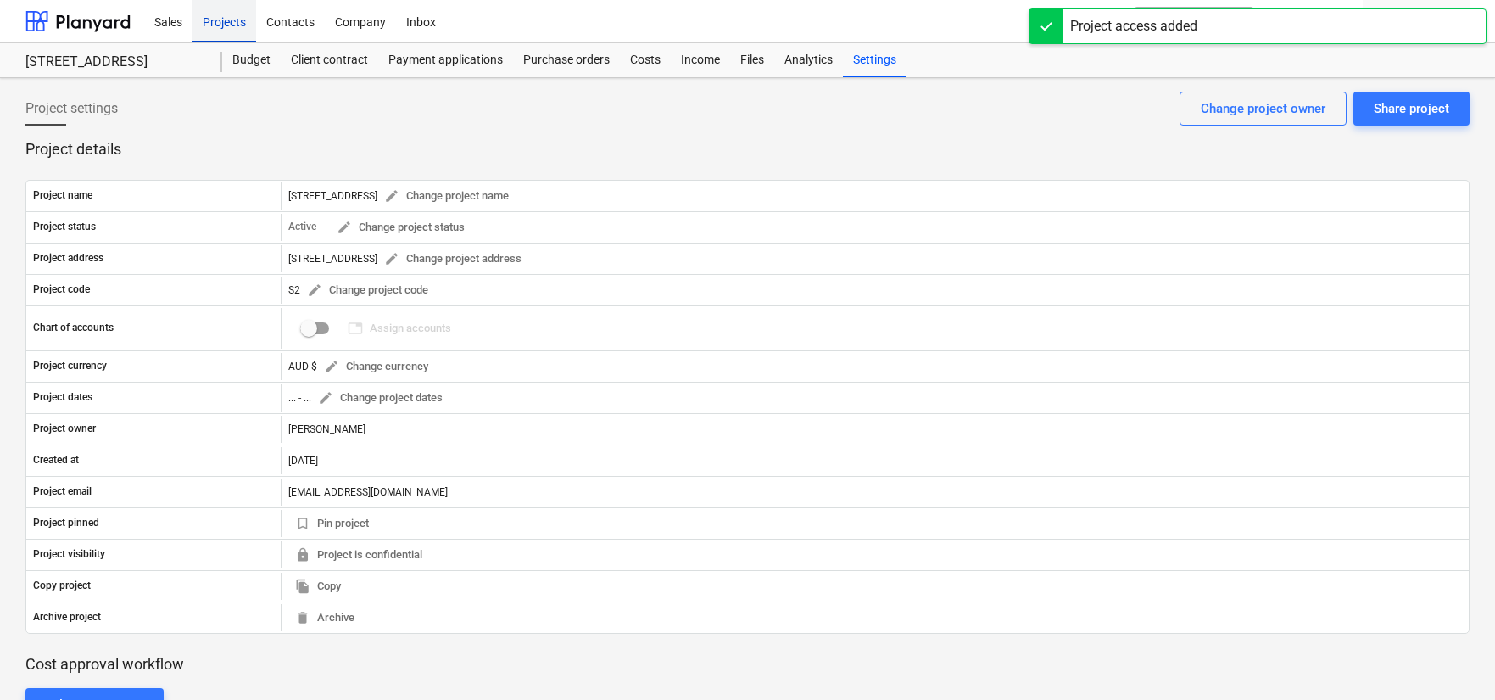
click at [233, 28] on div "Projects" at bounding box center [225, 20] width 64 height 43
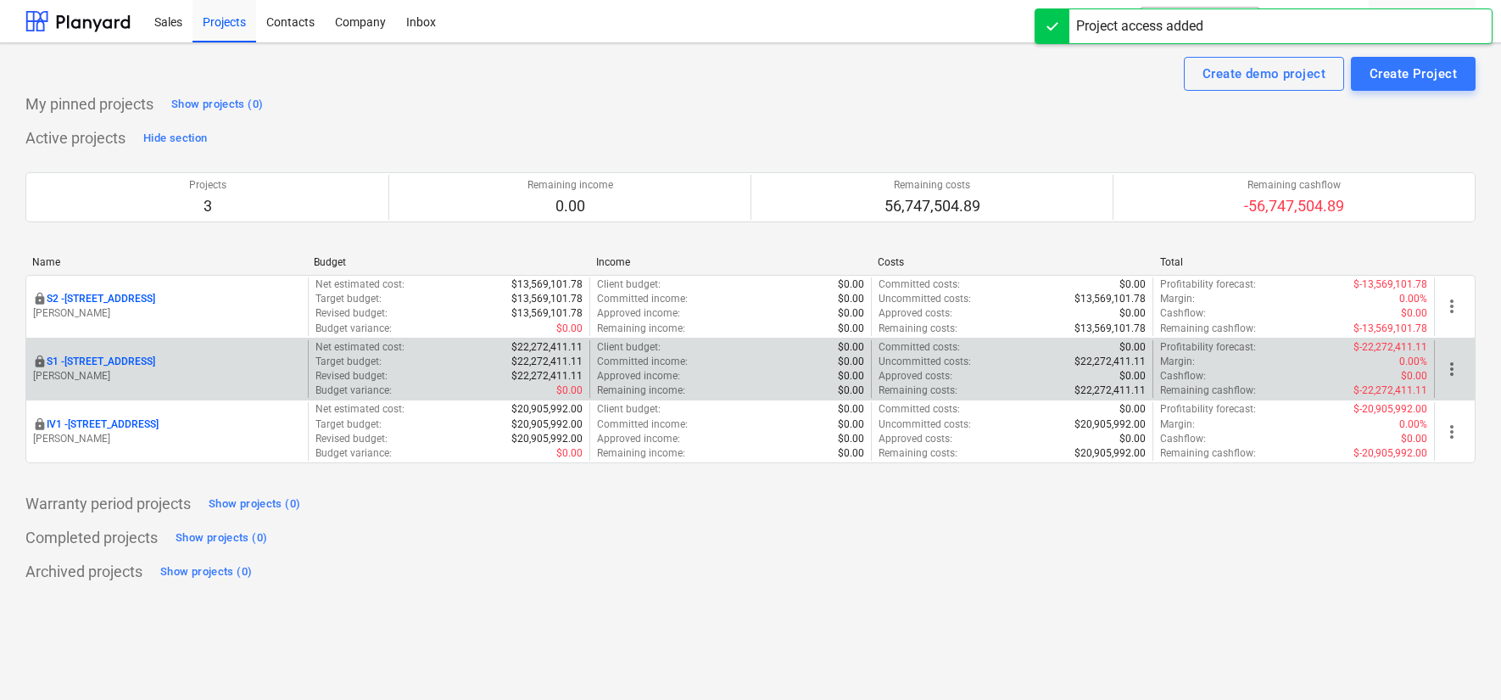
click at [1445, 364] on span "more_vert" at bounding box center [1452, 369] width 20 height 20
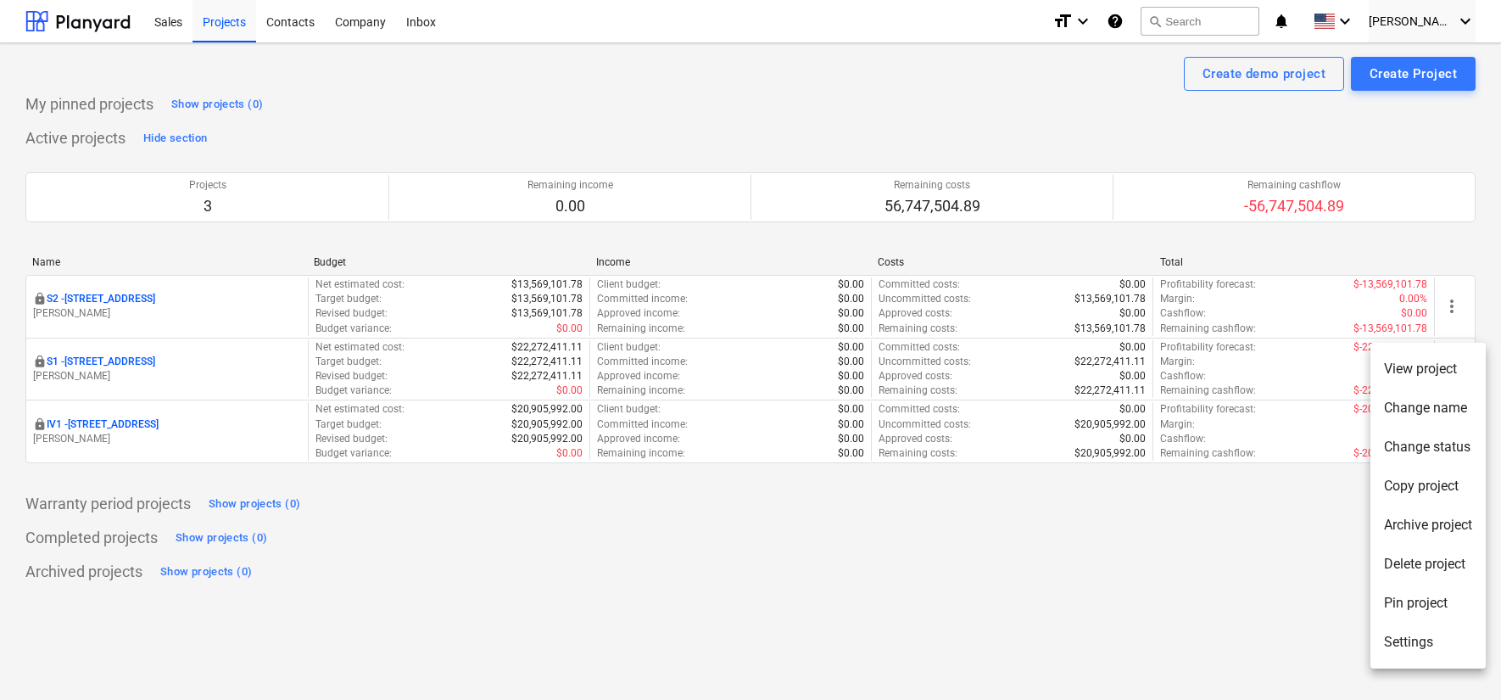
click at [1394, 634] on li "Settings" at bounding box center [1428, 642] width 115 height 39
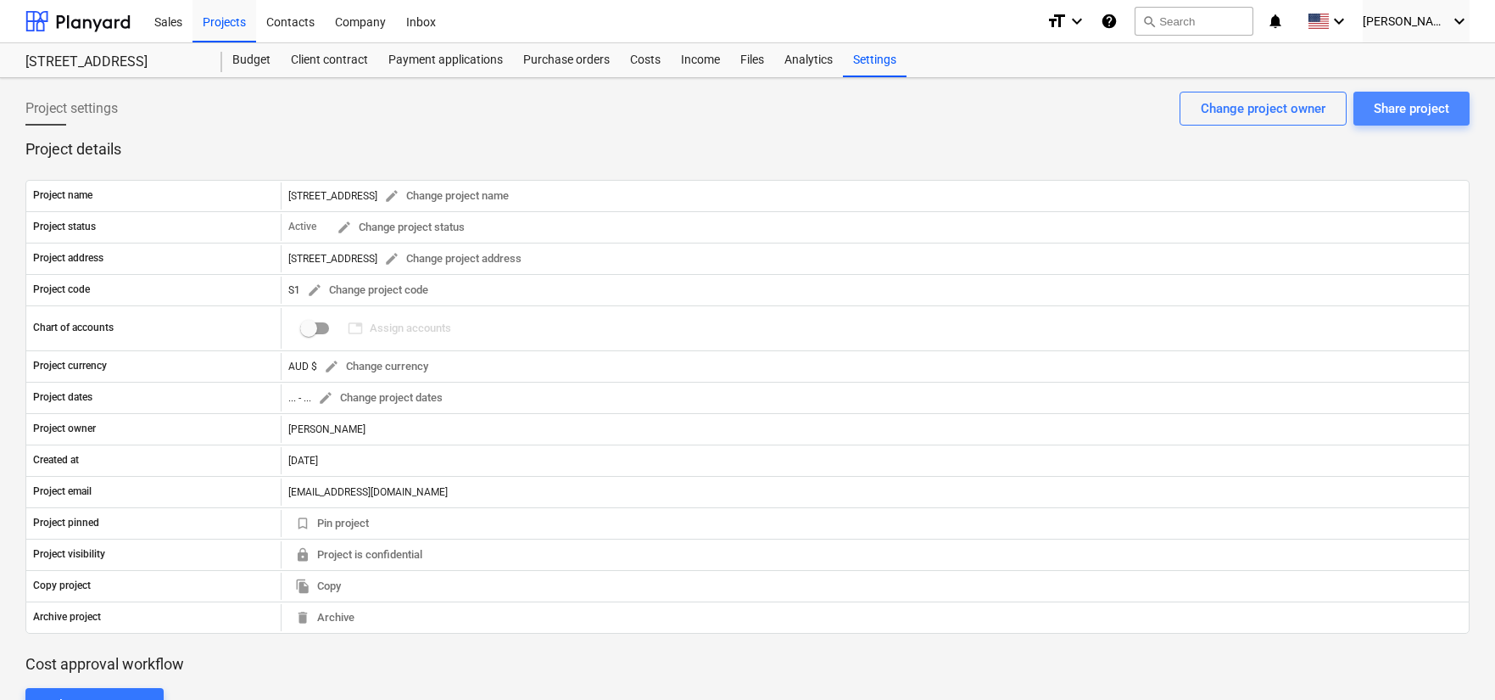
click at [1406, 113] on div "Share project" at bounding box center [1411, 109] width 75 height 22
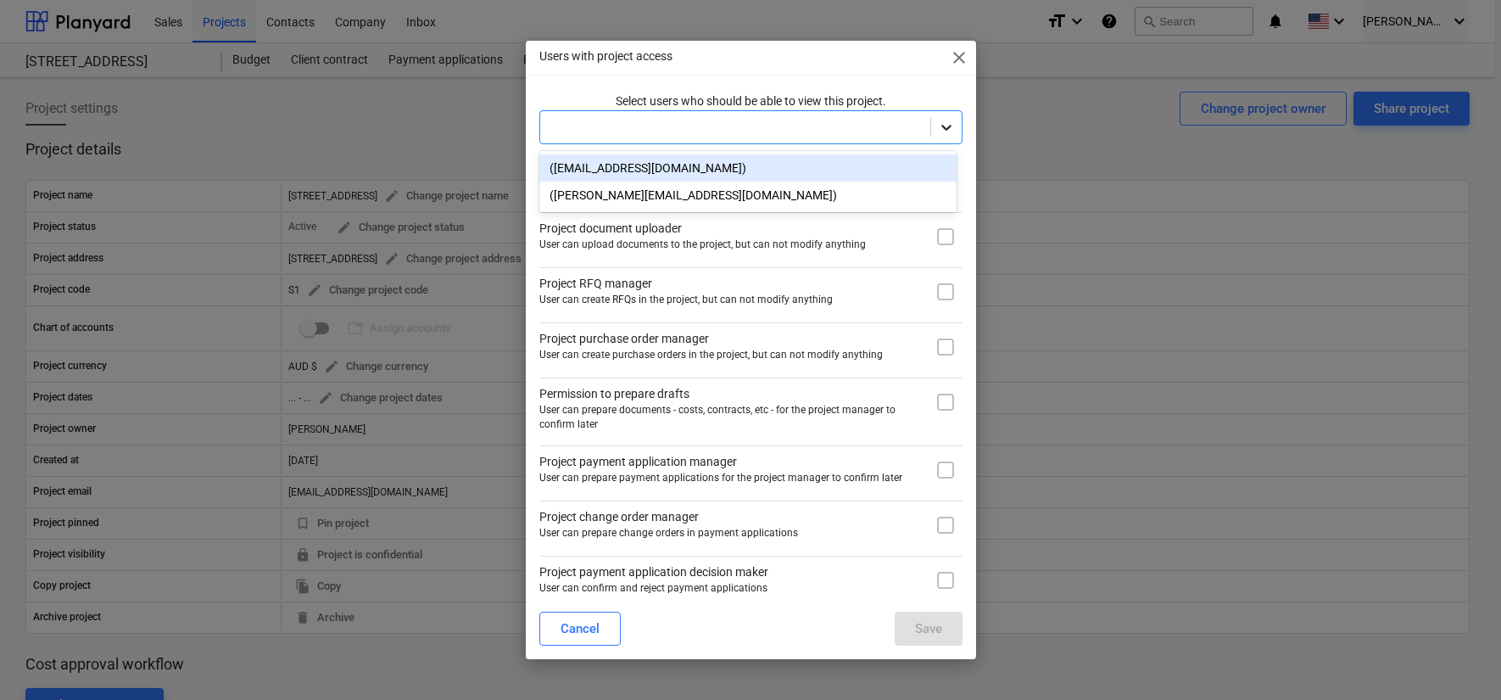
click at [940, 126] on icon at bounding box center [946, 127] width 17 height 17
click at [852, 169] on div "([EMAIL_ADDRESS][DOMAIN_NAME])" at bounding box center [747, 167] width 417 height 27
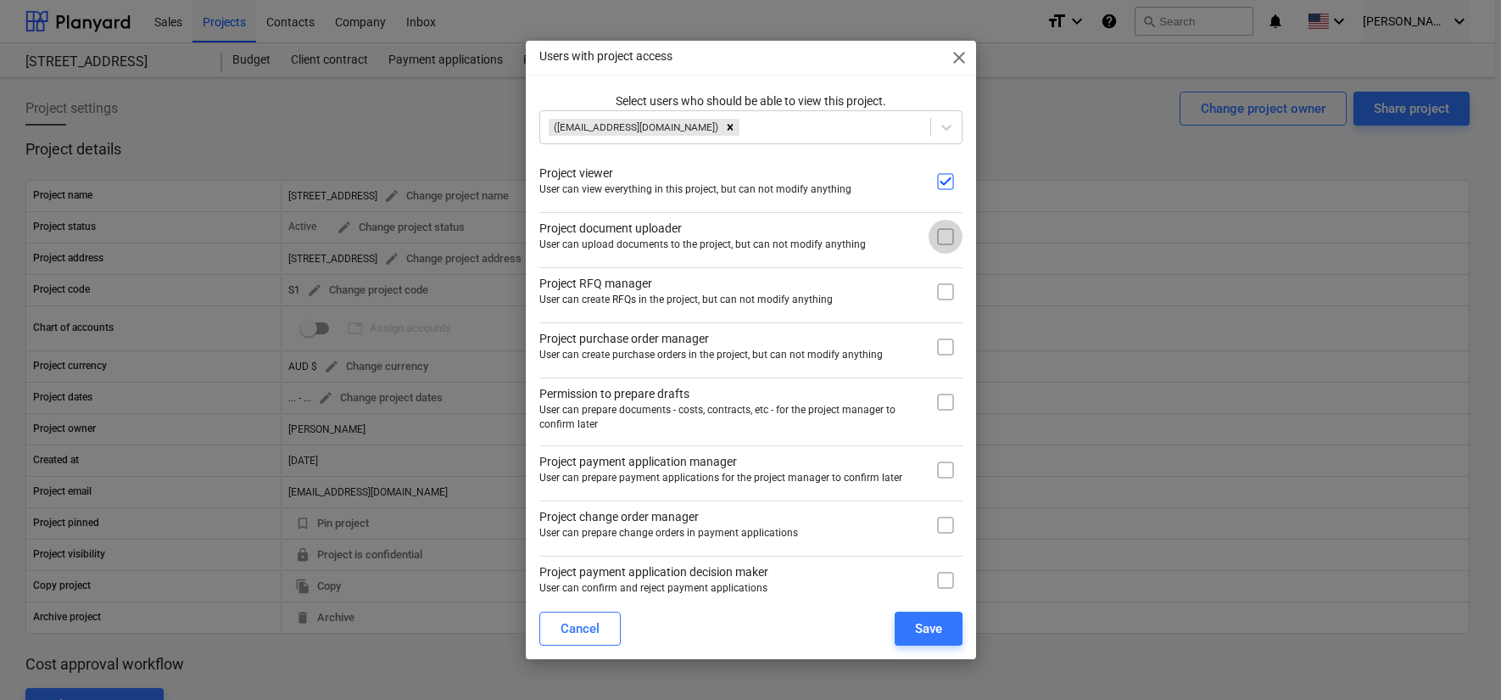
click at [939, 232] on input "checkbox" at bounding box center [946, 237] width 34 height 34
checkbox input "true"
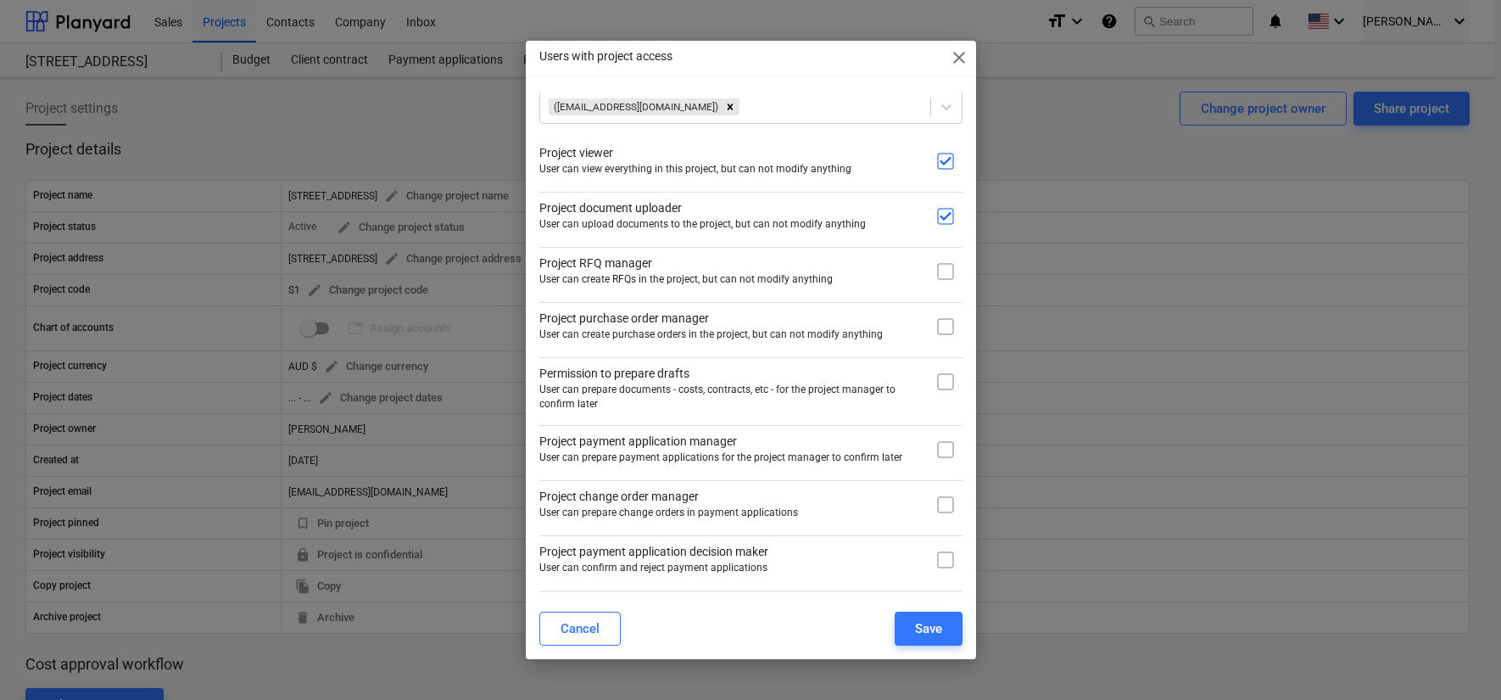
click at [933, 263] on input "checkbox" at bounding box center [946, 271] width 34 height 34
checkbox input "true"
click at [936, 331] on input "checkbox" at bounding box center [946, 327] width 34 height 34
checkbox input "true"
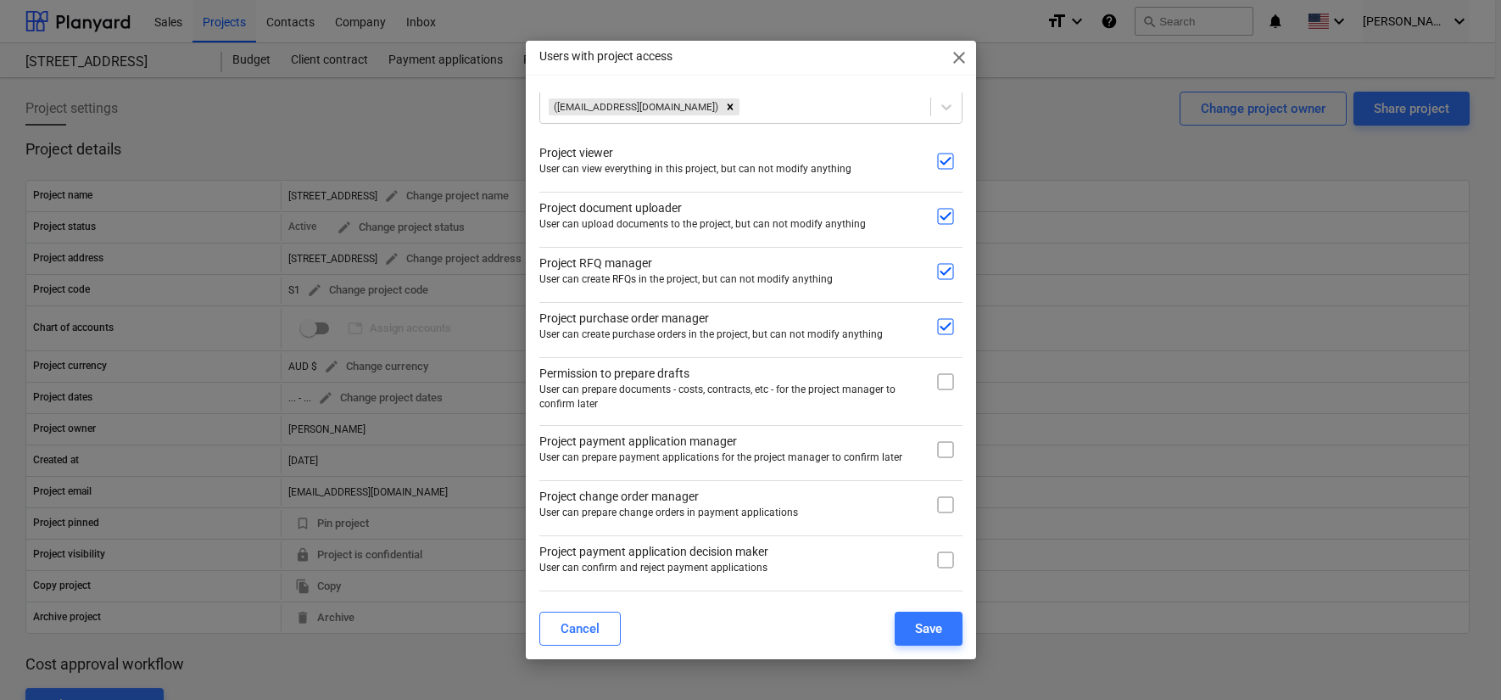
drag, startPoint x: 941, startPoint y: 379, endPoint x: 949, endPoint y: 441, distance: 62.4
click at [941, 380] on input "checkbox" at bounding box center [946, 382] width 34 height 34
checkbox input "true"
click at [947, 449] on input "checkbox" at bounding box center [946, 450] width 34 height 34
checkbox input "true"
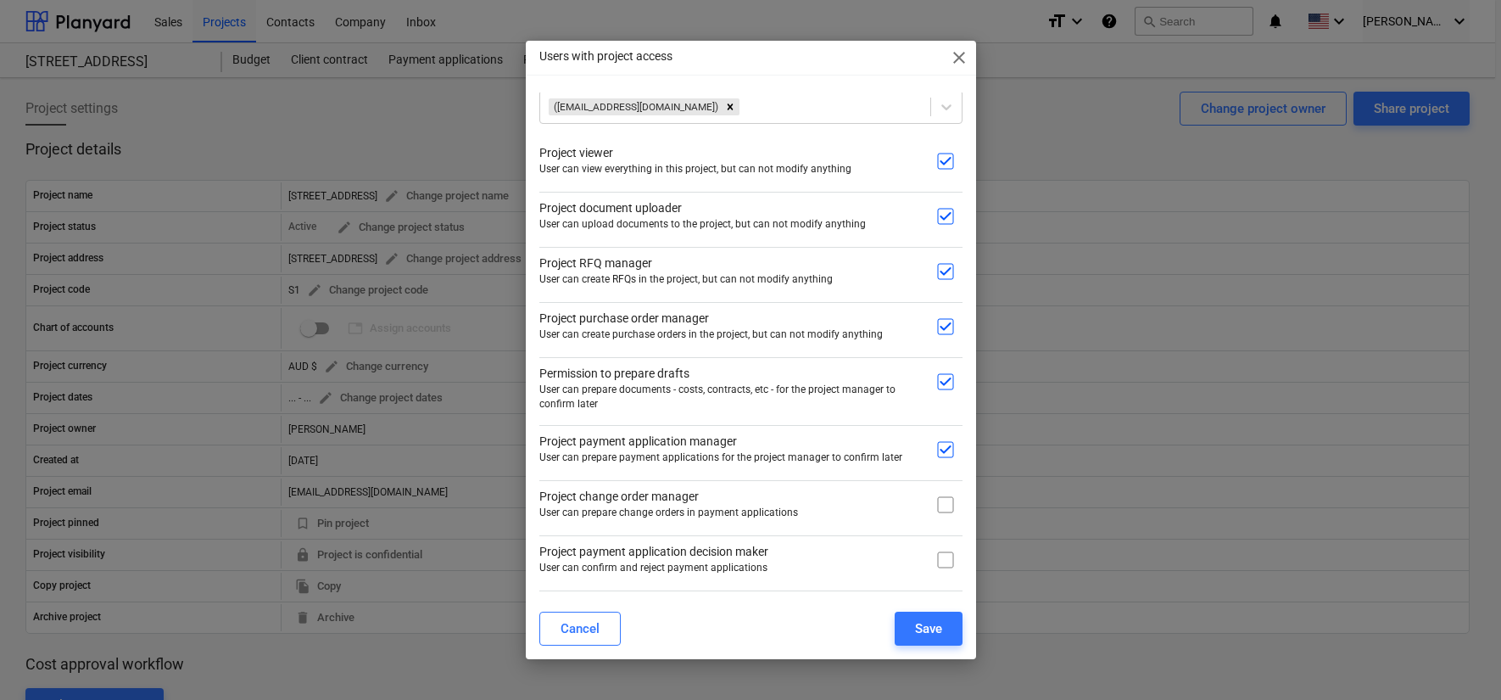
click at [936, 511] on input "checkbox" at bounding box center [946, 505] width 34 height 34
checkbox input "true"
click at [941, 555] on input "checkbox" at bounding box center [946, 560] width 34 height 34
checkbox input "true"
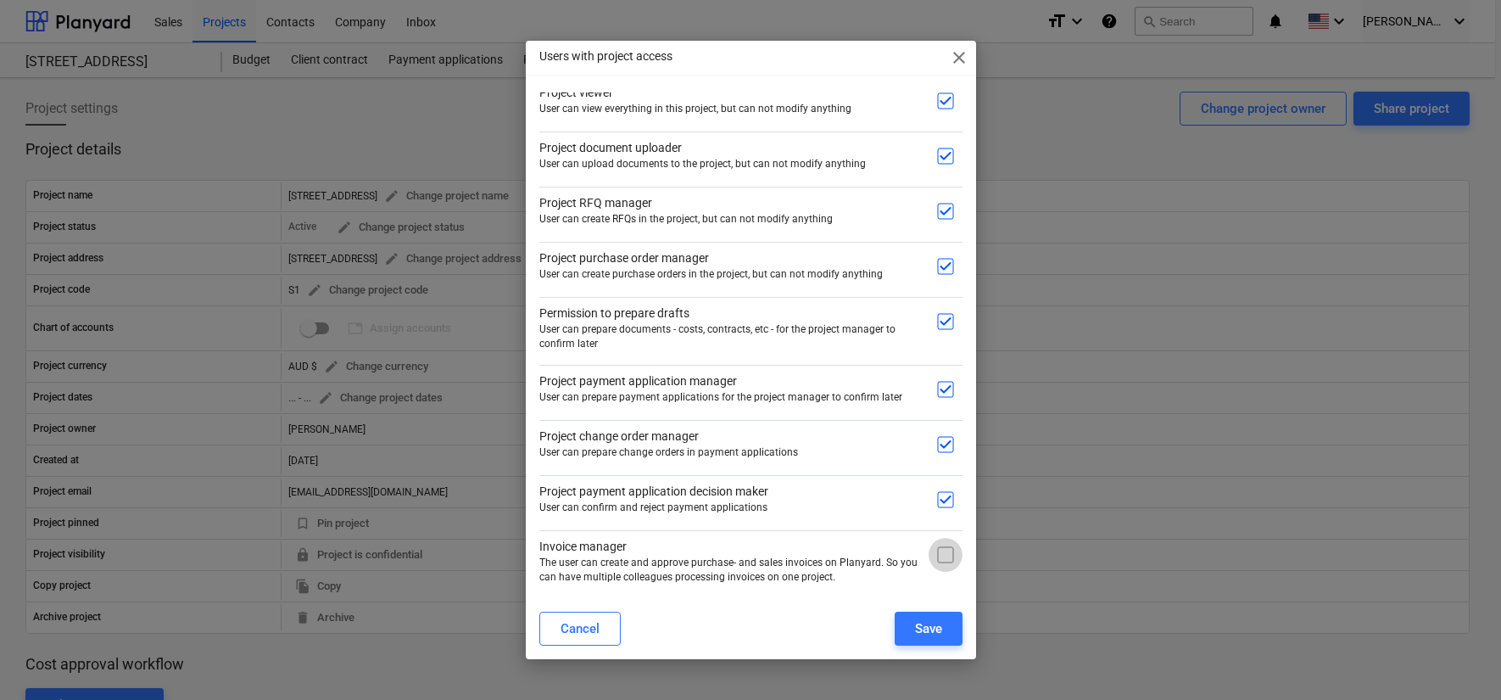
click at [942, 553] on input "checkbox" at bounding box center [946, 555] width 34 height 34
checkbox input "true"
click at [924, 615] on button "Save" at bounding box center [929, 629] width 68 height 34
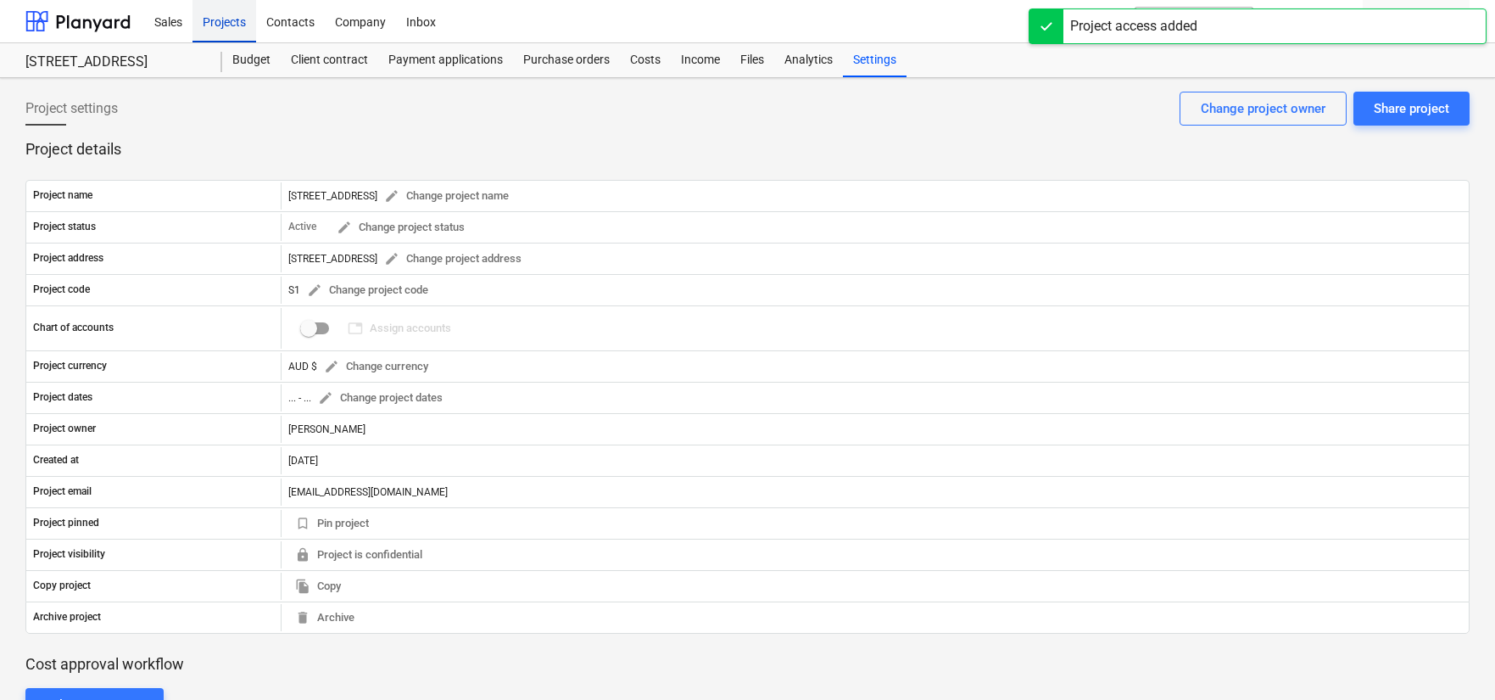
click at [212, 23] on div "Projects" at bounding box center [225, 20] width 64 height 43
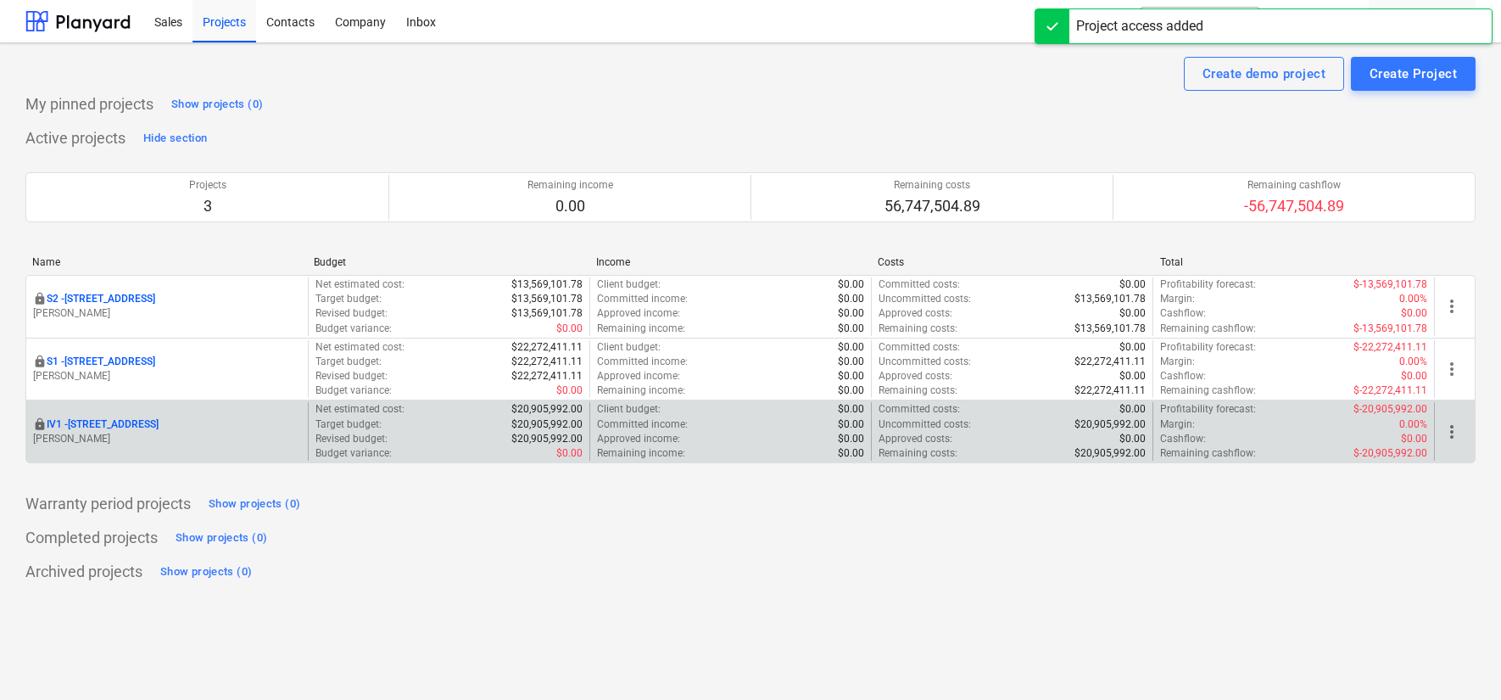
click at [1445, 430] on span "more_vert" at bounding box center [1452, 432] width 20 height 20
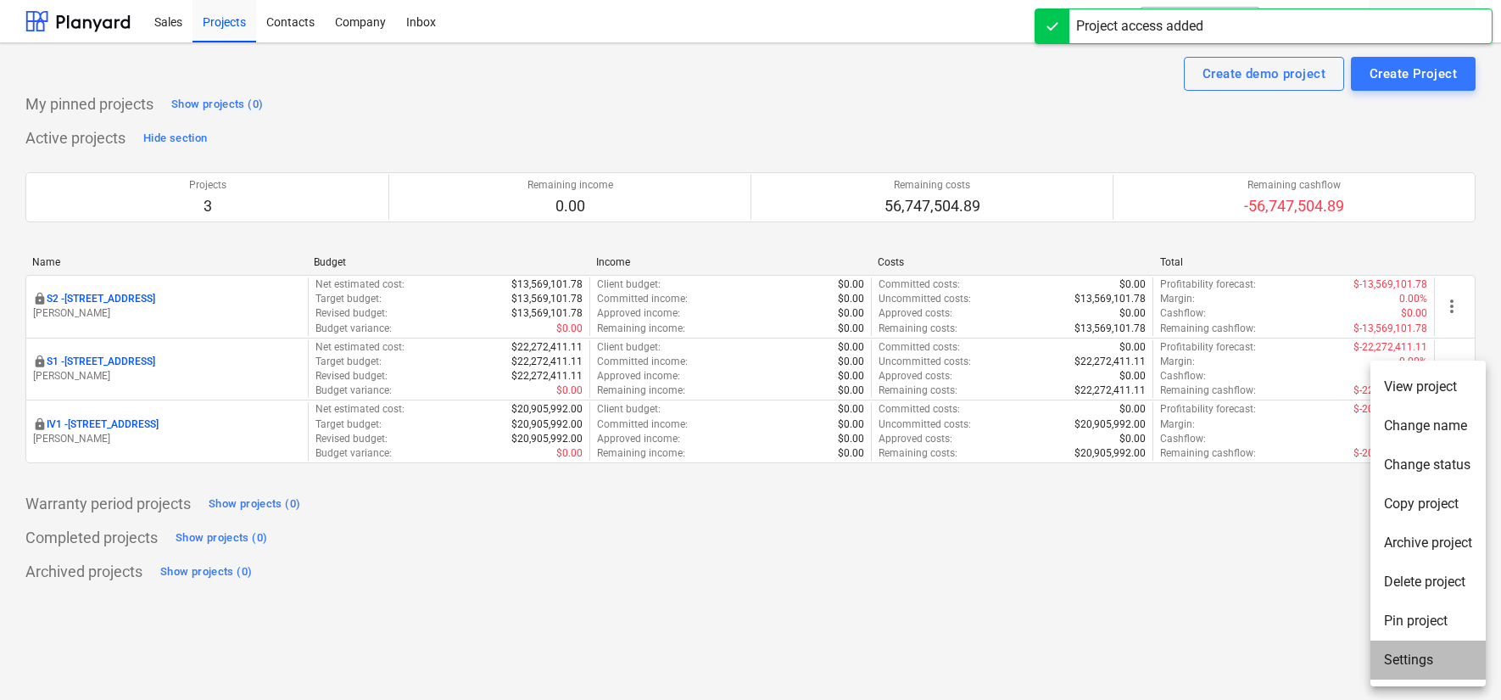
click at [1410, 662] on li "Settings" at bounding box center [1428, 659] width 115 height 39
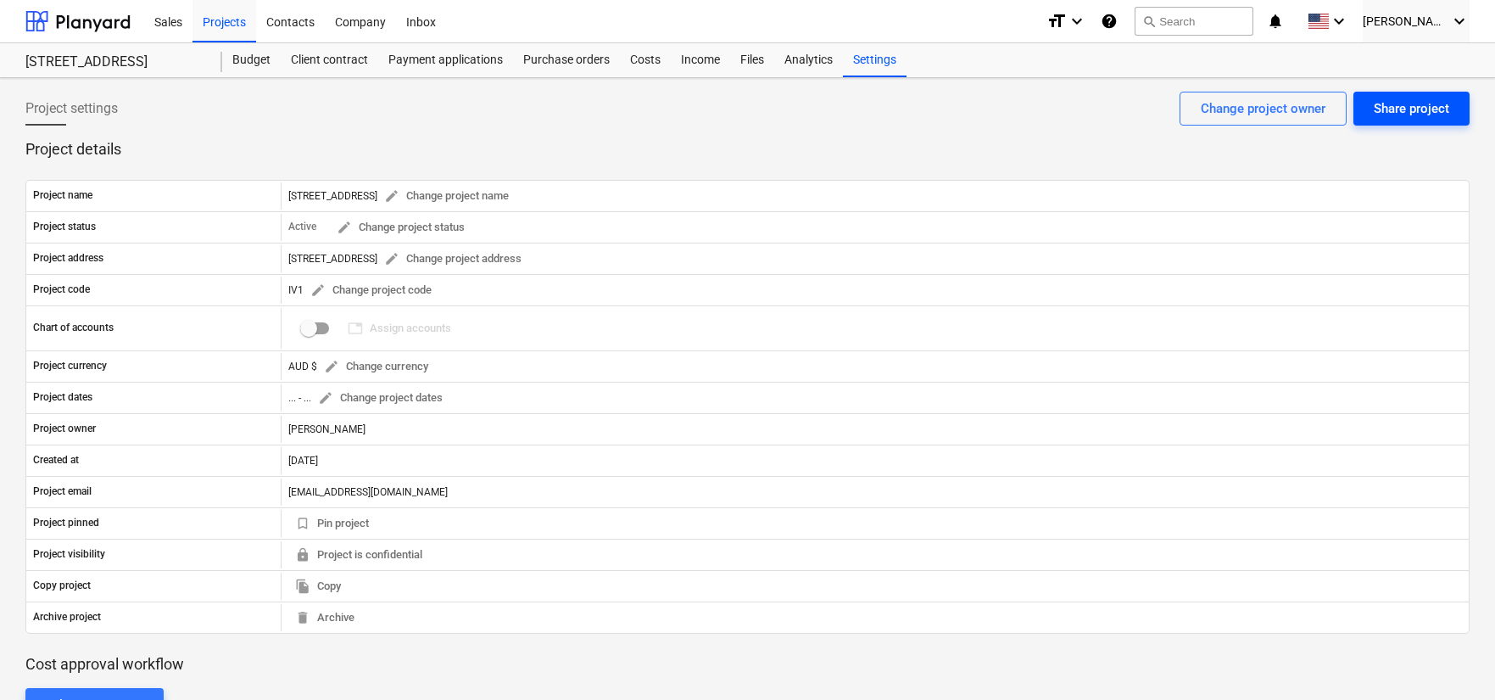
click at [1416, 109] on div "Share project" at bounding box center [1411, 109] width 75 height 22
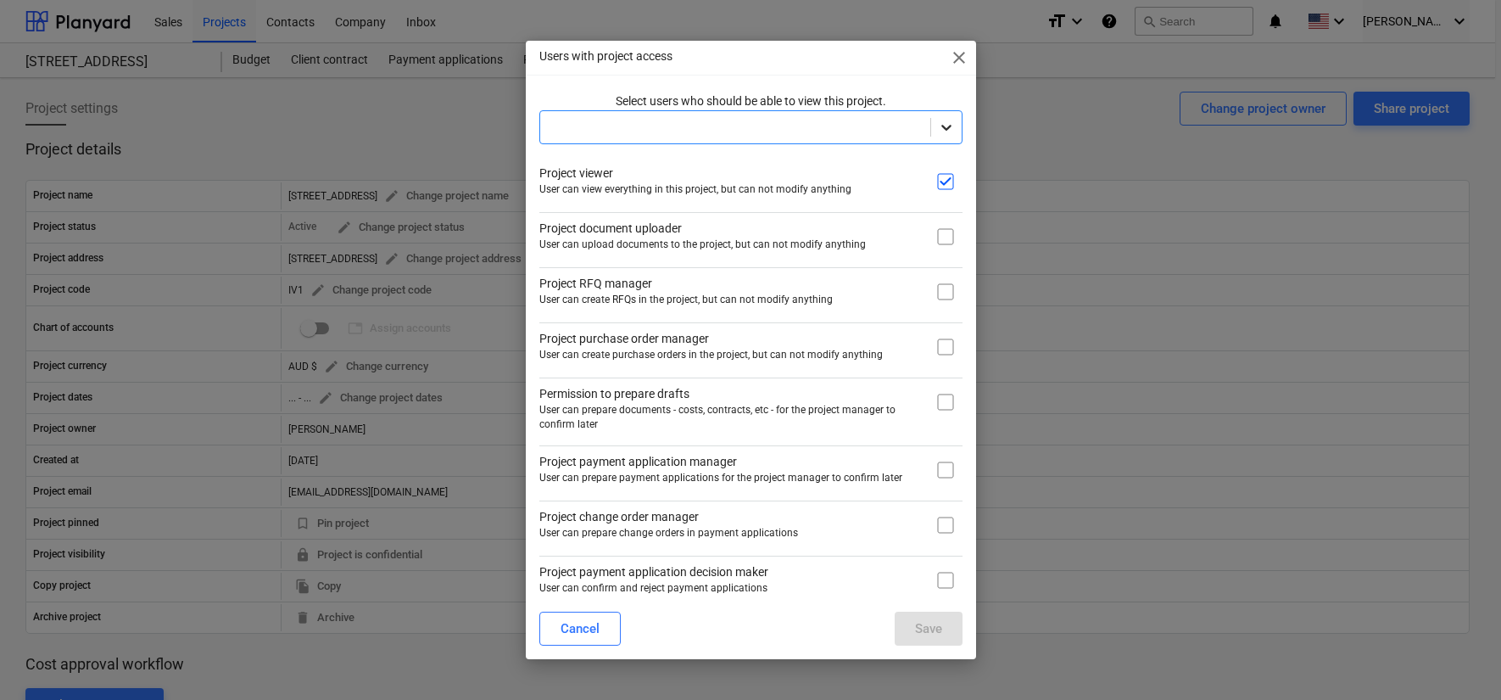
click at [943, 134] on icon at bounding box center [946, 127] width 17 height 17
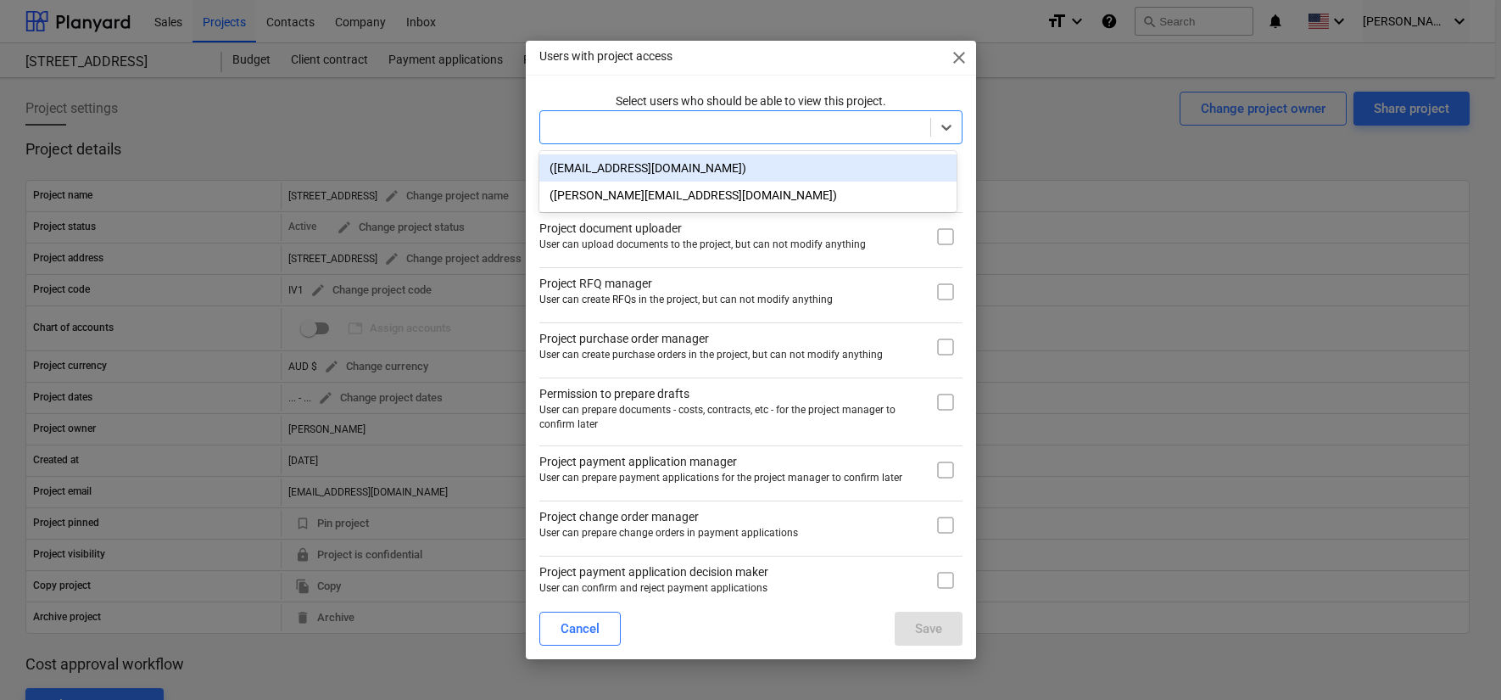
click at [851, 170] on div "([EMAIL_ADDRESS][DOMAIN_NAME])" at bounding box center [747, 167] width 417 height 27
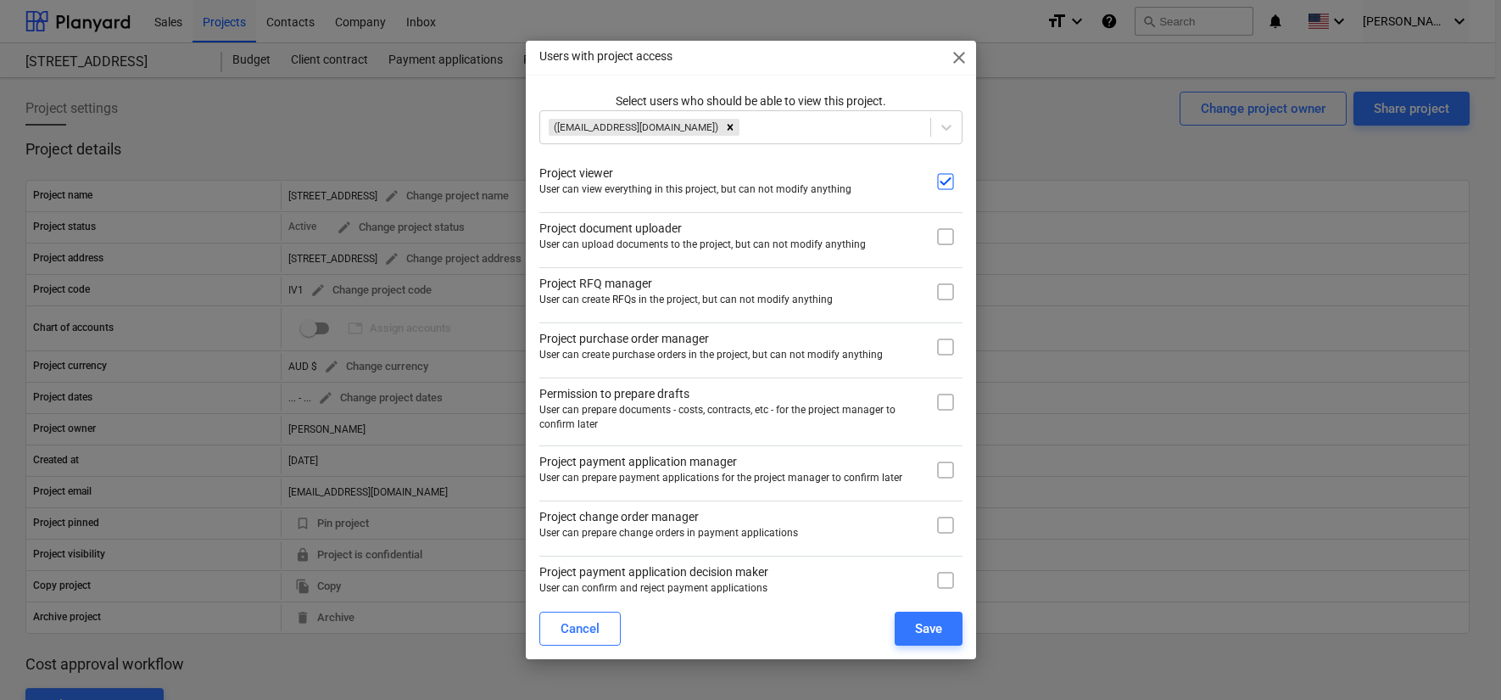
click at [937, 200] on div "Select users who should be able to view this project. ([PERSON_NAME][EMAIL_ADDR…" at bounding box center [750, 378] width 423 height 573
click at [936, 244] on input "checkbox" at bounding box center [946, 237] width 34 height 34
checkbox input "true"
click at [947, 295] on input "checkbox" at bounding box center [946, 292] width 34 height 34
checkbox input "true"
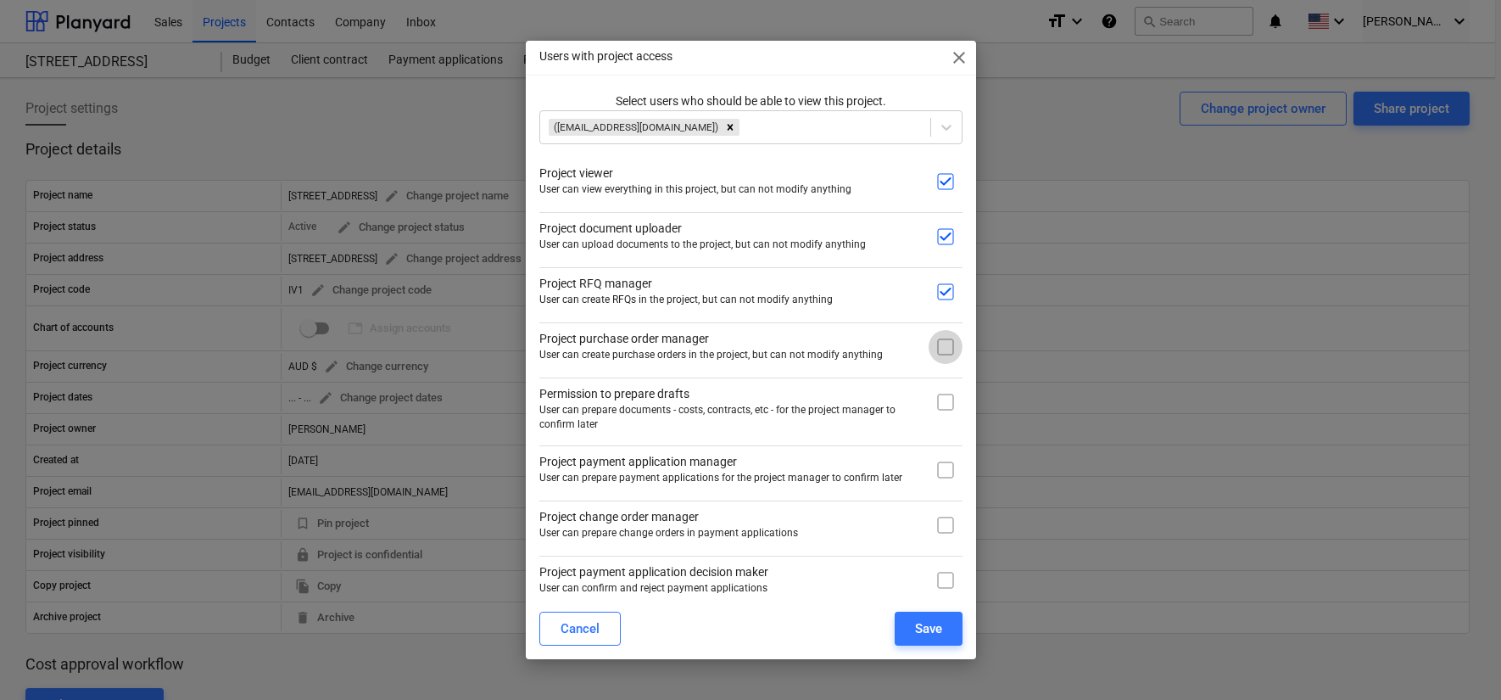
drag, startPoint x: 934, startPoint y: 345, endPoint x: 941, endPoint y: 378, distance: 33.8
click at [935, 350] on input "checkbox" at bounding box center [946, 347] width 34 height 34
checkbox input "true"
click at [934, 415] on input "checkbox" at bounding box center [946, 402] width 34 height 34
checkbox input "true"
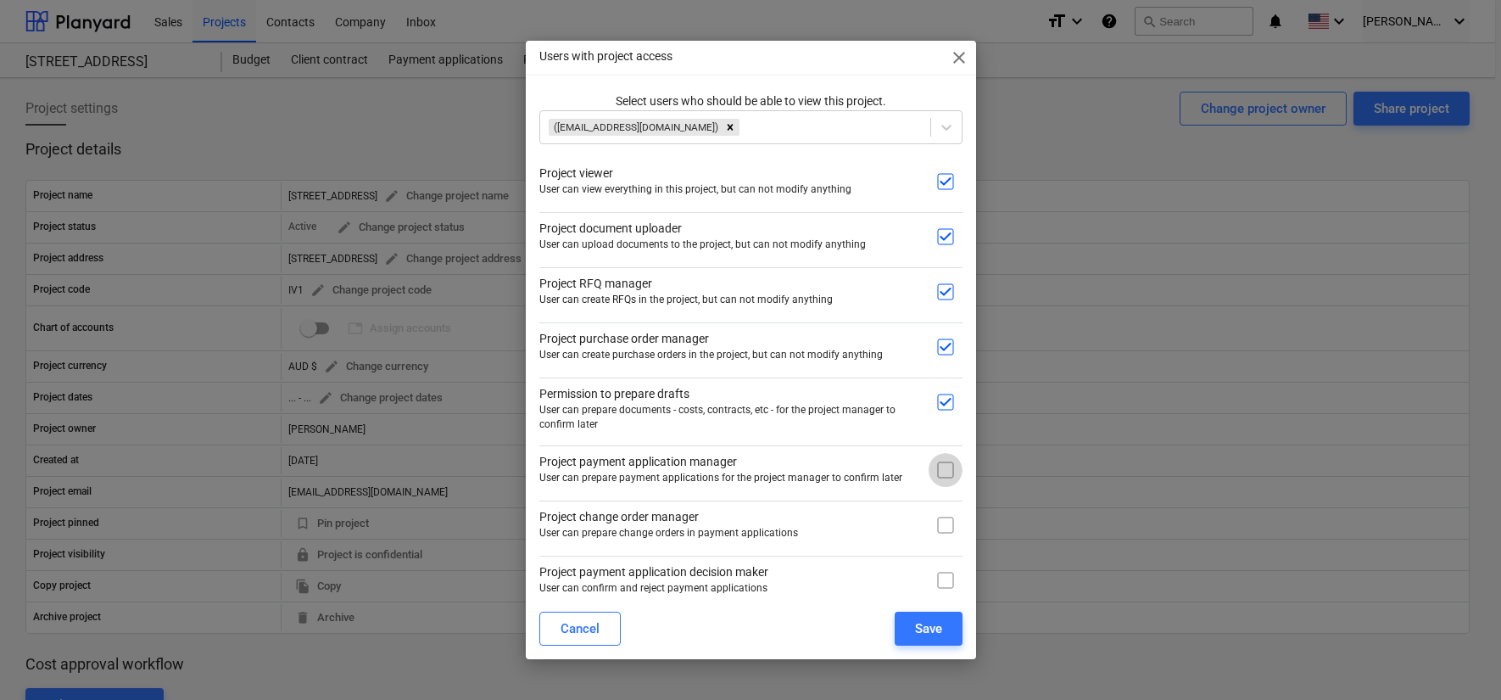
drag, startPoint x: 930, startPoint y: 469, endPoint x: 946, endPoint y: 502, distance: 36.4
click at [930, 469] on input "checkbox" at bounding box center [946, 470] width 34 height 34
checkbox input "true"
click at [944, 527] on input "checkbox" at bounding box center [946, 525] width 34 height 34
checkbox input "true"
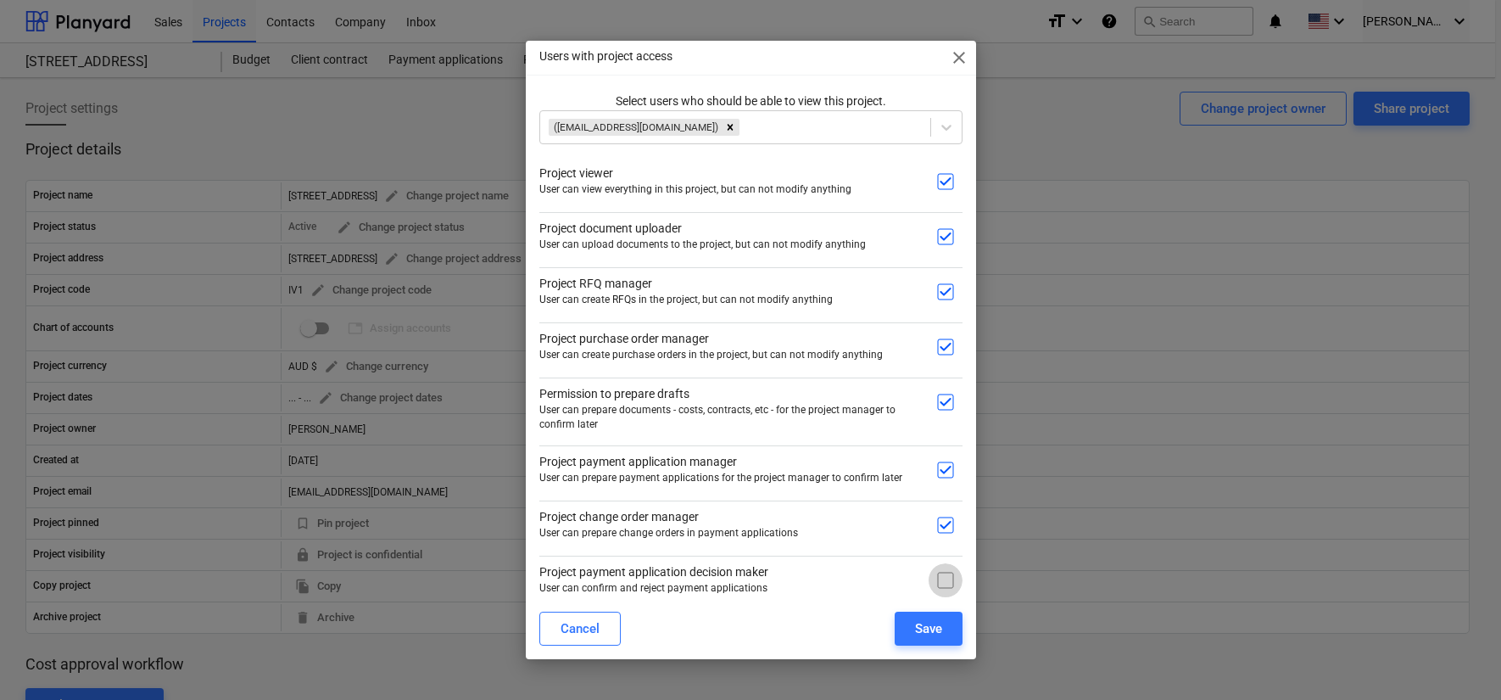
click at [931, 572] on input "checkbox" at bounding box center [946, 580] width 34 height 34
checkbox input "true"
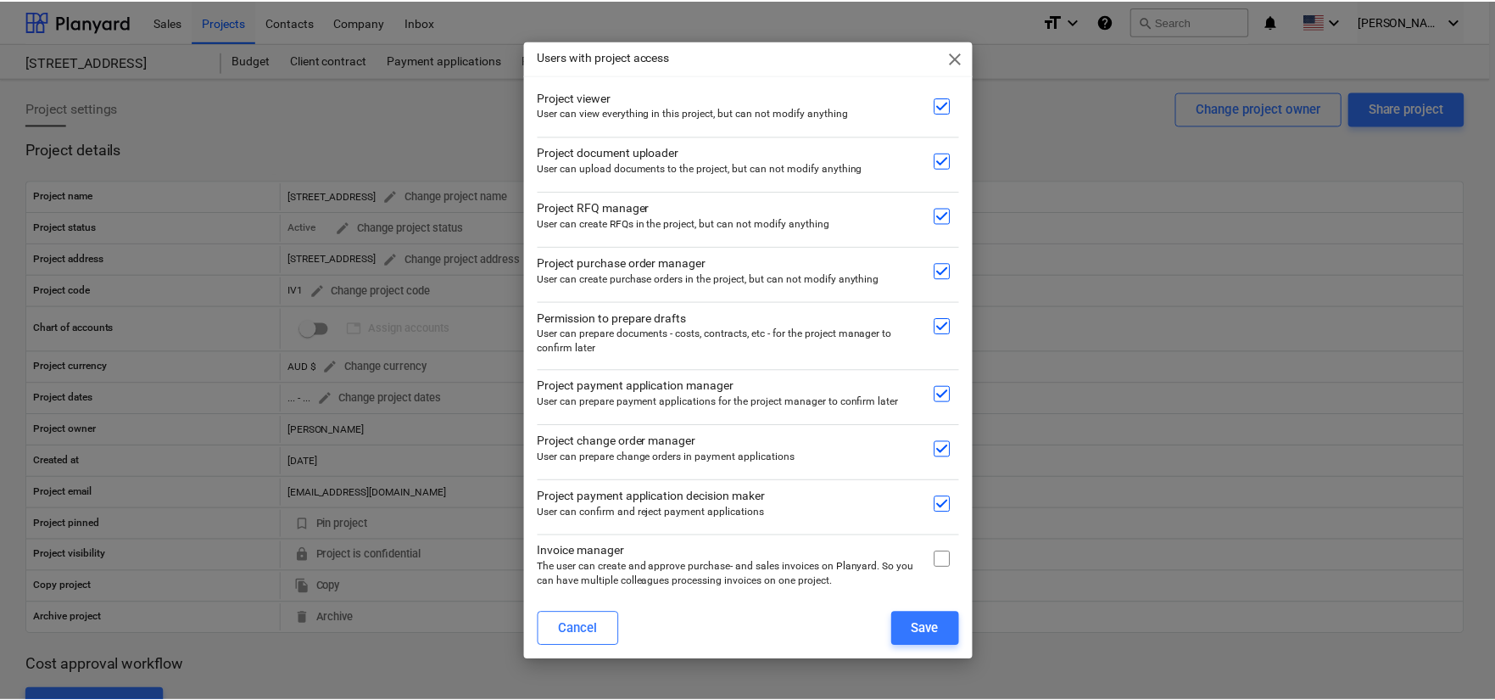
scroll to position [81, 0]
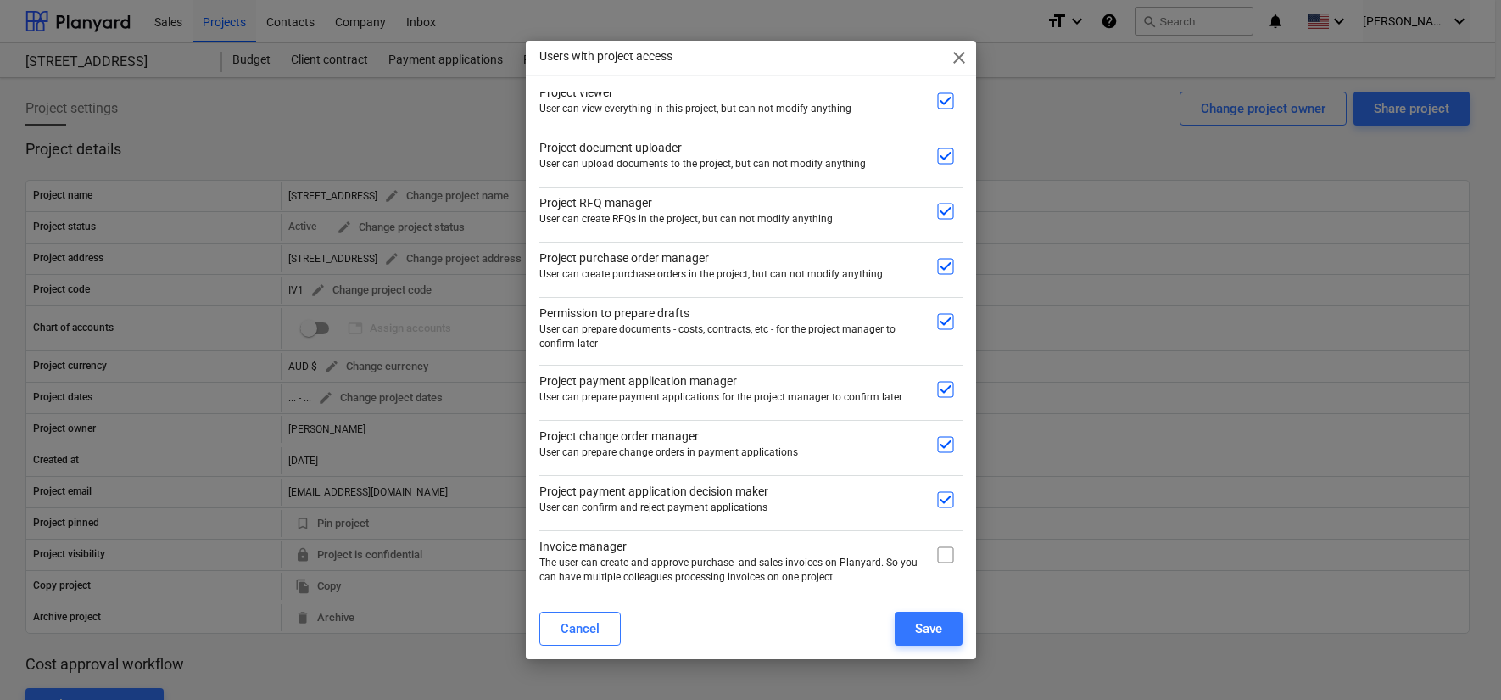
click at [942, 546] on input "checkbox" at bounding box center [946, 555] width 34 height 34
checkbox input "true"
click at [931, 620] on div "Save" at bounding box center [928, 628] width 27 height 22
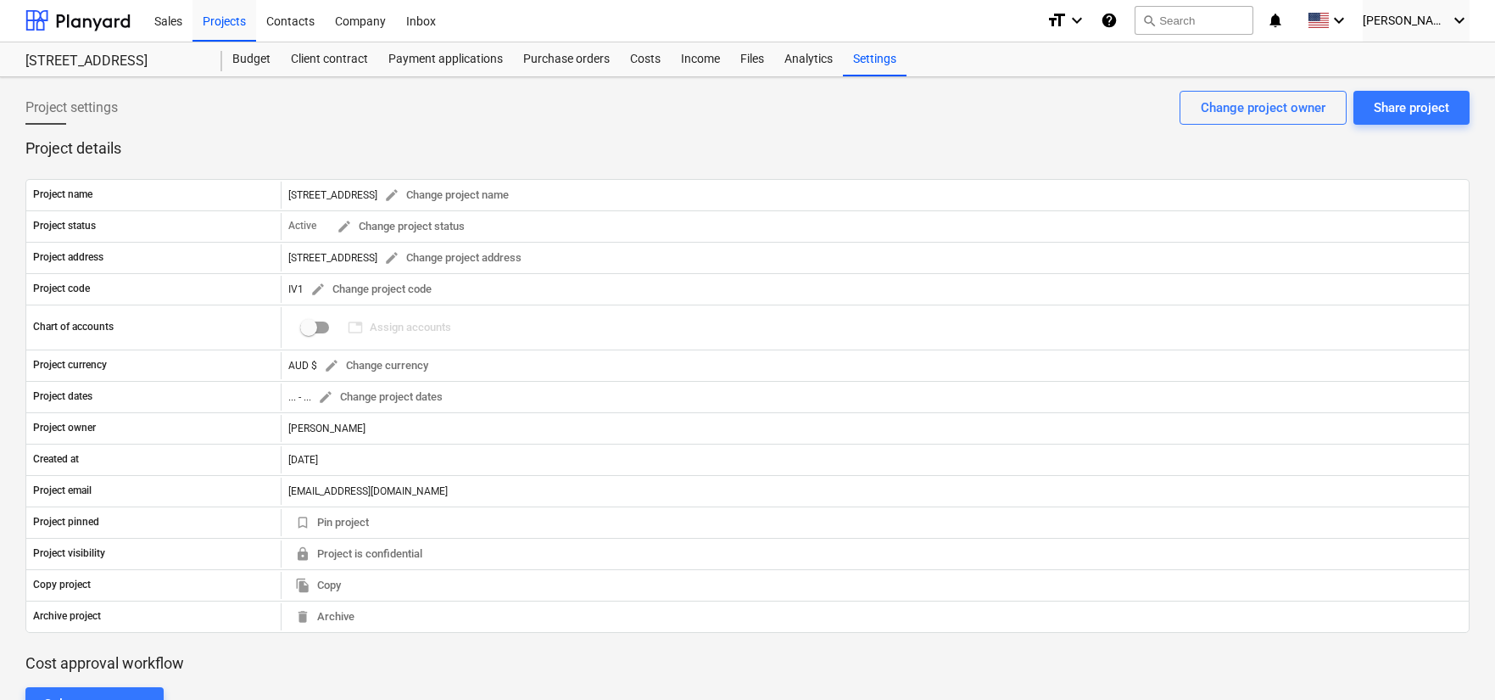
scroll to position [4, 0]
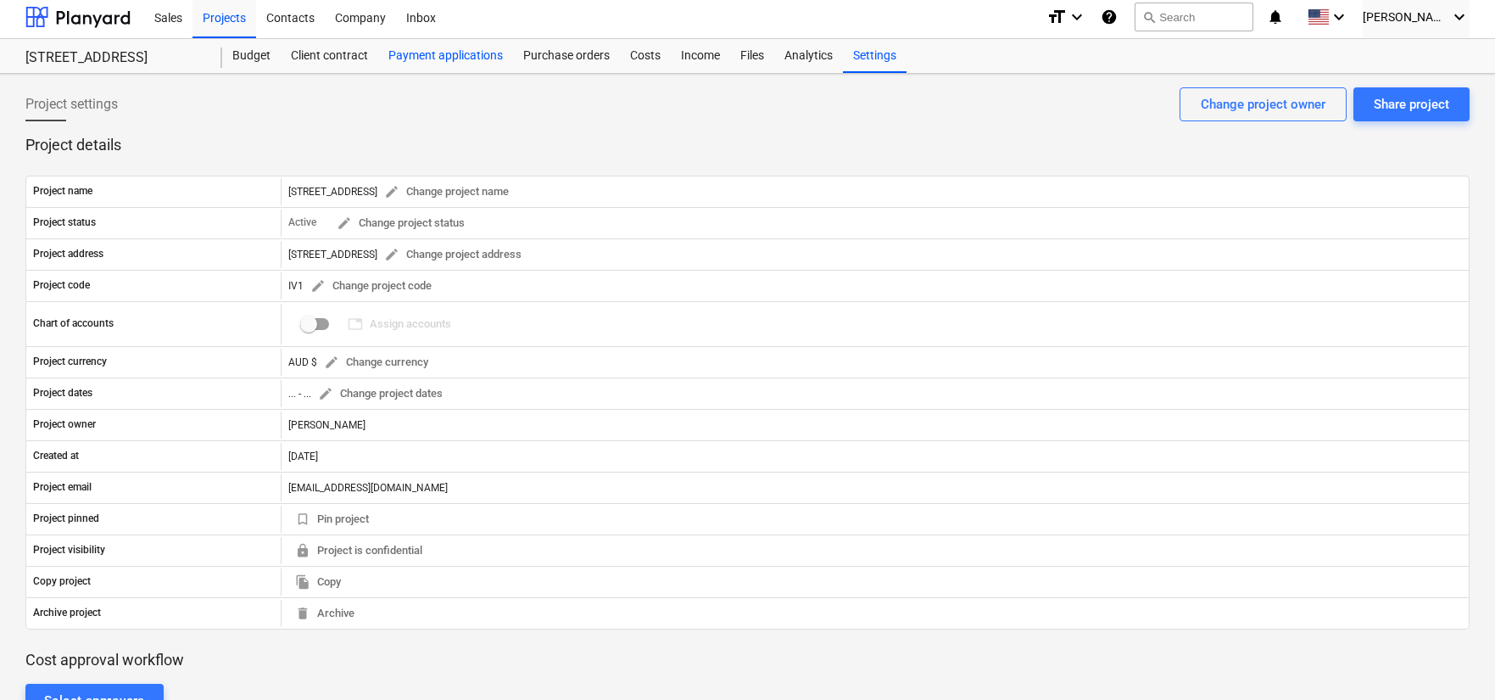
click at [424, 61] on div "Payment applications" at bounding box center [445, 56] width 135 height 34
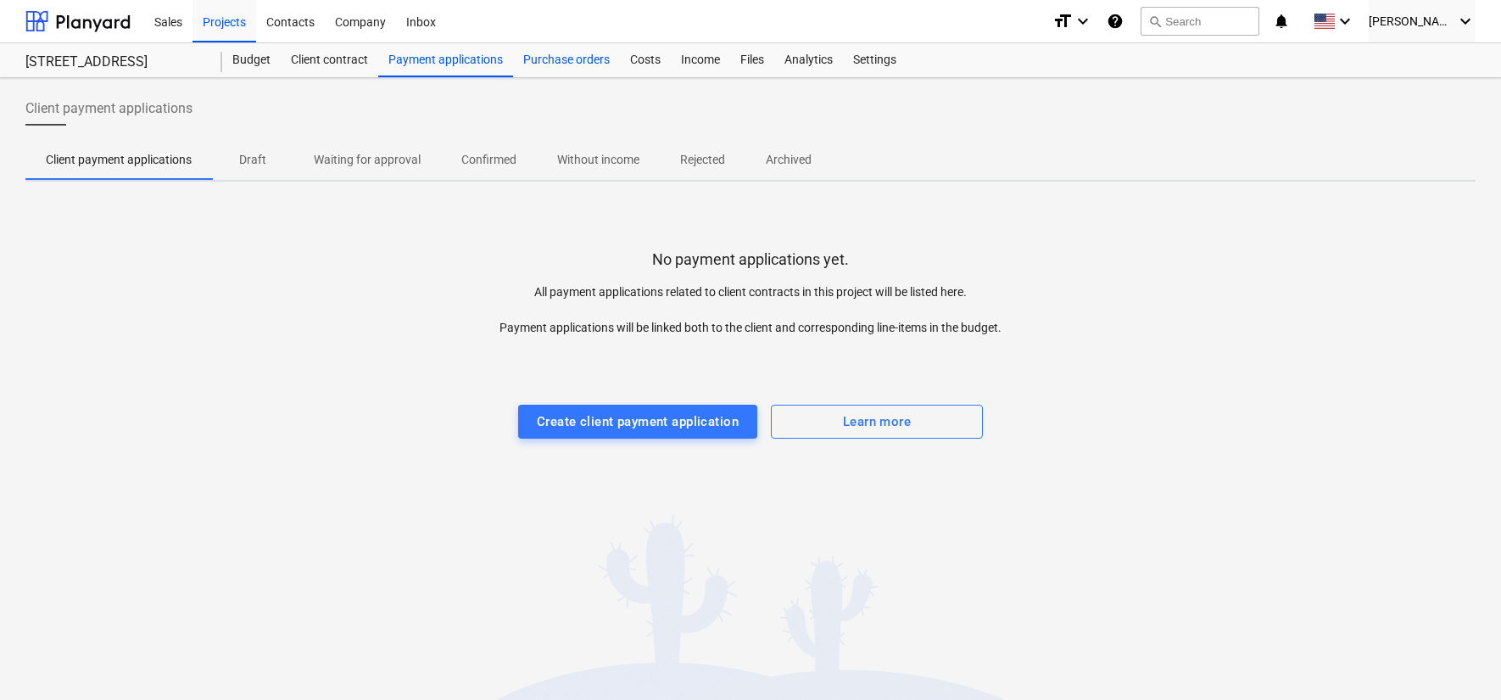
click at [557, 59] on div "Purchase orders" at bounding box center [566, 60] width 107 height 34
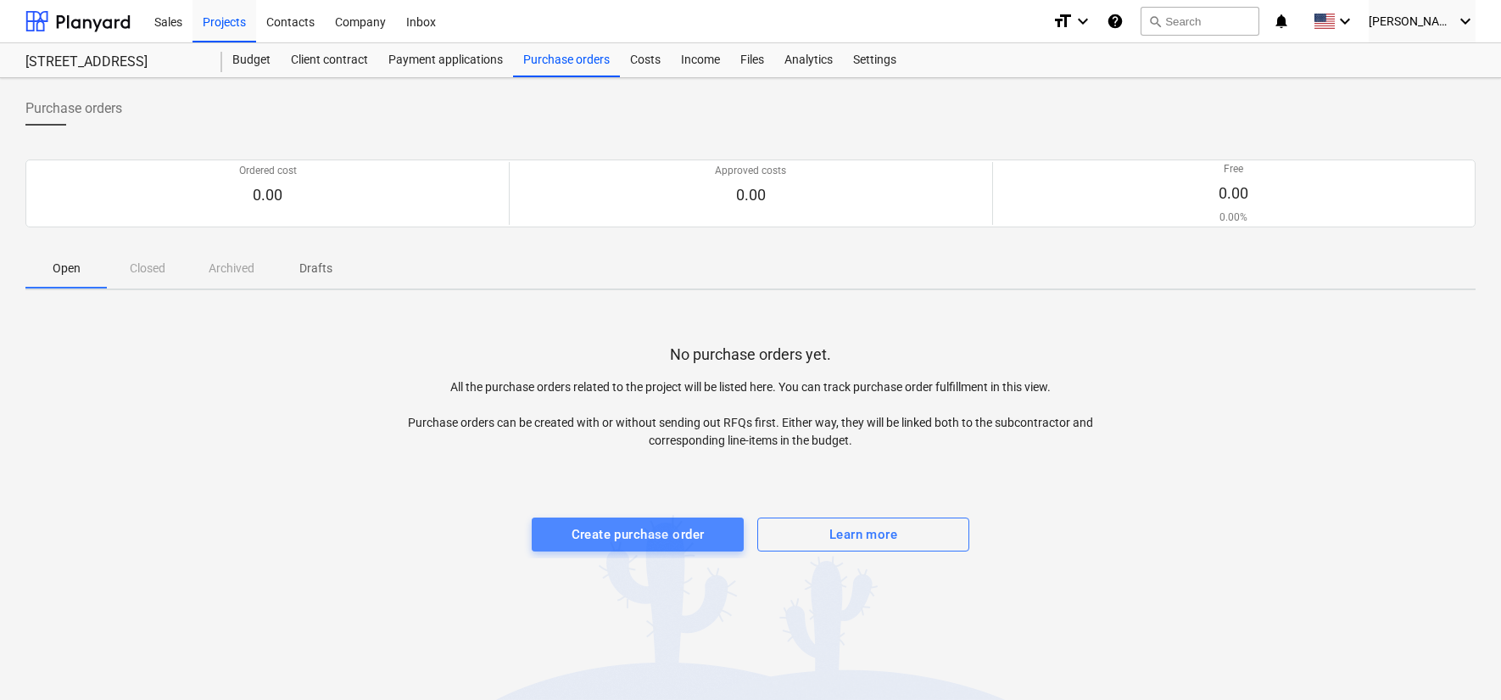
click at [643, 526] on div "Create purchase order" at bounding box center [638, 534] width 133 height 22
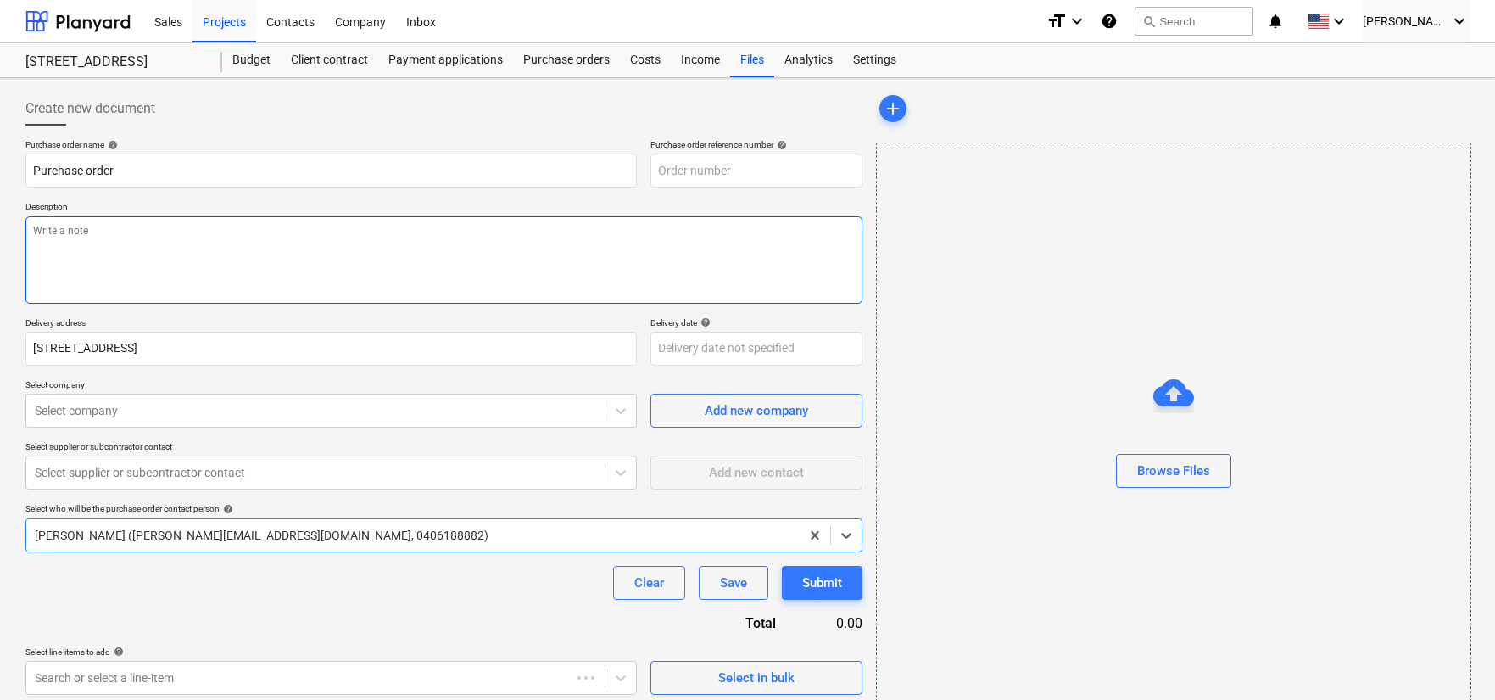
type textarea "x"
type input "IV1-PO-001"
click at [846, 539] on icon at bounding box center [846, 535] width 17 height 17
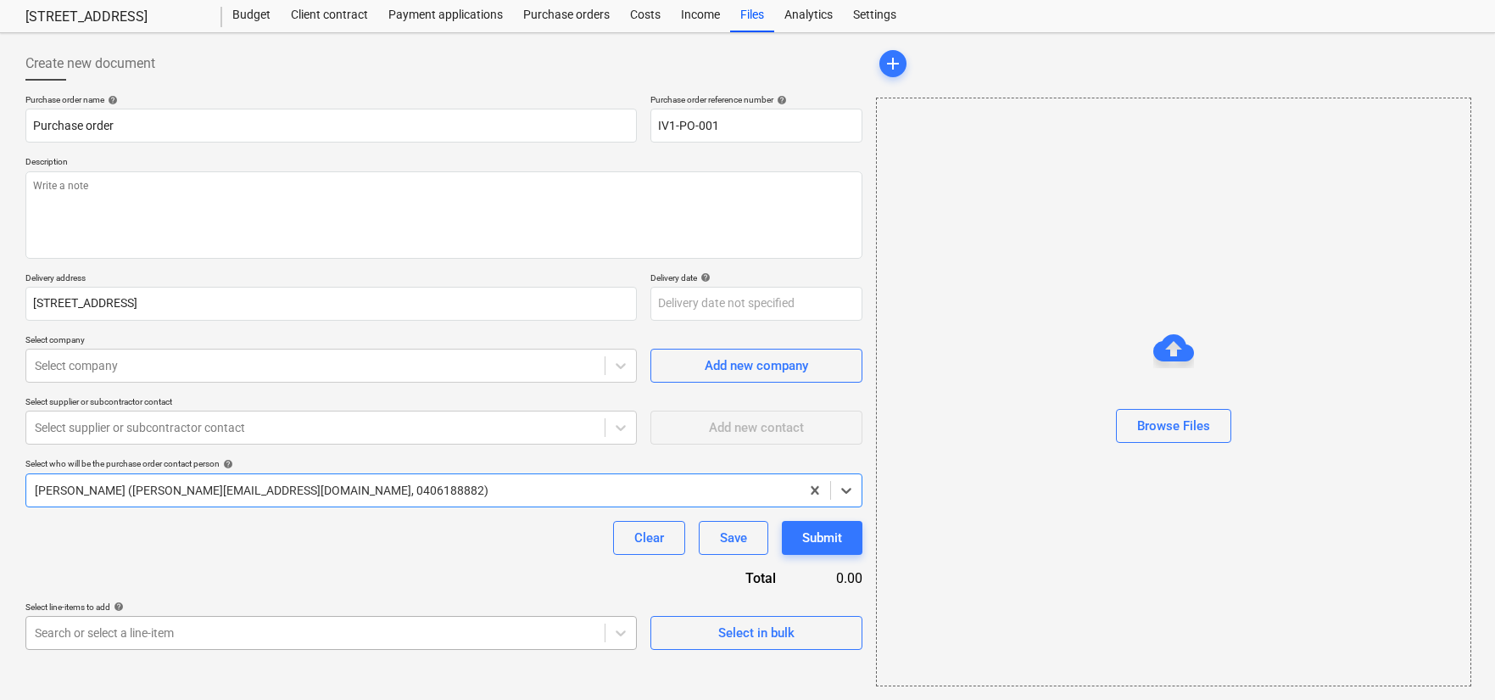
scroll to position [260, 0]
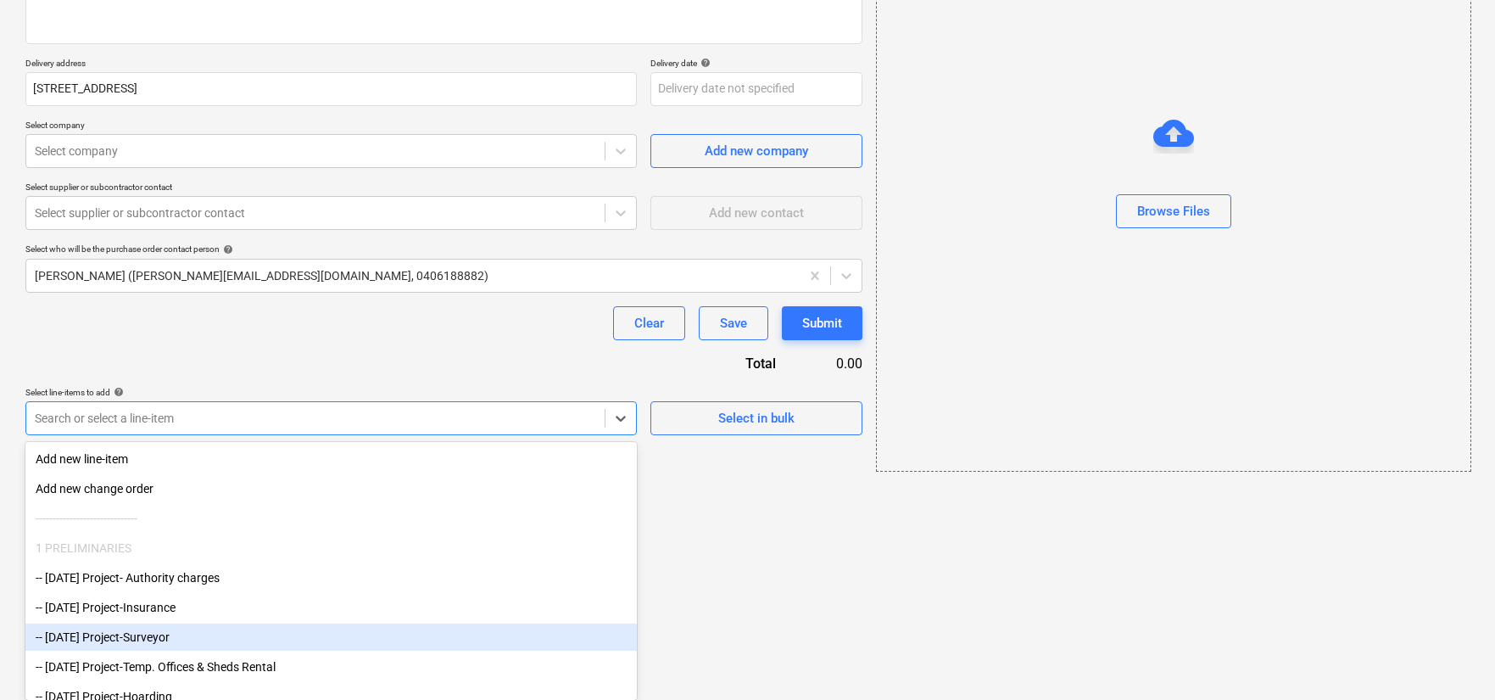
click at [583, 440] on body "Sales Projects Contacts Company Inbox format_size keyboard_arrow_down help sear…" at bounding box center [747, 90] width 1495 height 700
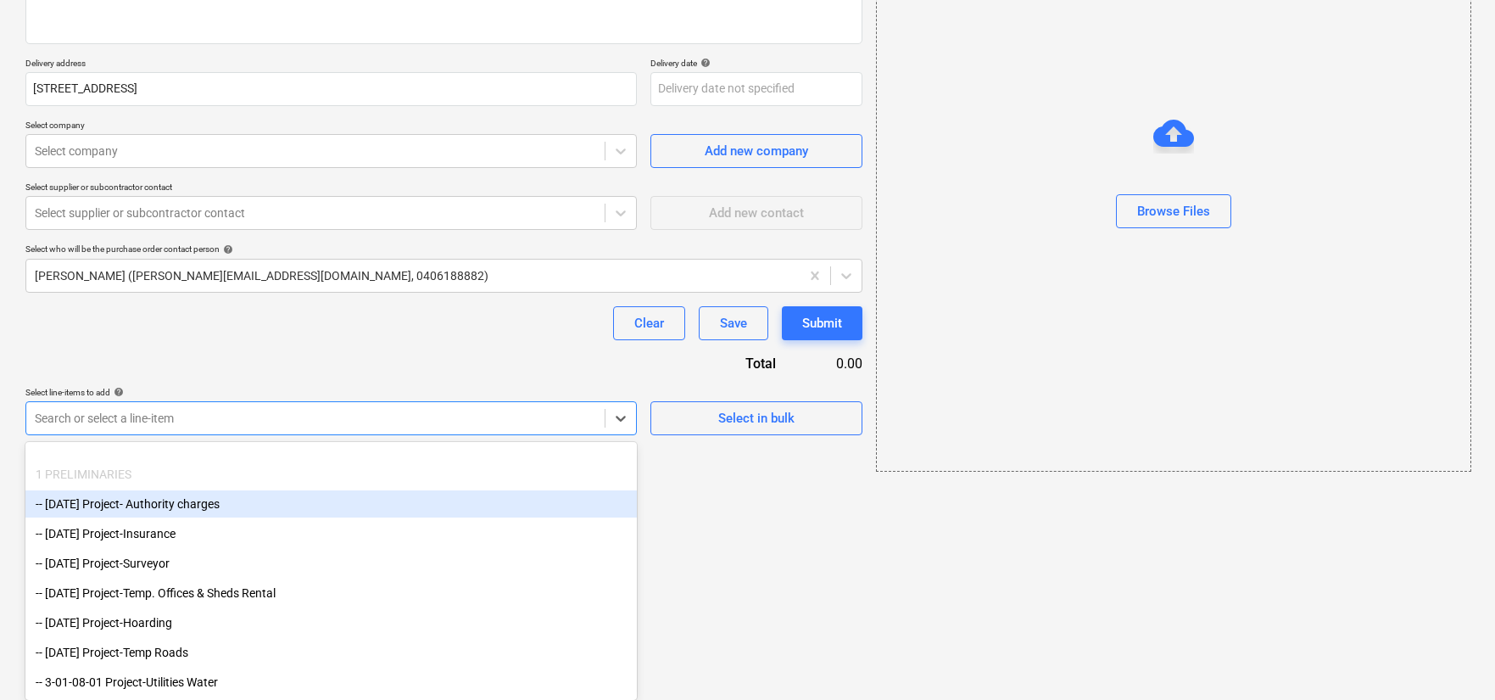
scroll to position [75, 0]
click at [700, 440] on html "Sales Projects Contacts Company Inbox format_size keyboard_arrow_down help sear…" at bounding box center [747, 90] width 1495 height 700
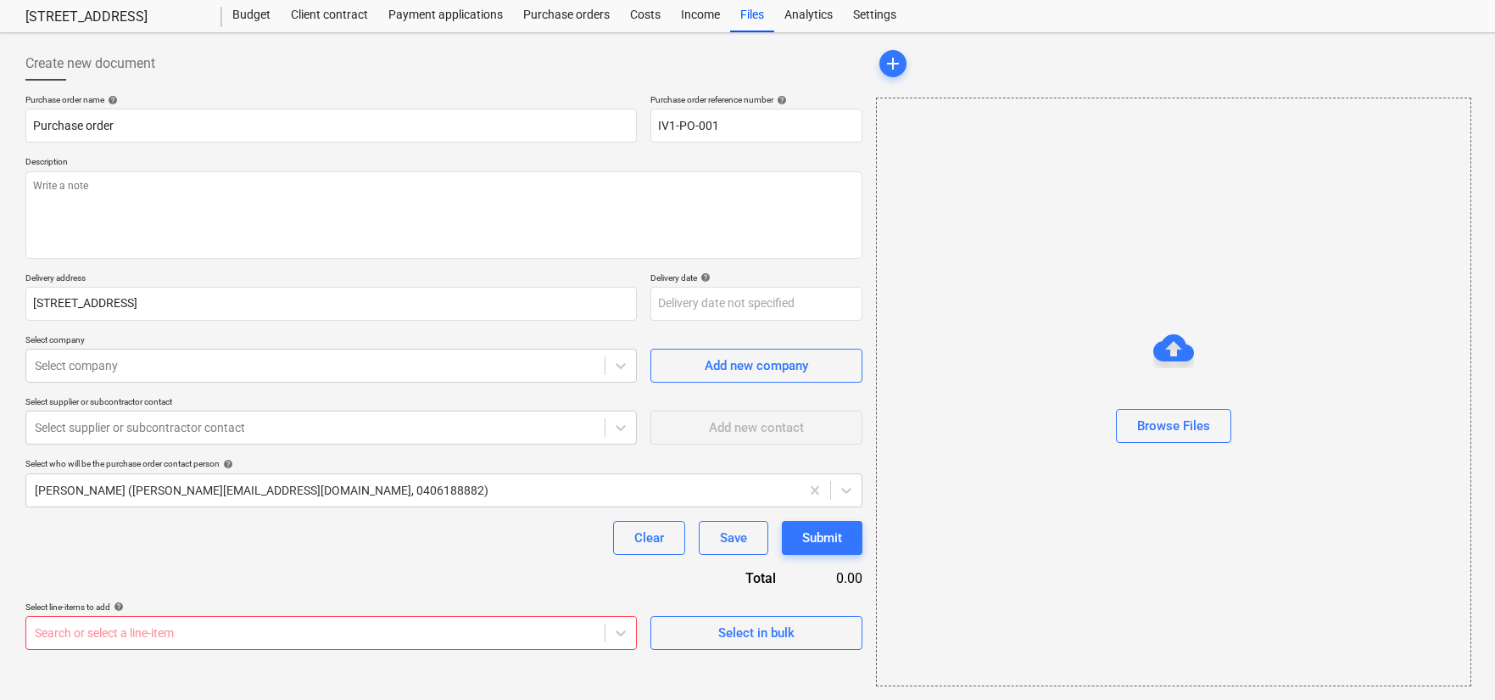
scroll to position [0, 0]
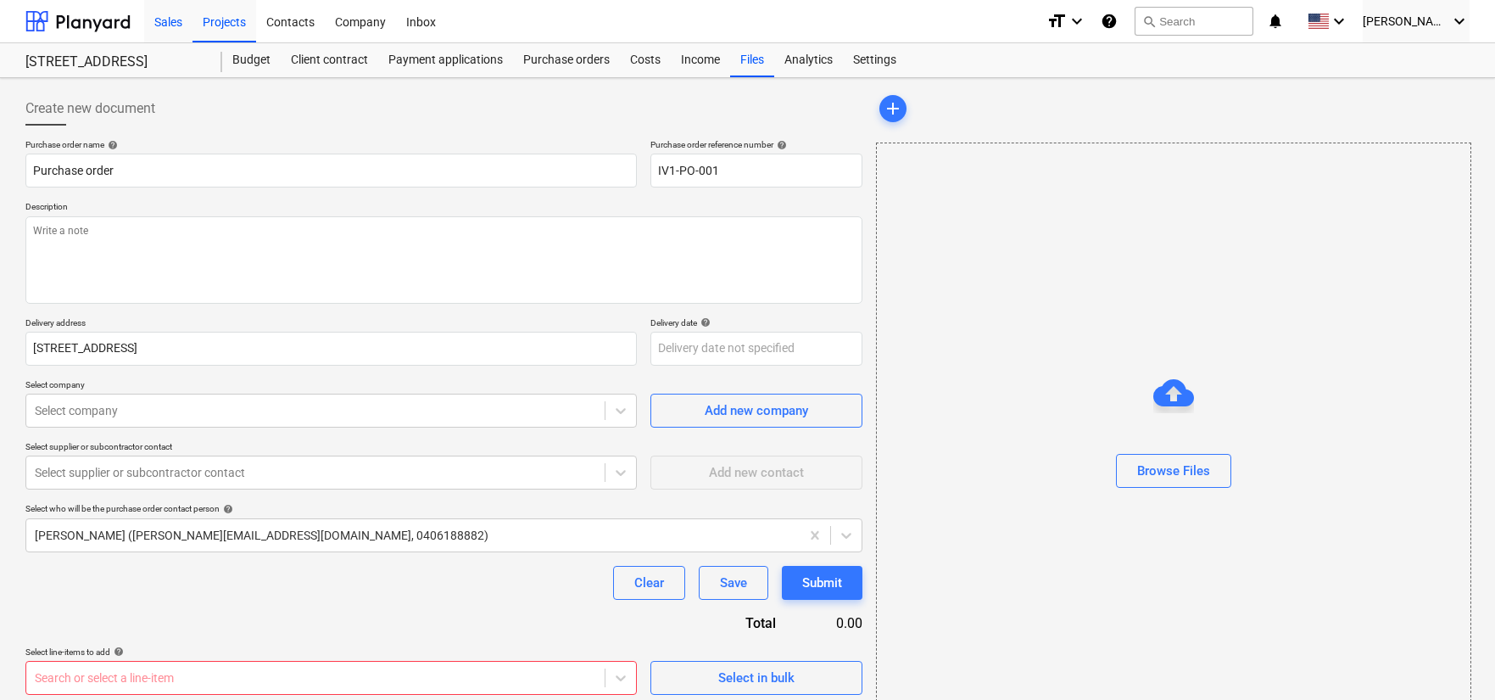
type textarea "x"
